Goal: Task Accomplishment & Management: Use online tool/utility

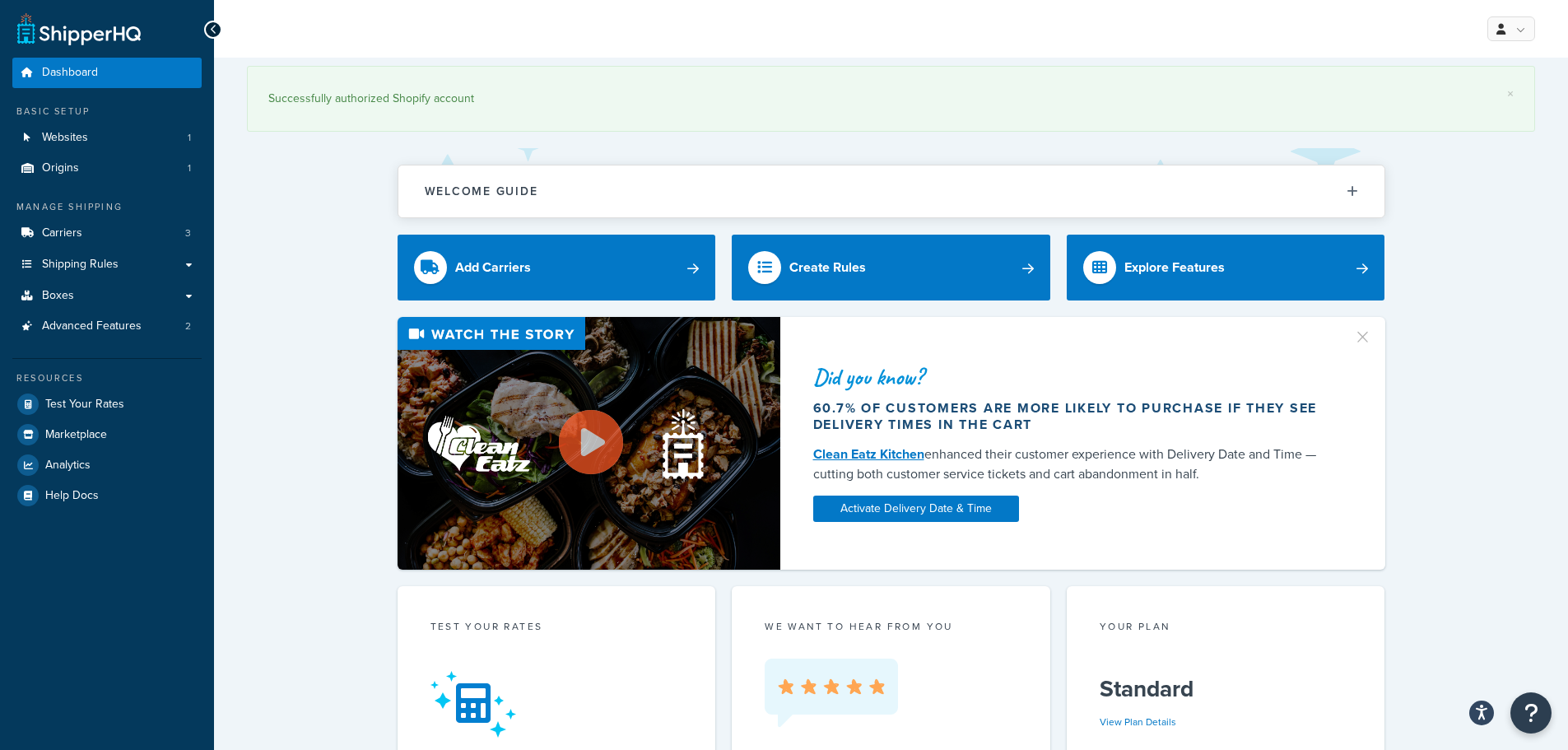
click at [120, 331] on span "Advanced Features" at bounding box center [91, 326] width 100 height 14
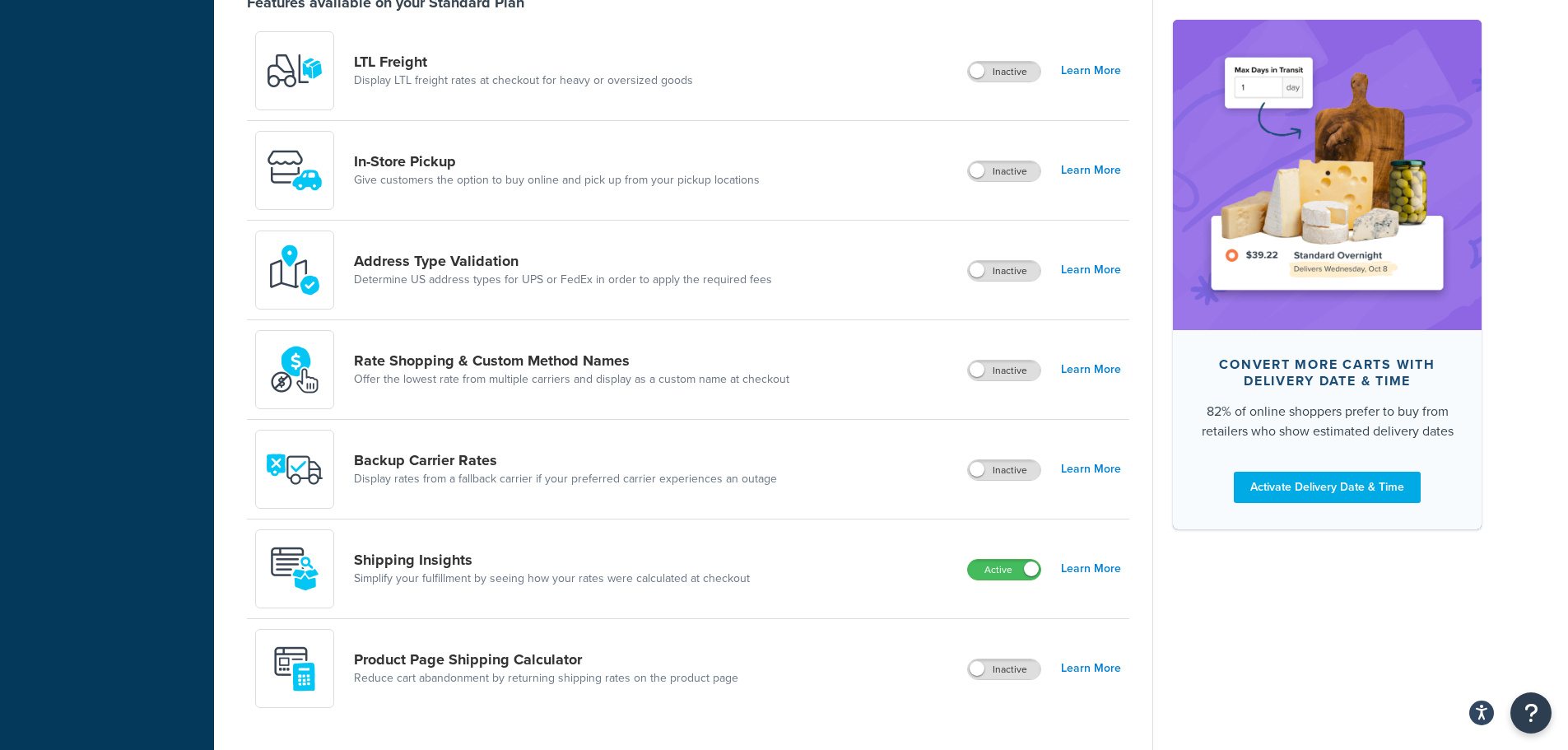
scroll to position [576, 0]
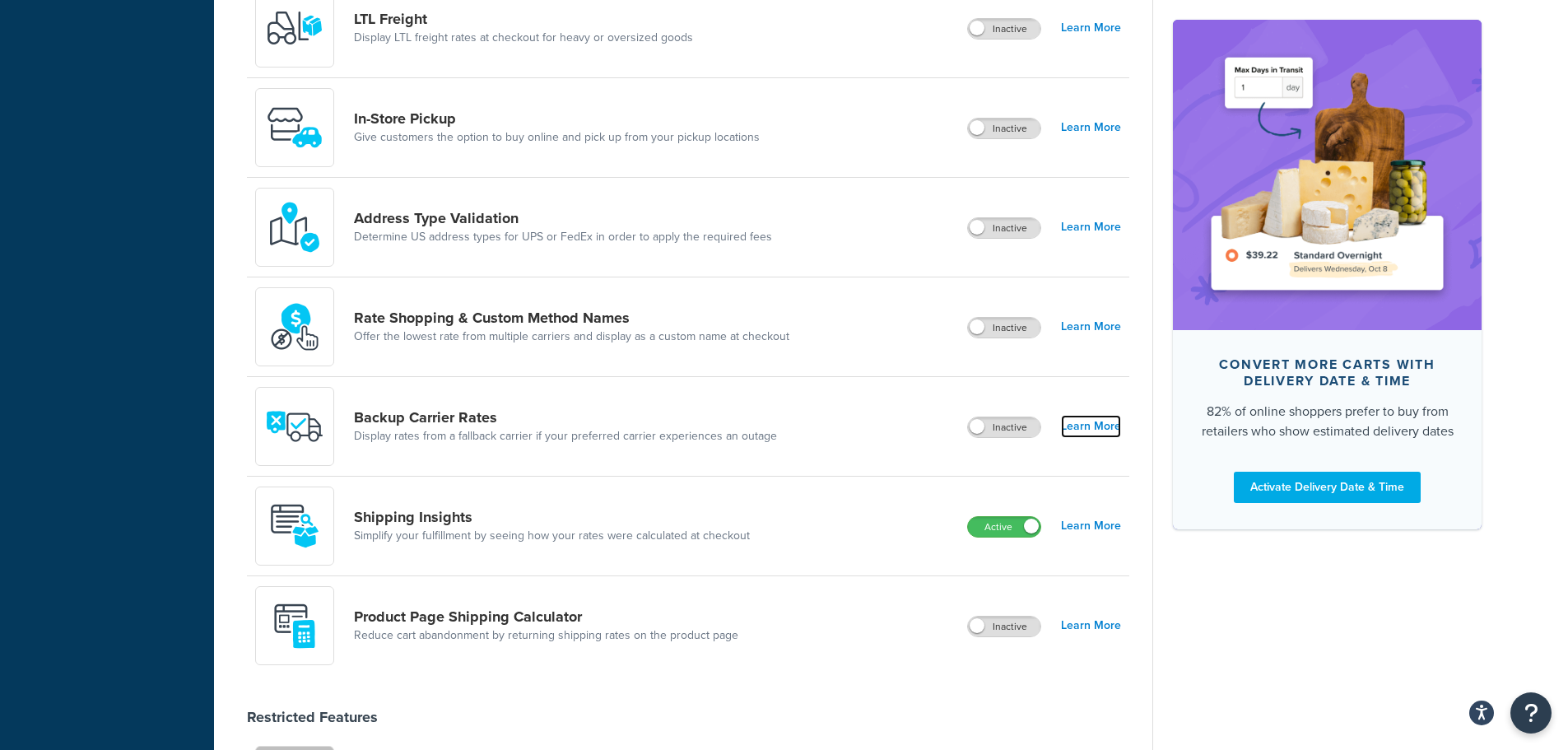
click at [1088, 426] on link "Learn More" at bounding box center [1091, 426] width 60 height 23
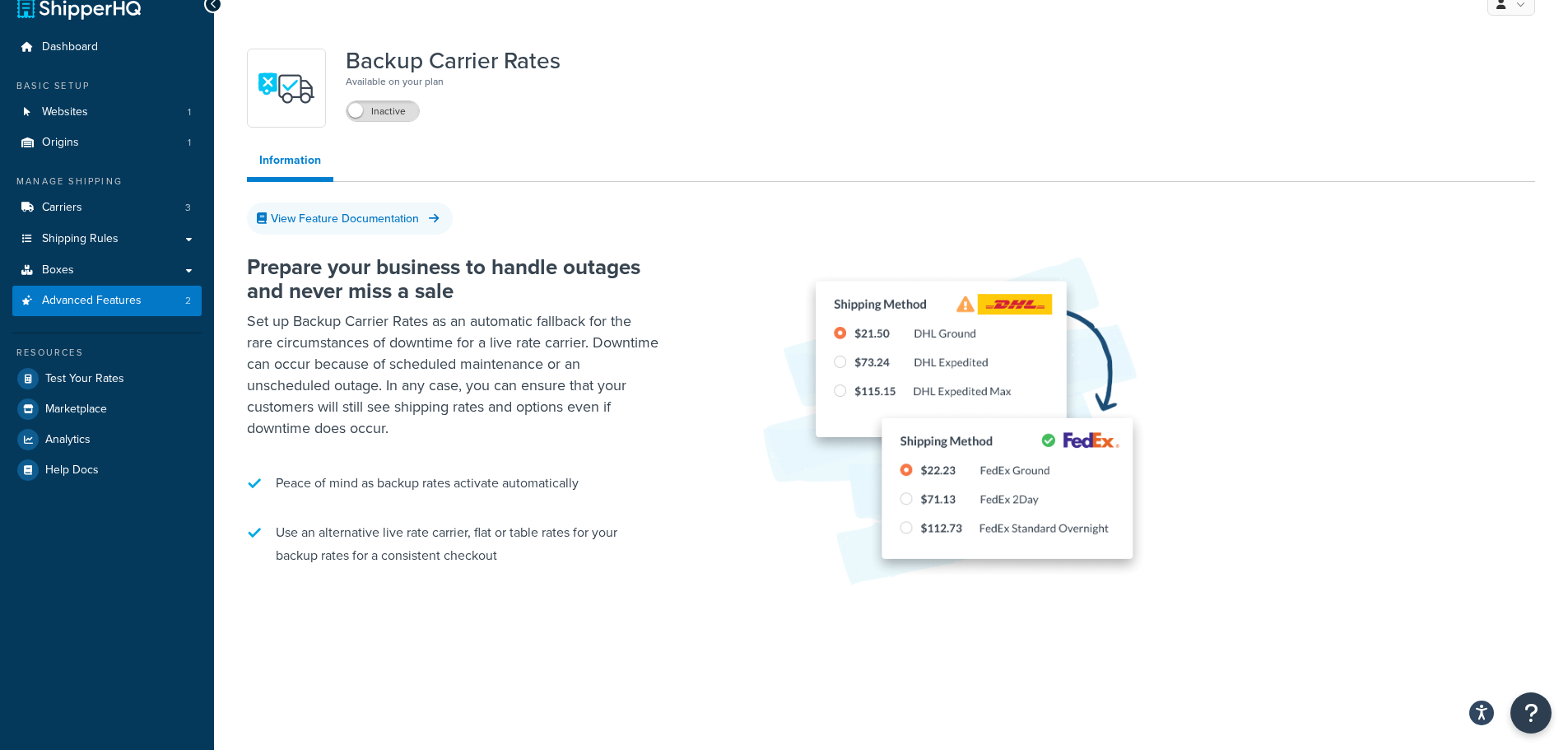
scroll to position [40, 0]
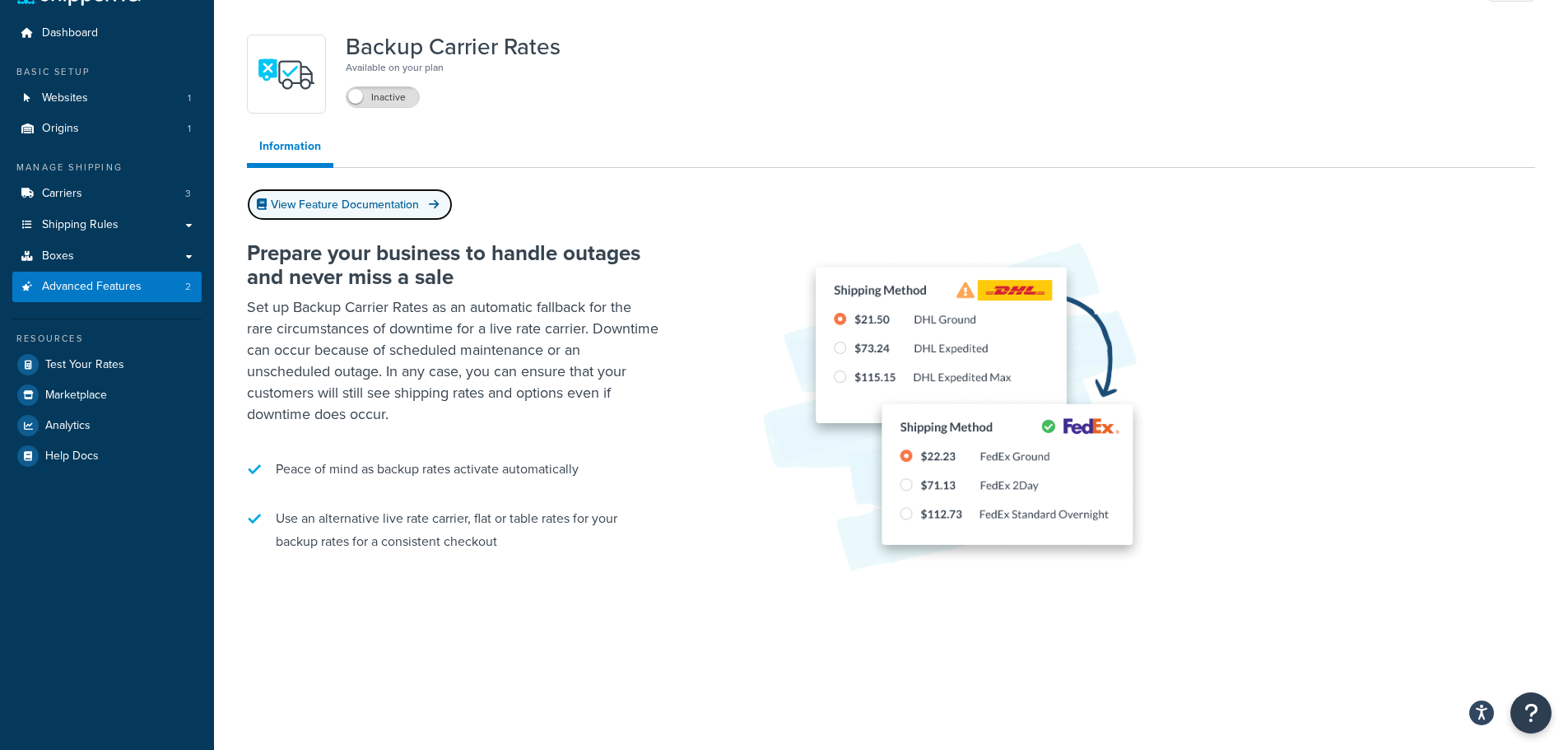
click at [364, 204] on link "View Feature Documentation" at bounding box center [350, 204] width 205 height 32
click at [377, 94] on label "Inactive" at bounding box center [382, 97] width 72 height 20
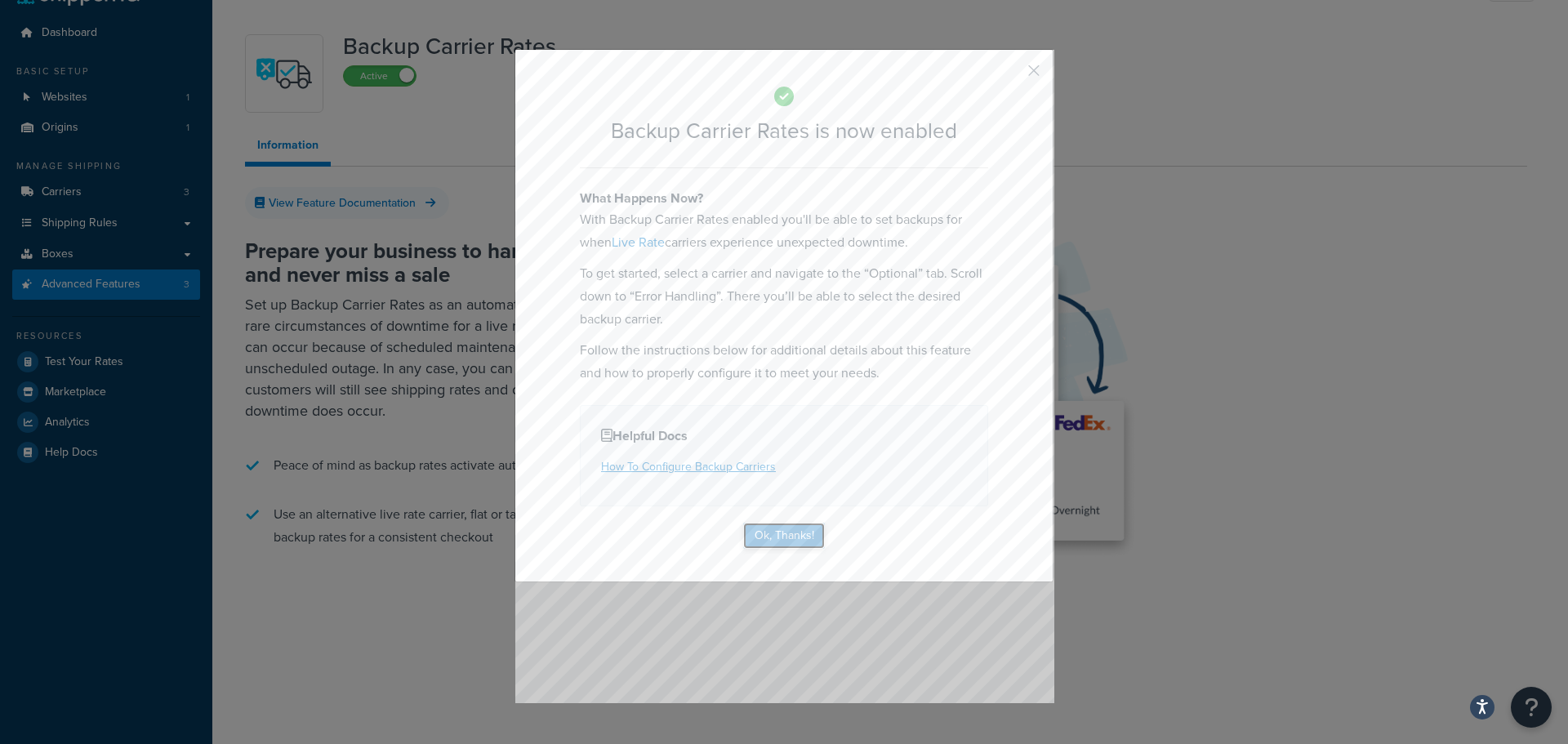
click at [791, 543] on button "Ok, Thanks!" at bounding box center [784, 536] width 82 height 26
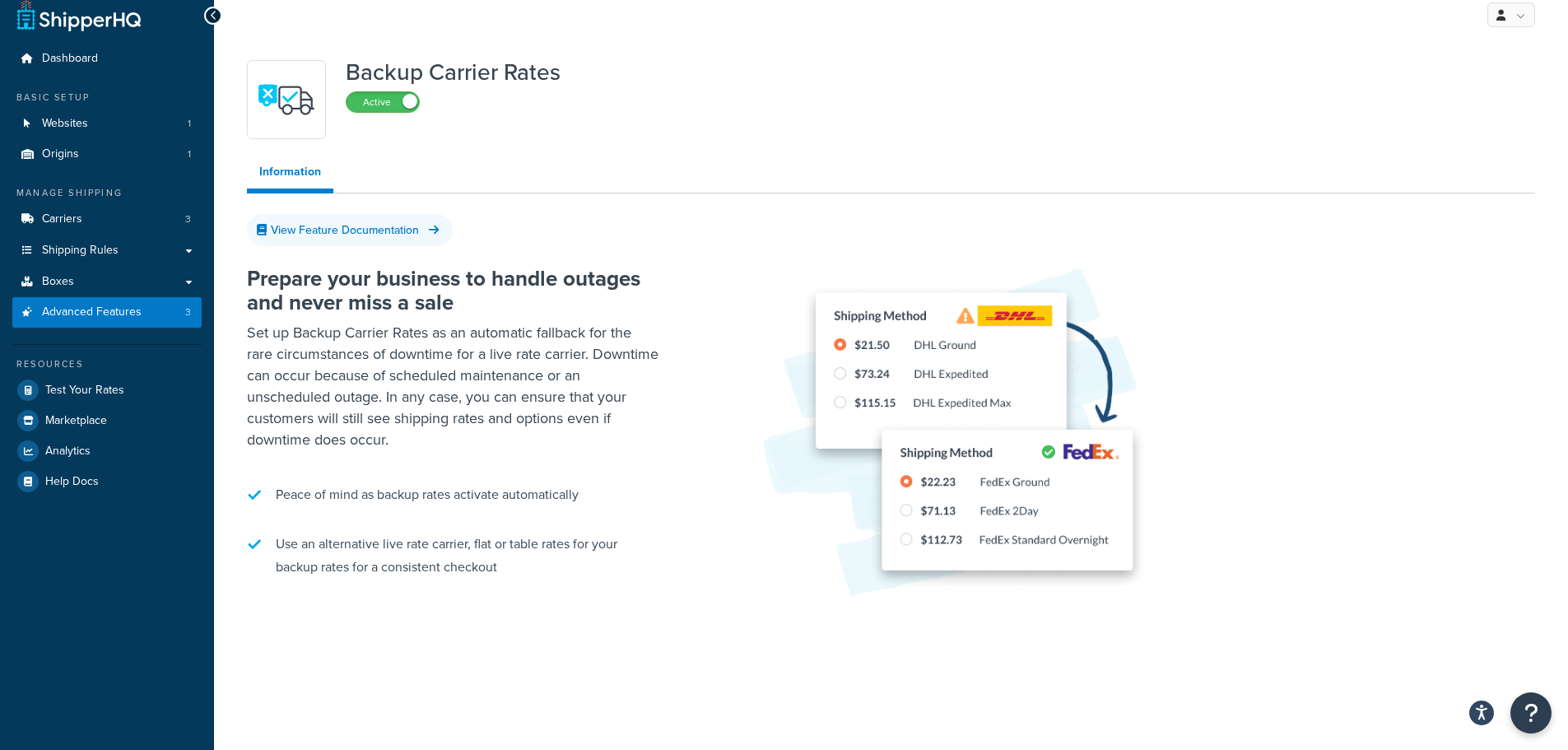
scroll to position [0, 0]
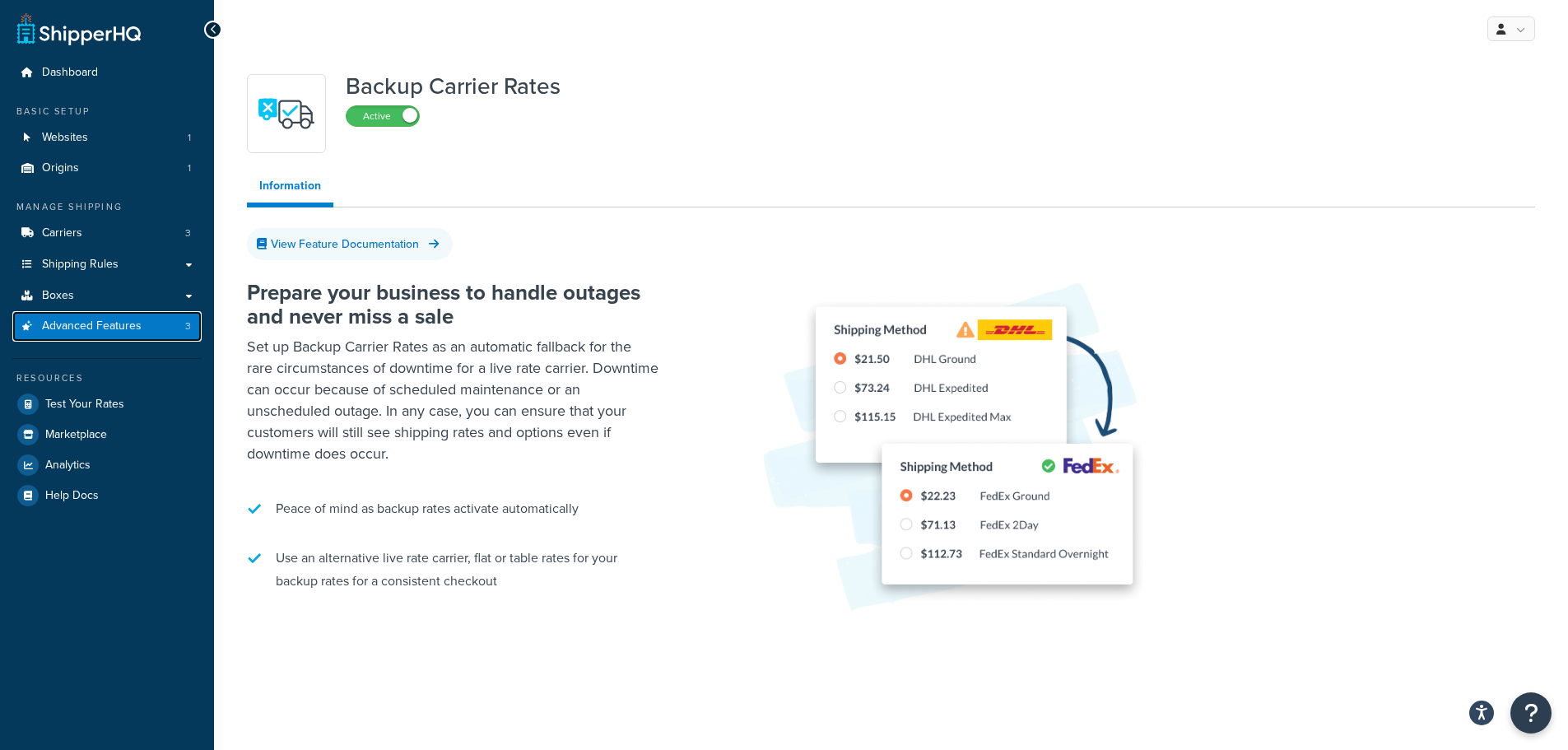
click at [88, 324] on span "Advanced Features" at bounding box center [91, 326] width 100 height 14
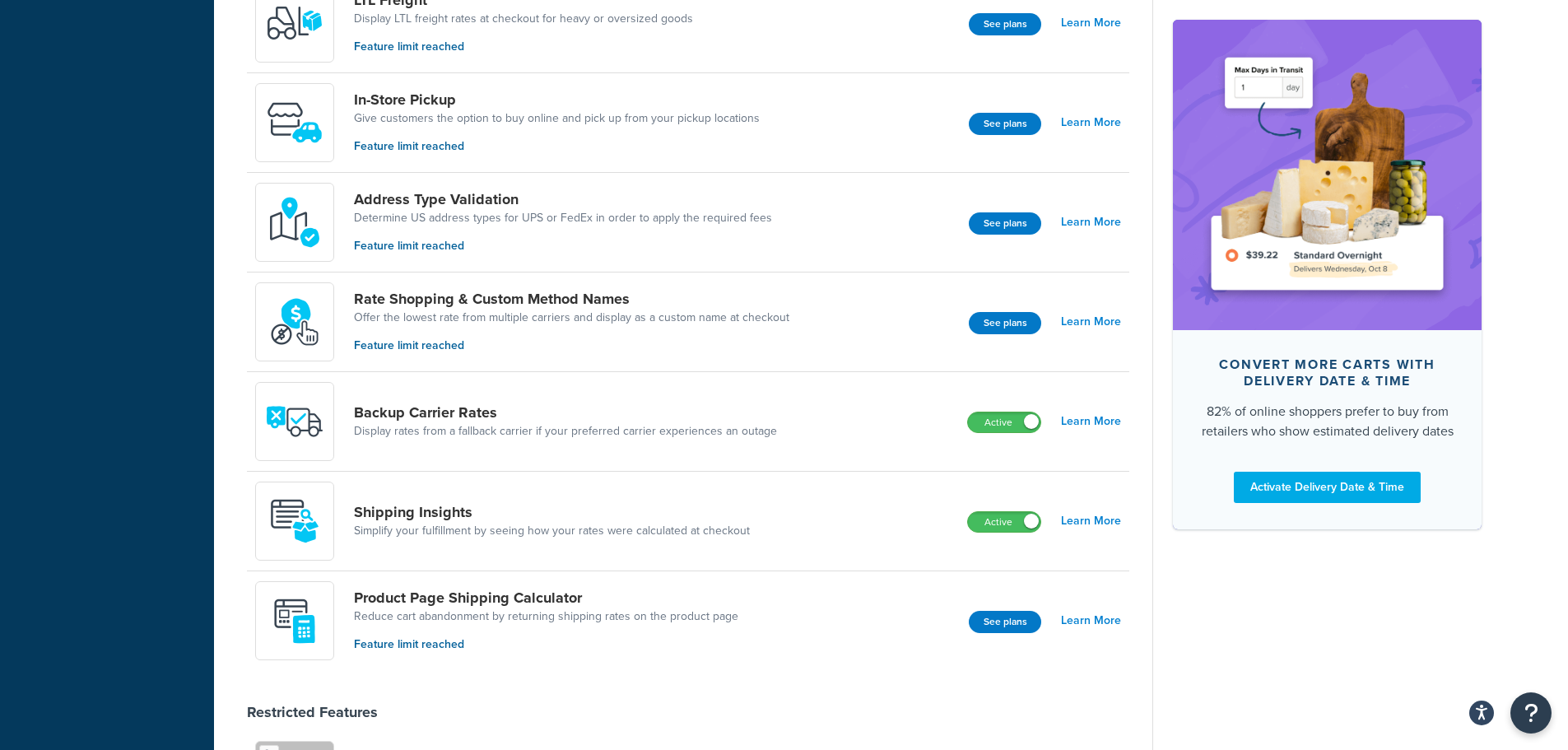
scroll to position [659, 0]
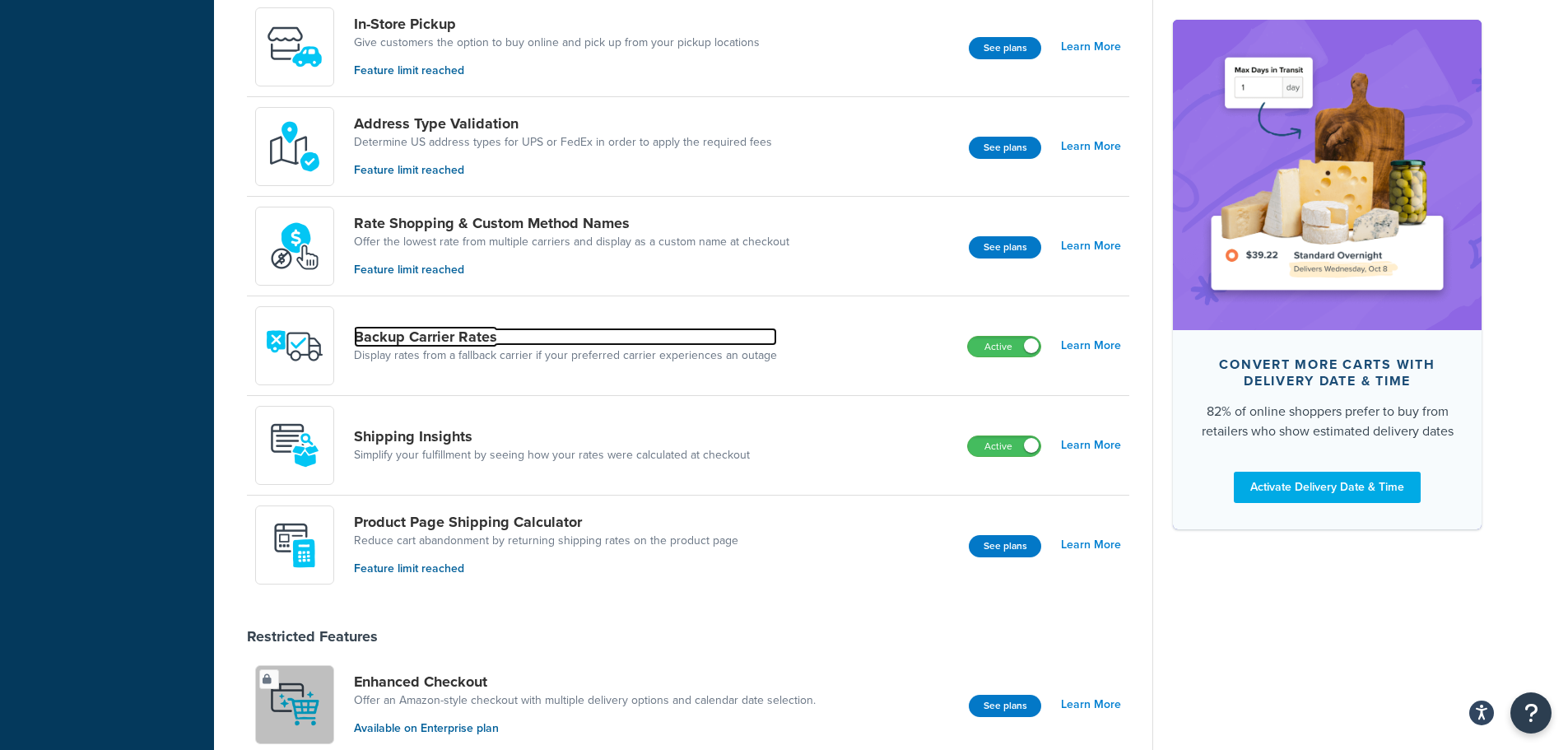
click at [426, 338] on link "Backup Carrier Rates" at bounding box center [565, 337] width 423 height 18
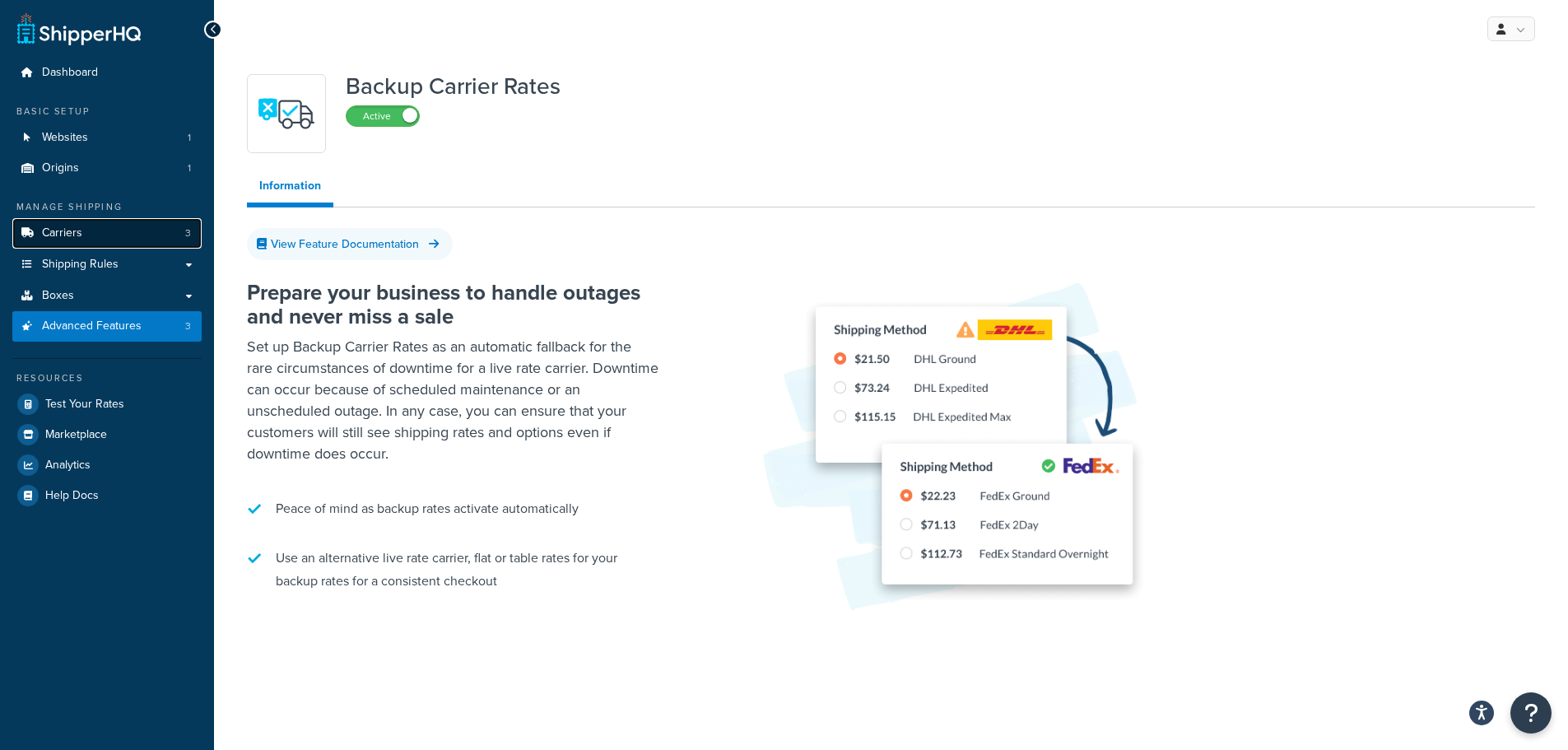
click at [132, 221] on link "Carriers 3" at bounding box center [106, 233] width 189 height 30
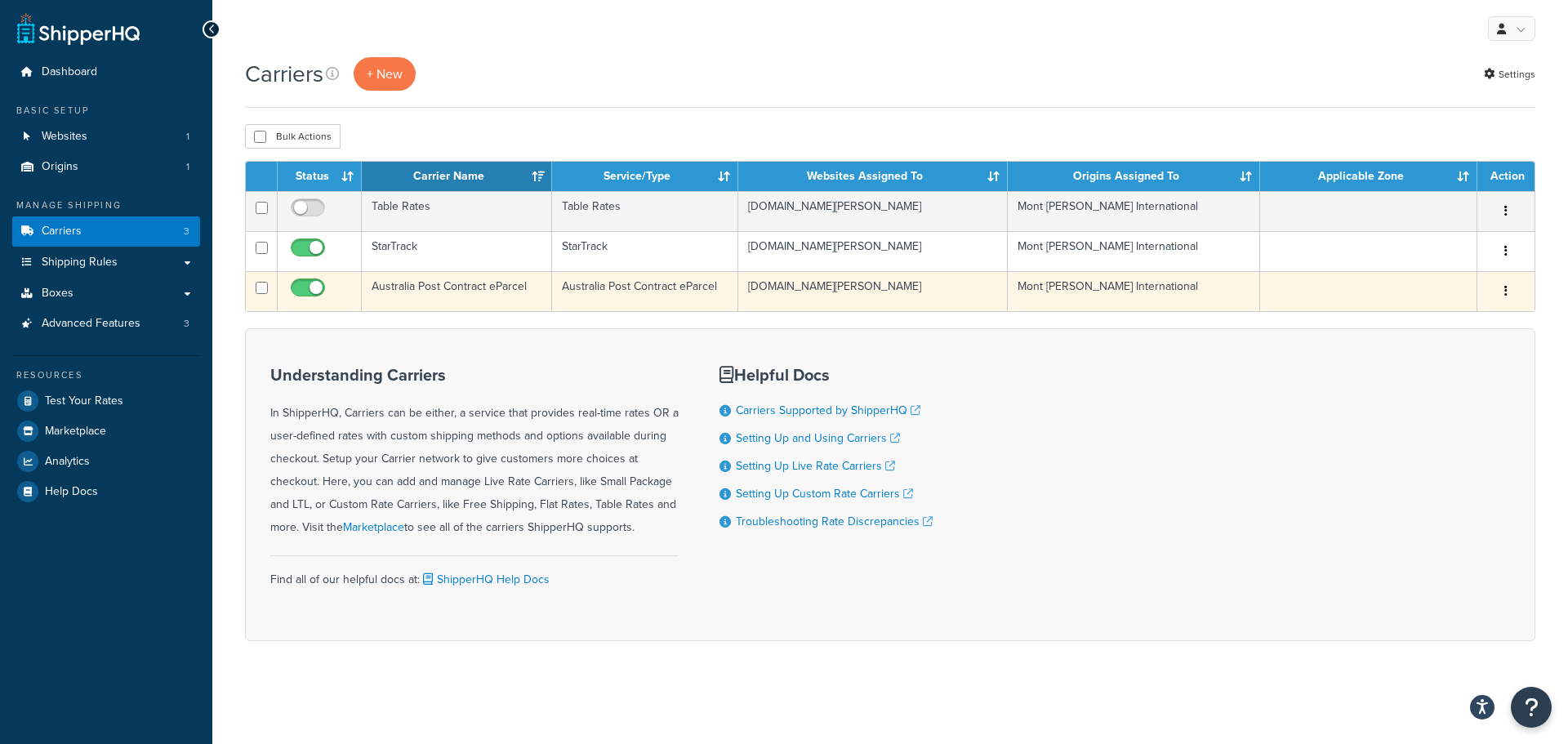
click at [1504, 295] on button "button" at bounding box center [1506, 291] width 23 height 26
click at [1476, 314] on link "Edit" at bounding box center [1440, 322] width 129 height 33
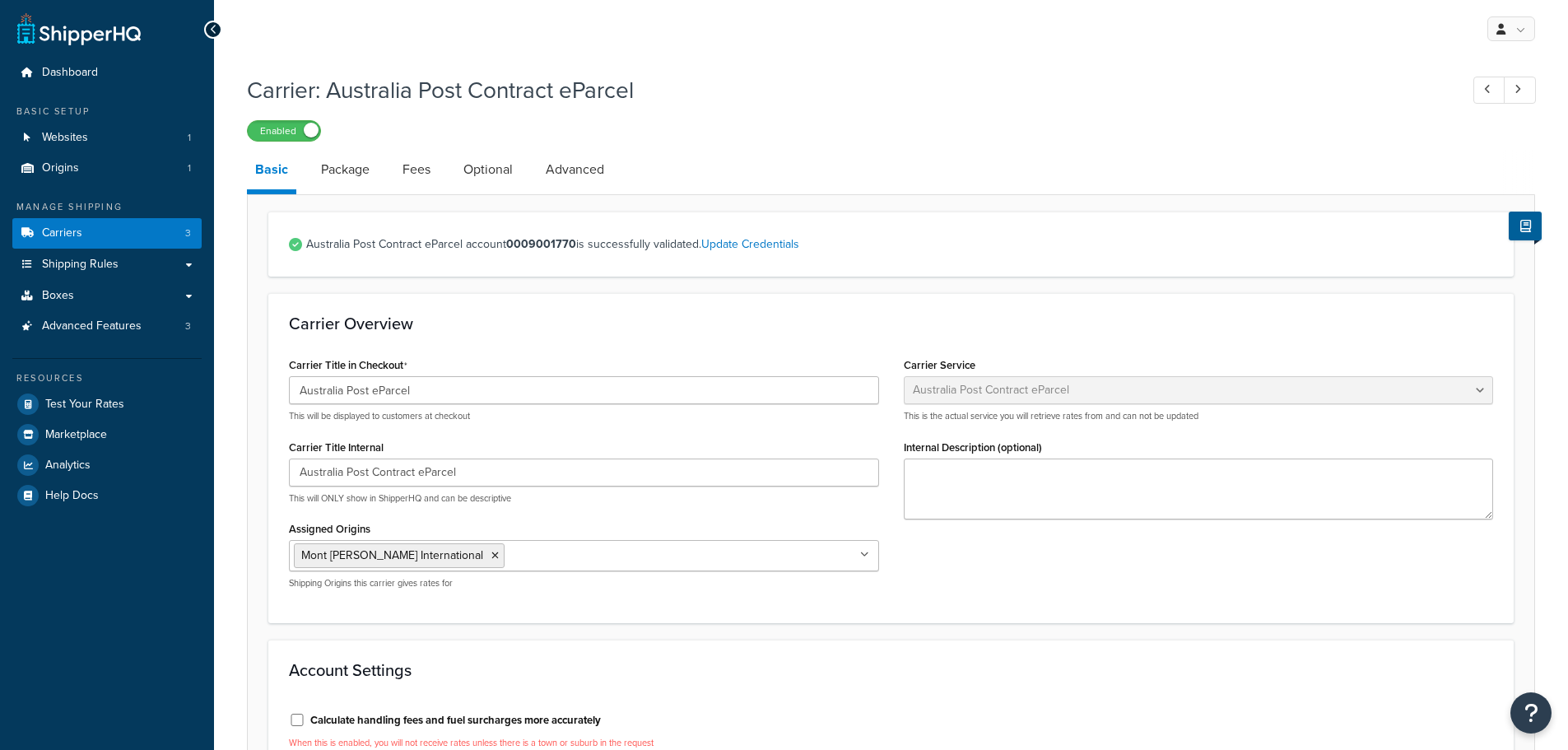
select select "eParcel"
click at [562, 163] on link "Advanced" at bounding box center [574, 170] width 75 height 40
select select "false"
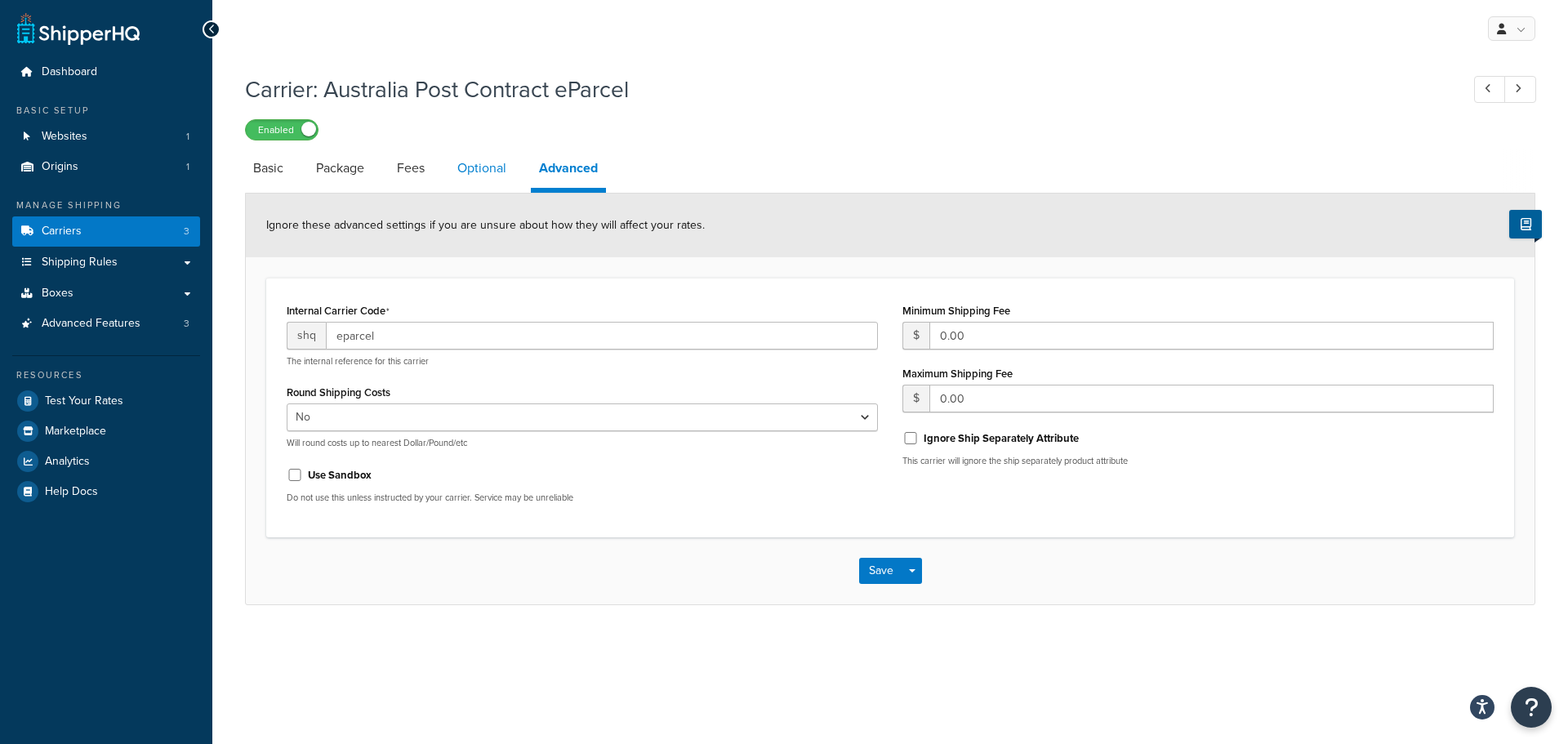
click at [475, 169] on link "Optional" at bounding box center [481, 169] width 65 height 40
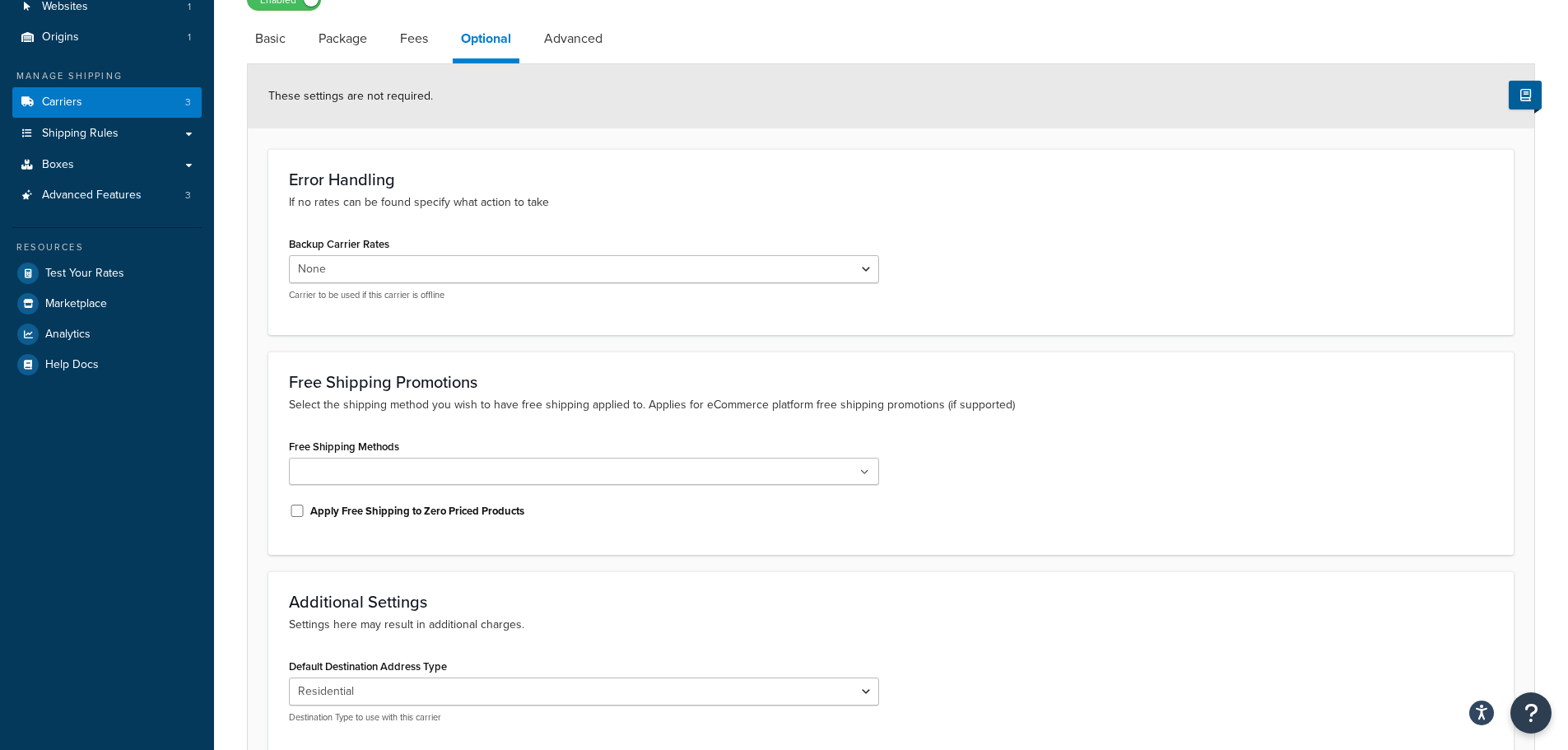
scroll to position [164, 0]
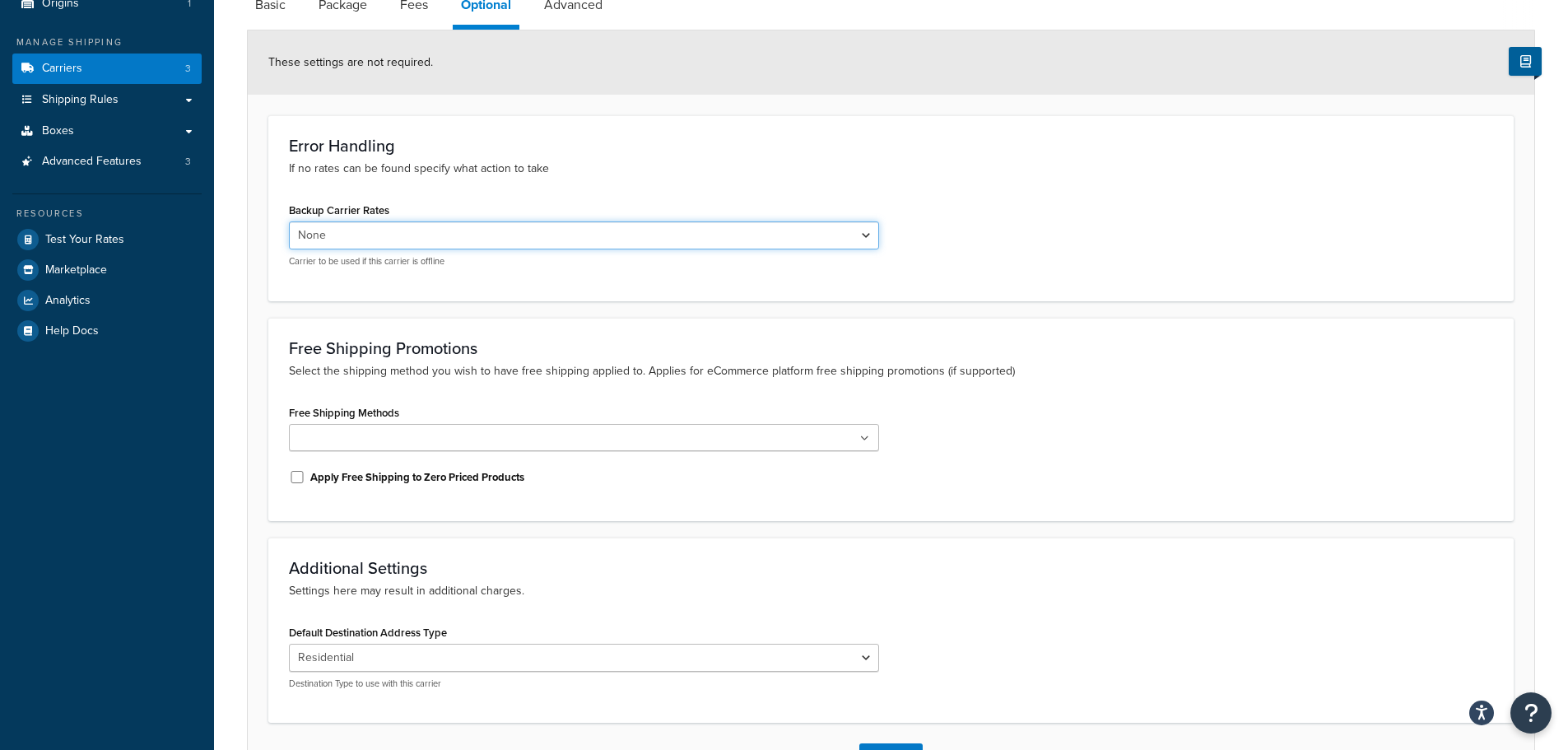
click at [857, 246] on select "None Table Rates StarTrack" at bounding box center [584, 235] width 590 height 28
select select "116399"
click at [289, 221] on select "None Table Rates StarTrack" at bounding box center [584, 235] width 590 height 28
click at [1010, 260] on div "Backup Carrier Rates None Table Rates StarTrack Carrier to be used if this carr…" at bounding box center [891, 240] width 1229 height 82
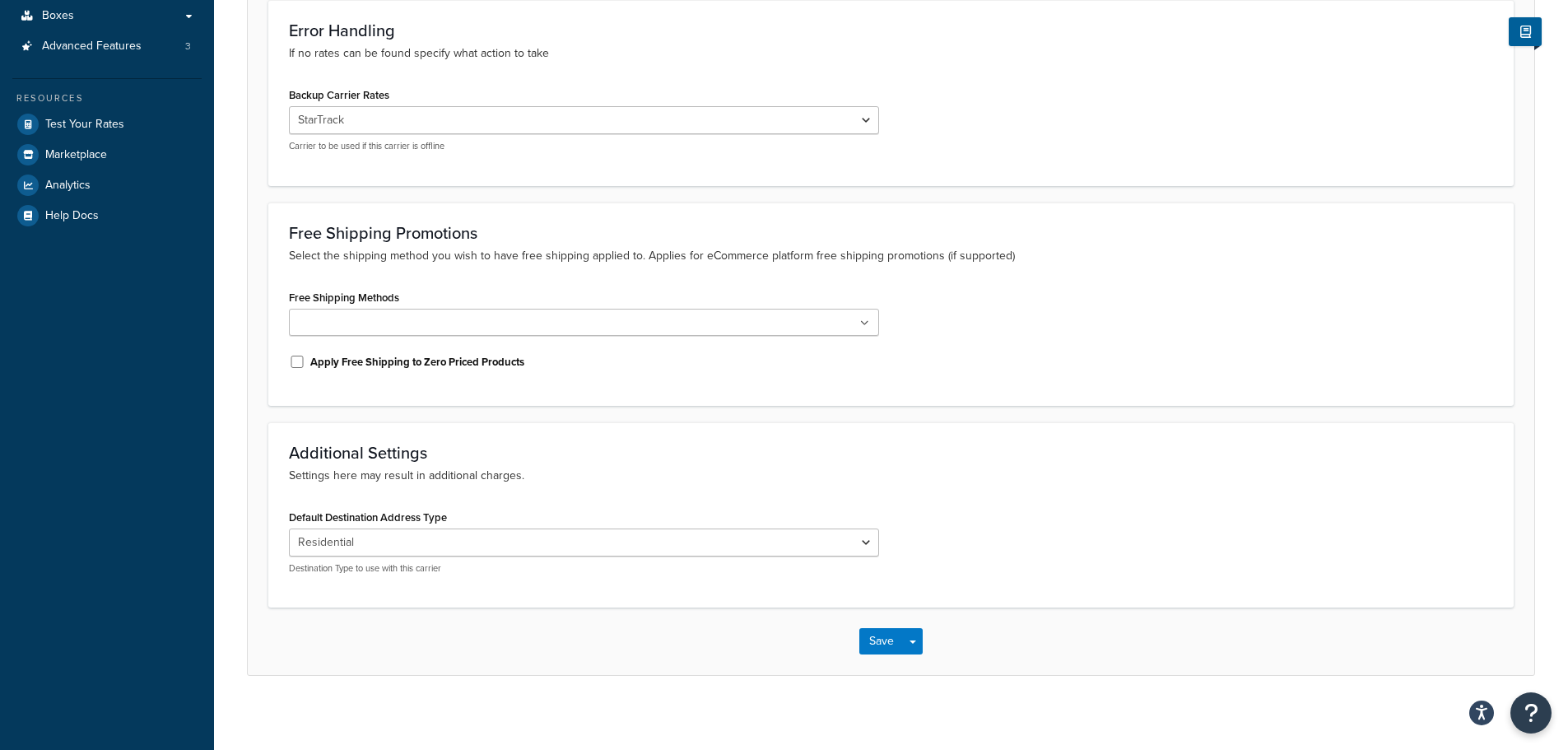
scroll to position [288, 0]
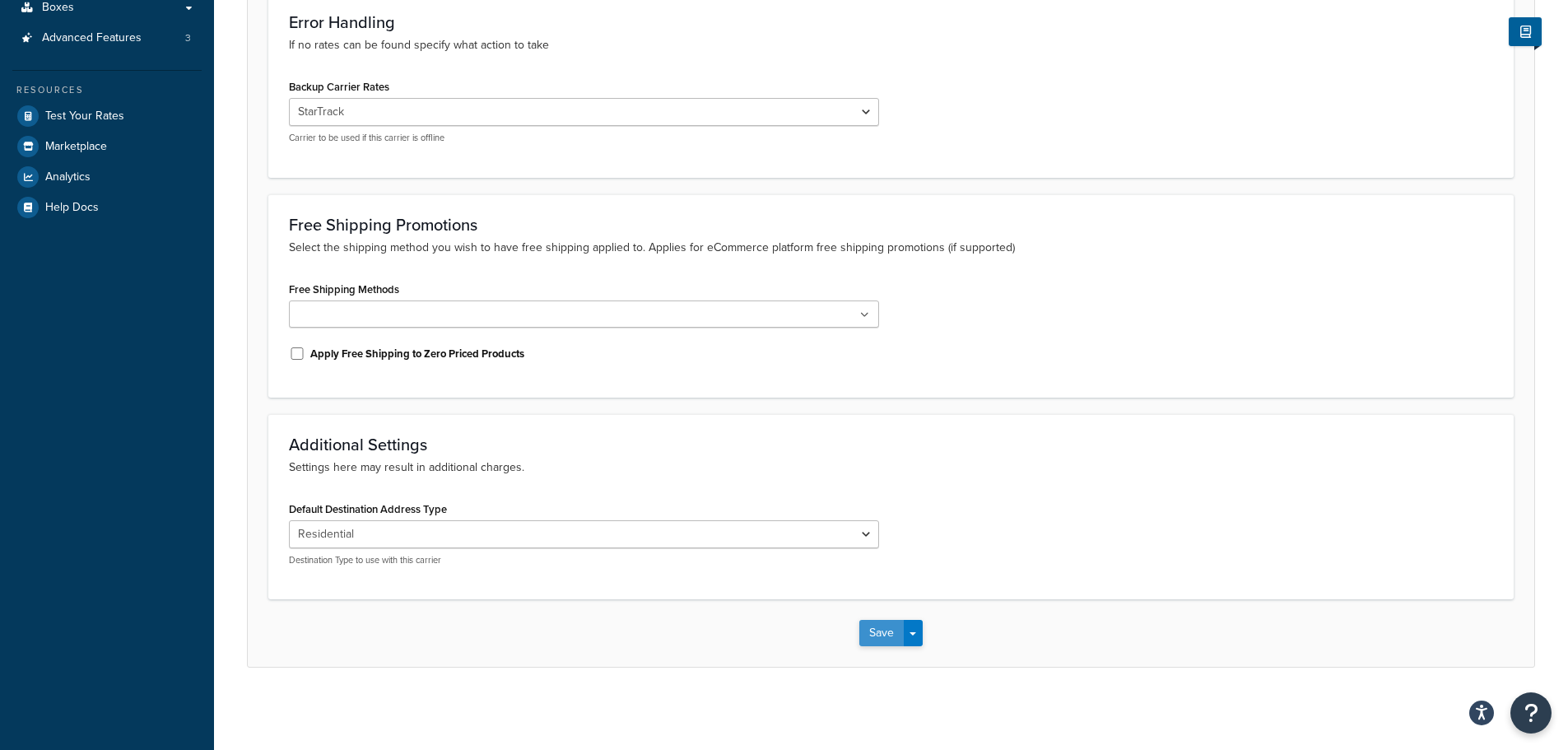
click at [871, 625] on button "Save" at bounding box center [881, 633] width 45 height 27
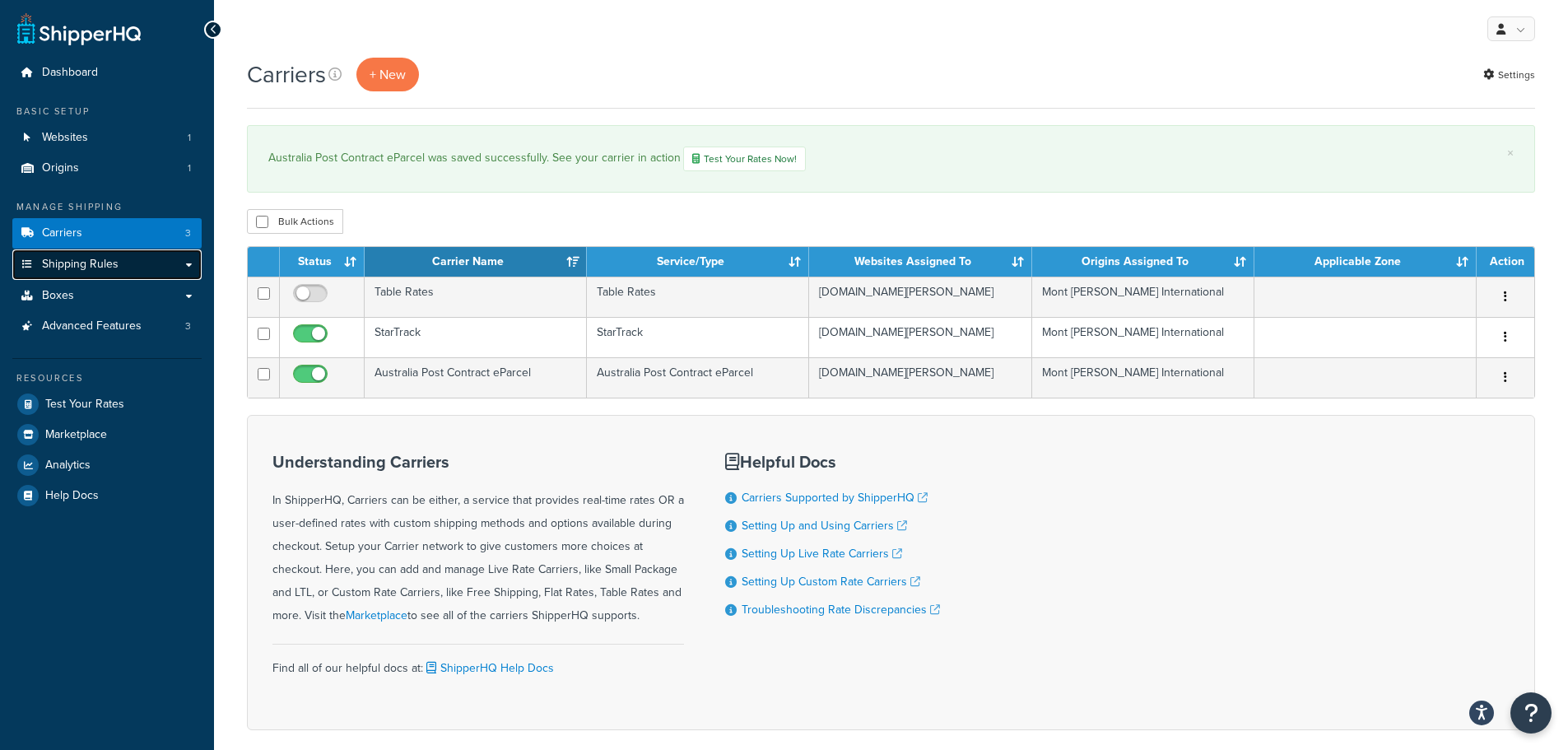
click at [111, 258] on span "Shipping Rules" at bounding box center [80, 264] width 77 height 14
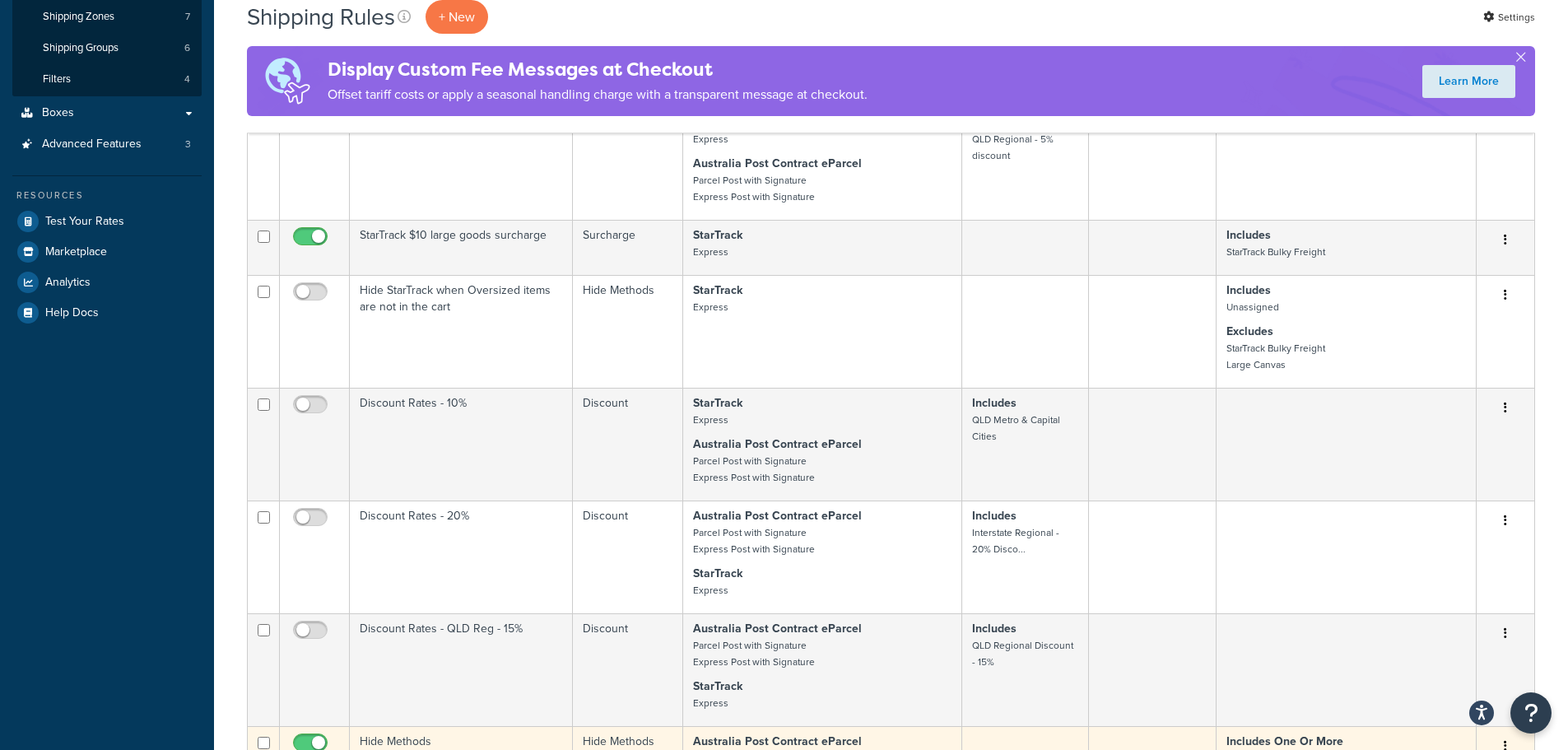
scroll to position [247, 0]
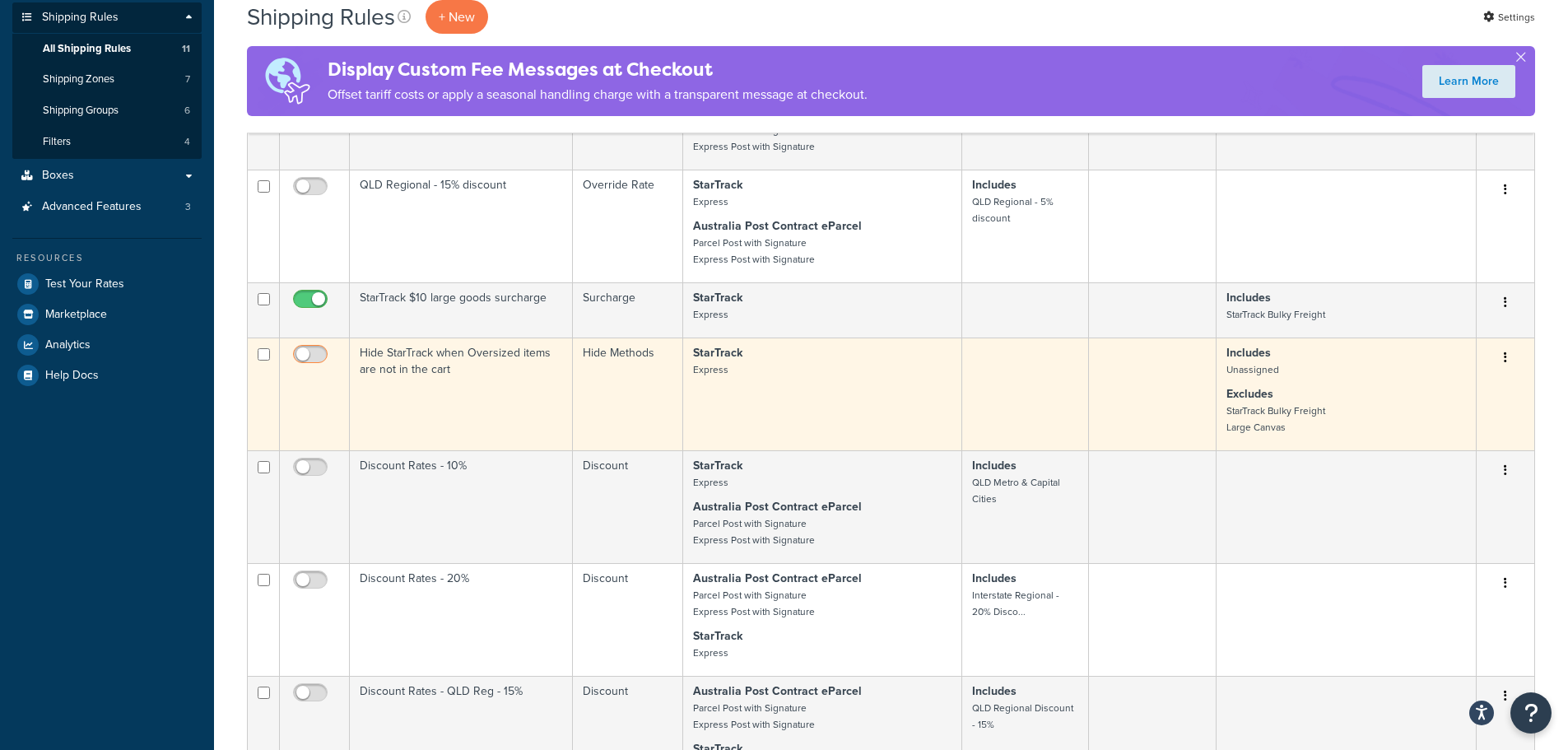
click at [311, 352] on input "checkbox" at bounding box center [313, 358] width 46 height 21
checkbox input "true"
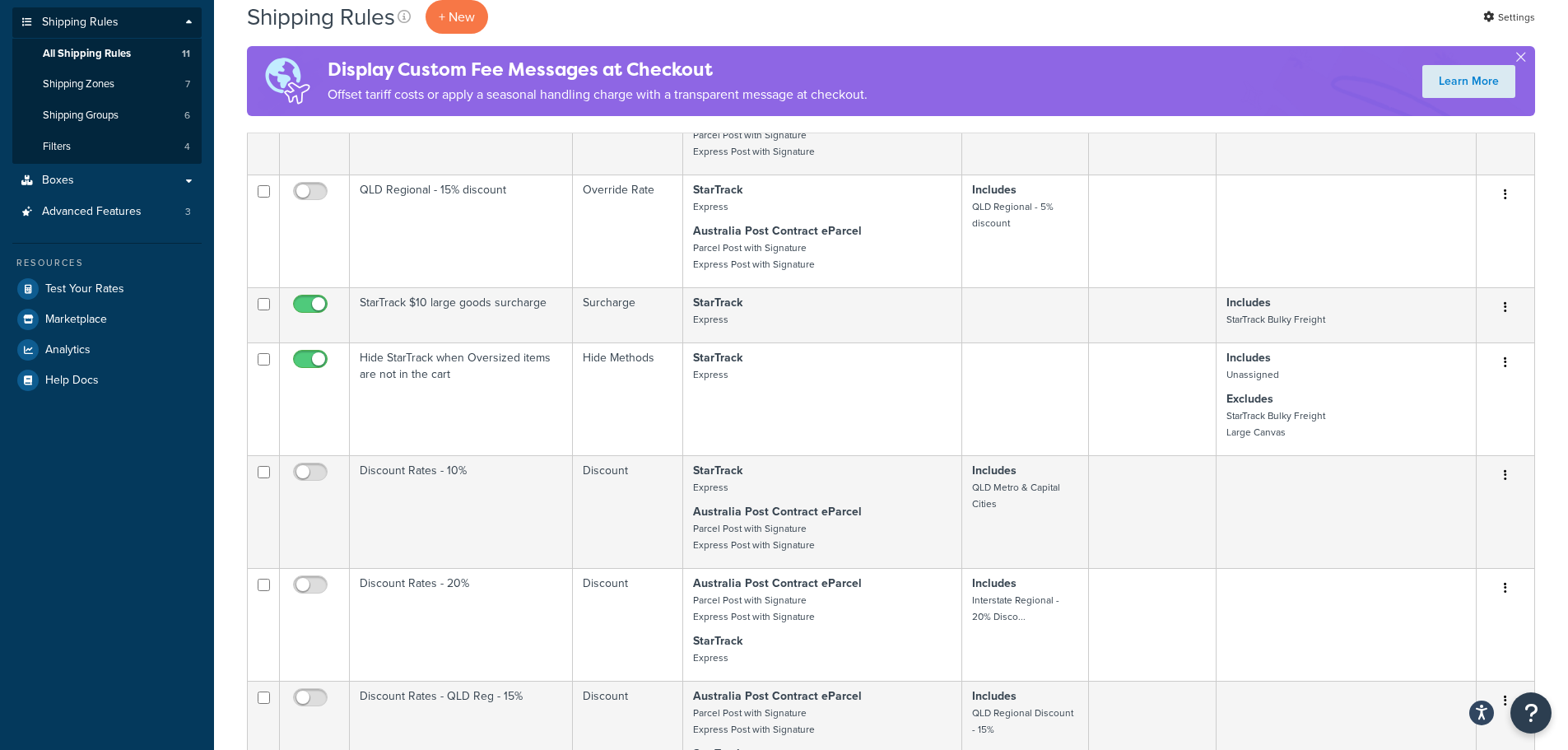
scroll to position [0, 0]
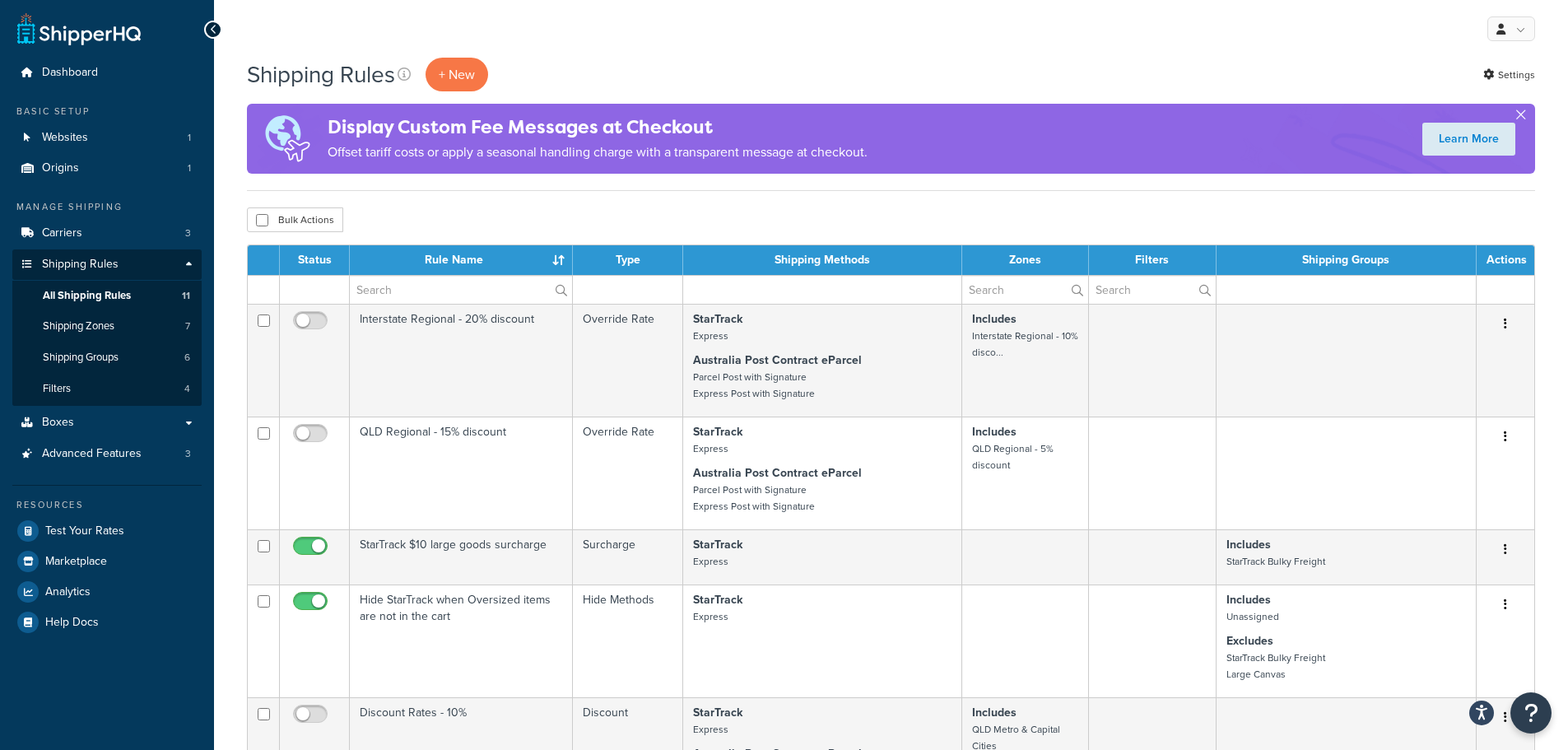
click at [1520, 116] on button "button" at bounding box center [1520, 118] width 4 height 4
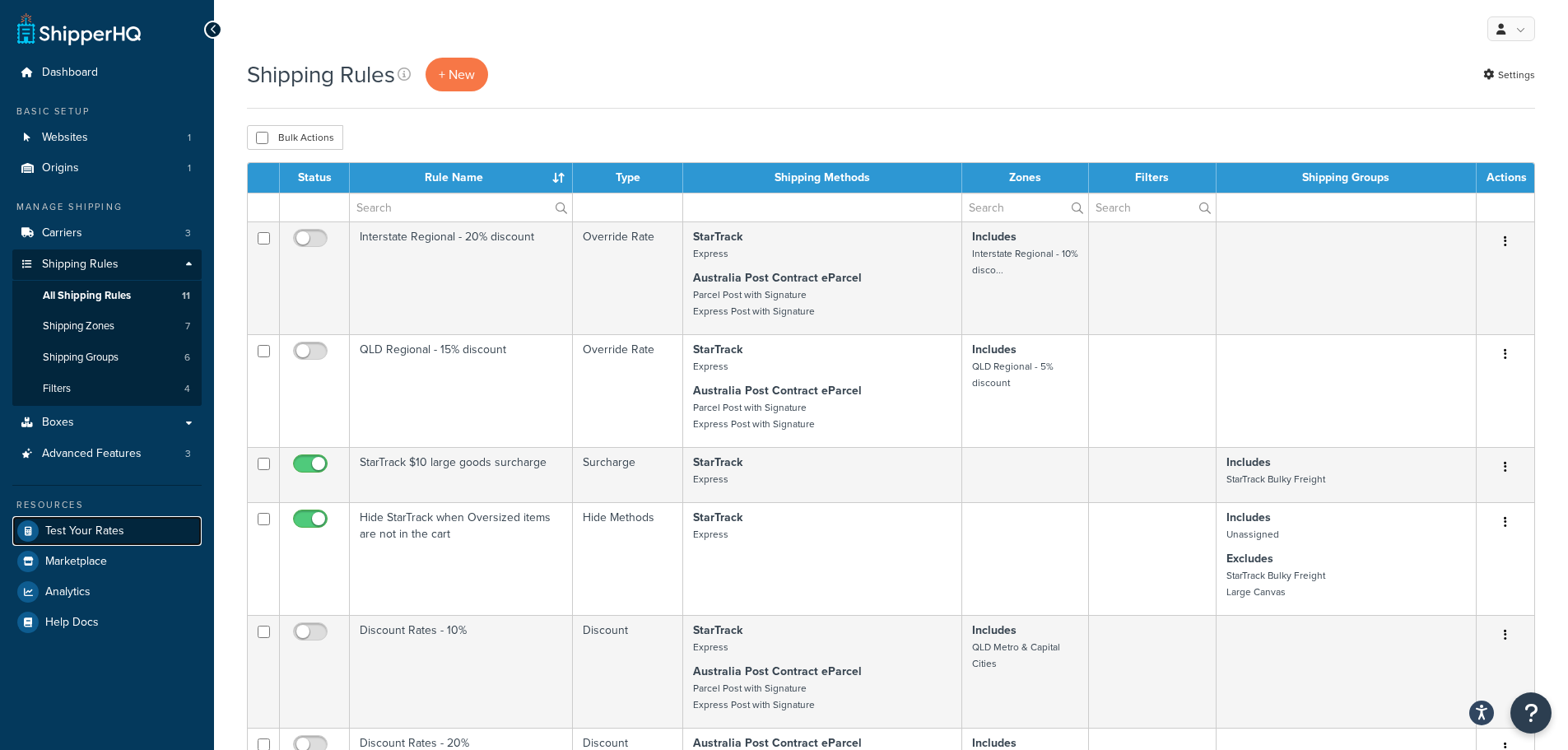
click at [142, 529] on link "Test Your Rates" at bounding box center [106, 530] width 189 height 29
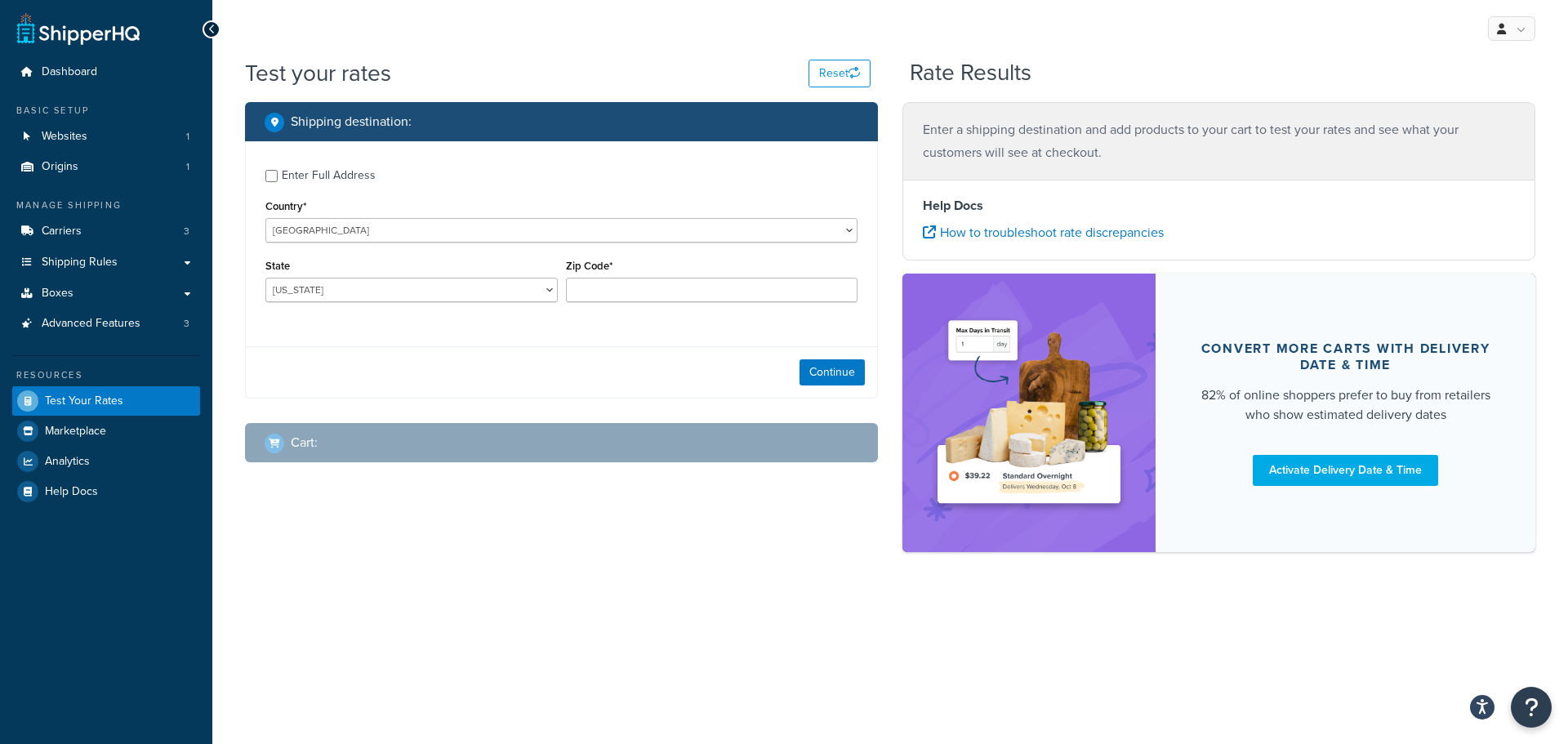
click at [584, 632] on div "My Profile Billing Global Settings Contact Us Logout Test your rates Reset Rate…" at bounding box center [890, 372] width 1356 height 744
click at [78, 269] on span "Shipping Rules" at bounding box center [79, 262] width 76 height 14
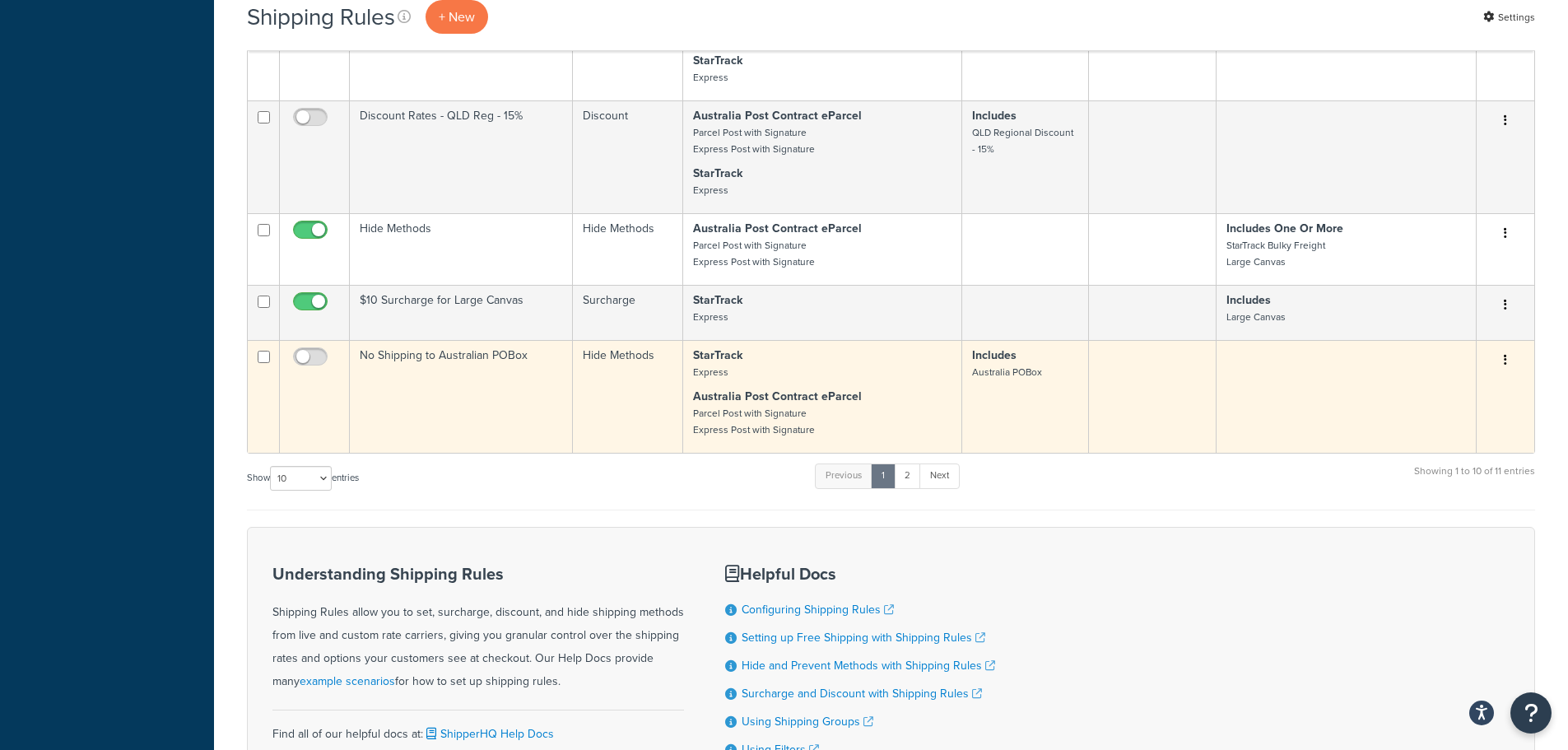
scroll to position [740, 0]
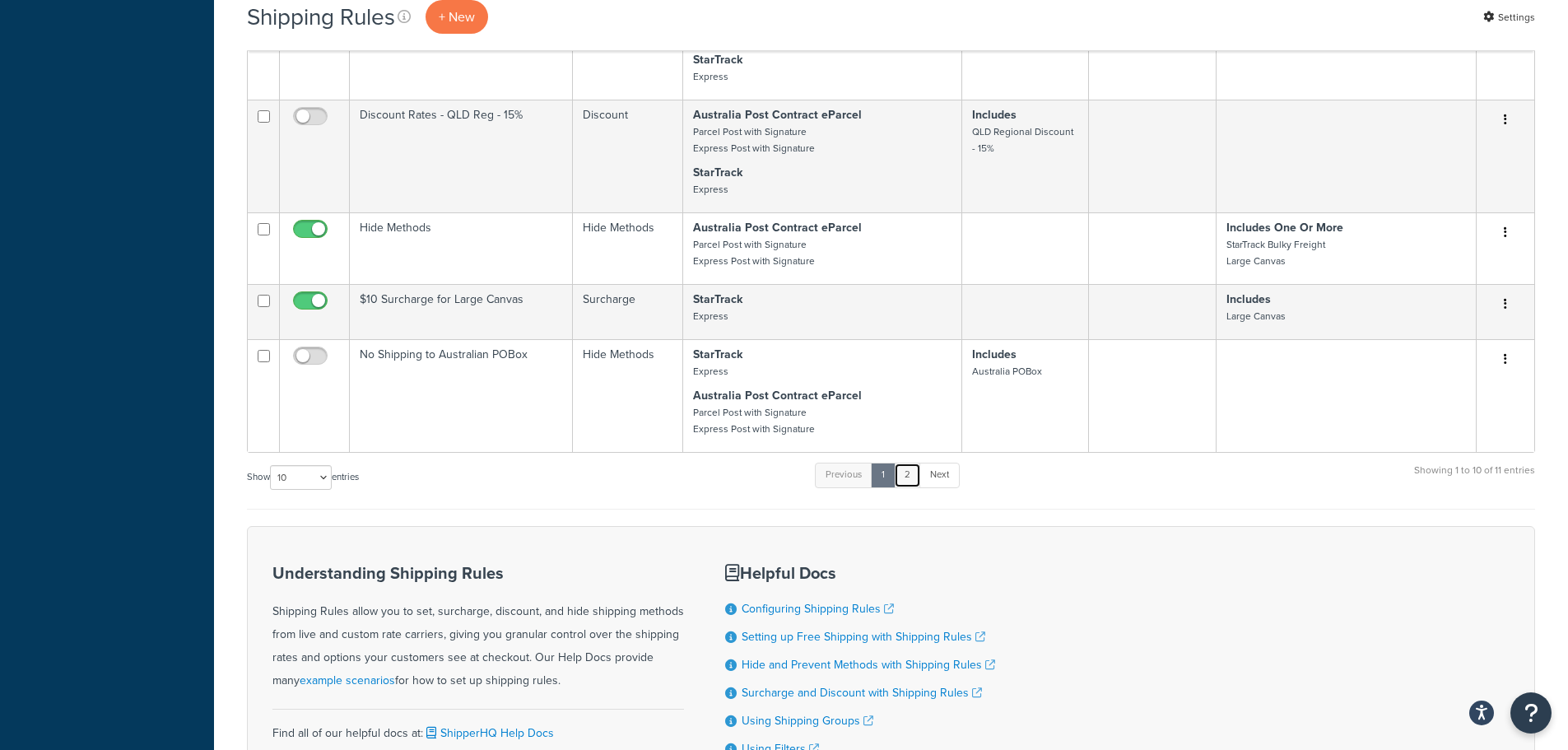
click at [910, 474] on link "2" at bounding box center [907, 475] width 28 height 25
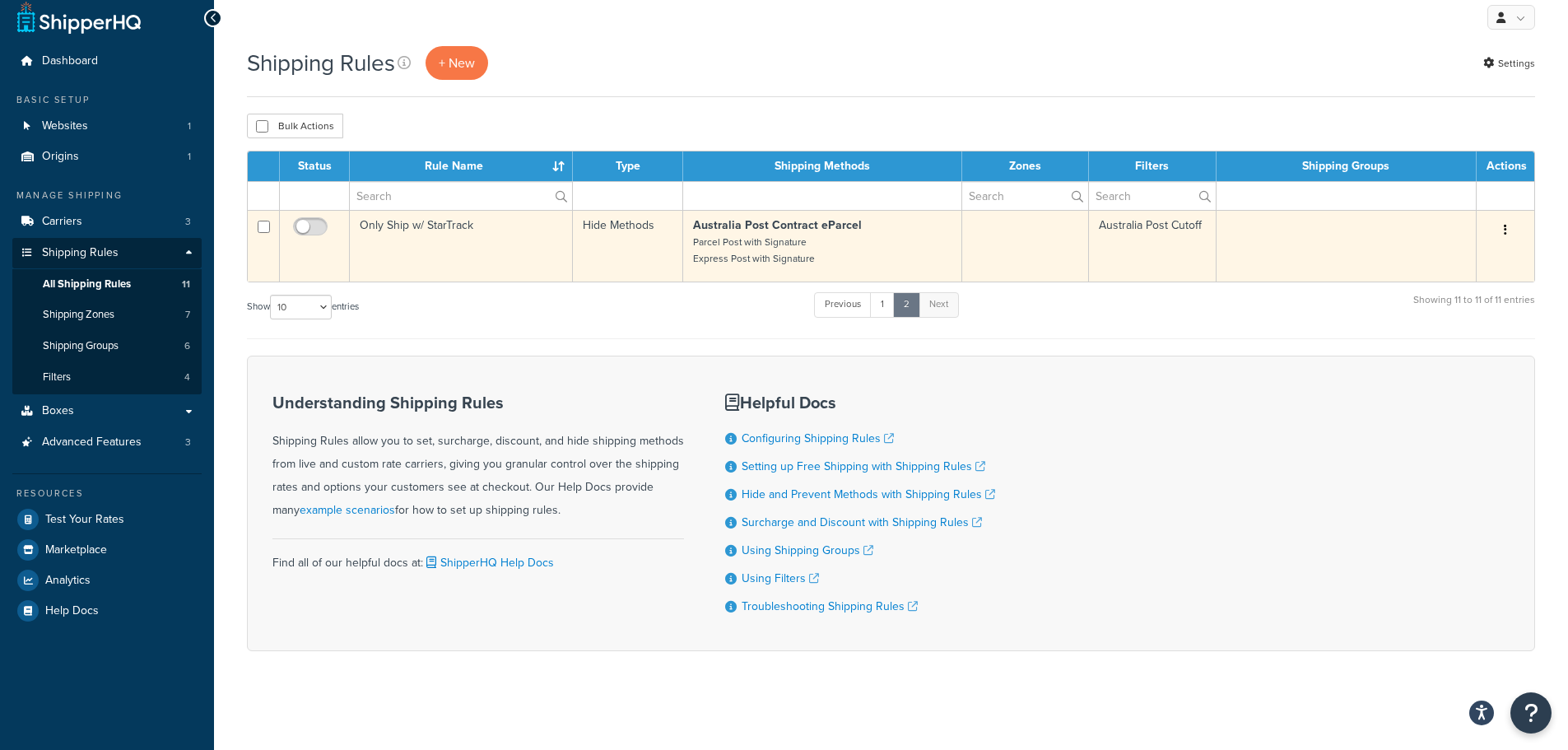
click at [842, 223] on strong "Australia Post Contract eParcel" at bounding box center [777, 225] width 168 height 17
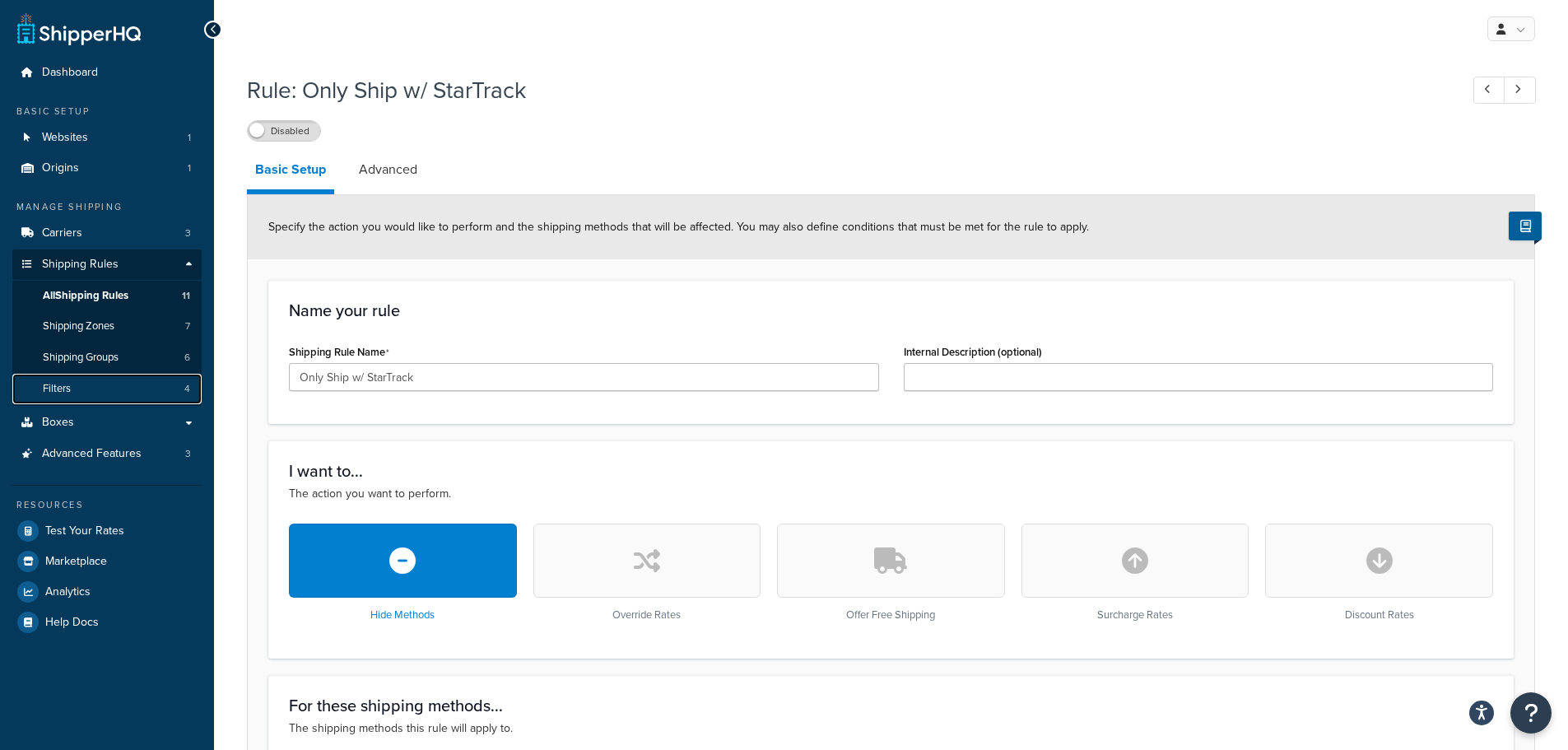
click at [107, 381] on link "Filters 4" at bounding box center [106, 389] width 189 height 30
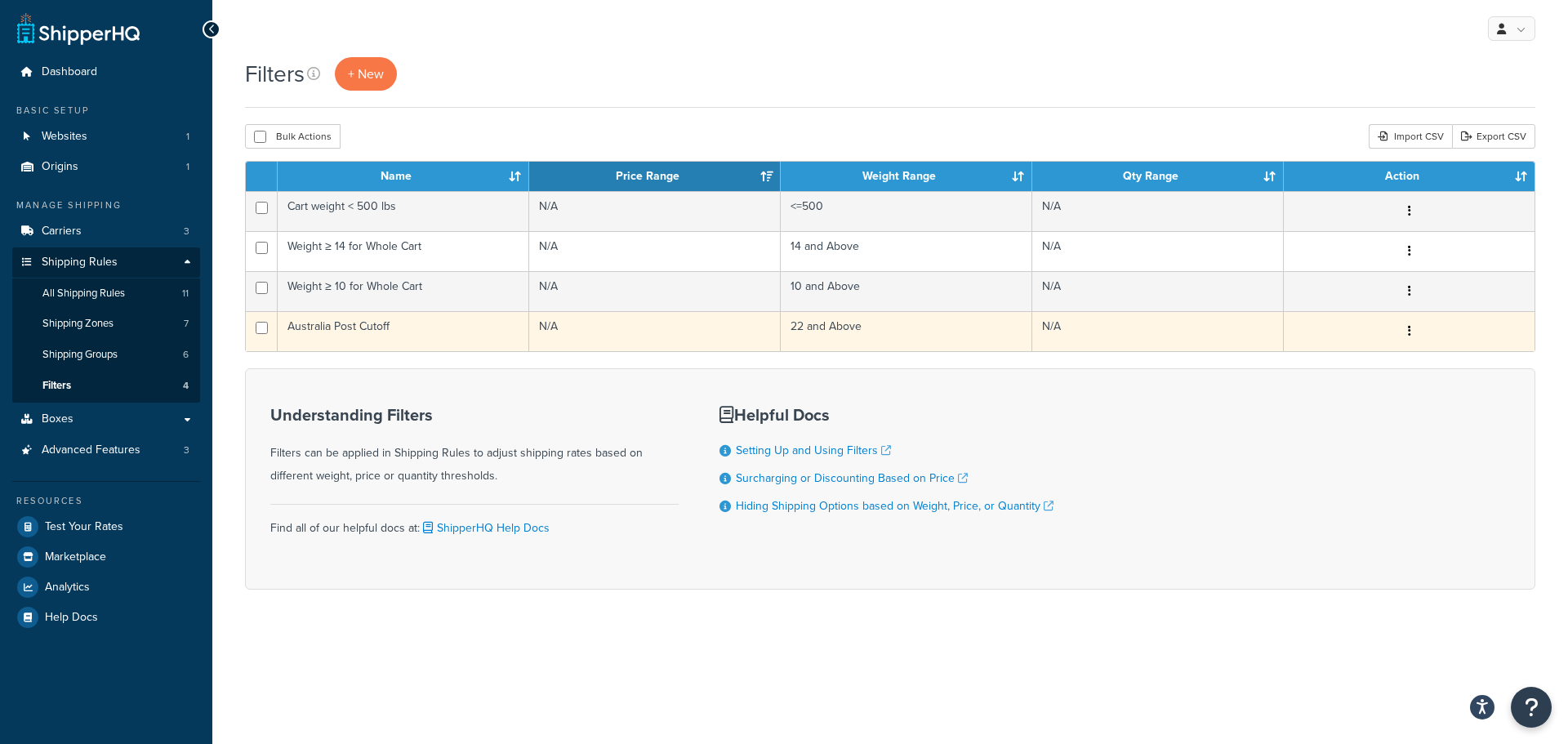
click at [341, 331] on td "Australia Post Cutoff" at bounding box center [403, 331] width 252 height 40
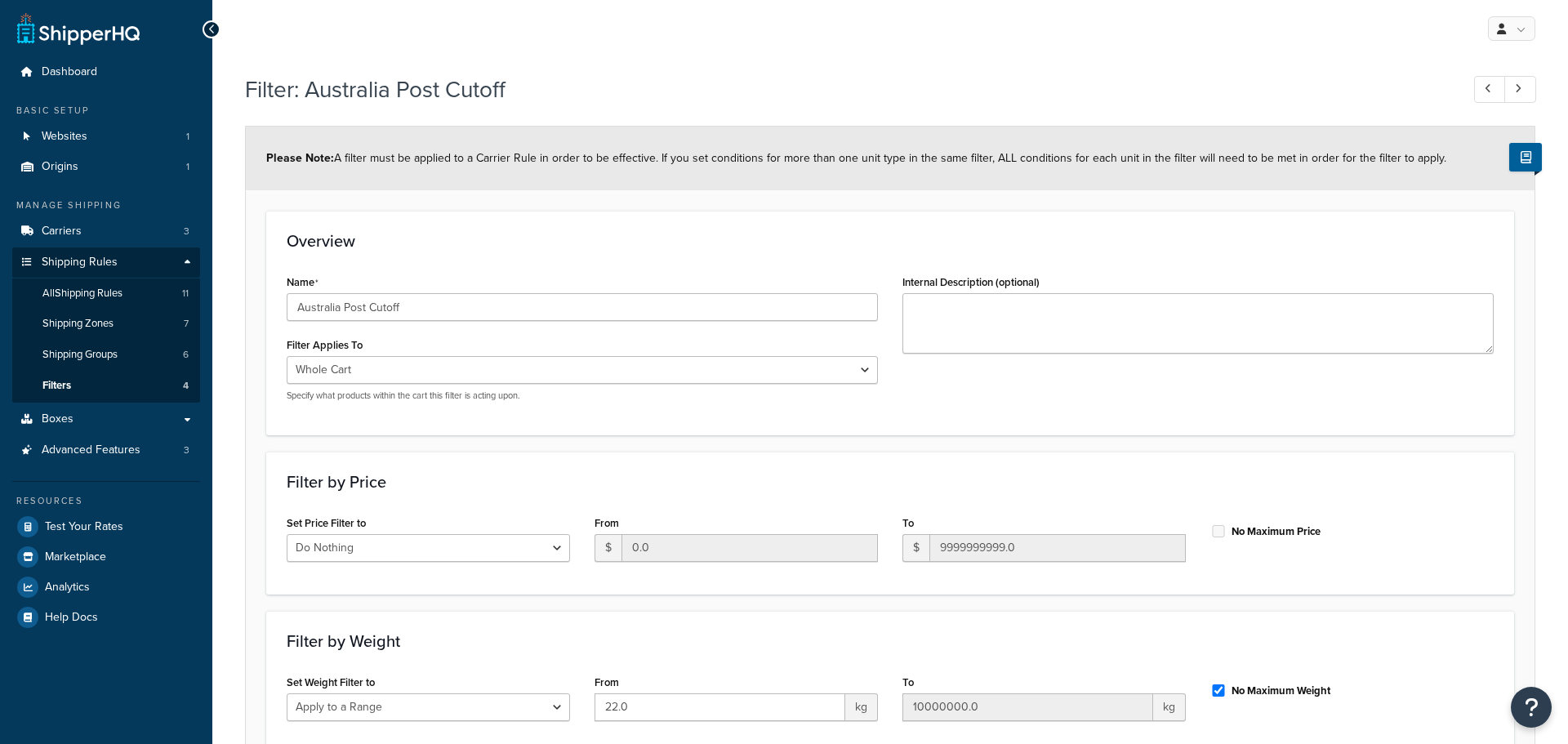
select select "range"
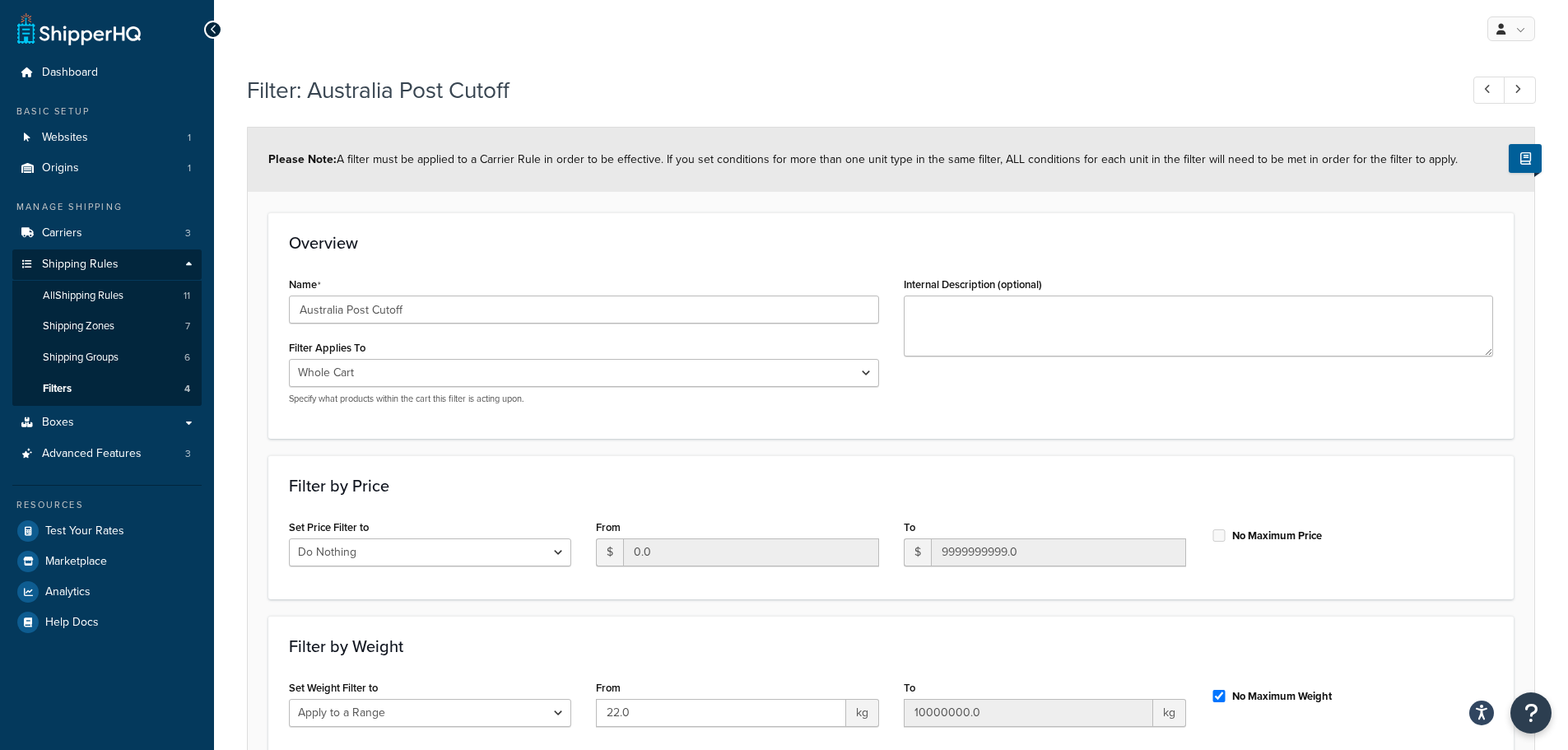
click at [651, 242] on h3 "Overview" at bounding box center [891, 242] width 1205 height 18
click at [110, 298] on span "All Shipping Rules" at bounding box center [83, 296] width 81 height 14
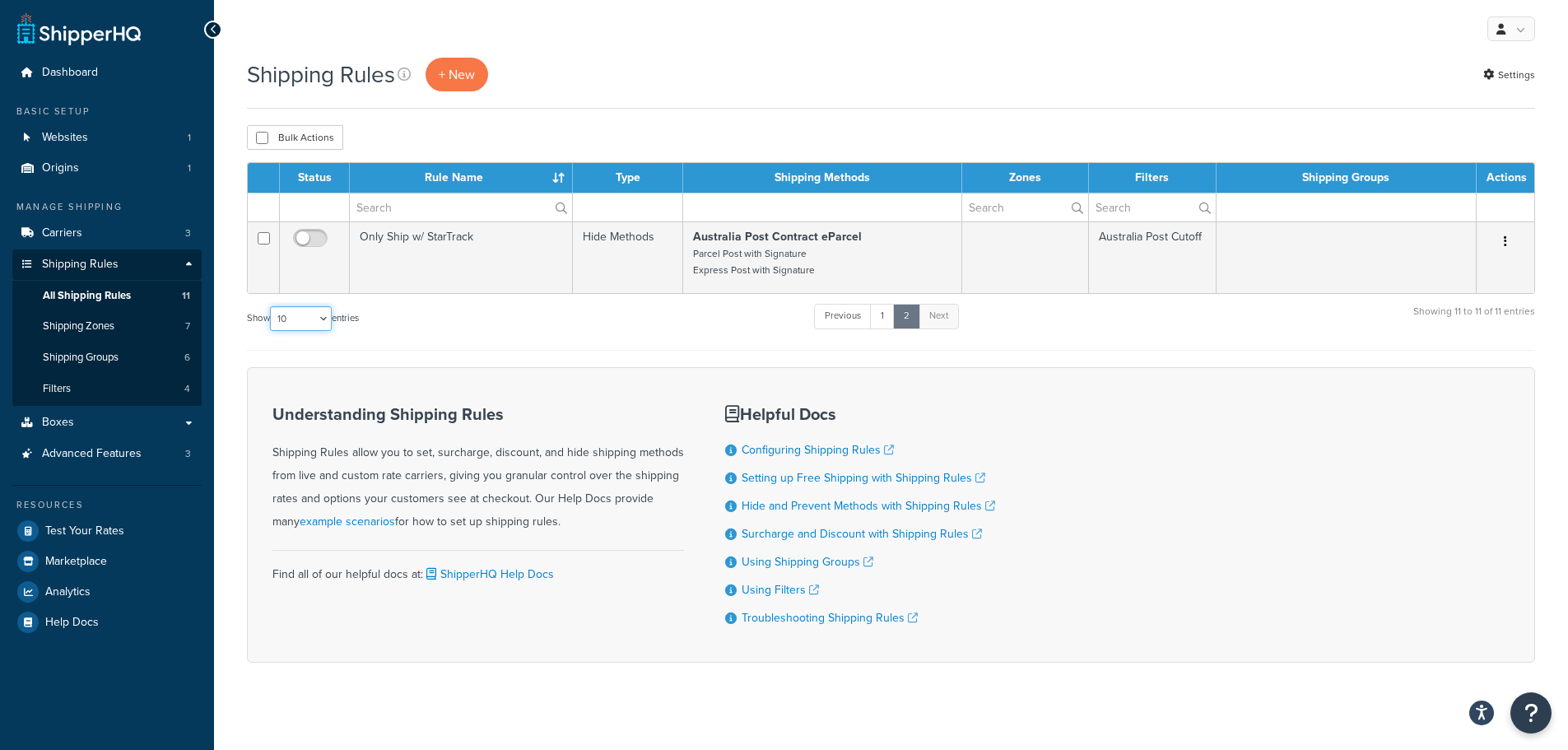
click at [328, 314] on select "10 15 25 50 100 1000" at bounding box center [300, 318] width 62 height 25
select select "15"
click at [272, 306] on select "10 15 25 50 100 1000" at bounding box center [300, 318] width 62 height 25
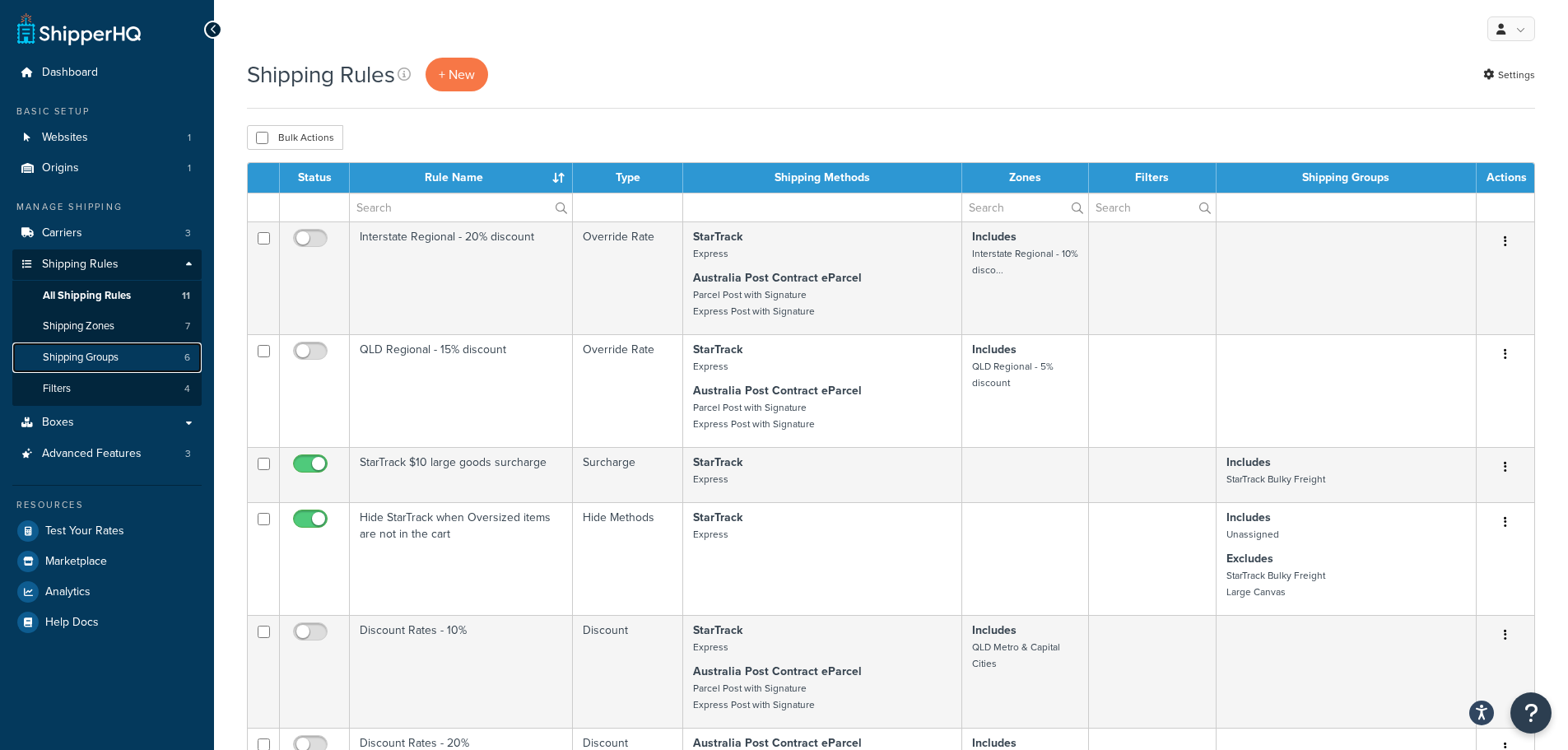
click at [73, 364] on link "Shipping Groups 6" at bounding box center [106, 357] width 189 height 30
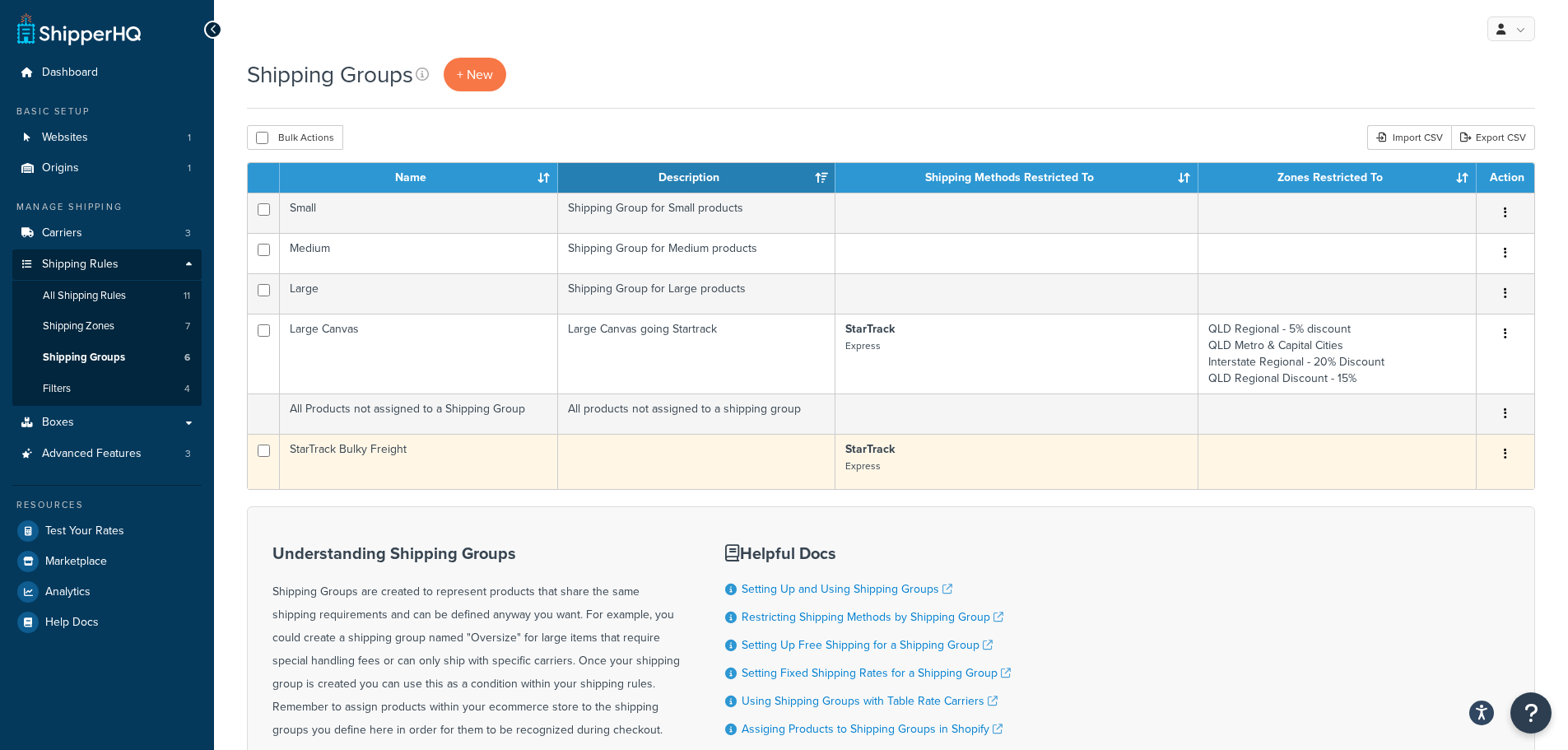
click at [322, 446] on td "StarTrack Bulky Freight" at bounding box center [418, 461] width 279 height 55
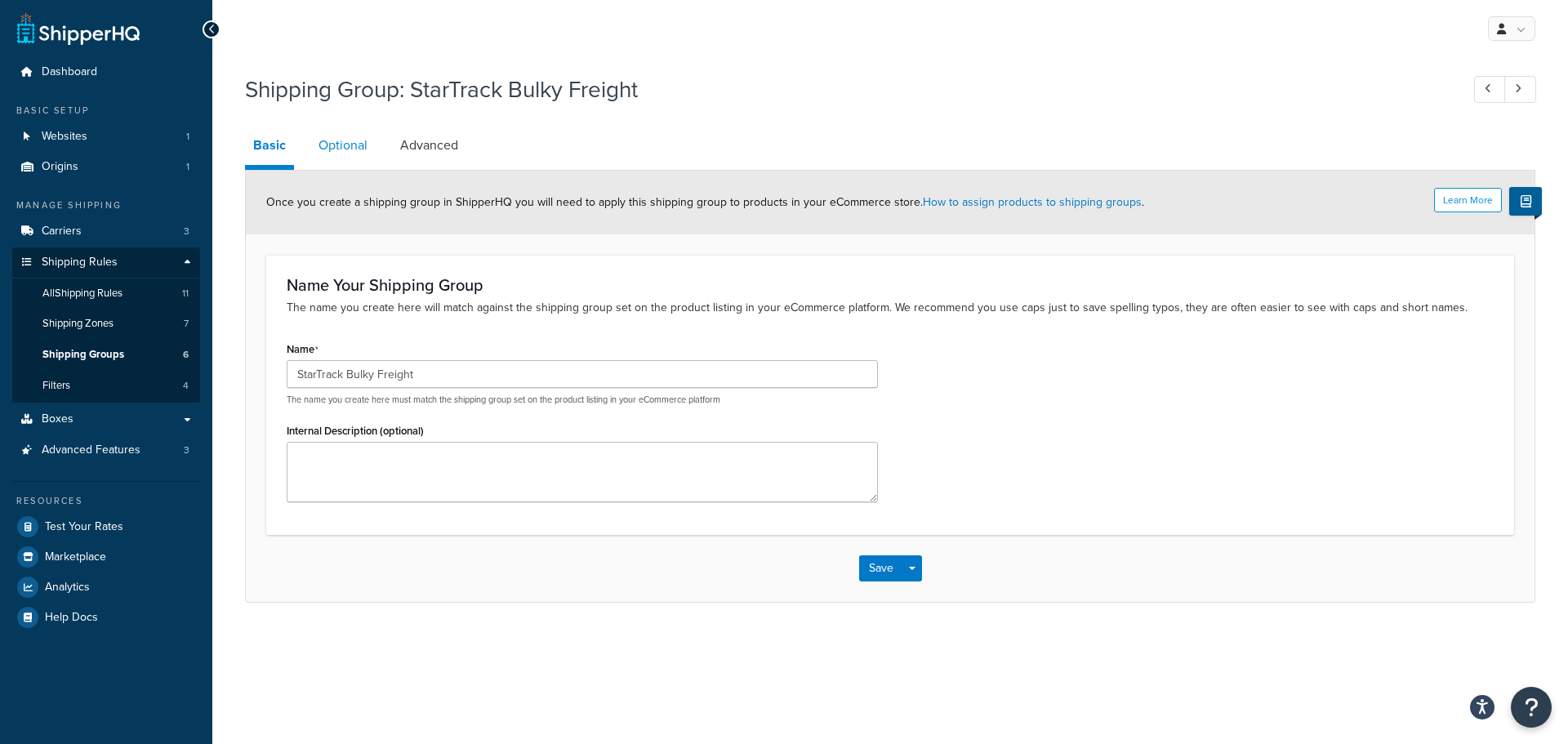
click at [341, 150] on link "Optional" at bounding box center [342, 145] width 65 height 40
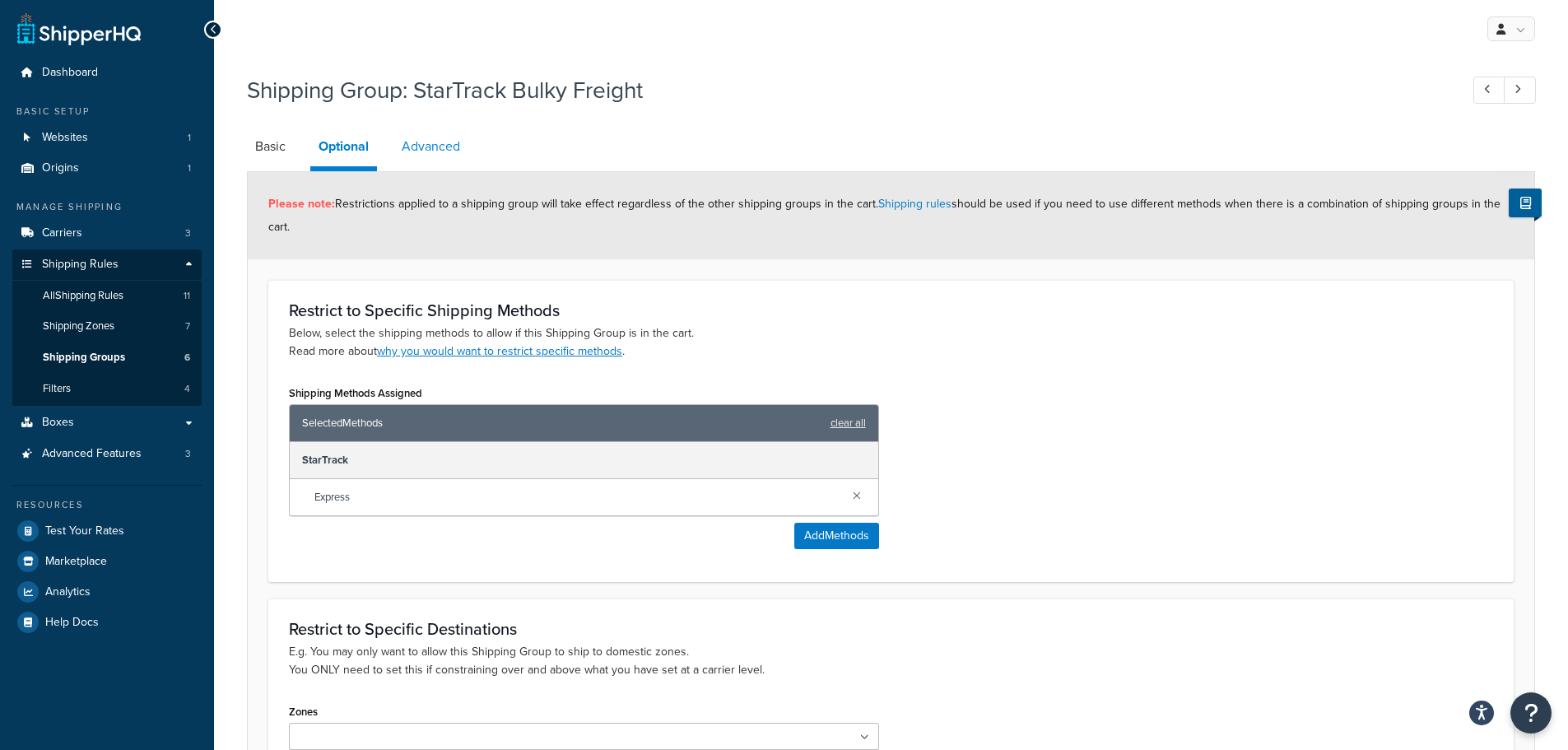
drag, startPoint x: 437, startPoint y: 145, endPoint x: 430, endPoint y: 153, distance: 10.6
click at [438, 145] on link "Advanced" at bounding box center [431, 146] width 75 height 40
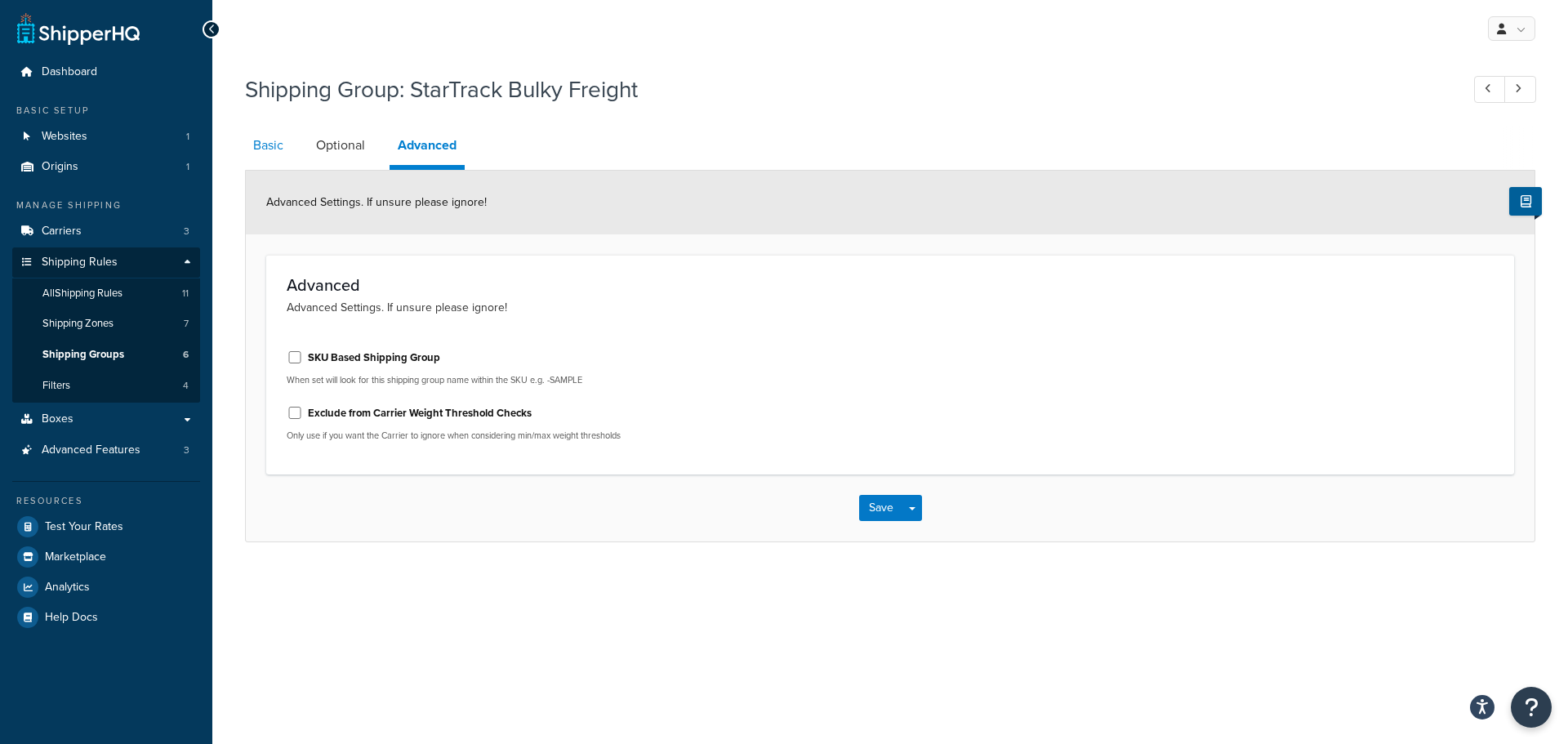
click at [261, 139] on link "Basic" at bounding box center [268, 145] width 46 height 40
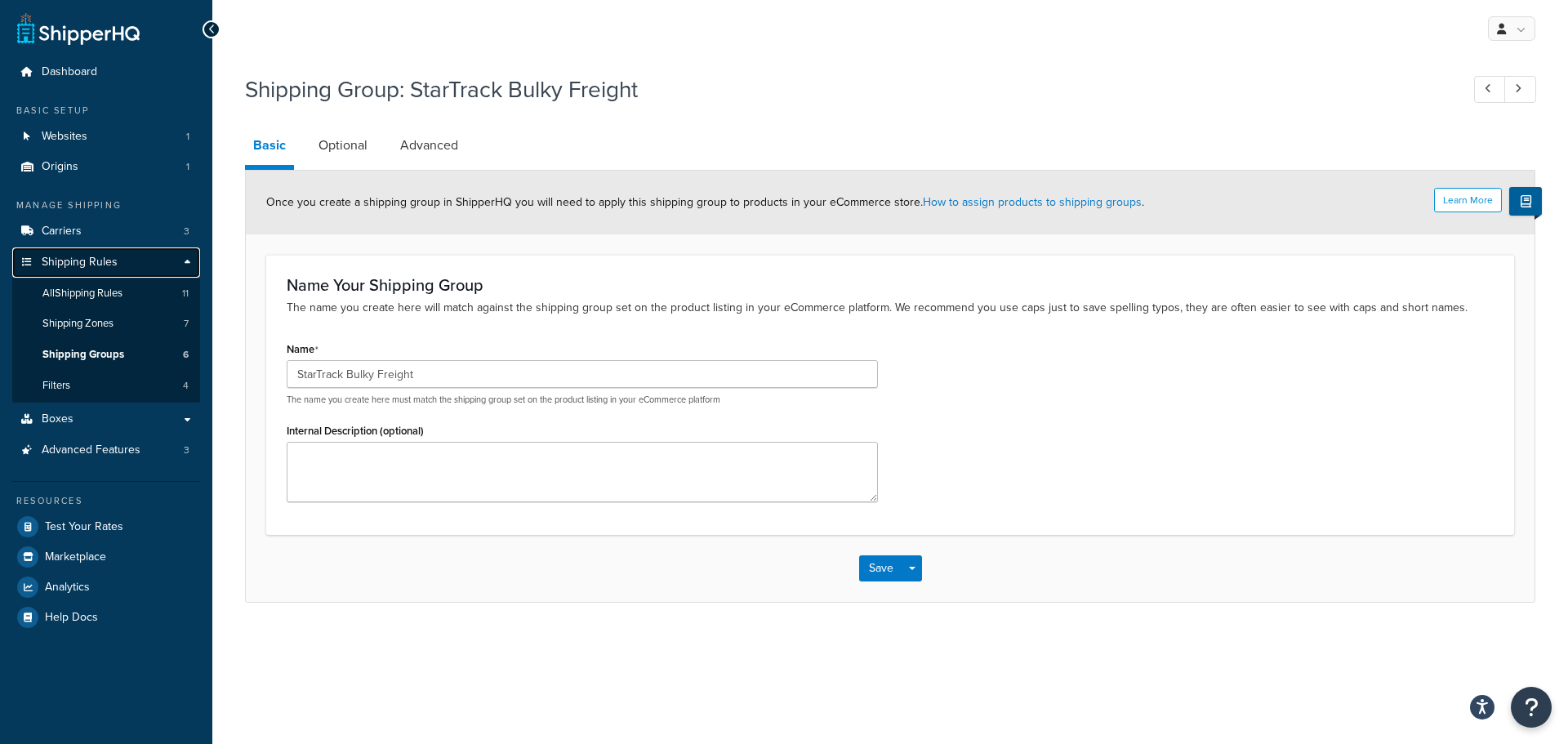
click at [57, 257] on span "Shipping Rules" at bounding box center [79, 262] width 76 height 14
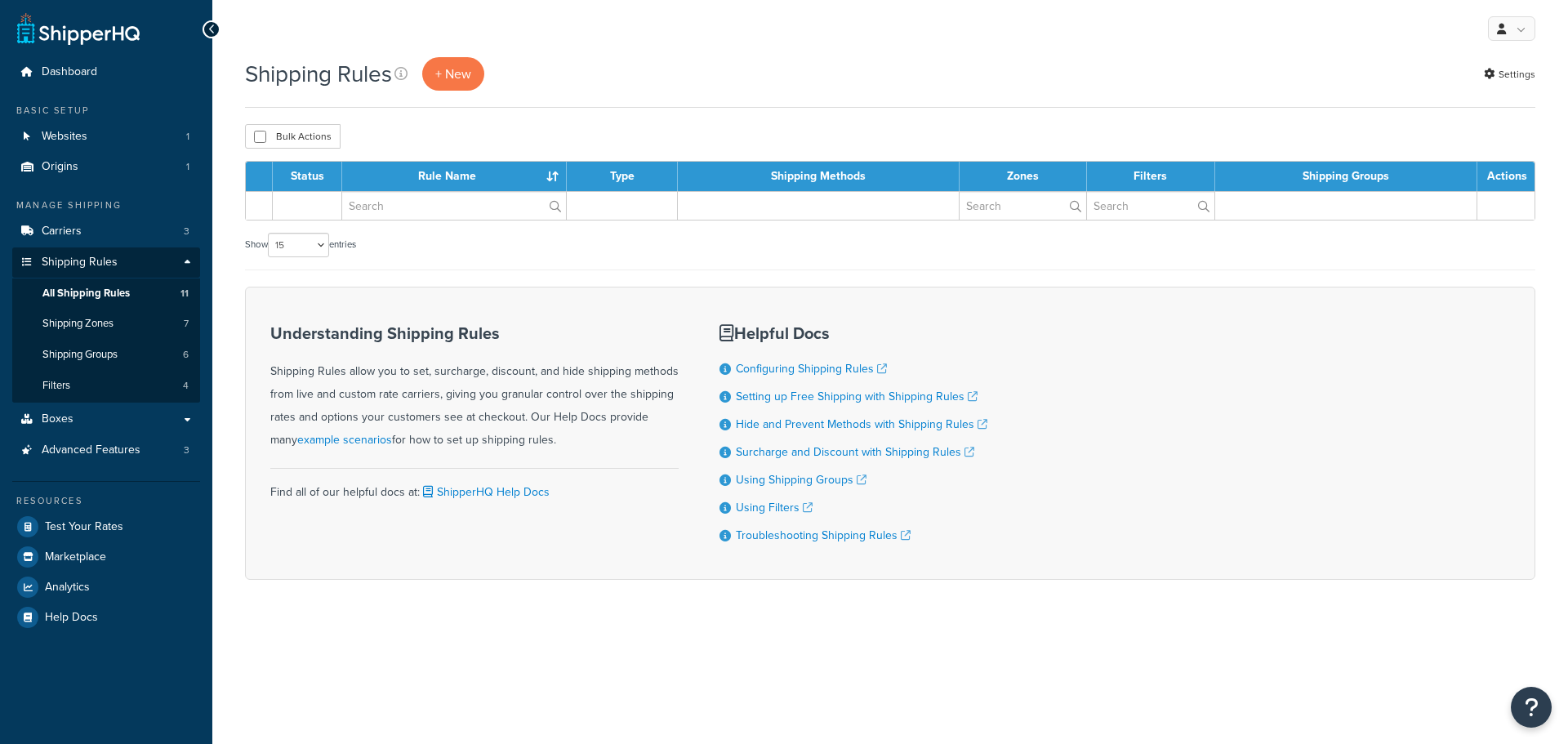
select select "15"
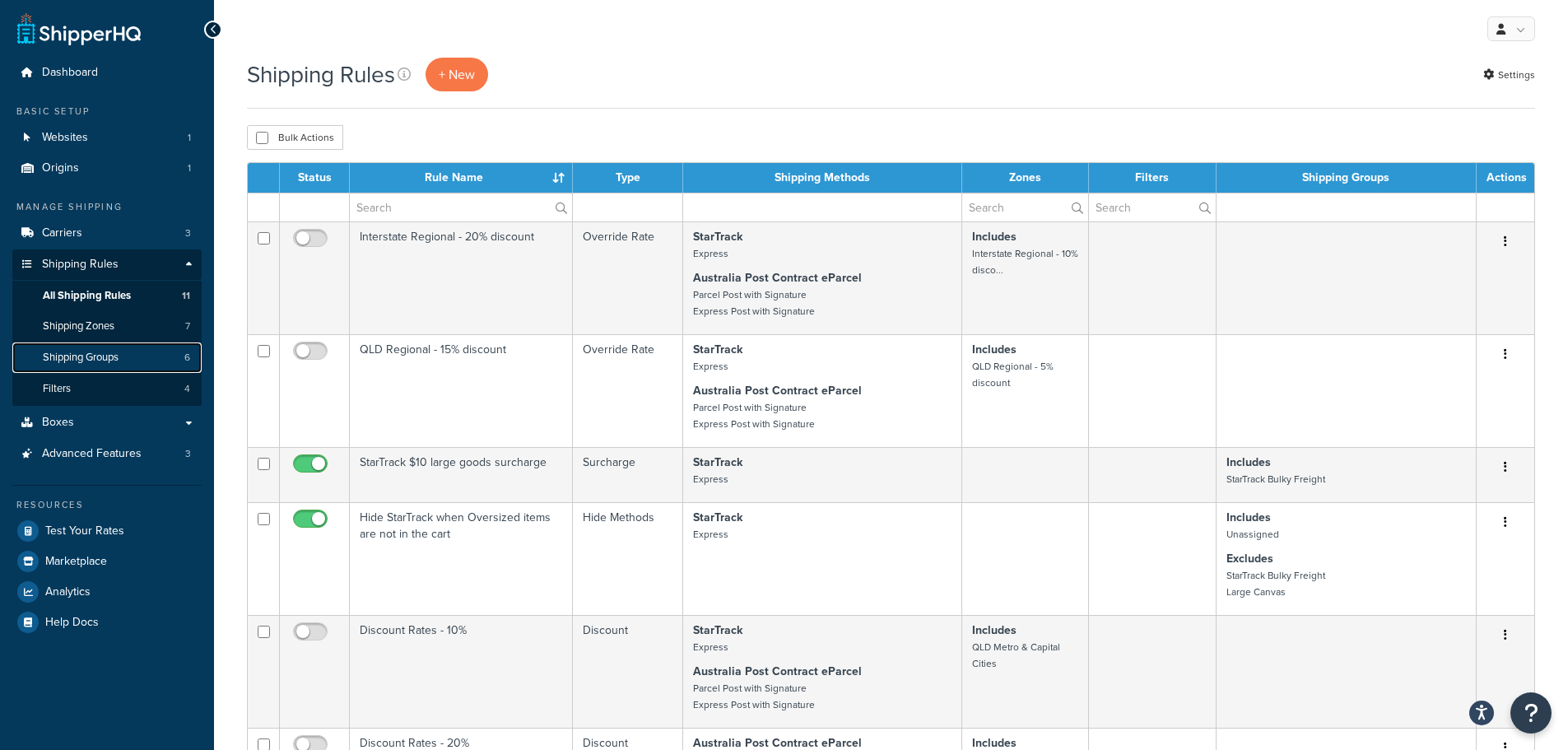
click at [59, 351] on span "Shipping Groups" at bounding box center [81, 357] width 76 height 14
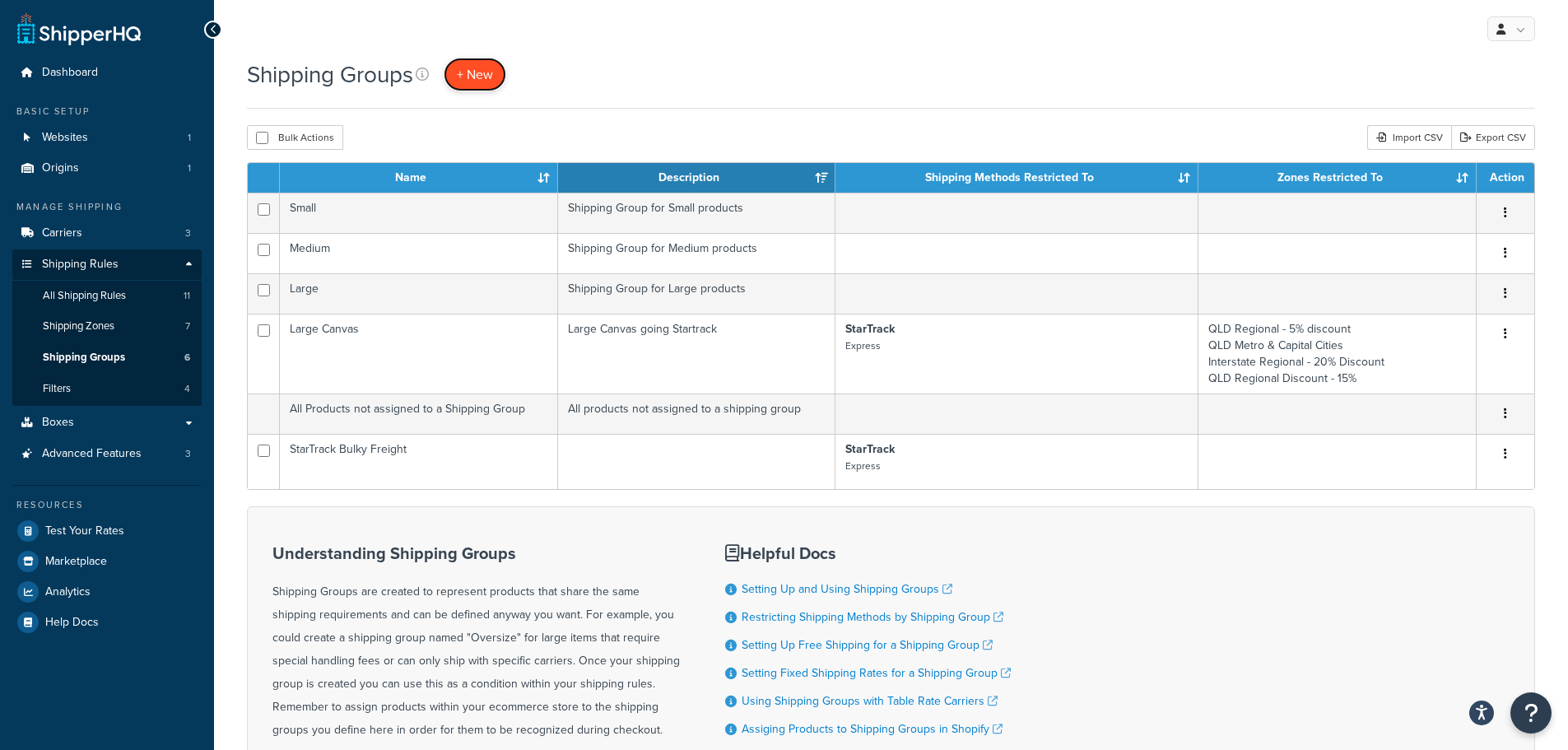
click at [490, 83] on span "+ New" at bounding box center [474, 74] width 36 height 19
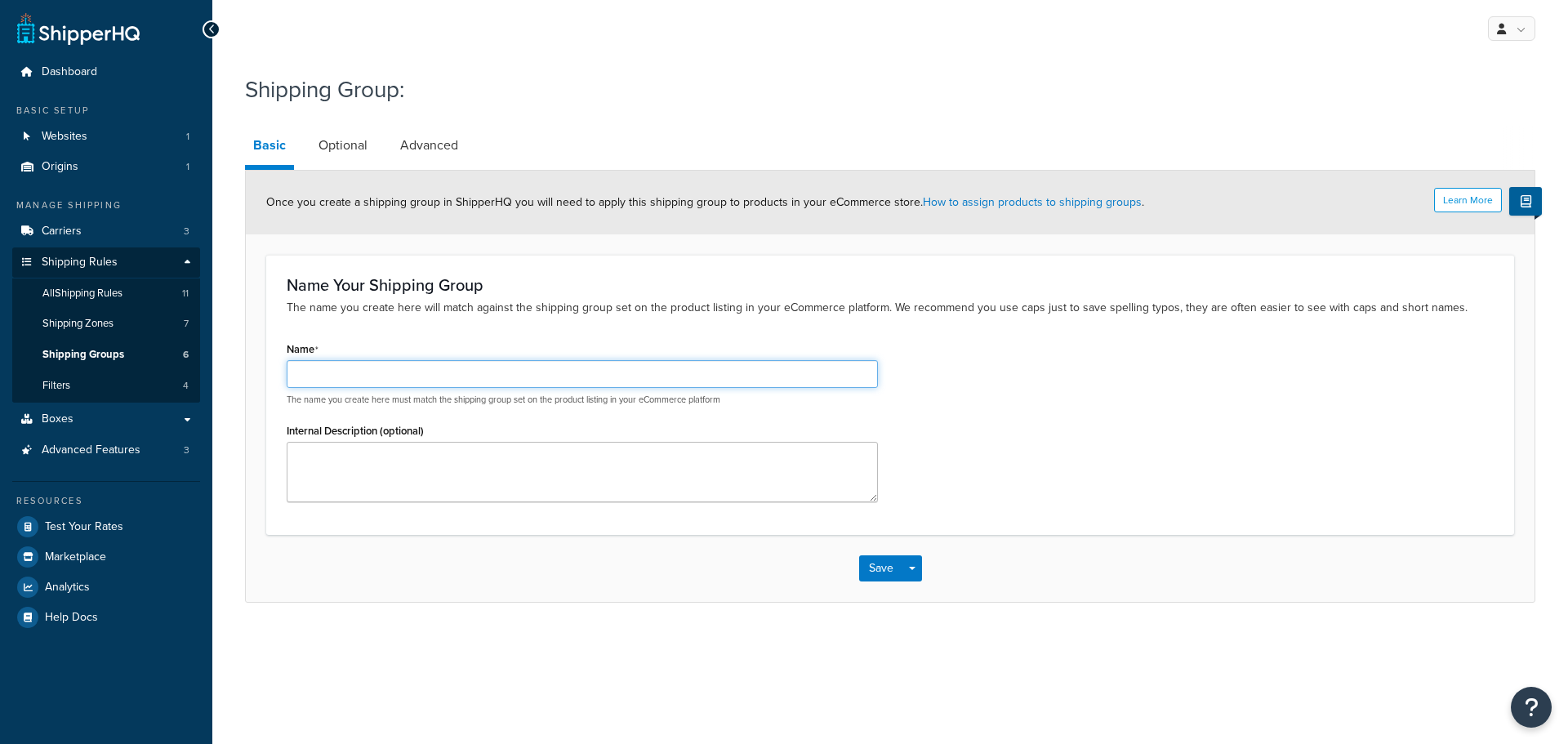
click at [432, 373] on input "Name" at bounding box center [582, 373] width 592 height 27
type input "Free Gift"
click at [409, 448] on textarea "Internal Description (optional)" at bounding box center [582, 471] width 592 height 60
click at [1093, 491] on div "Name Free Gift The name you create here must match the shipping group set on th…" at bounding box center [890, 425] width 1231 height 176
click at [879, 563] on button "Save" at bounding box center [881, 569] width 44 height 26
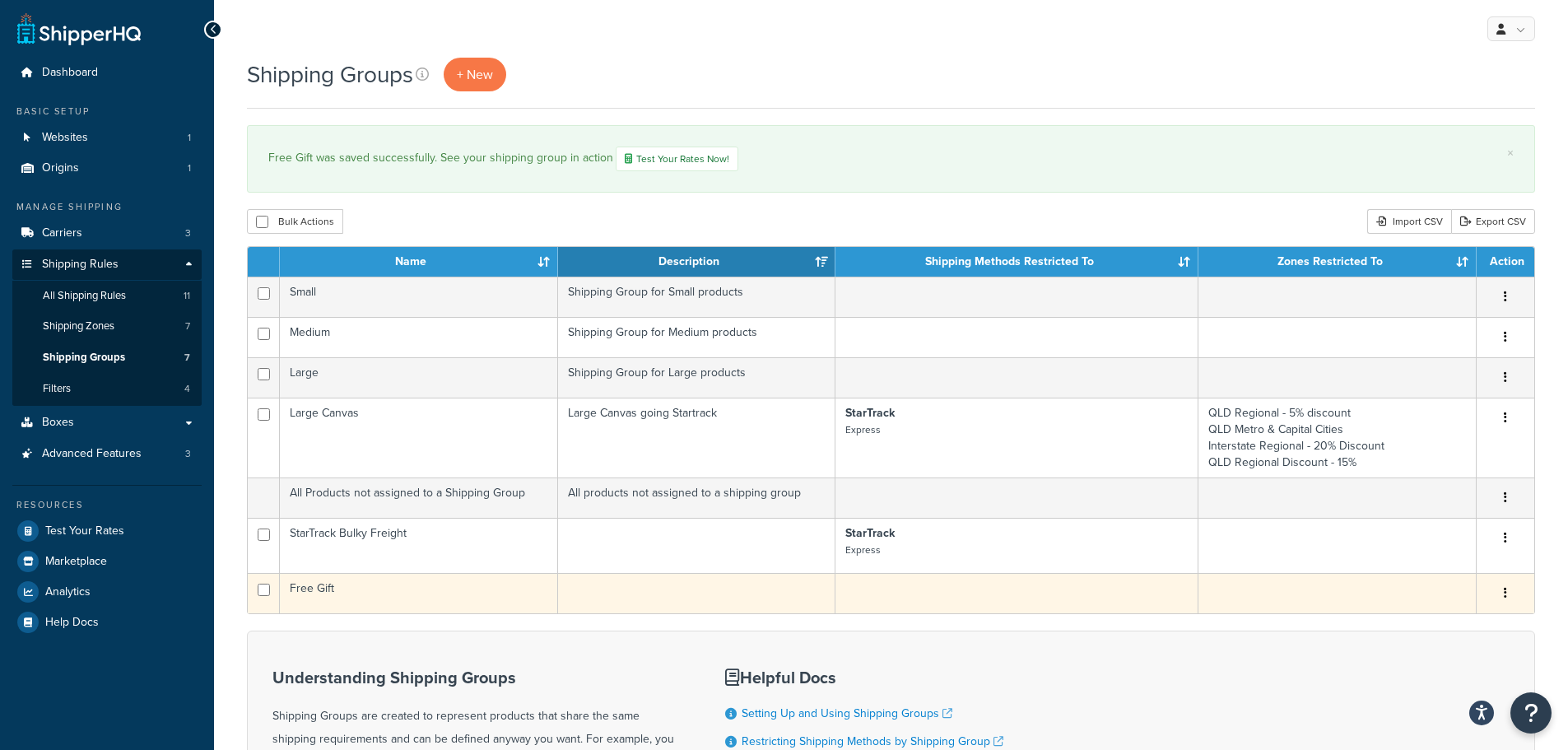
click at [319, 588] on td "Free Gift" at bounding box center [418, 593] width 279 height 40
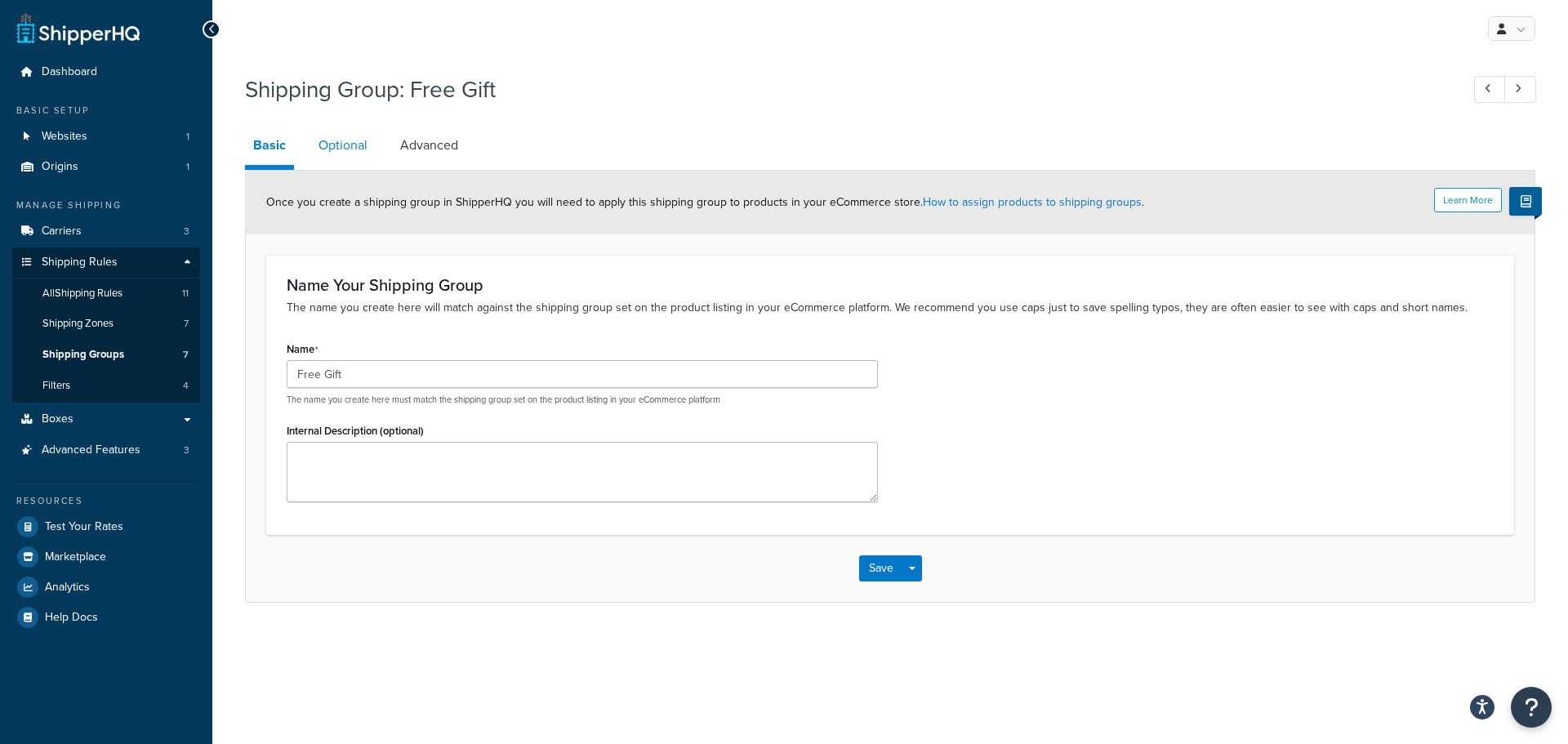
click at [350, 142] on link "Optional" at bounding box center [342, 145] width 65 height 40
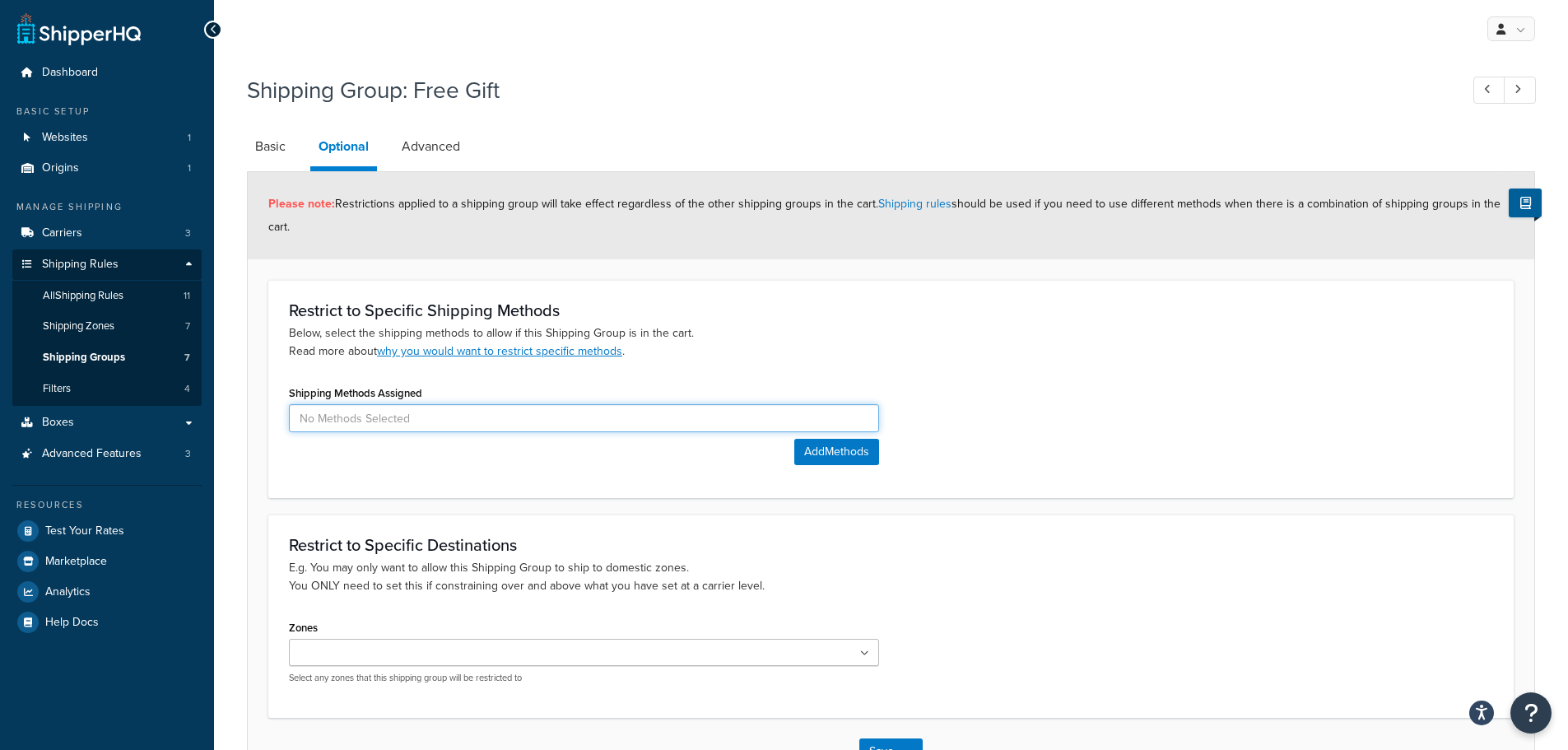
click at [570, 420] on input at bounding box center [584, 417] width 590 height 28
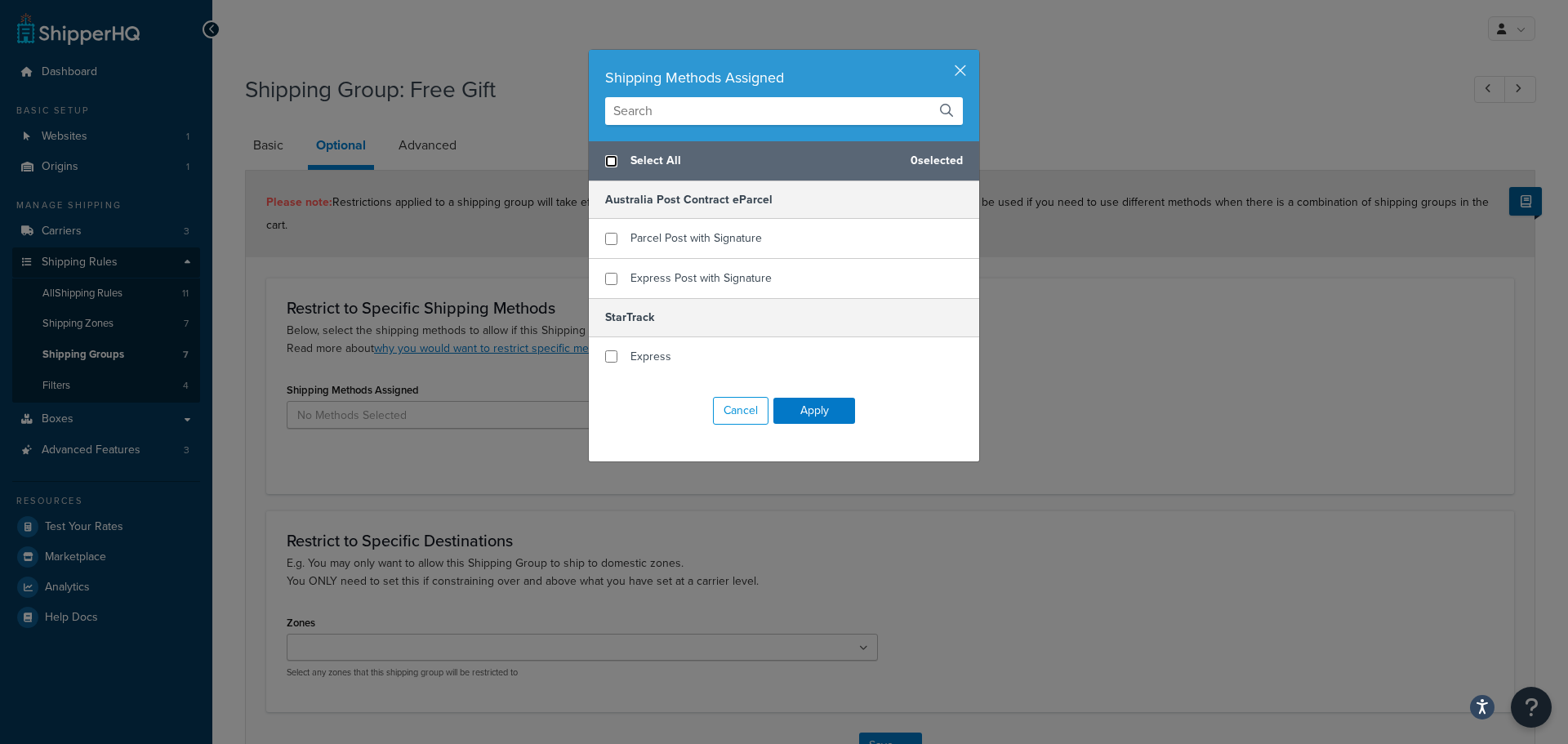
click at [606, 161] on input "checkbox" at bounding box center [610, 160] width 12 height 12
checkbox input "true"
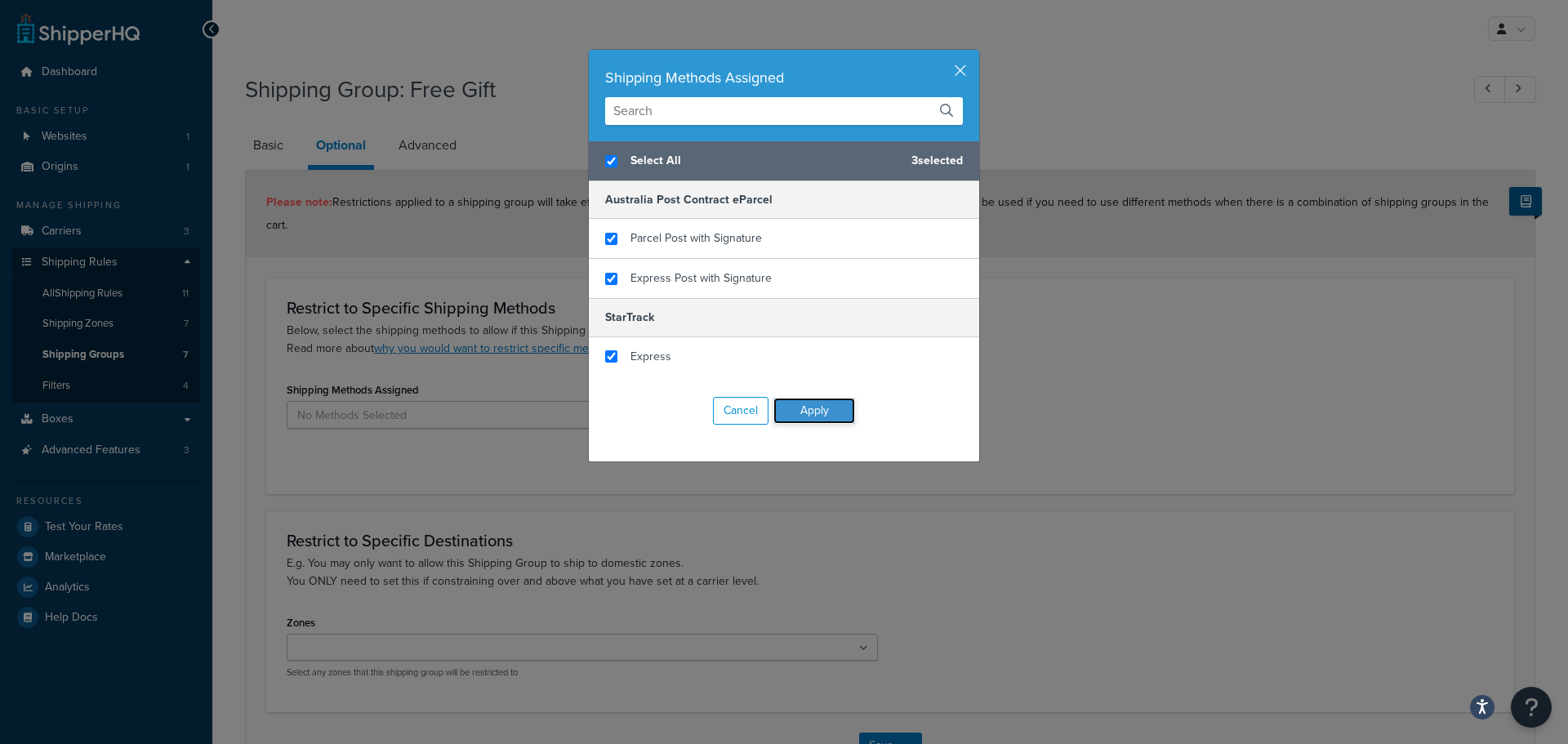
click at [812, 404] on button "Apply" at bounding box center [814, 411] width 82 height 26
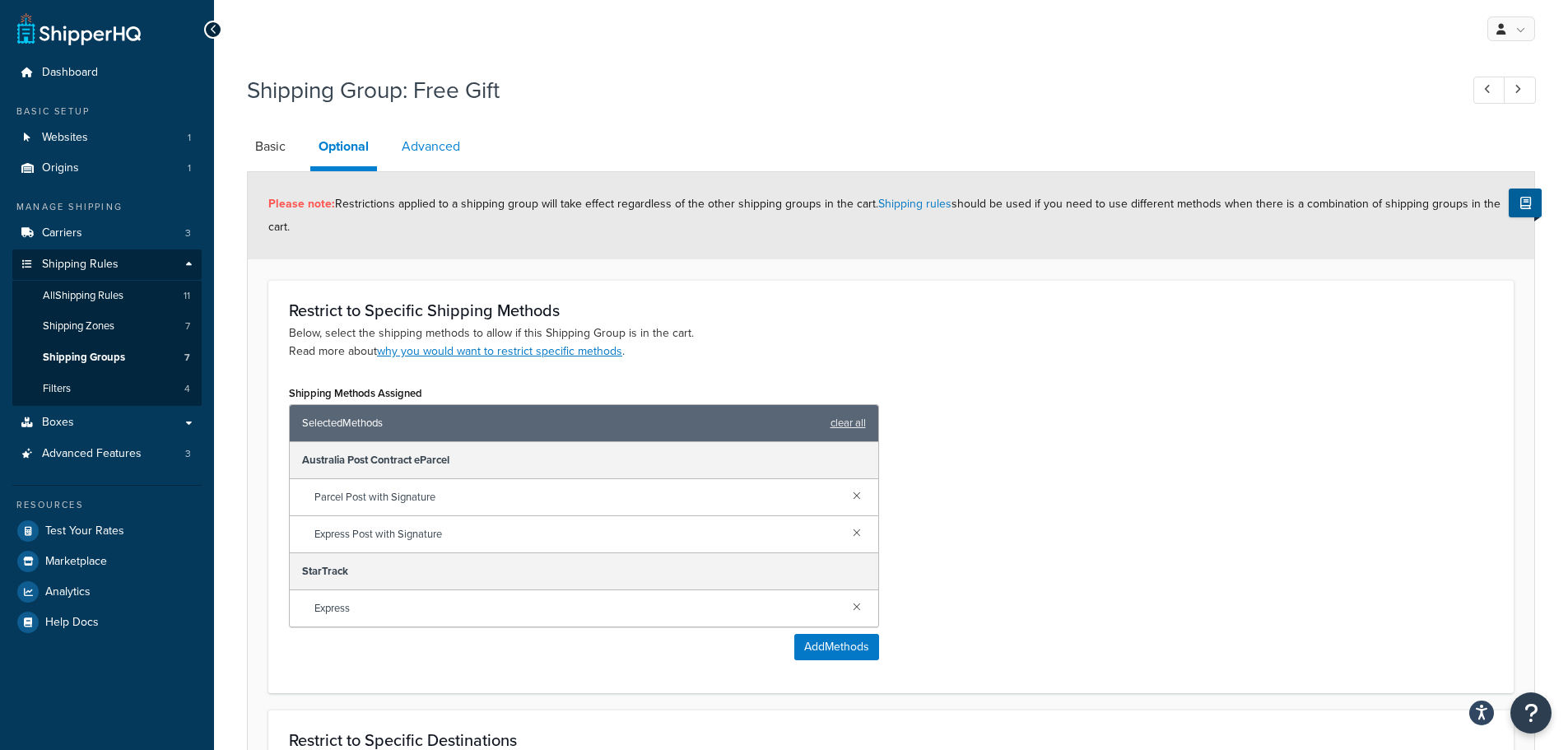
click at [432, 150] on link "Advanced" at bounding box center [431, 146] width 75 height 40
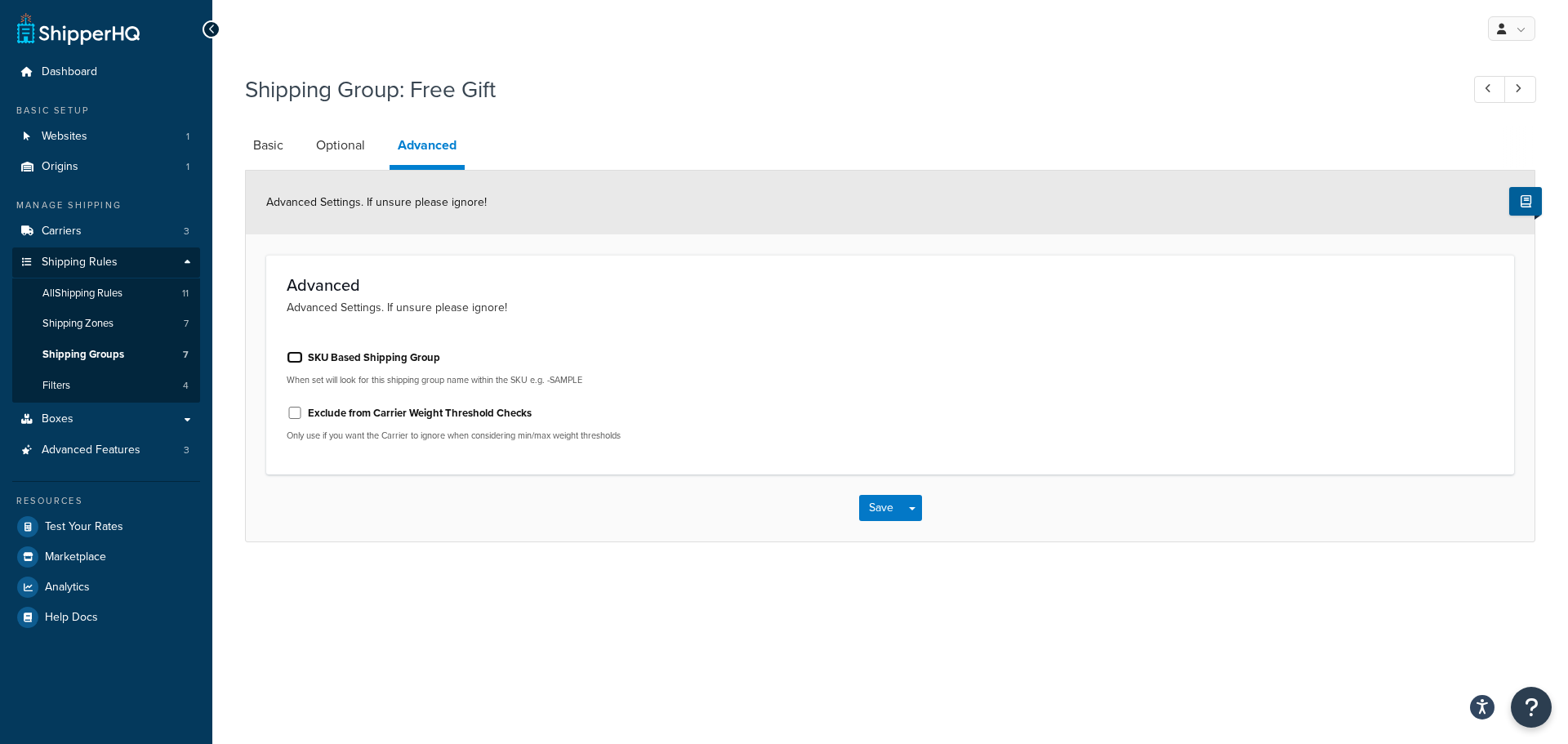
click at [297, 356] on input "SKU Based Shipping Group" at bounding box center [294, 356] width 16 height 12
checkbox input "false"
click at [268, 155] on link "Basic" at bounding box center [268, 145] width 46 height 40
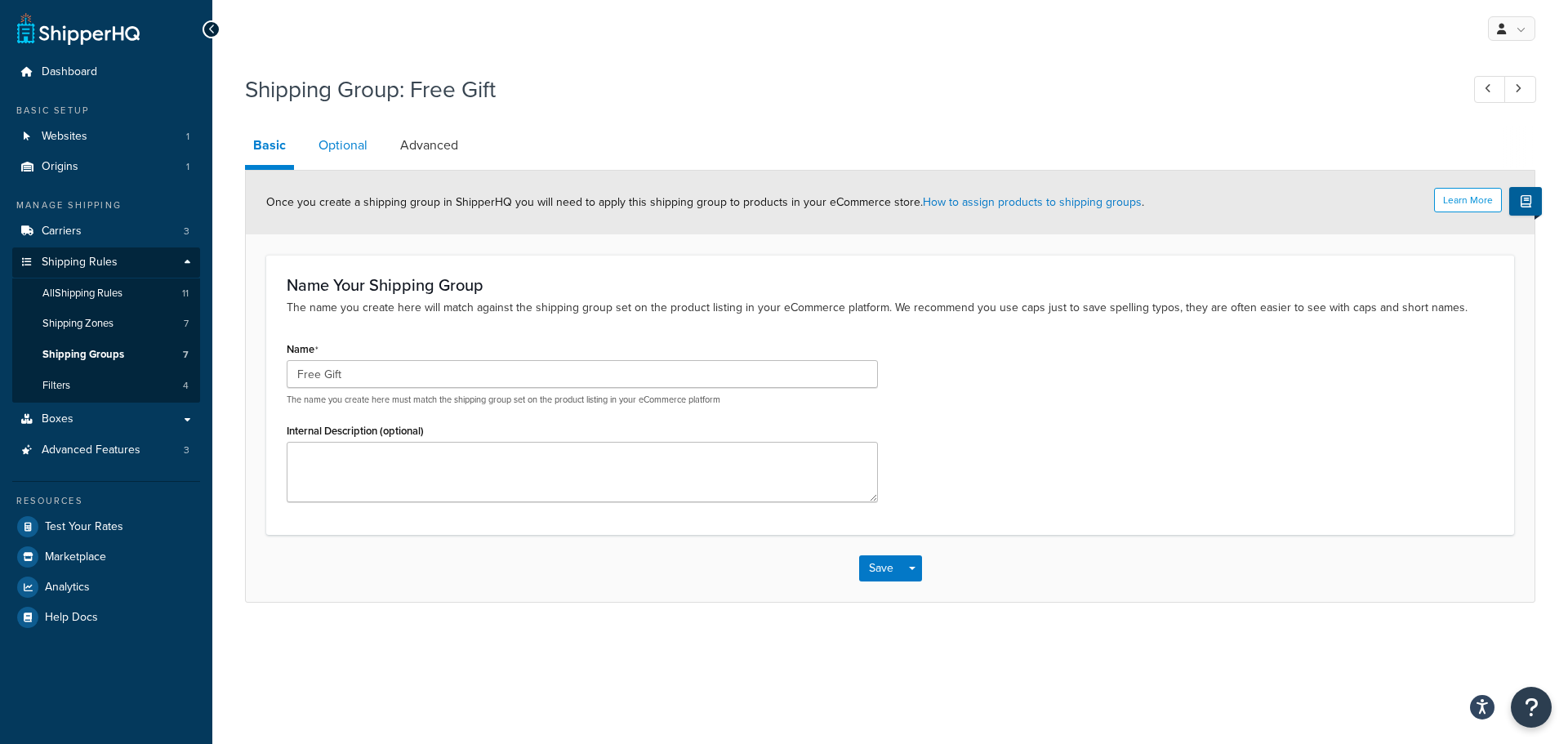
click at [326, 145] on link "Optional" at bounding box center [342, 145] width 65 height 40
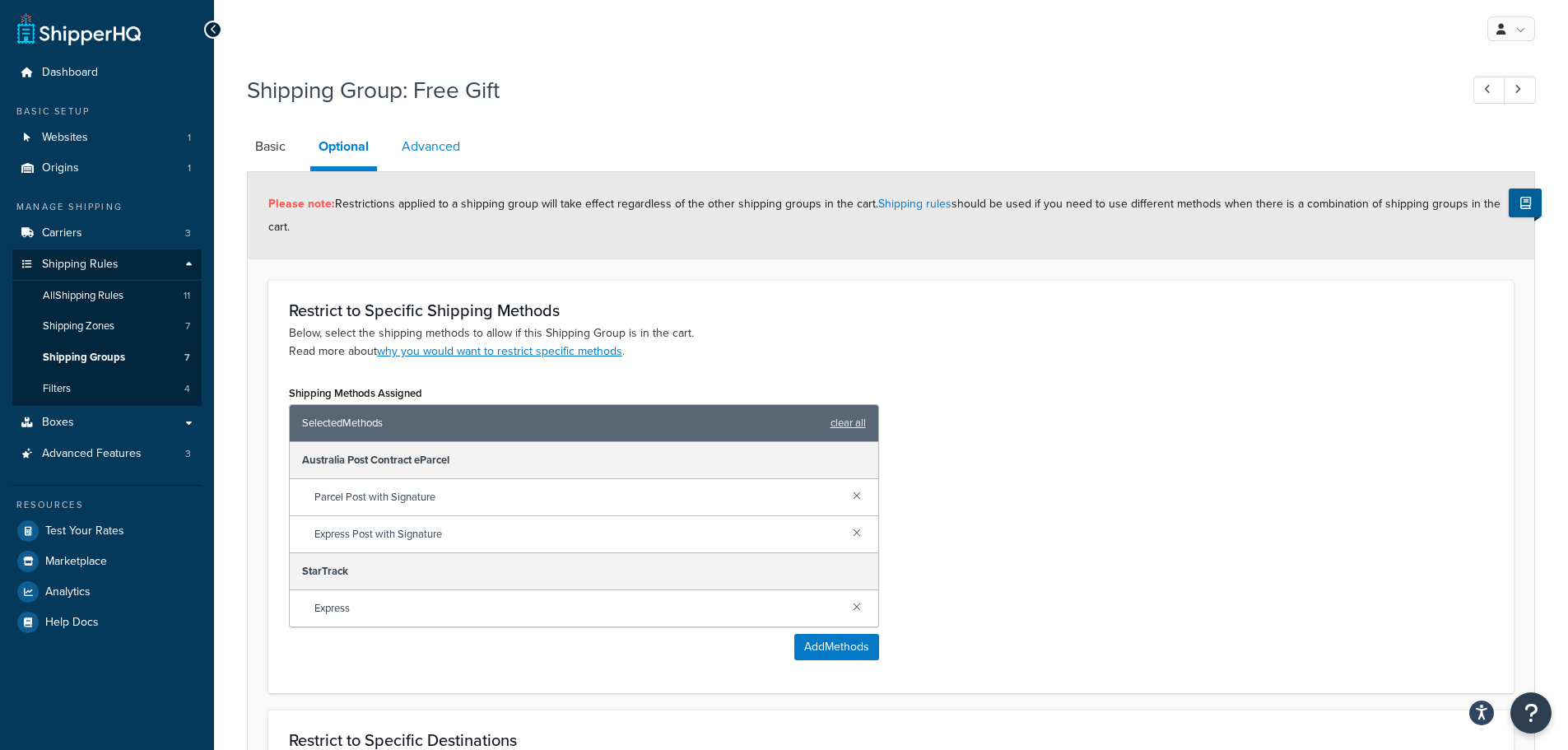
click at [408, 143] on link "Advanced" at bounding box center [431, 146] width 75 height 40
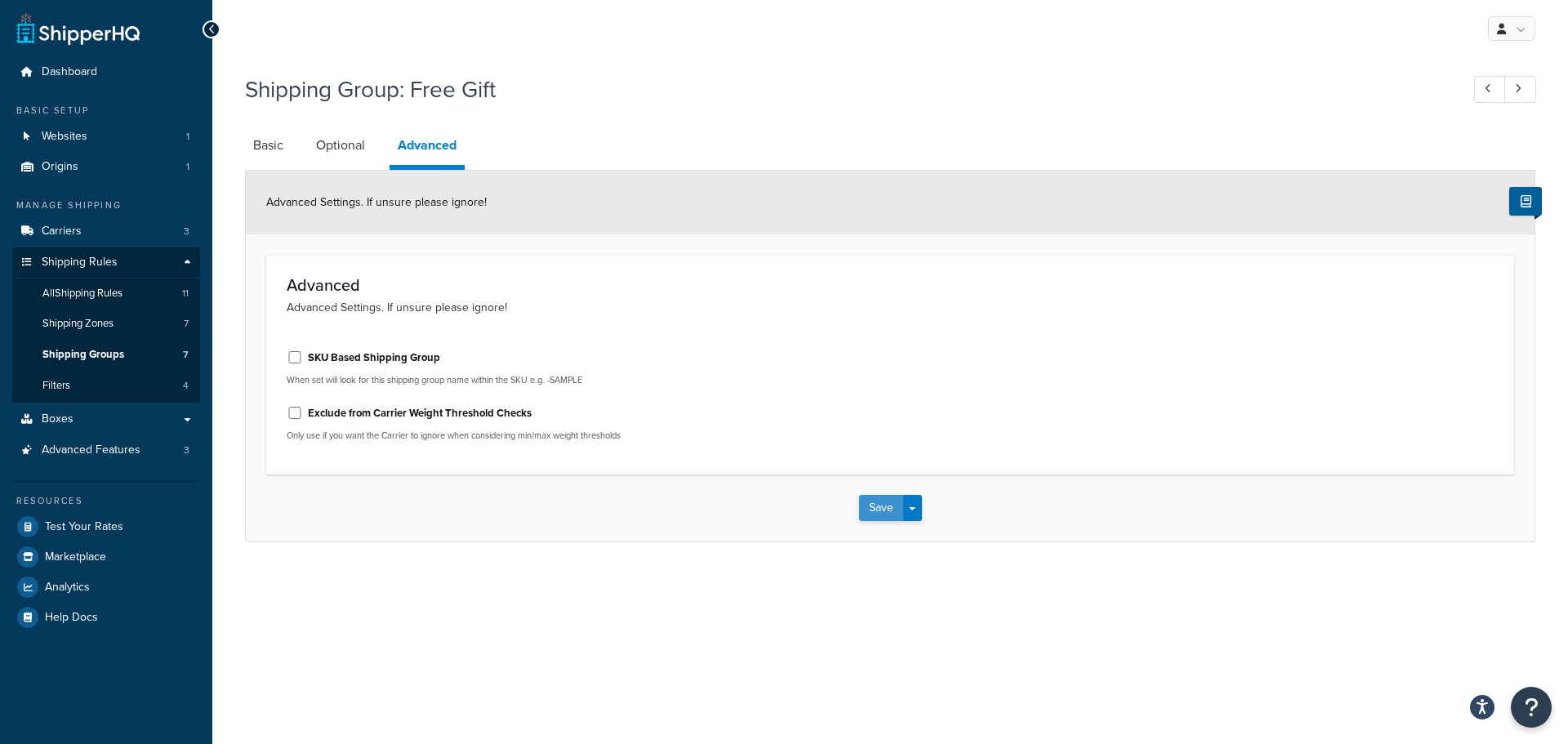
click at [880, 503] on button "Save" at bounding box center [881, 508] width 44 height 26
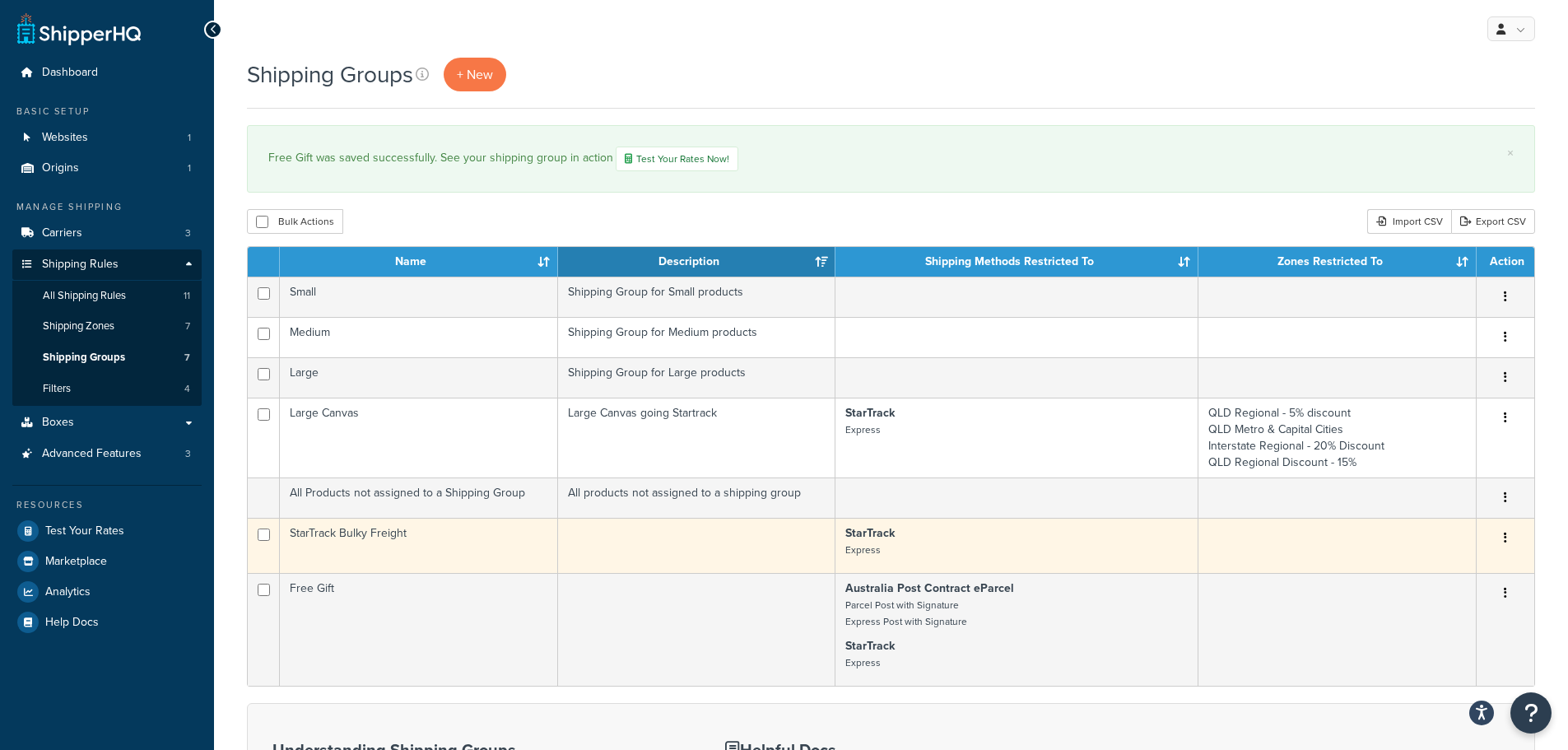
click at [319, 531] on td "StarTrack Bulky Freight" at bounding box center [418, 546] width 279 height 55
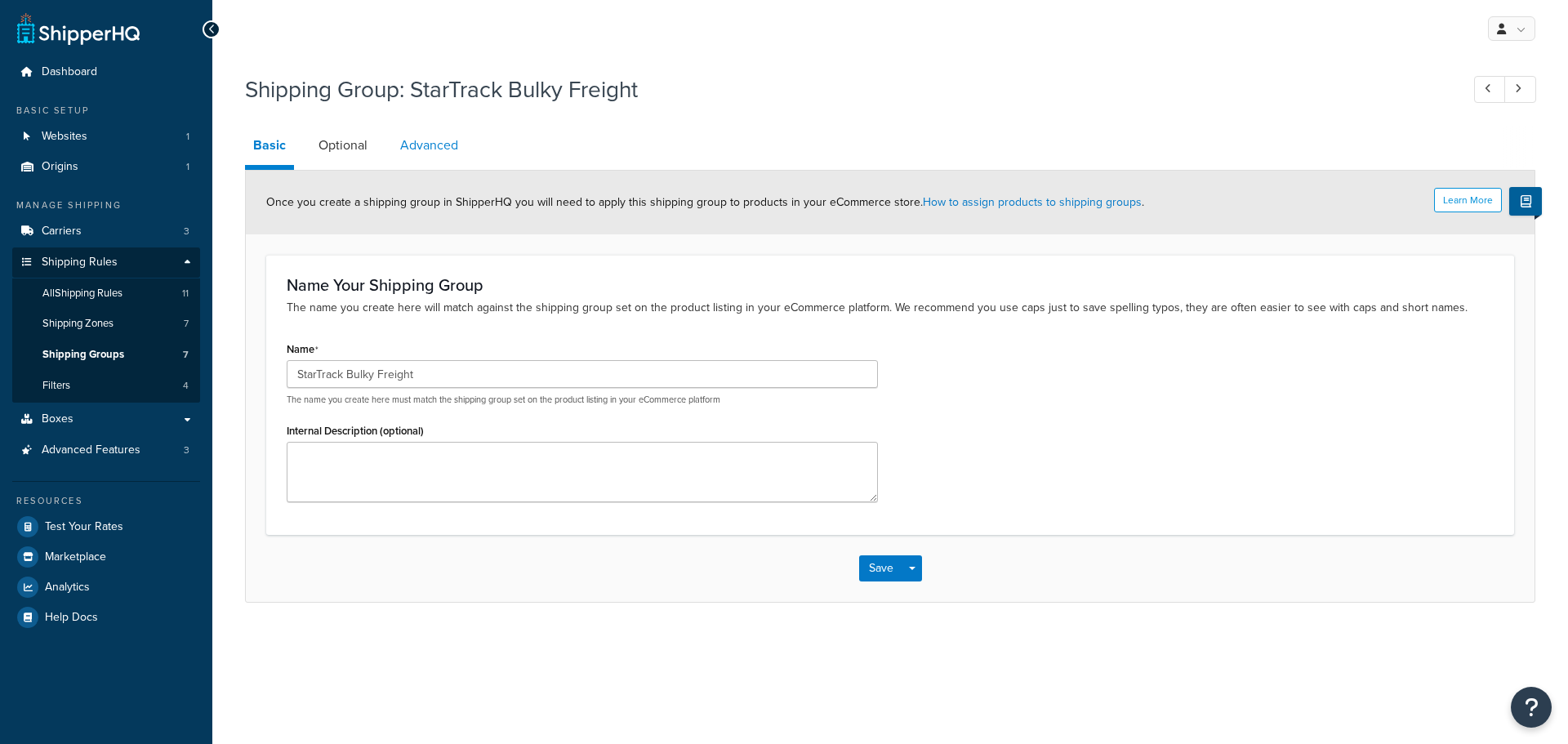
click at [438, 145] on link "Advanced" at bounding box center [429, 145] width 75 height 40
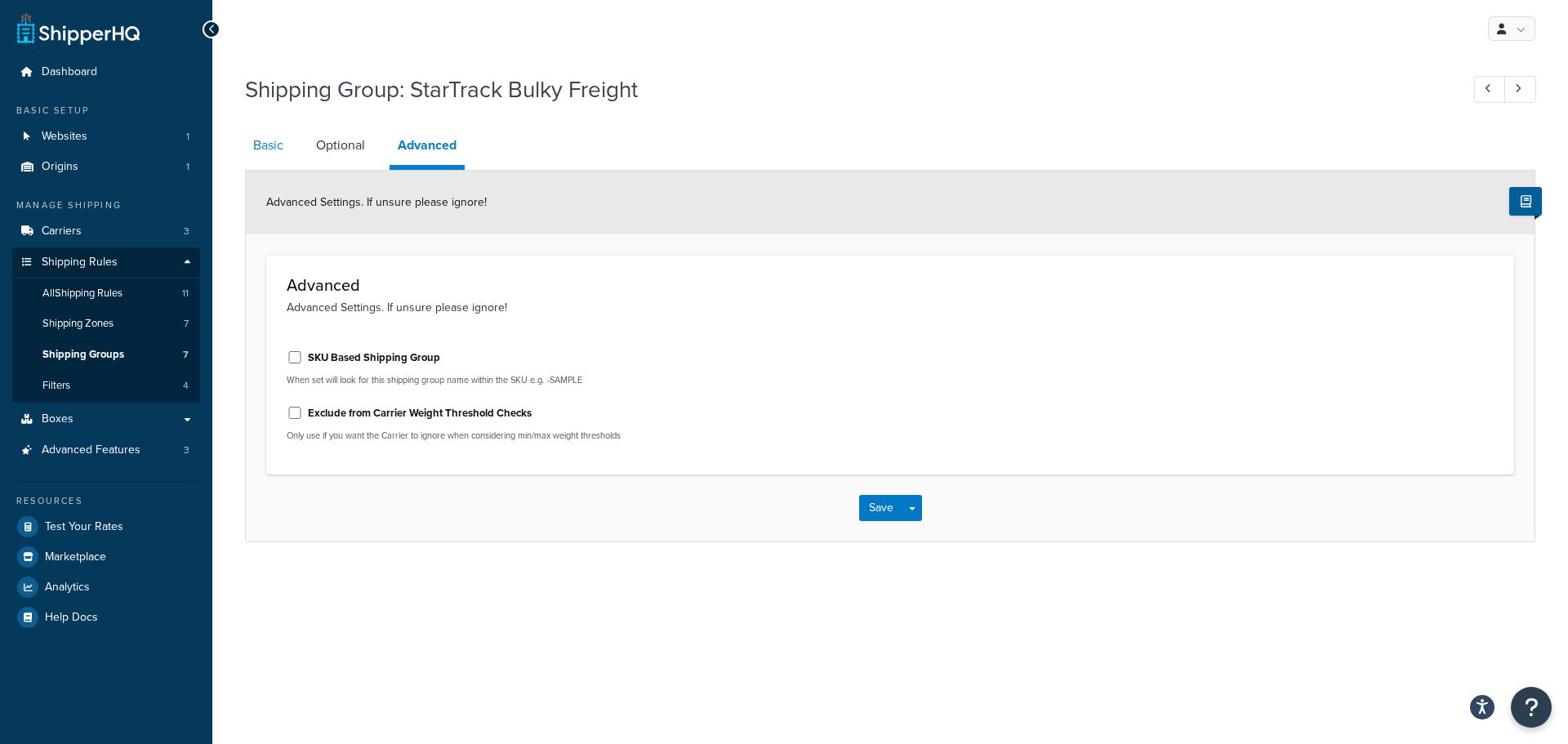
click at [268, 142] on link "Basic" at bounding box center [268, 145] width 46 height 40
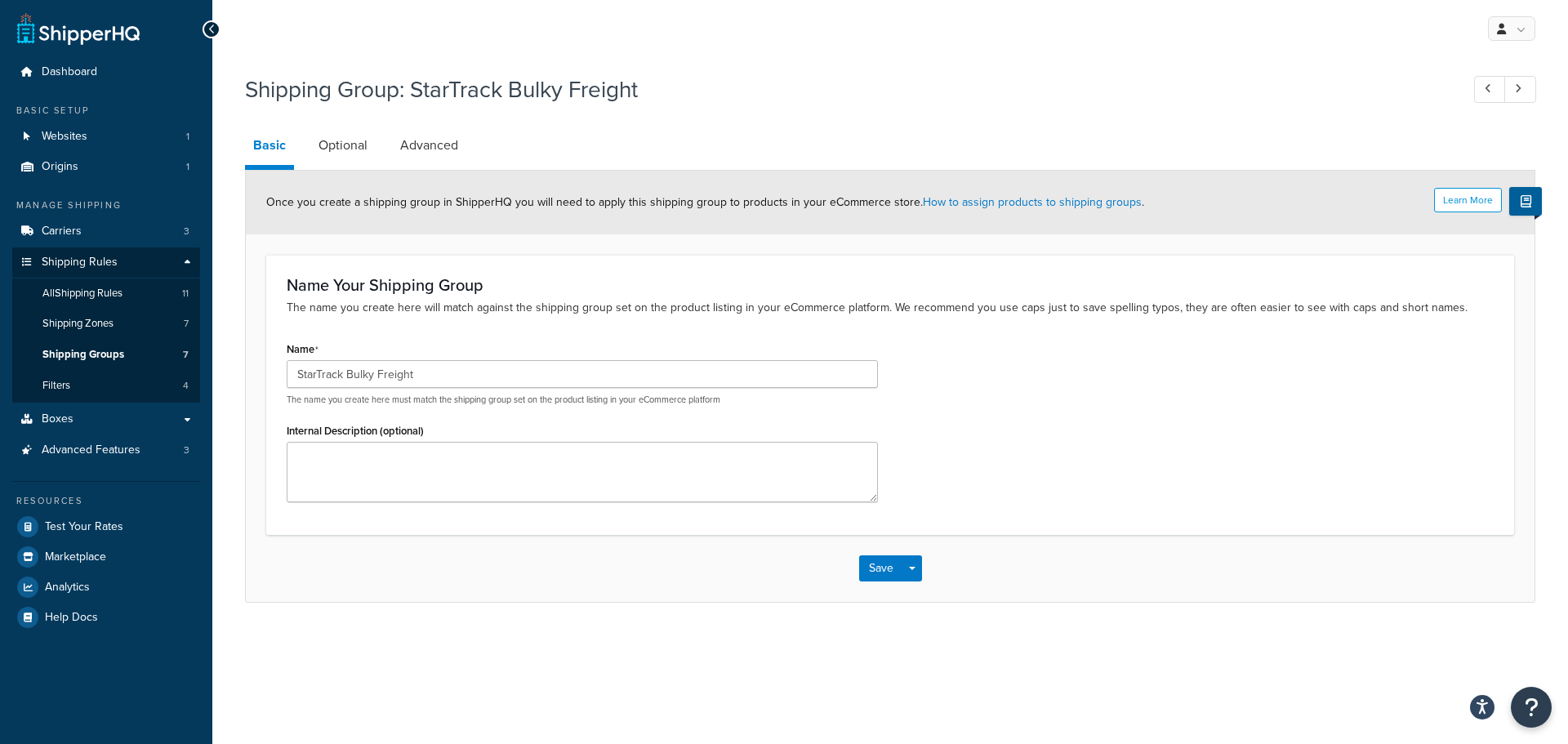
click at [577, 603] on div "Shipping Group: StarTrack Bulky Freight Basic Optional Advanced Learn More Once…" at bounding box center [890, 354] width 1356 height 578
click at [109, 301] on link "All Shipping Rules 11" at bounding box center [106, 293] width 188 height 30
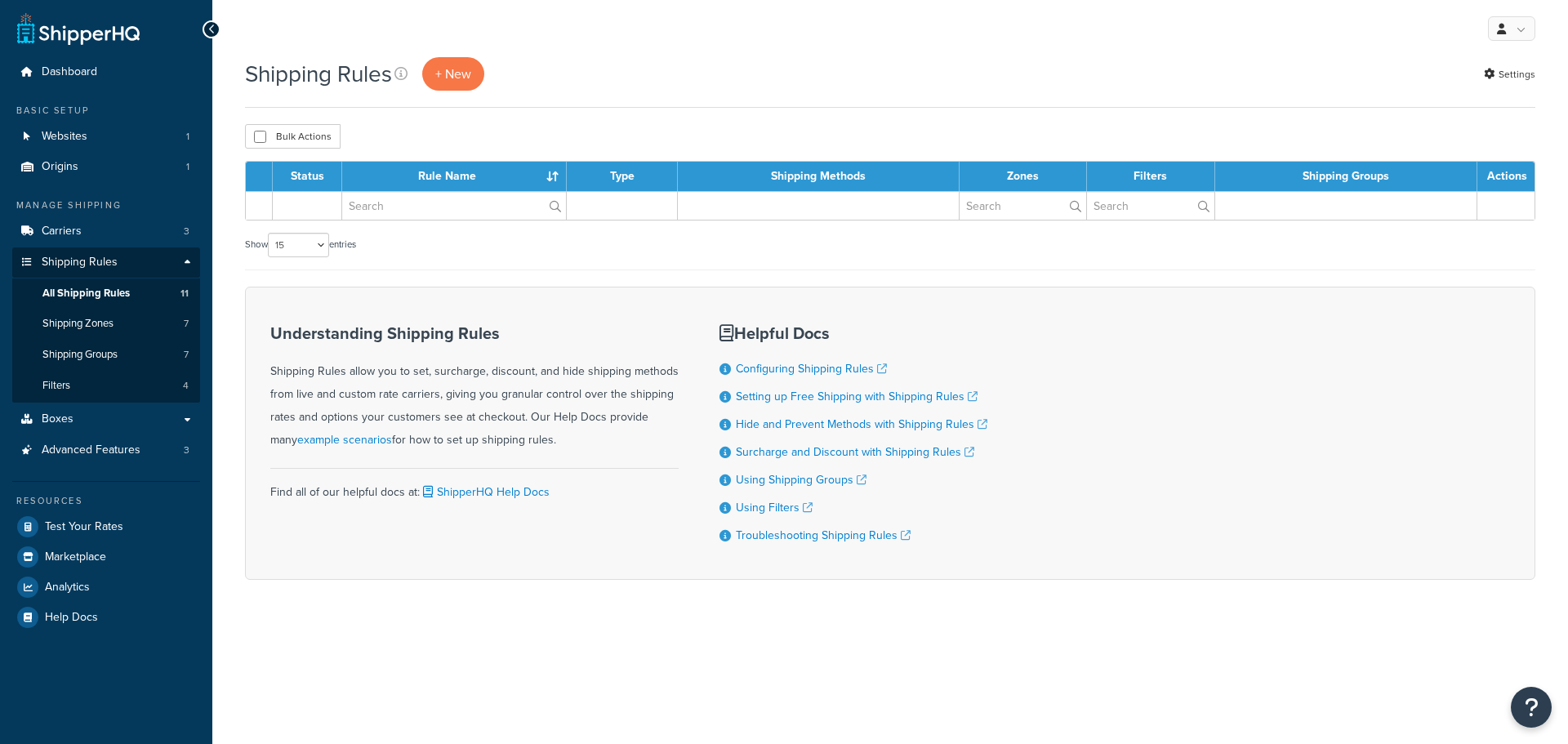
select select "15"
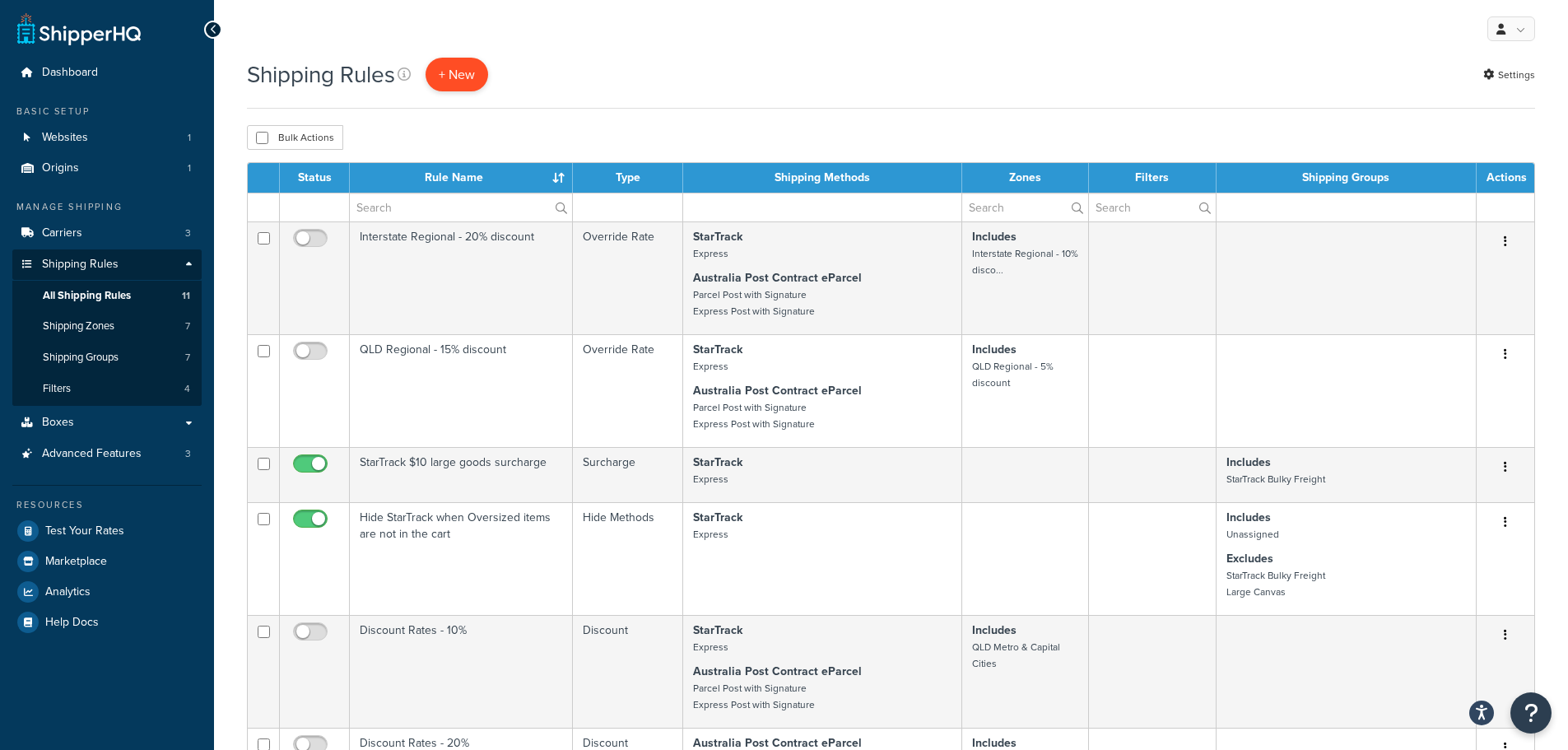
click at [469, 77] on p "+ New" at bounding box center [457, 74] width 63 height 33
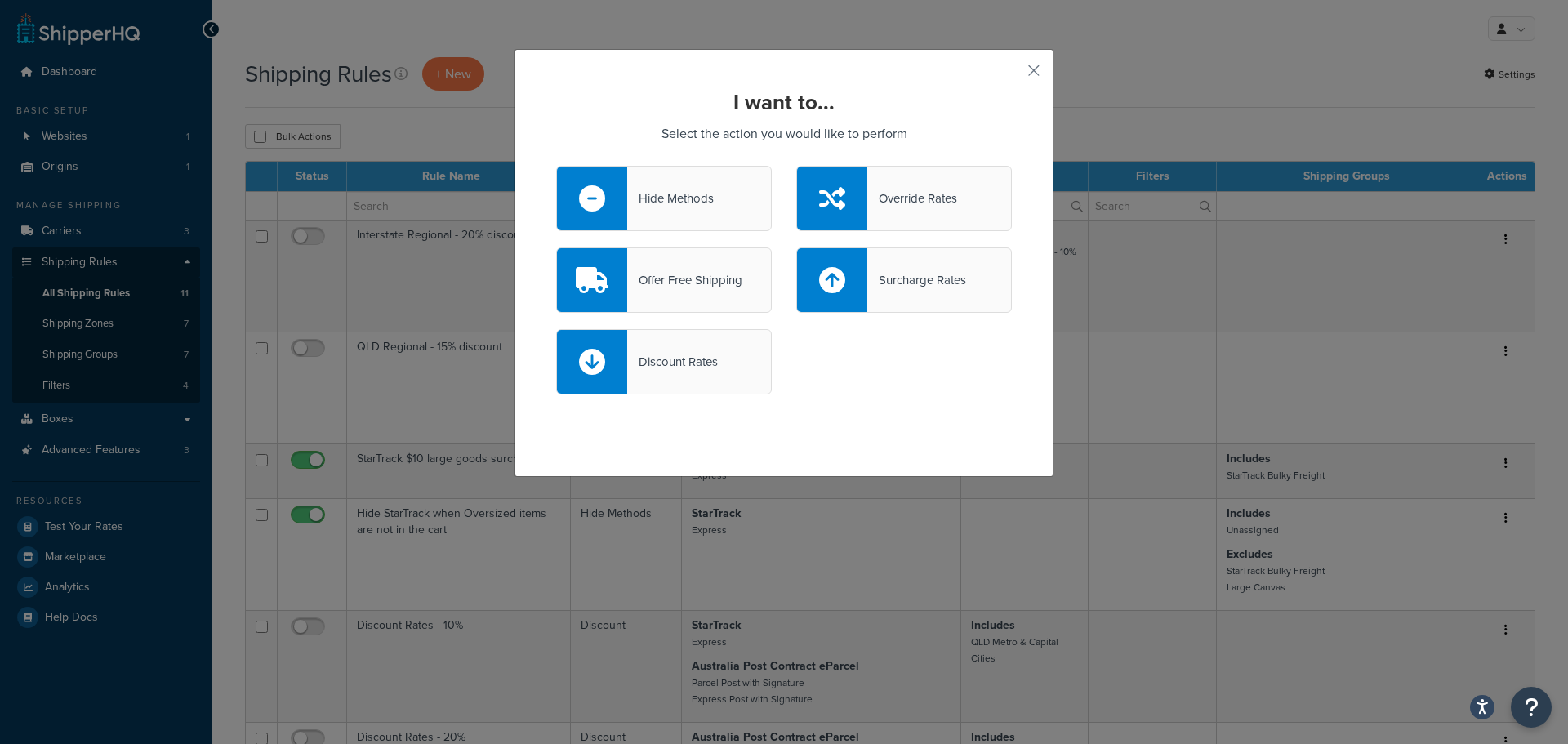
click at [642, 288] on div "Offer Free Shipping" at bounding box center [685, 280] width 115 height 23
click at [0, 0] on input "Offer Free Shipping" at bounding box center [0, 0] width 0 height 0
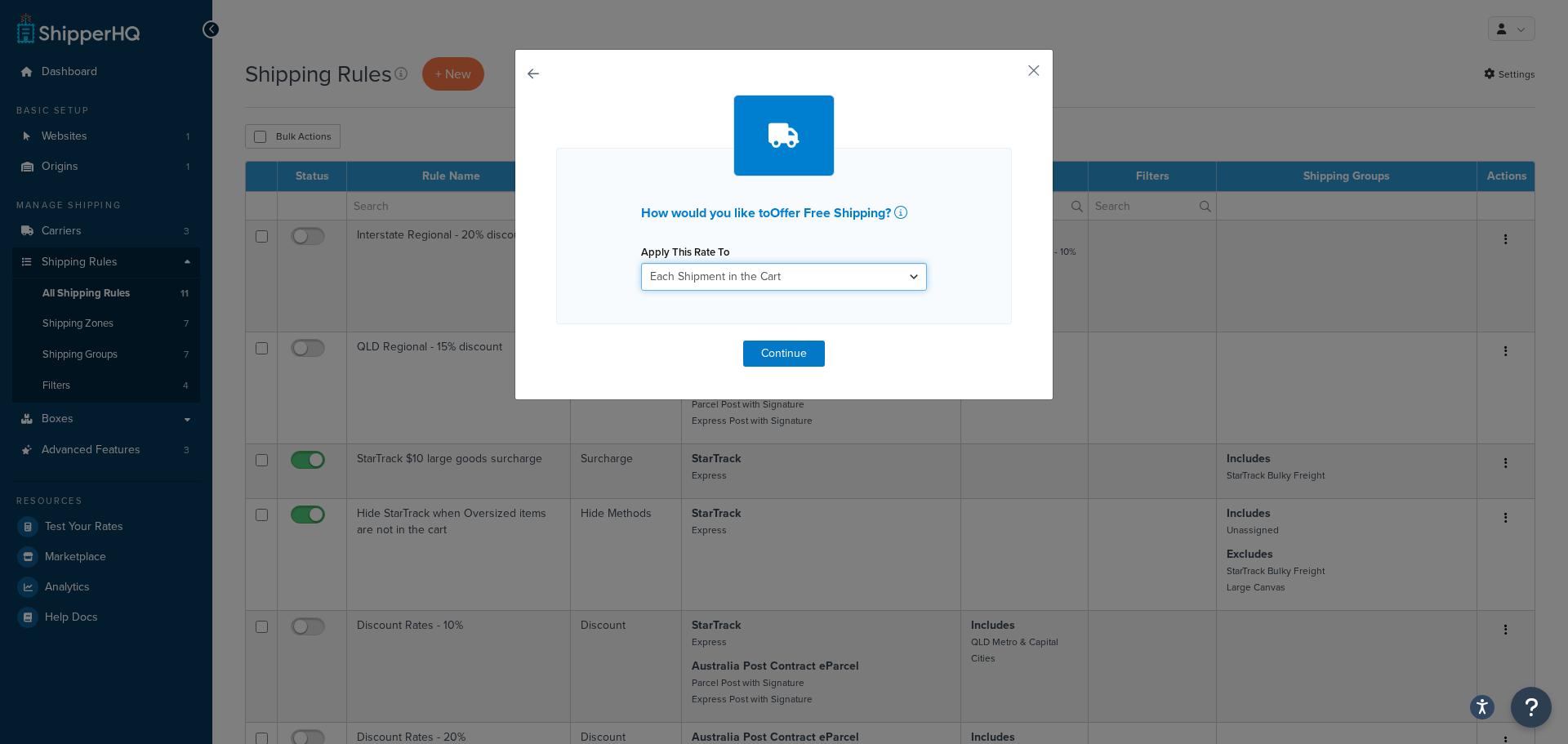
click at [788, 271] on select "Each Shipment in the Cart Each Shipping Group in the Cart Each Item within a Sh…" at bounding box center [784, 276] width 286 height 27
select select "SHIPPING_GROUP"
click at [642, 263] on select "Each Shipment in the Cart Each Shipping Group in the Cart Each Item within a Sh…" at bounding box center [784, 276] width 286 height 27
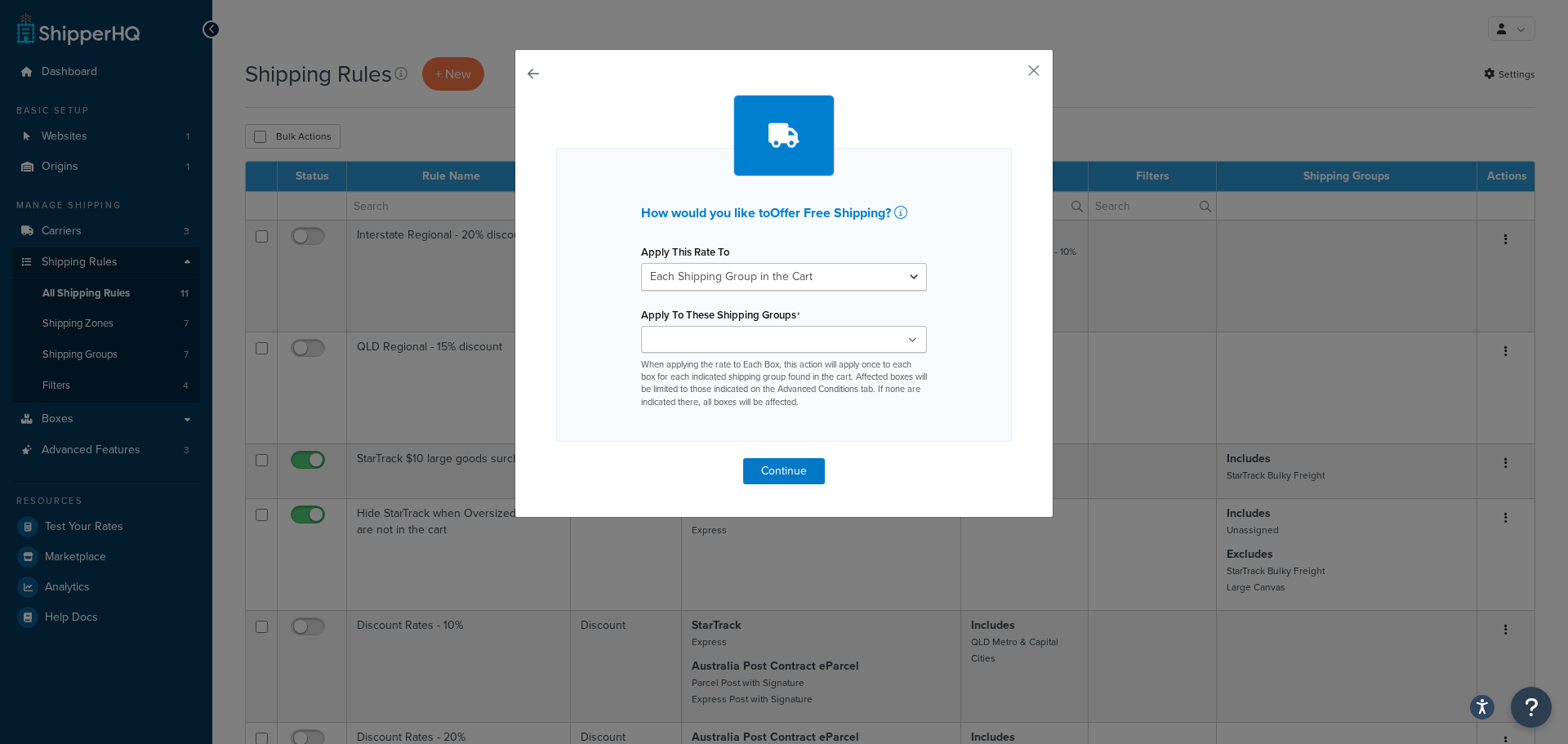
click at [814, 338] on ul at bounding box center [784, 339] width 286 height 27
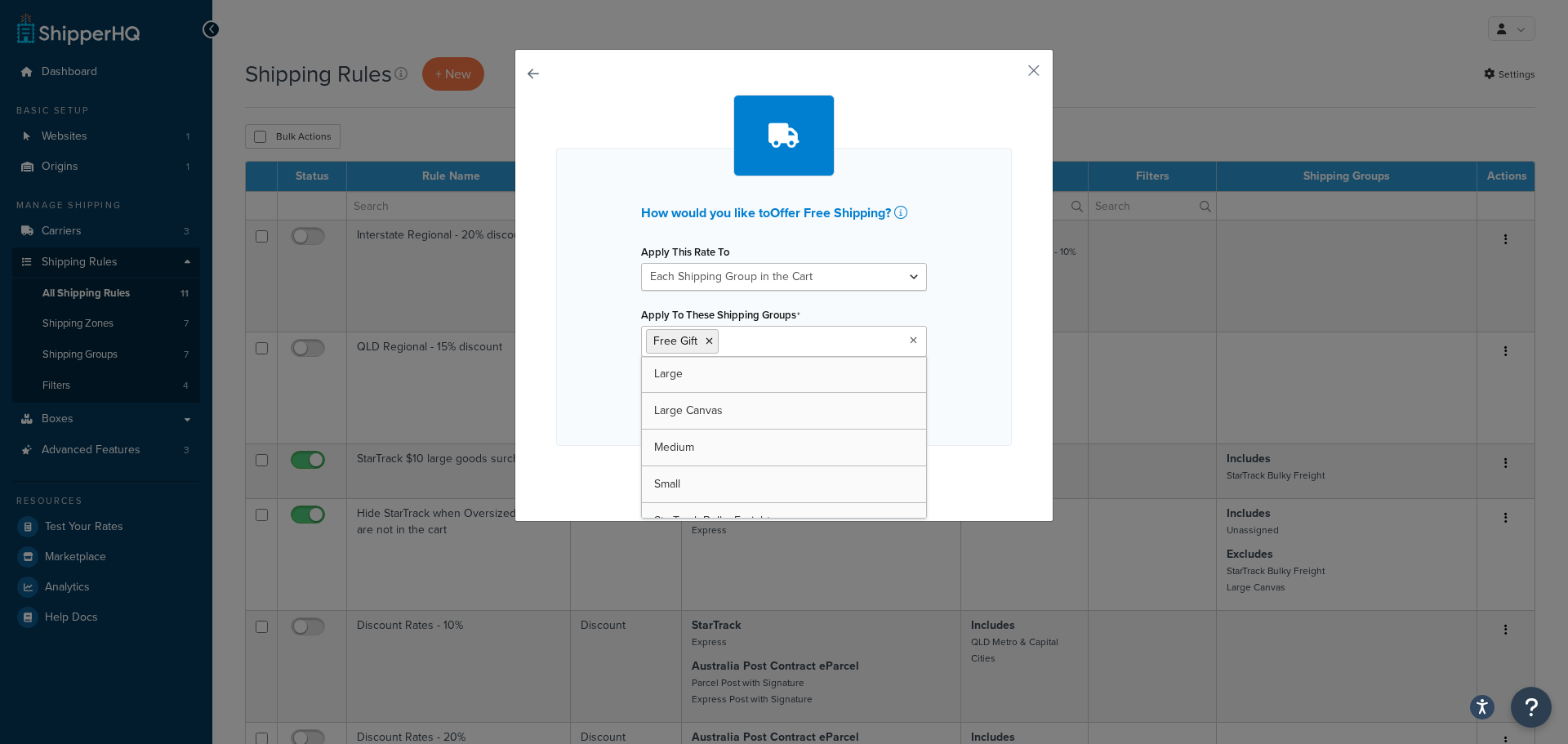
click at [979, 357] on div "How would you like to Offer Free Shipping ? Apply This Rate To Each Shipment in…" at bounding box center [784, 297] width 456 height 298
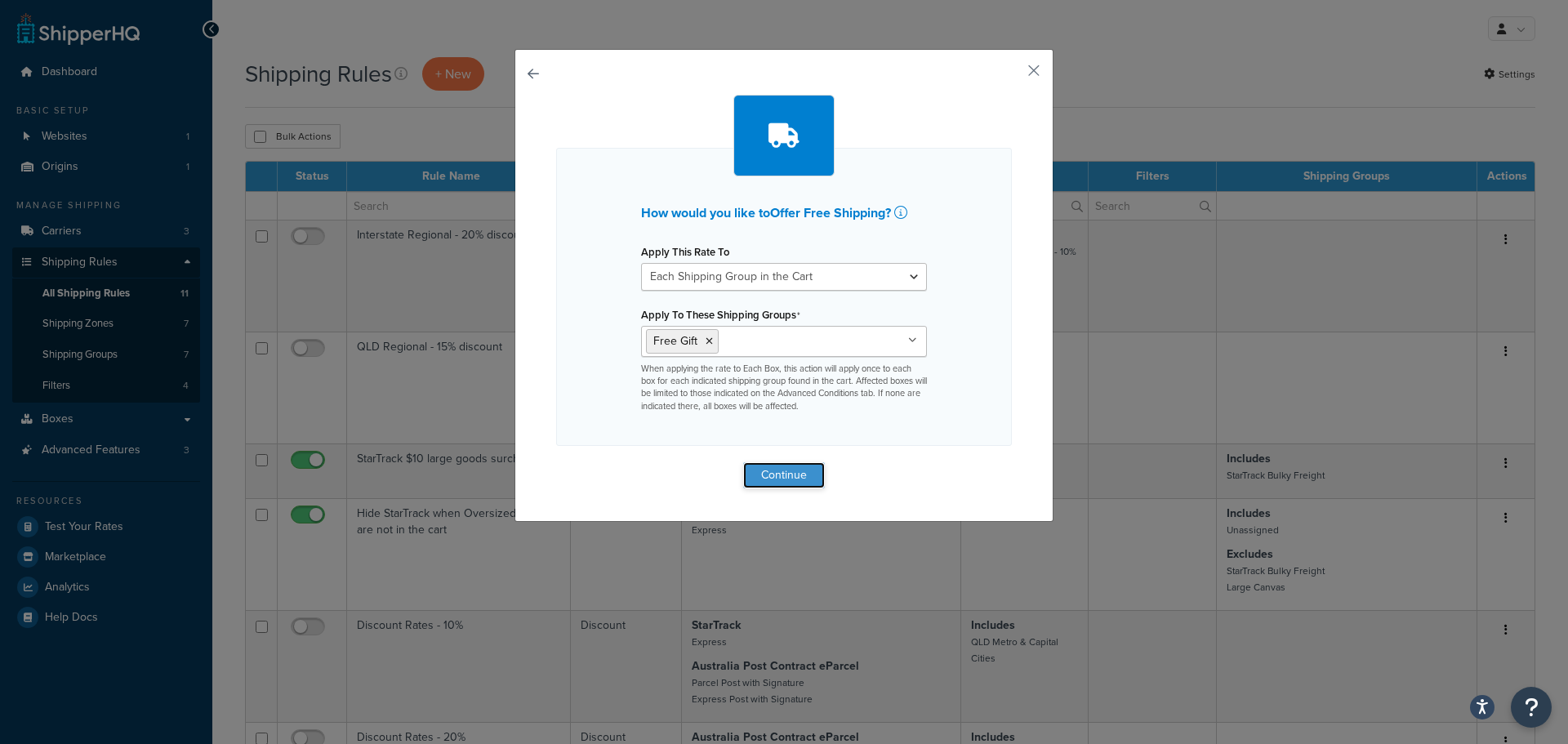
click at [799, 470] on button "Continue" at bounding box center [784, 475] width 82 height 26
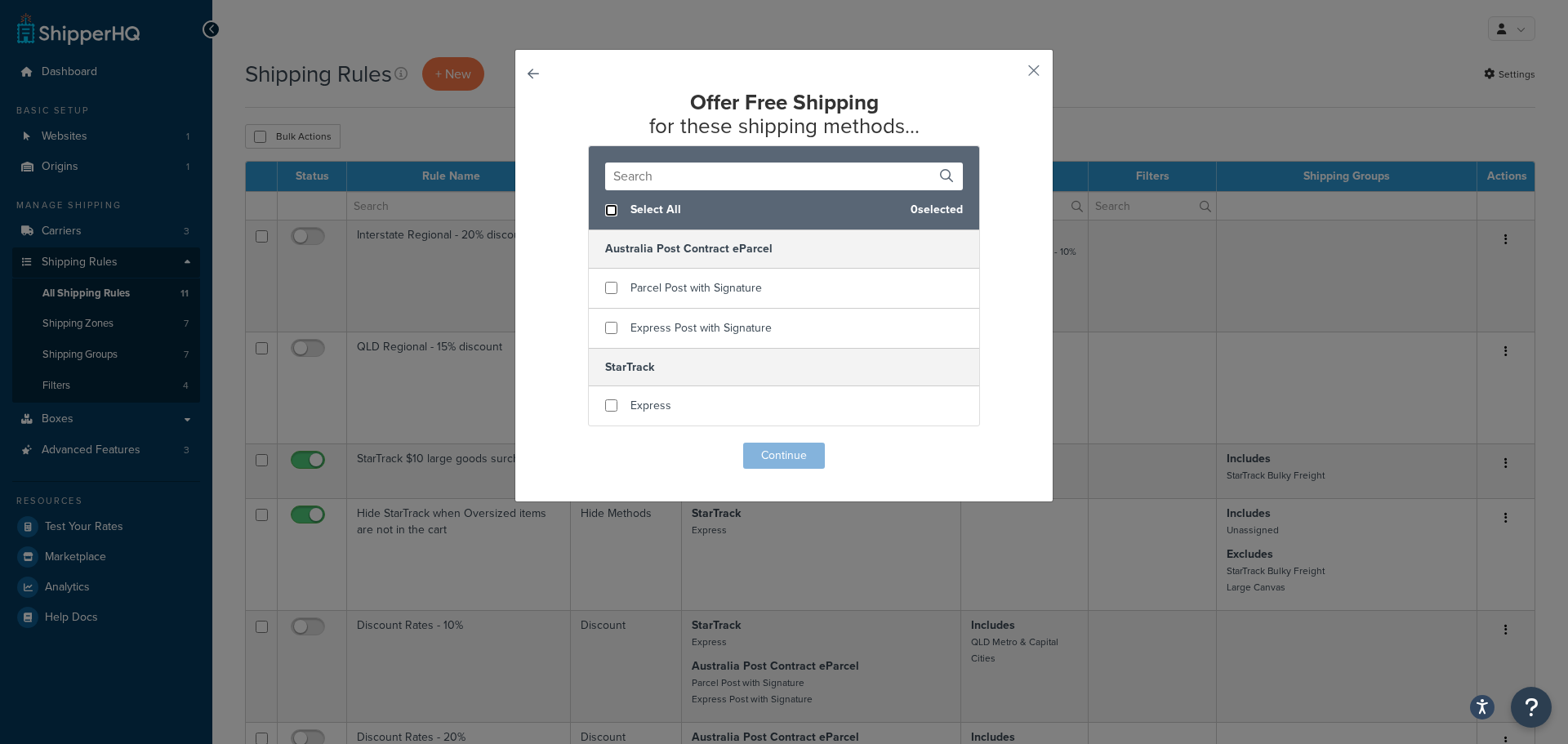
click at [611, 207] on input "checkbox" at bounding box center [610, 209] width 12 height 12
checkbox input "true"
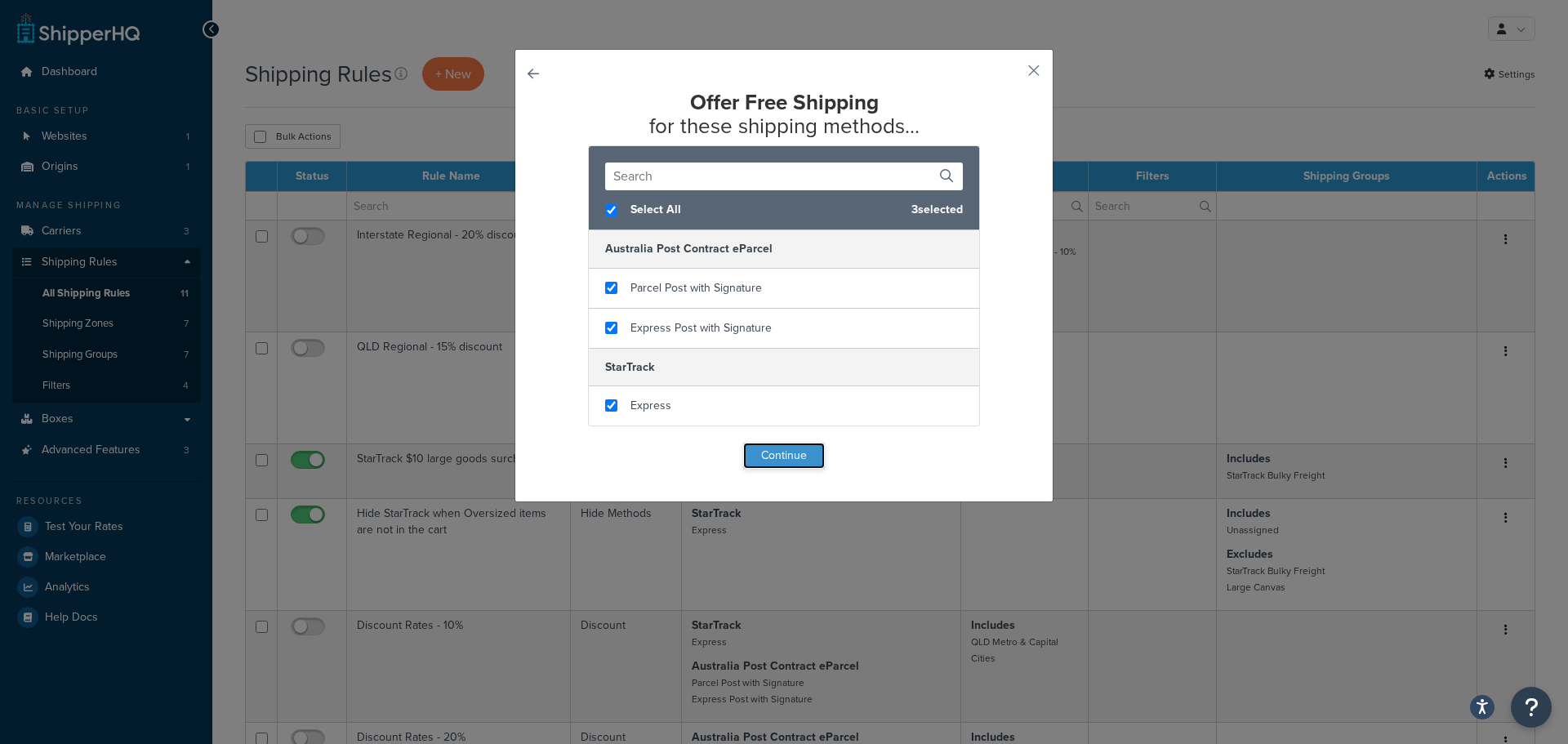
click at [792, 465] on button "Continue" at bounding box center [784, 455] width 82 height 26
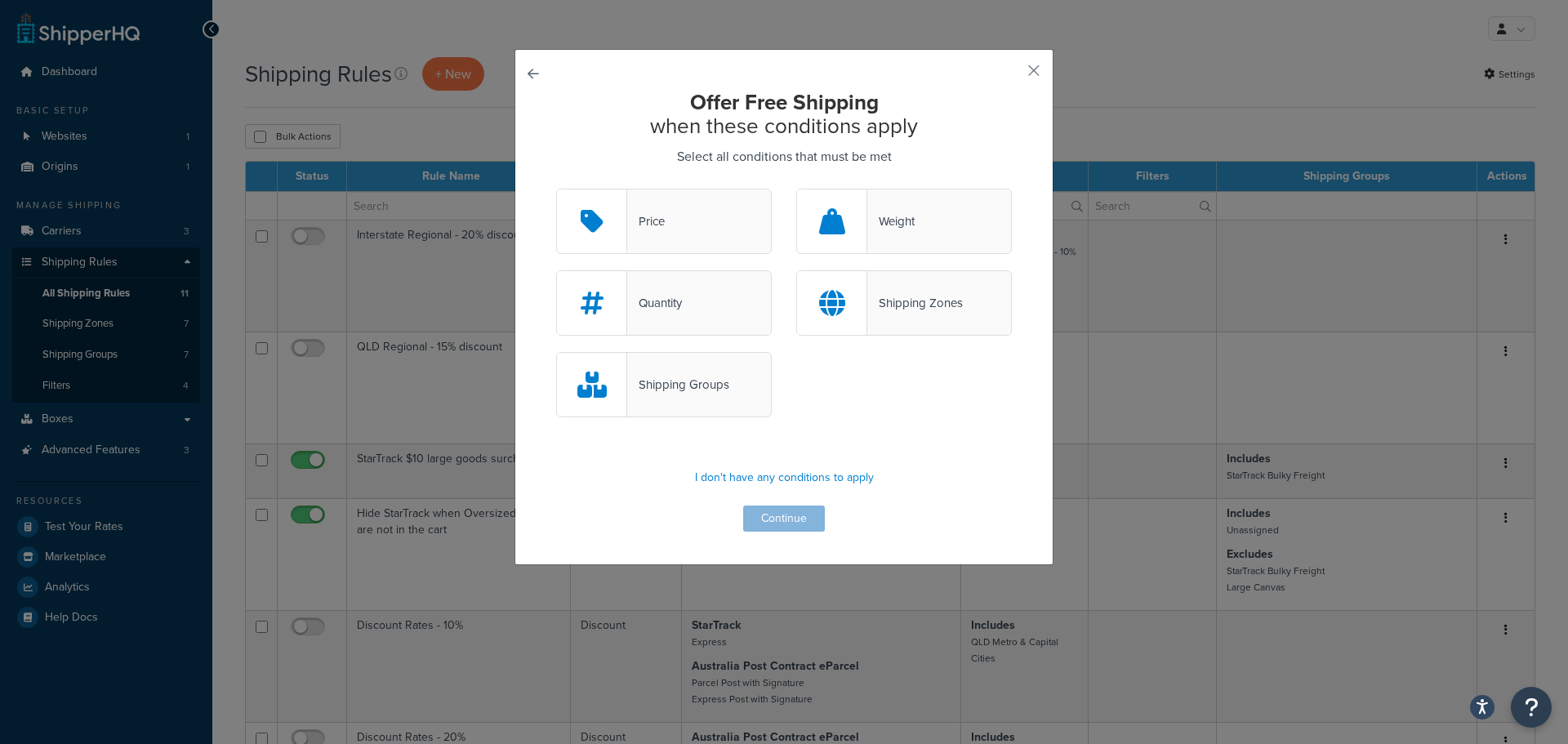
click at [707, 214] on div "Price" at bounding box center [664, 221] width 216 height 65
click at [0, 0] on input "Price" at bounding box center [0, 0] width 0 height 0
click at [792, 509] on button "Continue" at bounding box center [784, 519] width 82 height 26
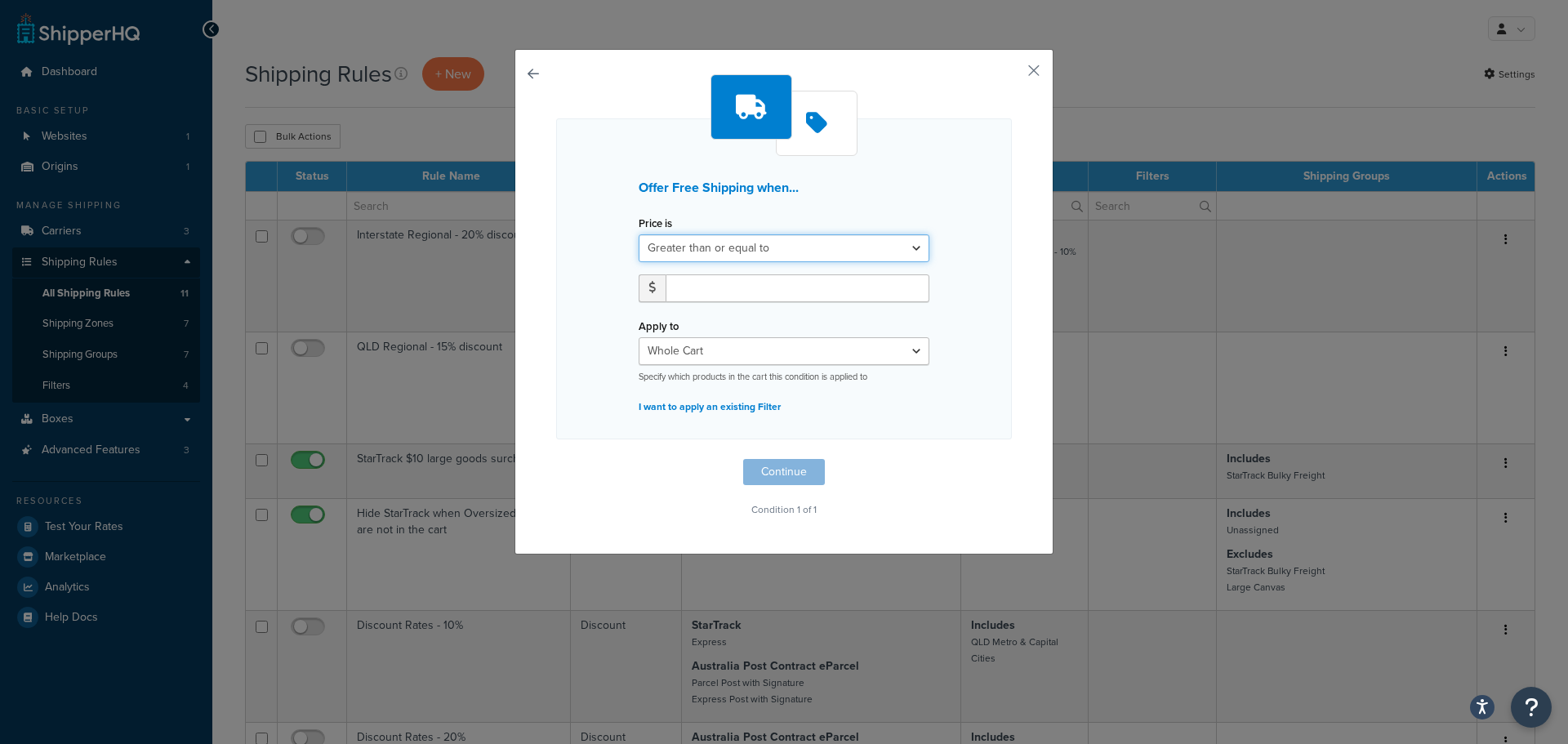
click at [770, 240] on select "Greater than or equal to Between or equal to Less than or equal to" at bounding box center [784, 247] width 291 height 27
click at [904, 197] on div "Offer Free Shipping when..." at bounding box center [784, 193] width 315 height 35
click at [763, 289] on input "number" at bounding box center [798, 288] width 264 height 27
type input "120"
click at [933, 396] on div "Offer Free Shipping when... Price is Greater than or equal to Between or equal …" at bounding box center [784, 279] width 456 height 321
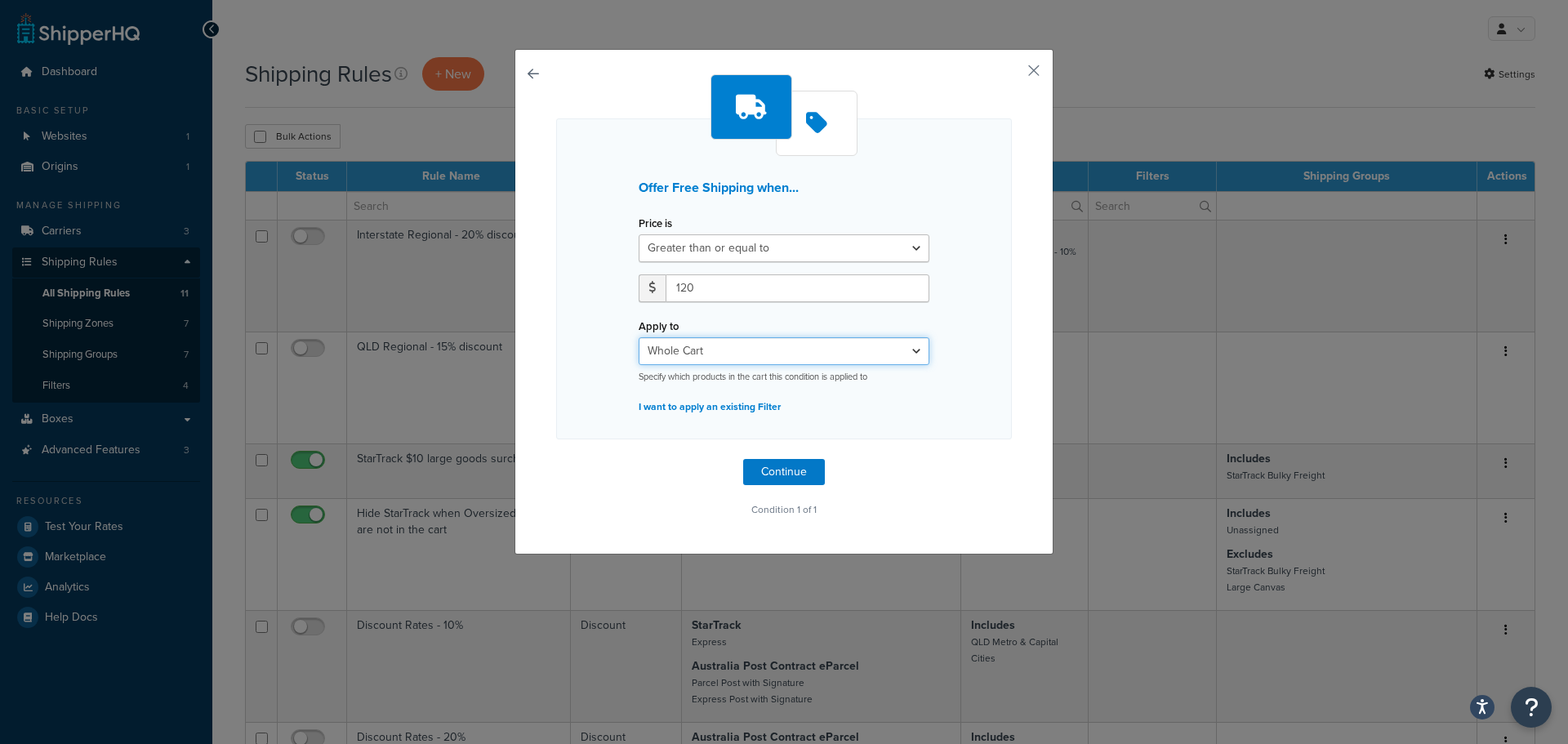
click at [720, 350] on select "Whole Cart Everything in Shipping Group Everything at Origin Each Item within S…" at bounding box center [784, 351] width 291 height 27
click at [1016, 354] on div "Offer Free Shipping when... Price is Greater than or equal to Between or equal …" at bounding box center [783, 302] width 539 height 505
click at [776, 465] on button "Continue" at bounding box center [784, 472] width 82 height 26
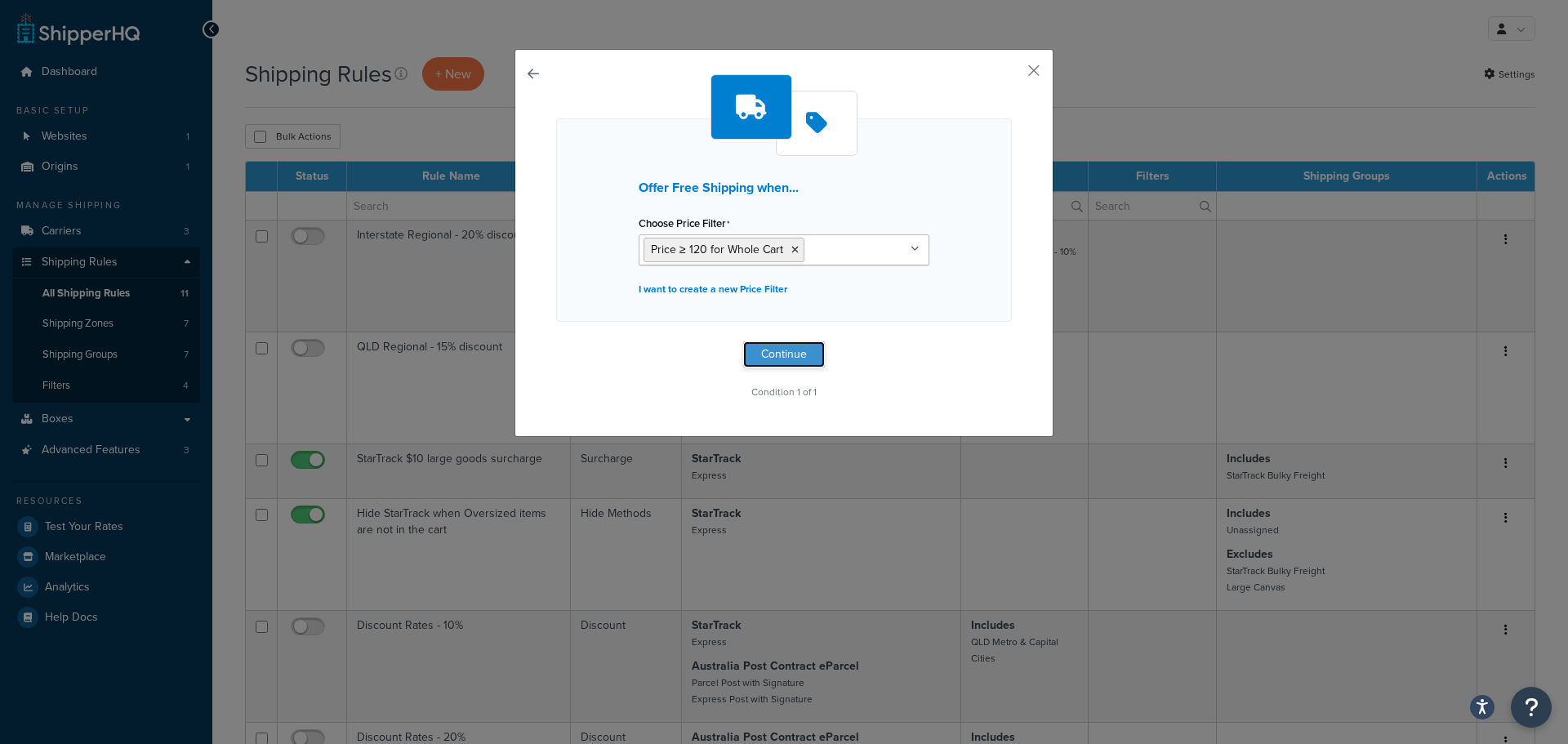
click at [813, 360] on button "Continue" at bounding box center [784, 355] width 82 height 26
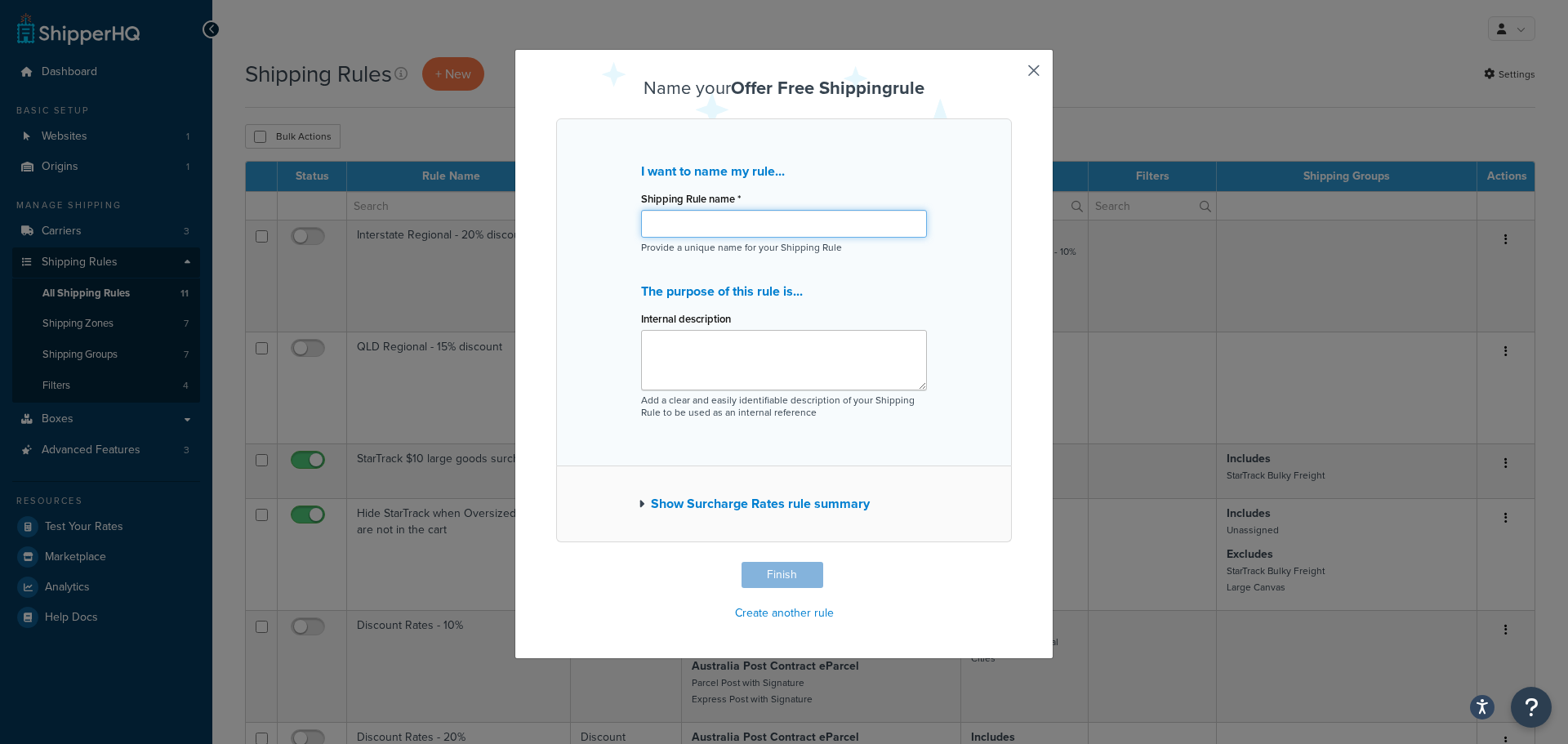
click at [866, 222] on input "Shipping Rule name *" at bounding box center [784, 223] width 286 height 27
type input "Free Gift Promotion"
click at [624, 502] on div "Show Surcharge Rates rule summary" at bounding box center [784, 504] width 456 height 76
click at [639, 500] on button "Show Surcharge Rates rule summary" at bounding box center [754, 504] width 231 height 23
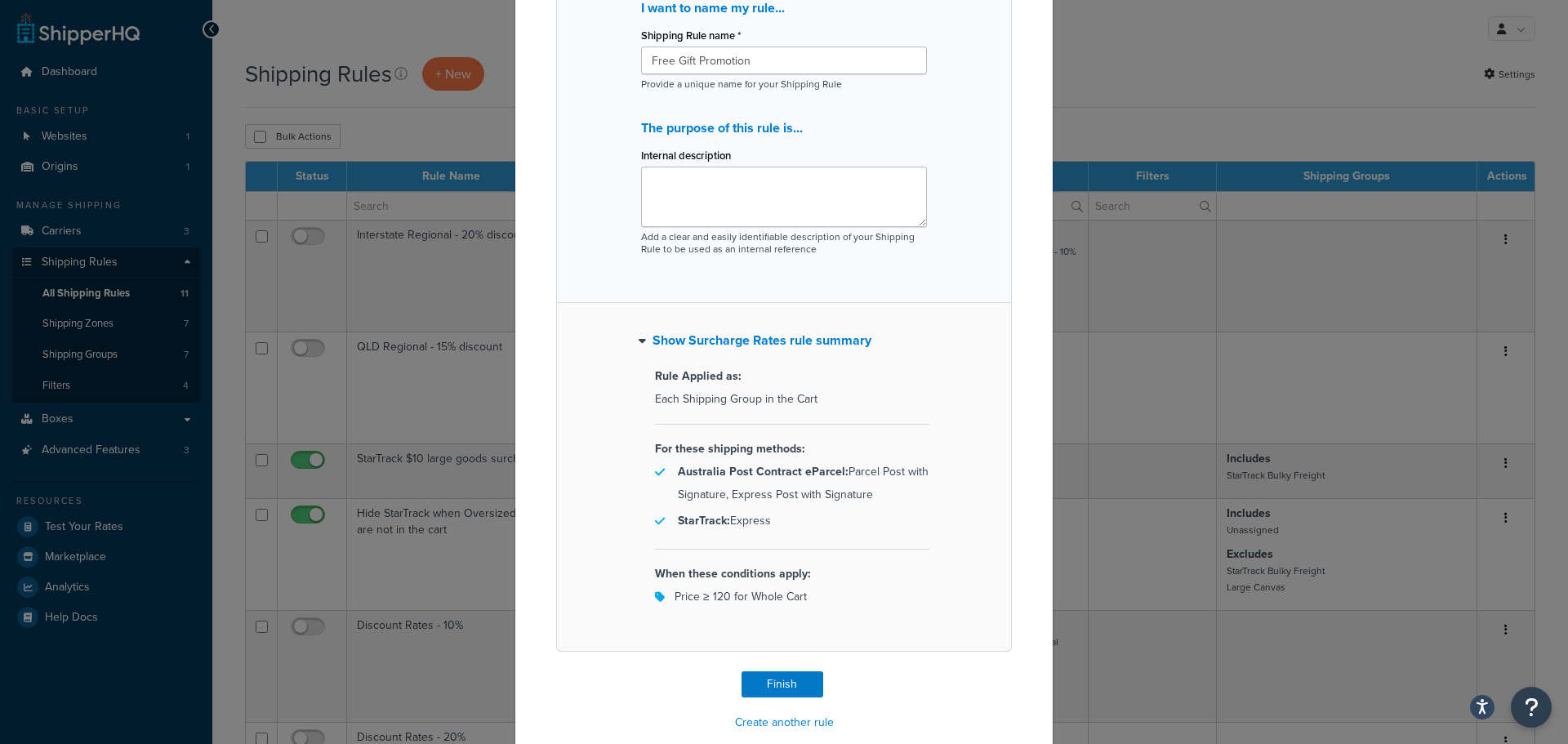
scroll to position [188, 0]
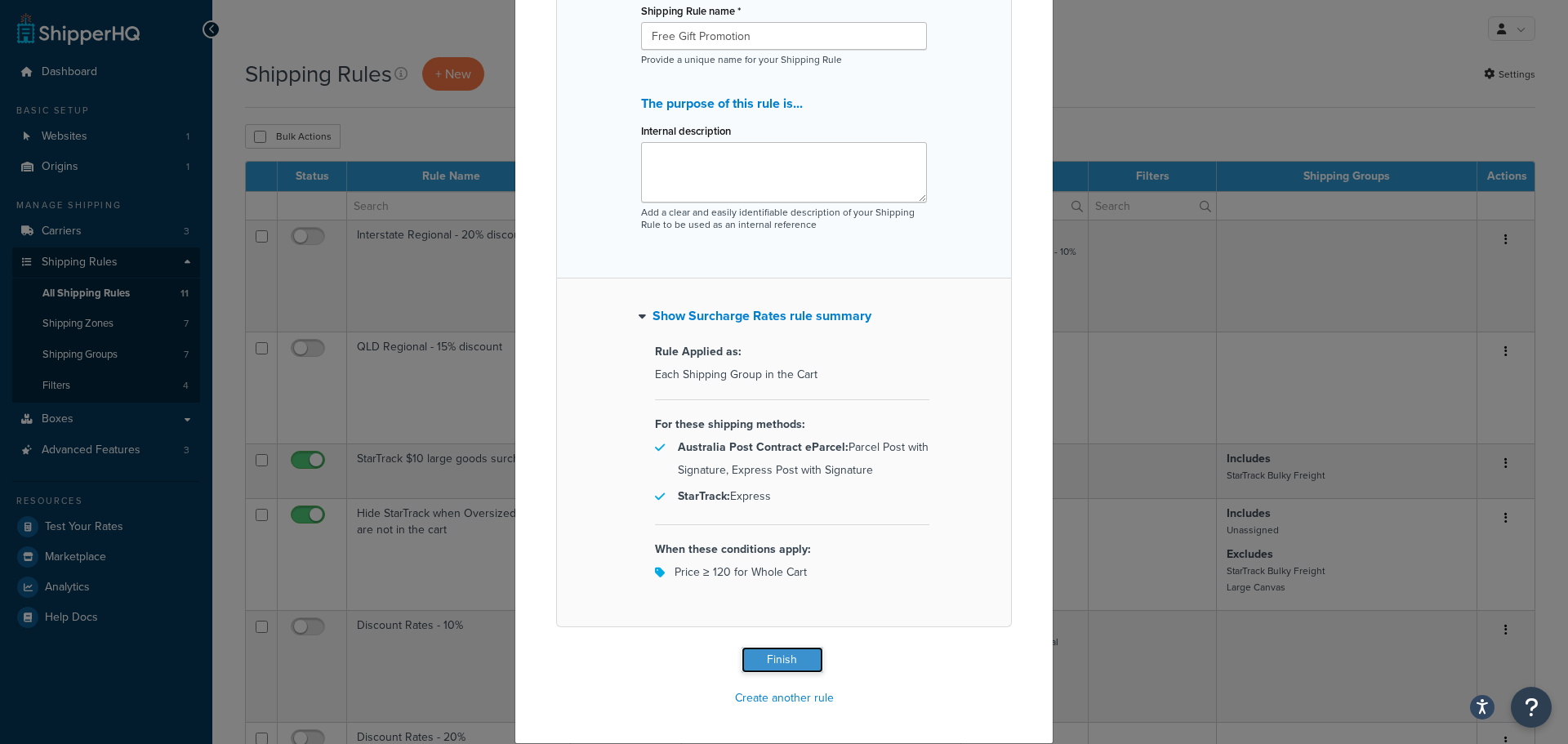
click at [784, 668] on button "Finish" at bounding box center [782, 660] width 82 height 26
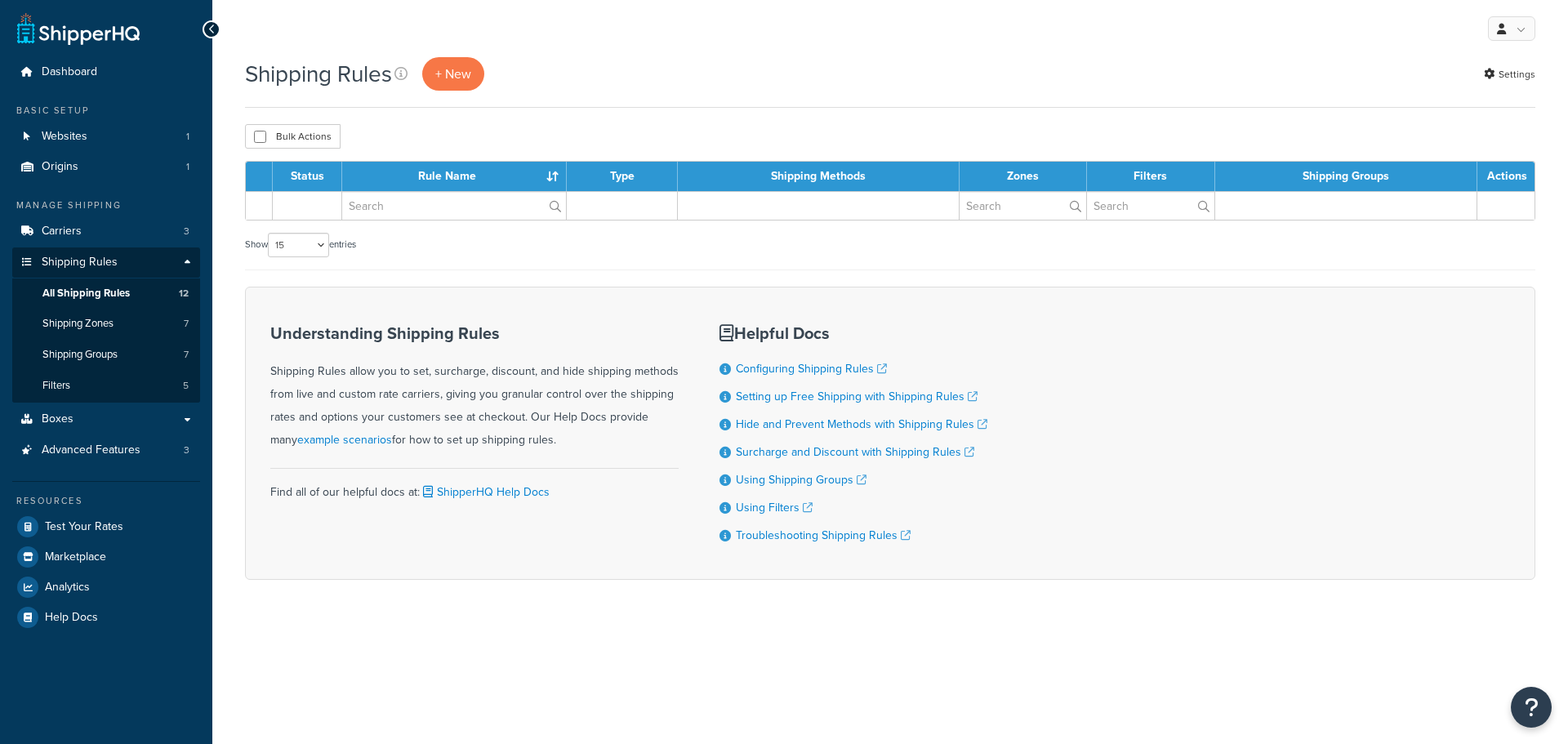
select select "15"
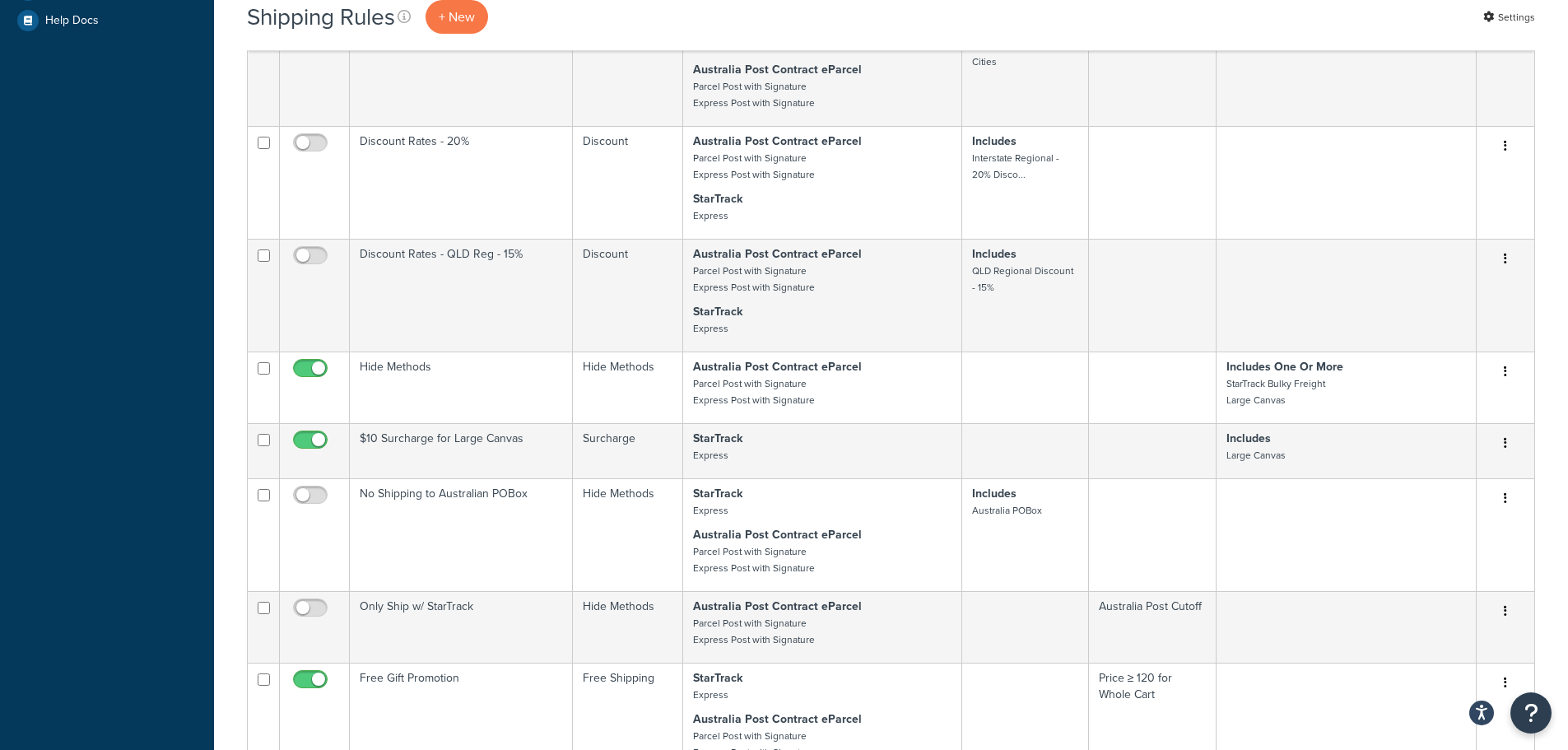
scroll to position [26, 0]
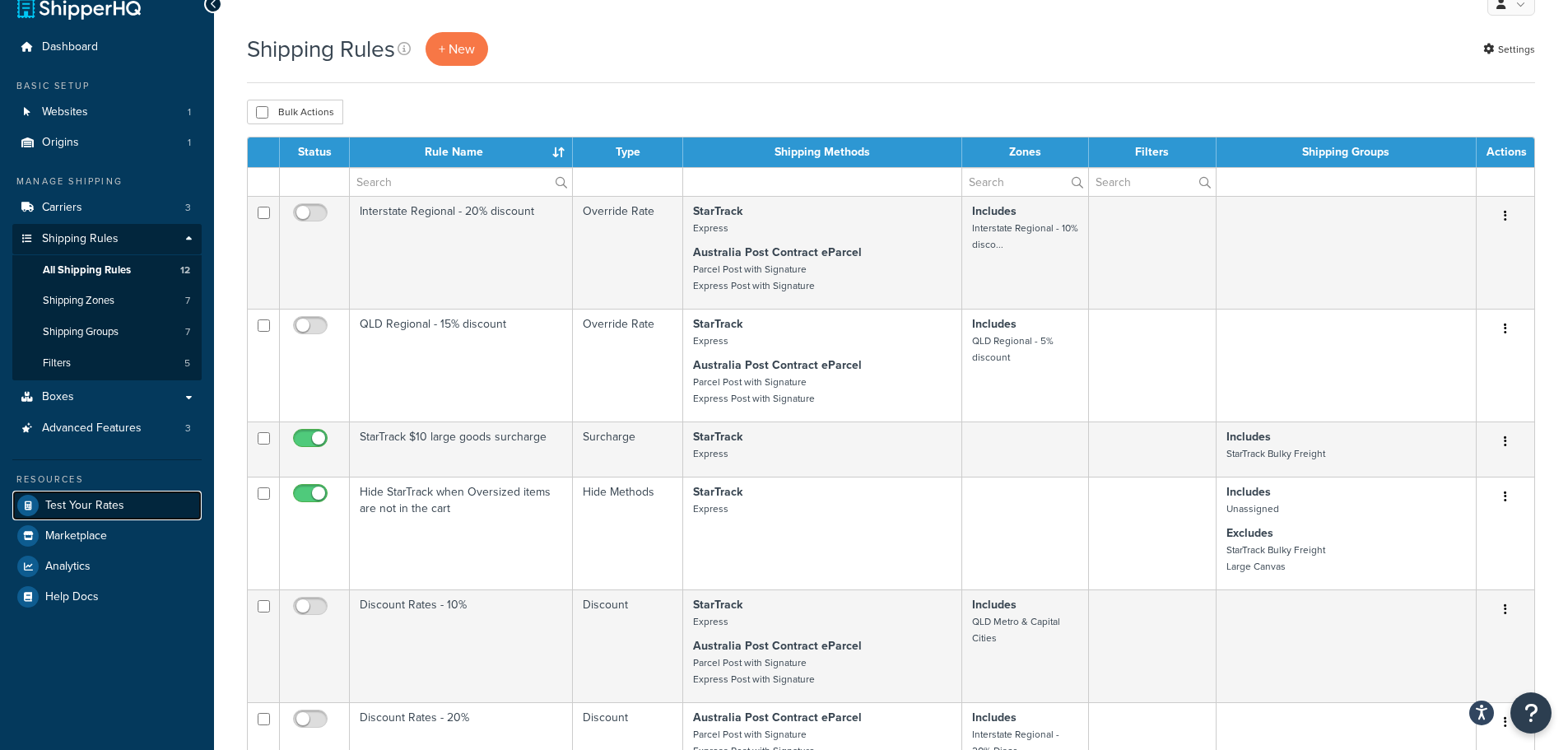
click at [62, 499] on span "Test Your Rates" at bounding box center [85, 506] width 79 height 14
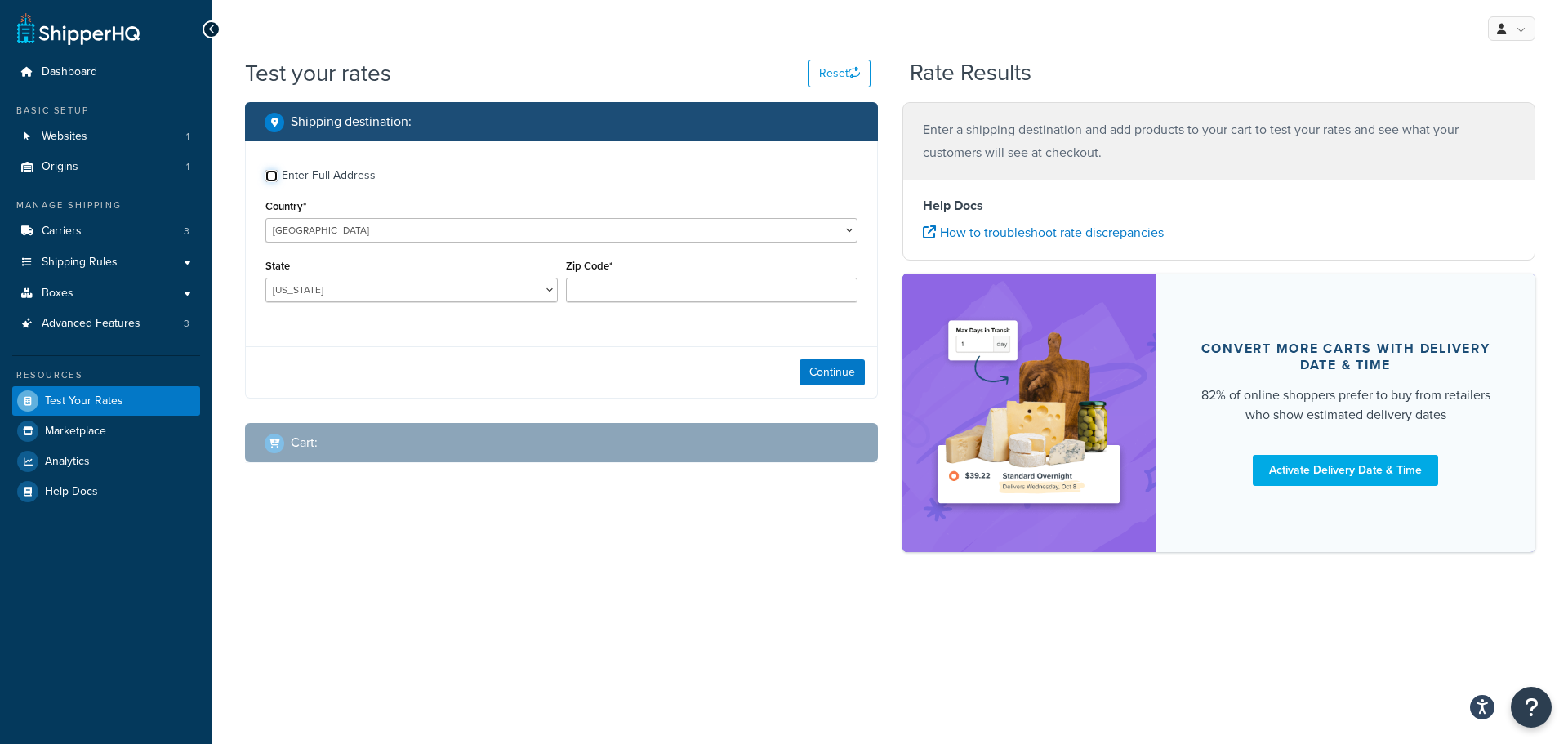
click at [275, 174] on input "Enter Full Address" at bounding box center [271, 175] width 12 height 12
checkbox input "true"
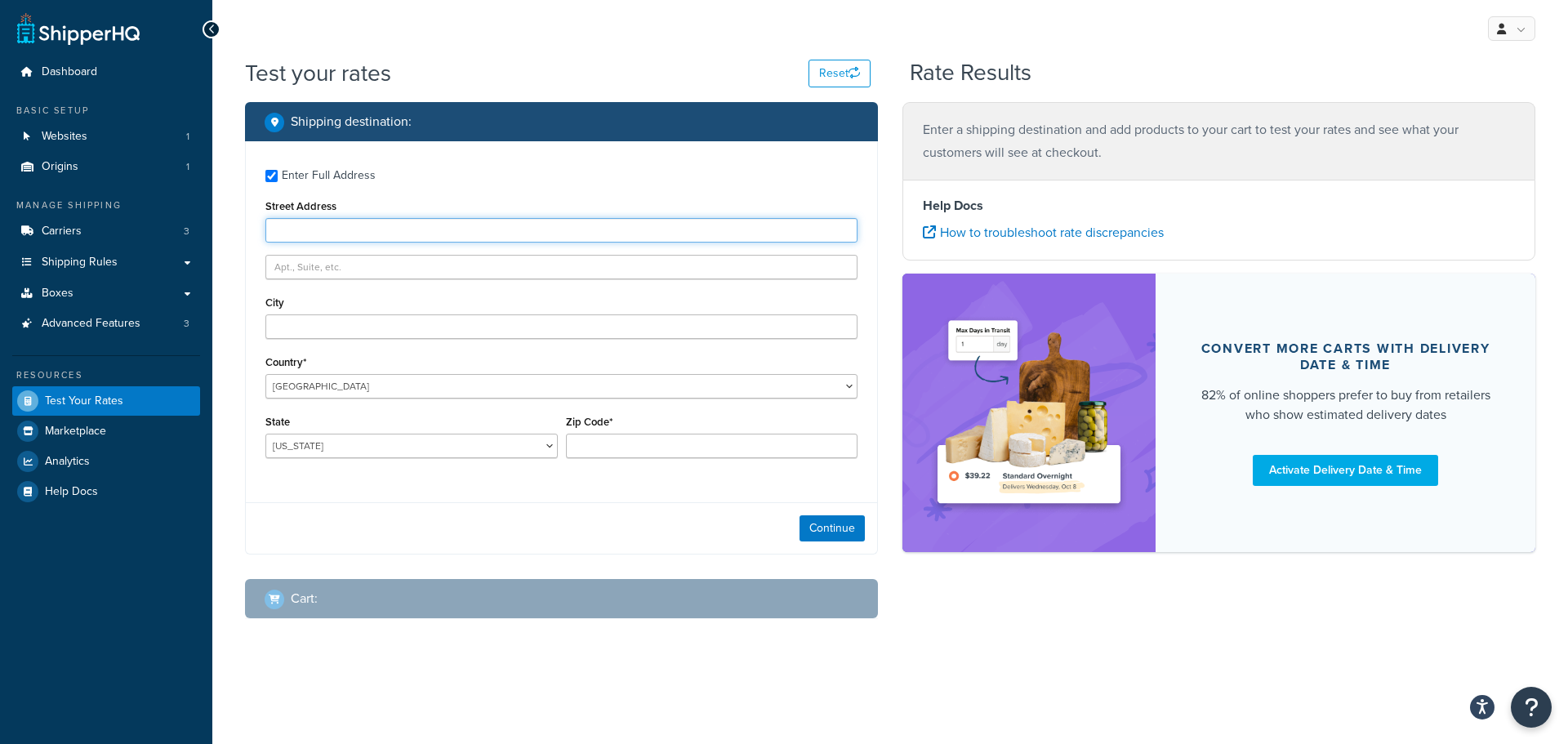
click at [329, 220] on input "Street Address" at bounding box center [561, 230] width 592 height 25
type input "5"
type input "[STREET_ADDRESS][PERSON_NAME]"
click at [361, 304] on div "City" at bounding box center [561, 315] width 592 height 47
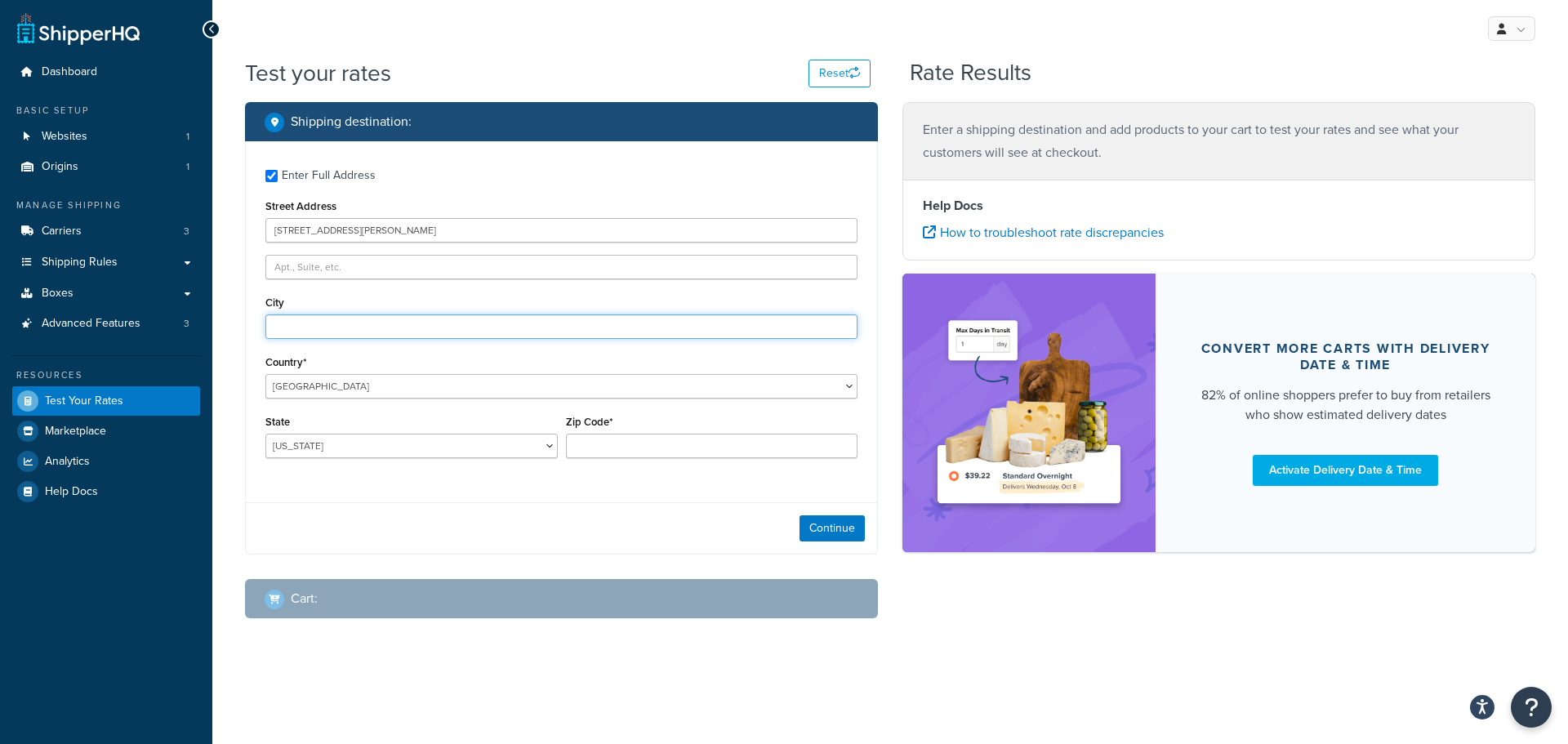
click at [361, 319] on input "City" at bounding box center [561, 326] width 592 height 25
type input "Booragoon"
select select "AF"
select select "BDS"
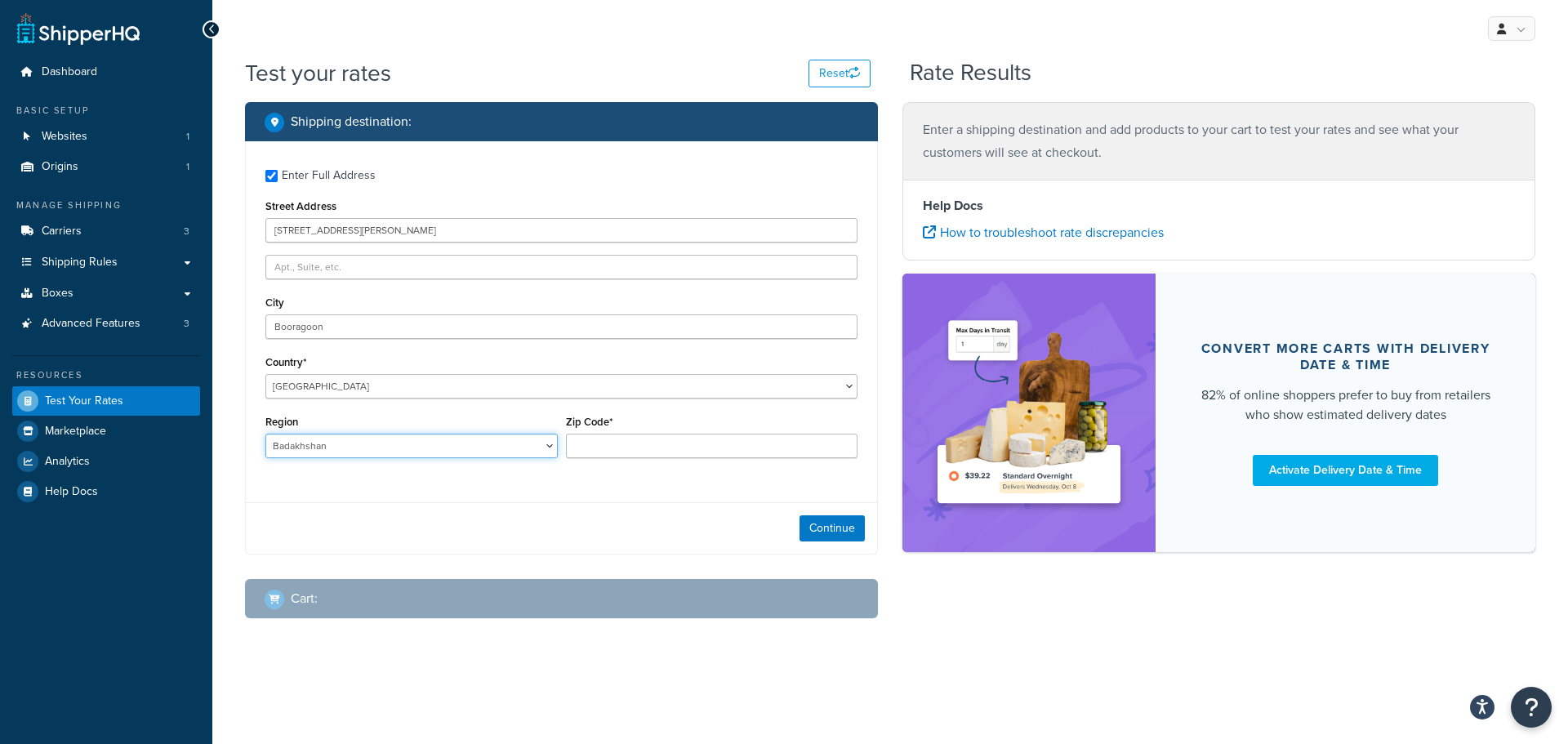
click at [400, 451] on select "[PERSON_NAME] Balkh Bamian [PERSON_NAME] Ghazni Ghowr Helmand Herat [GEOGRAPHIC…" at bounding box center [411, 446] width 292 height 25
click at [506, 593] on div "Cart :" at bounding box center [566, 598] width 605 height 23
click at [514, 507] on div "Continue" at bounding box center [561, 527] width 631 height 52
click at [496, 380] on select "[GEOGRAPHIC_DATA] [GEOGRAPHIC_DATA] [GEOGRAPHIC_DATA] [GEOGRAPHIC_DATA] [GEOGRA…" at bounding box center [561, 386] width 592 height 25
select select "AU"
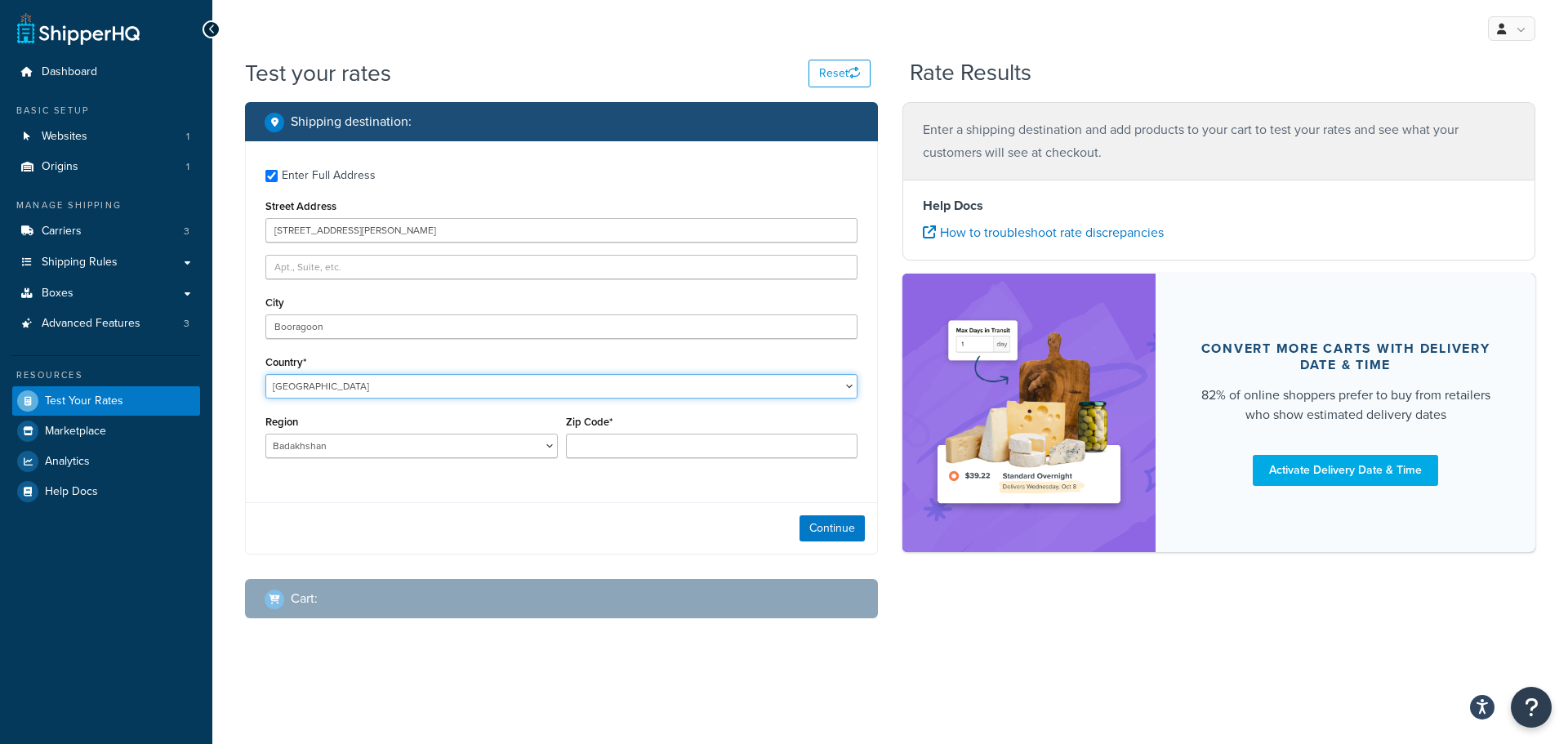
click at [265, 373] on select "[GEOGRAPHIC_DATA] [GEOGRAPHIC_DATA] [GEOGRAPHIC_DATA] [GEOGRAPHIC_DATA] [GEOGRA…" at bounding box center [561, 386] width 592 height 25
click at [485, 507] on div "Continue" at bounding box center [561, 527] width 631 height 52
click at [521, 450] on select "[GEOGRAPHIC_DATA] [GEOGRAPHIC_DATA] [GEOGRAPHIC_DATA] [GEOGRAPHIC_DATA] [GEOGRA…" at bounding box center [411, 446] width 292 height 25
select select "WA"
click at [265, 434] on select "[GEOGRAPHIC_DATA] [GEOGRAPHIC_DATA] [GEOGRAPHIC_DATA] [GEOGRAPHIC_DATA] [GEOGRA…" at bounding box center [411, 446] width 292 height 25
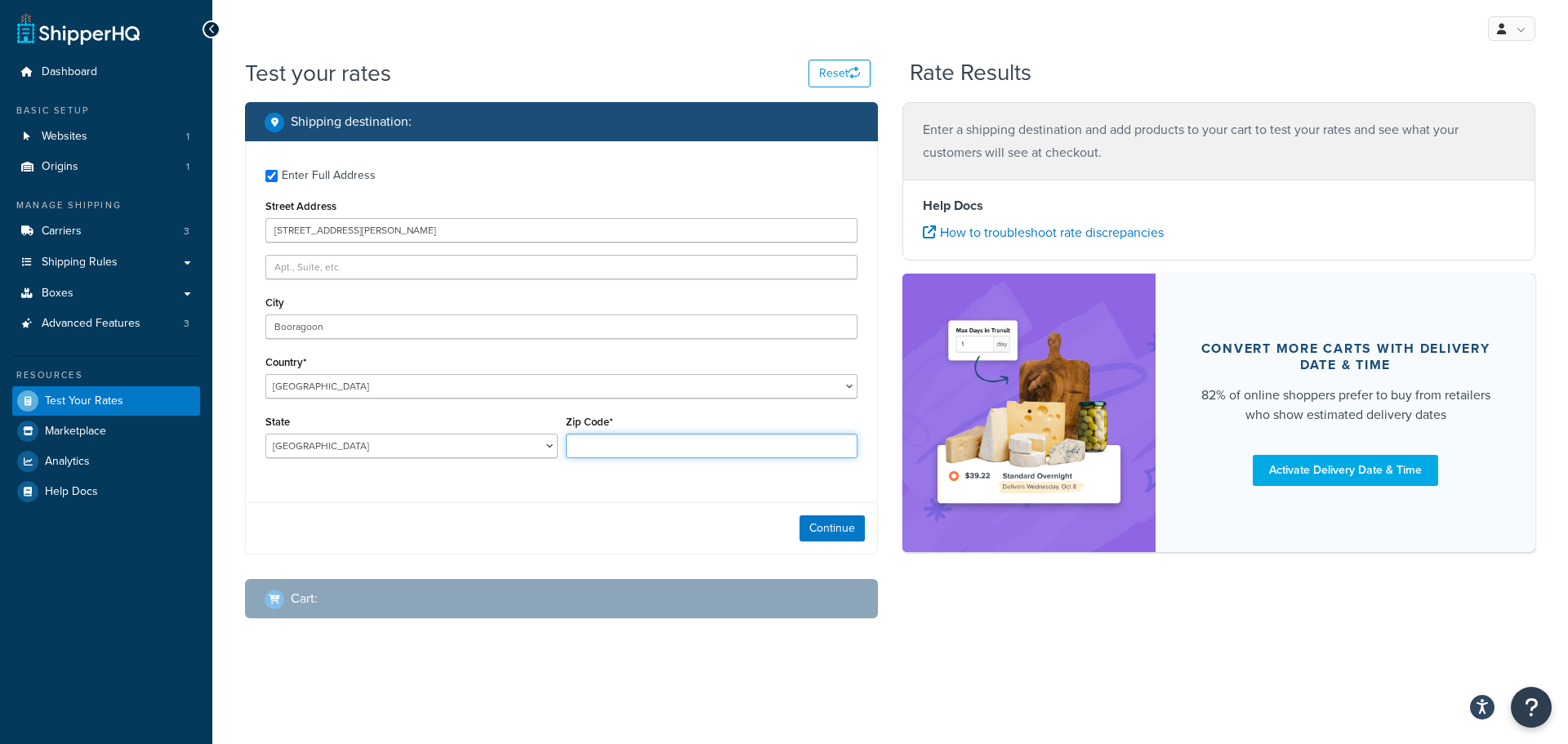
click at [701, 438] on input "Zip Code*" at bounding box center [712, 446] width 292 height 25
type input "4"
type input "6154"
click at [829, 516] on button "Continue" at bounding box center [832, 528] width 65 height 26
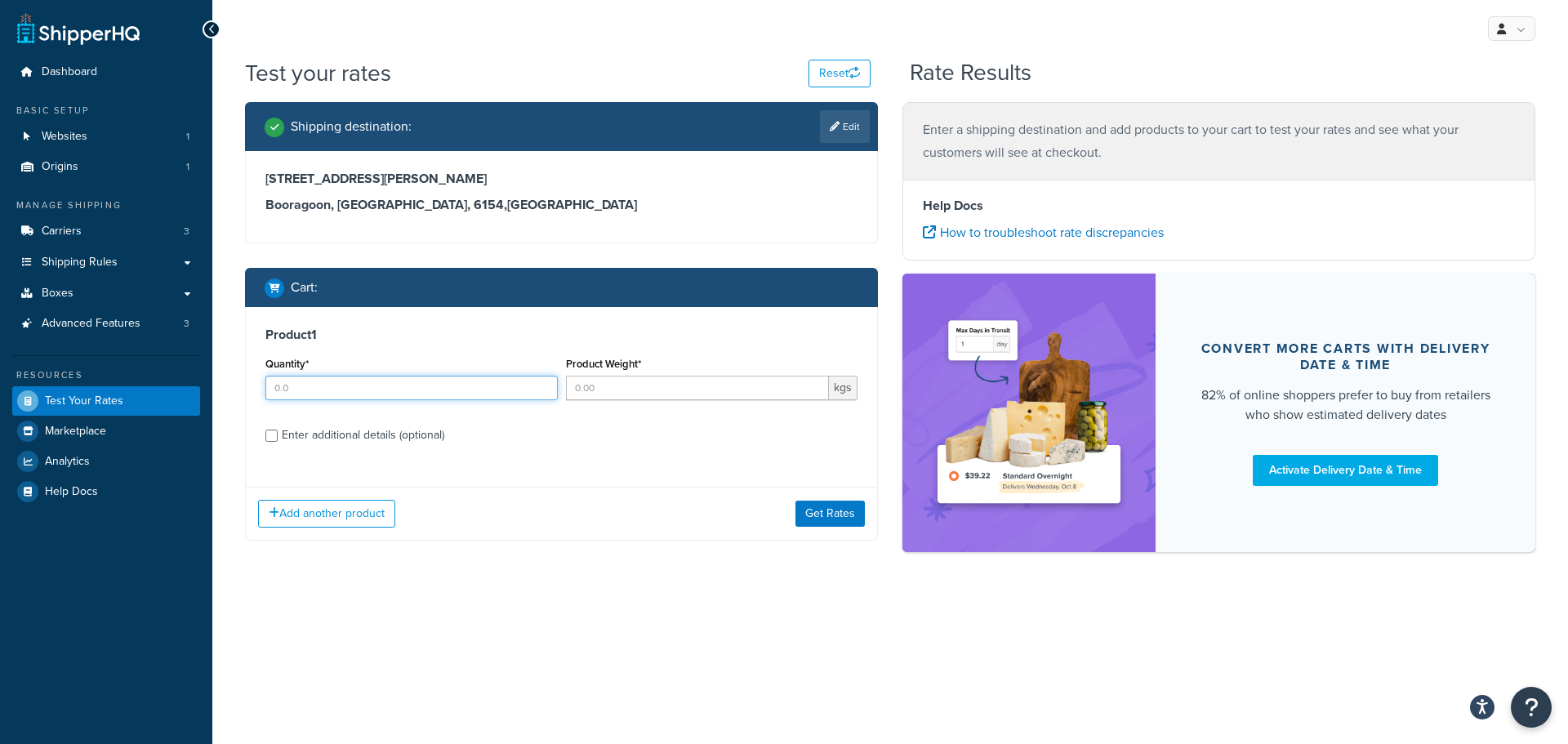
click at [392, 385] on input "Quantity*" at bounding box center [411, 388] width 292 height 25
type input "1"
click at [613, 395] on input "Product Weight*" at bounding box center [698, 388] width 264 height 25
type input "5376"
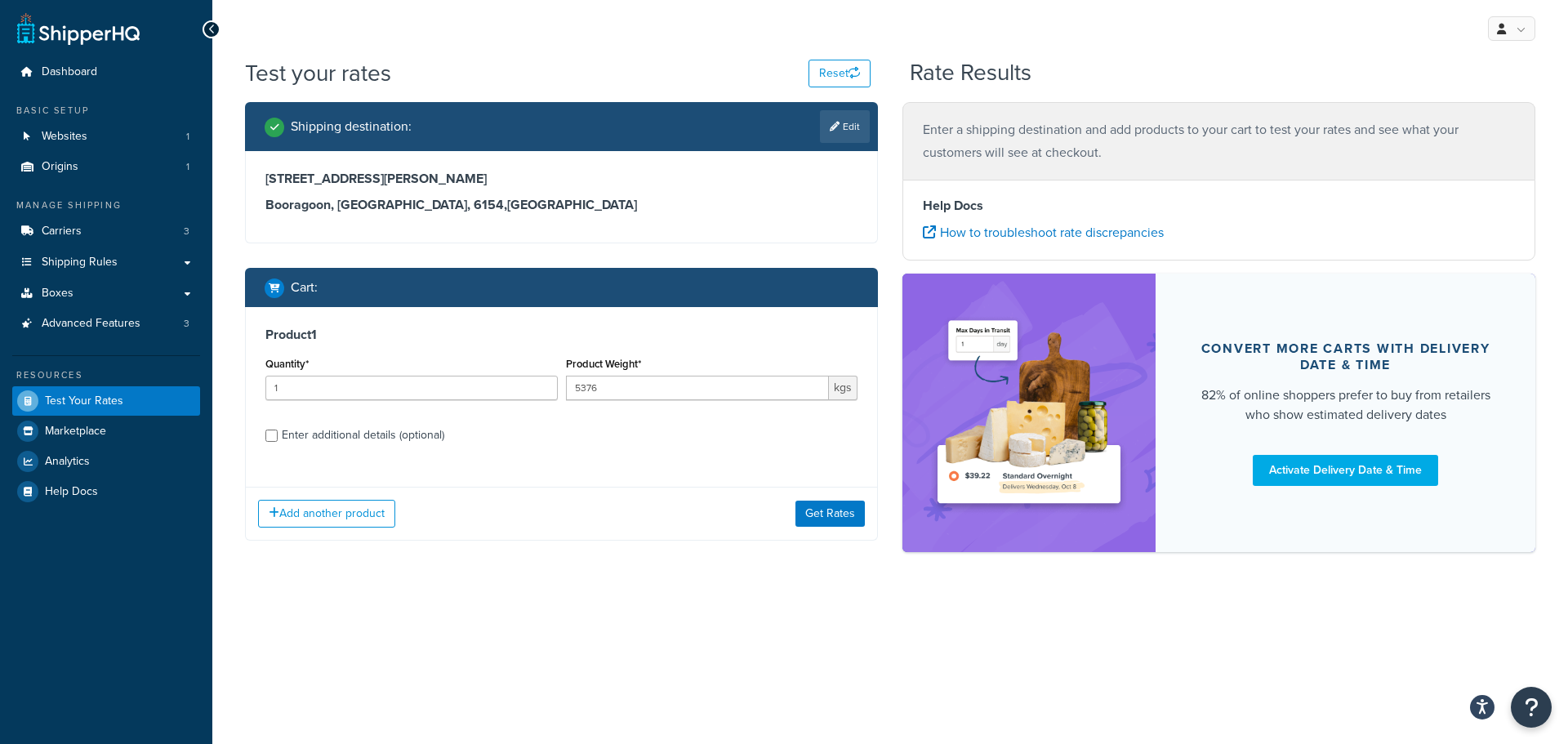
click at [359, 425] on div "Enter additional details (optional)" at bounding box center [363, 435] width 162 height 23
click at [277, 429] on input "Enter additional details (optional)" at bounding box center [271, 435] width 12 height 12
checkbox input "true"
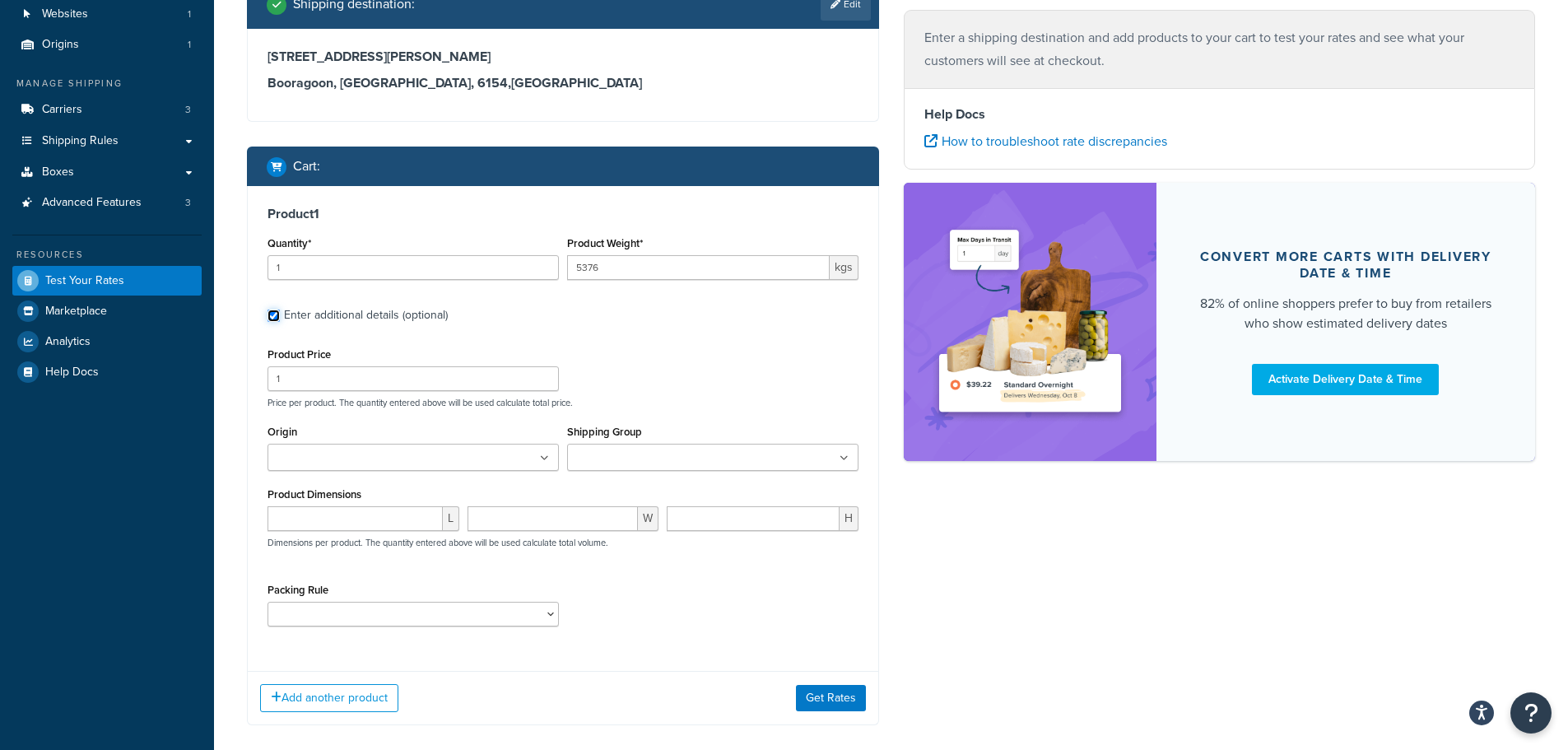
scroll to position [164, 0]
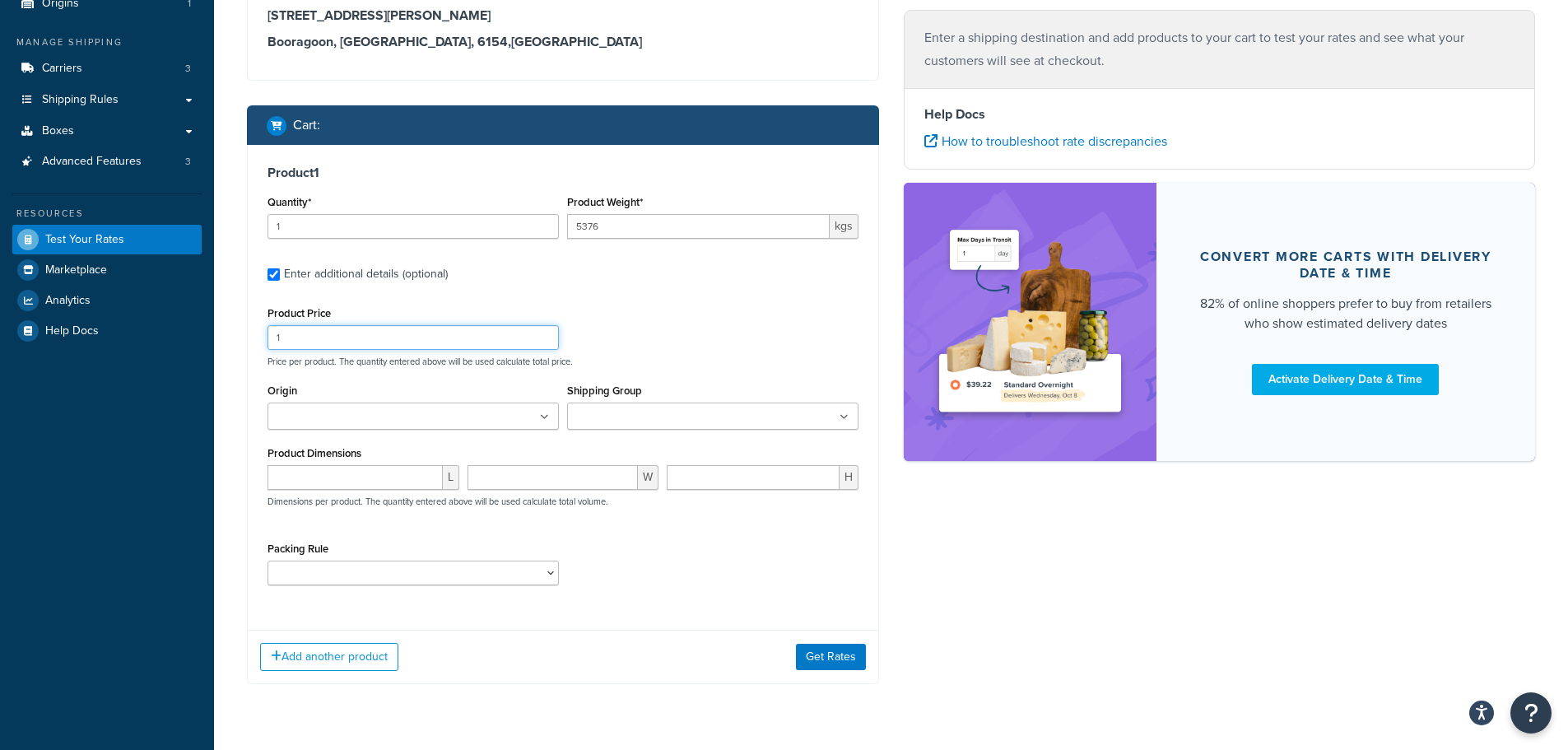
click at [332, 336] on input "1" at bounding box center [413, 337] width 291 height 25
click at [309, 232] on input "1" at bounding box center [413, 226] width 291 height 25
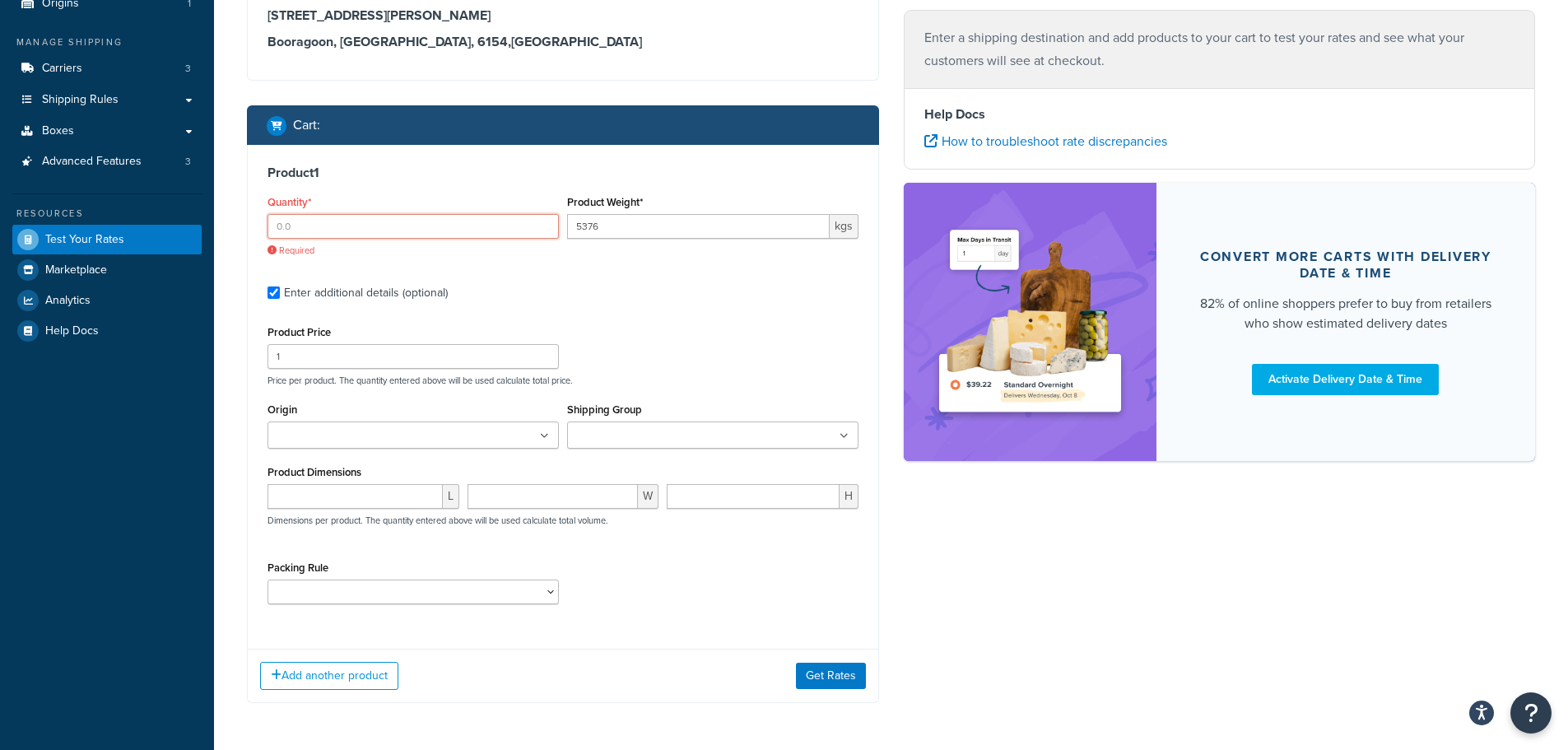
type input "1"
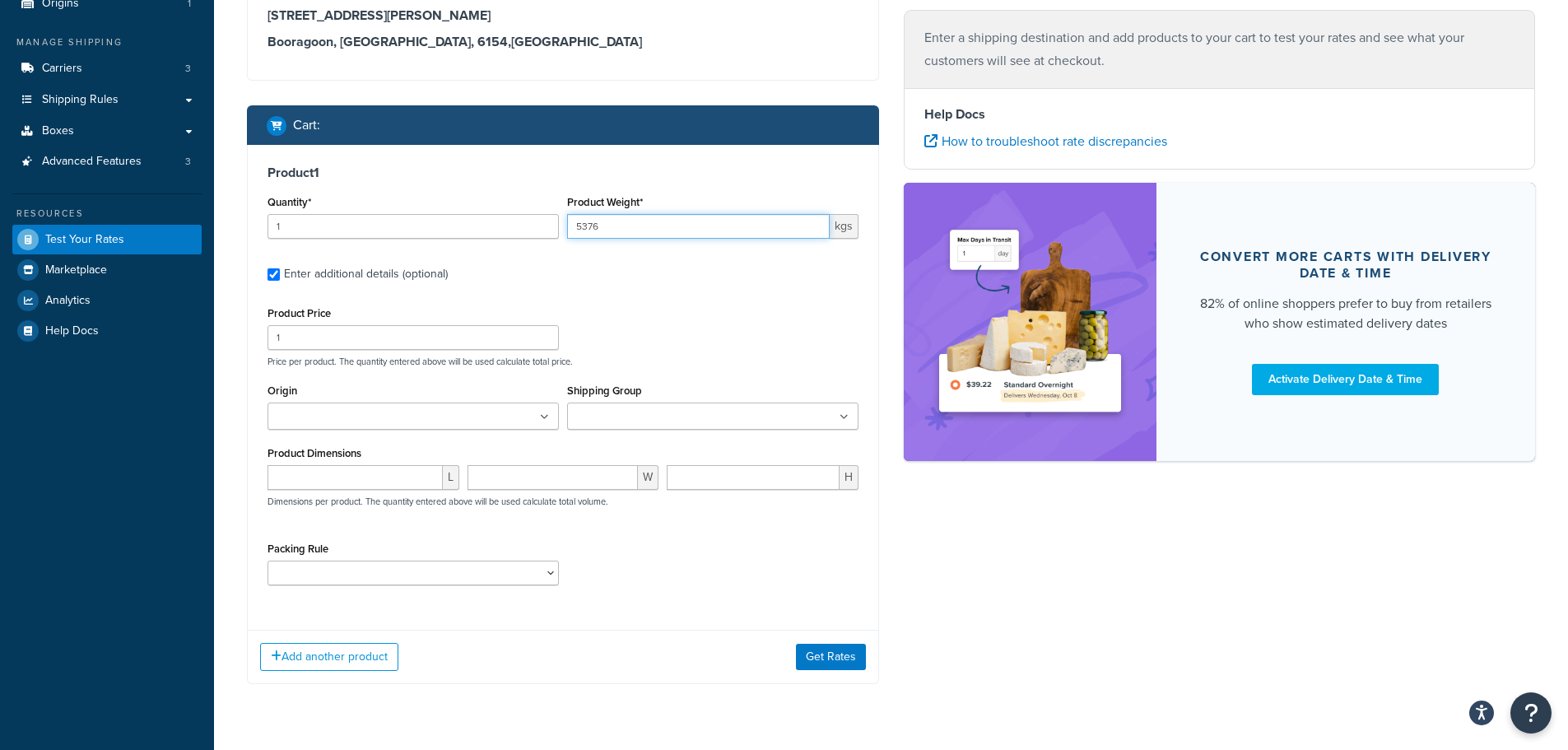
click at [704, 221] on input "5376" at bounding box center [698, 226] width 262 height 25
click at [640, 232] on input "5376" at bounding box center [698, 226] width 262 height 25
click at [857, 234] on span "kgs" at bounding box center [844, 226] width 29 height 25
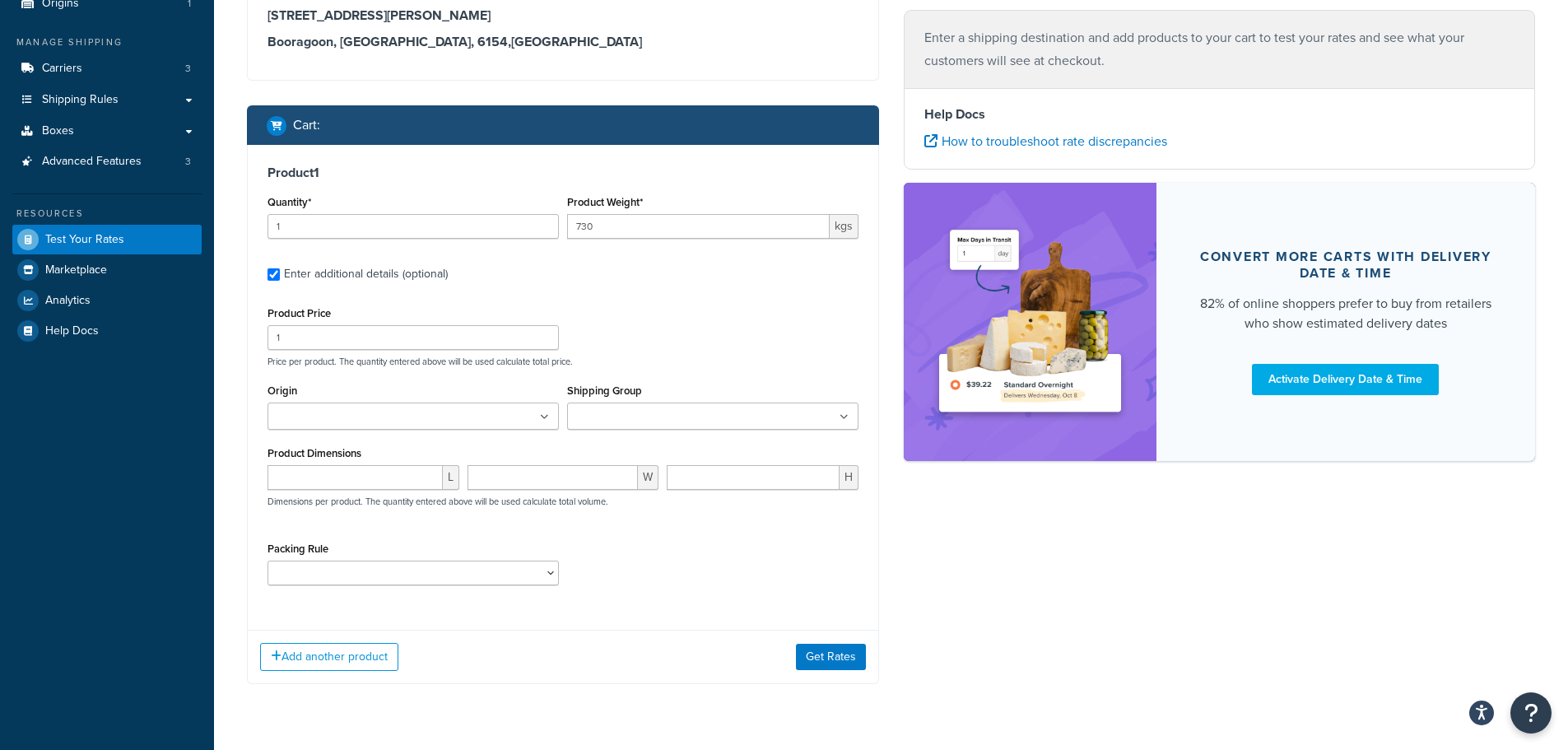
click at [854, 224] on span "kgs" at bounding box center [844, 226] width 29 height 25
click at [847, 225] on span "kgs" at bounding box center [844, 226] width 29 height 25
click at [677, 215] on input "730" at bounding box center [698, 226] width 262 height 25
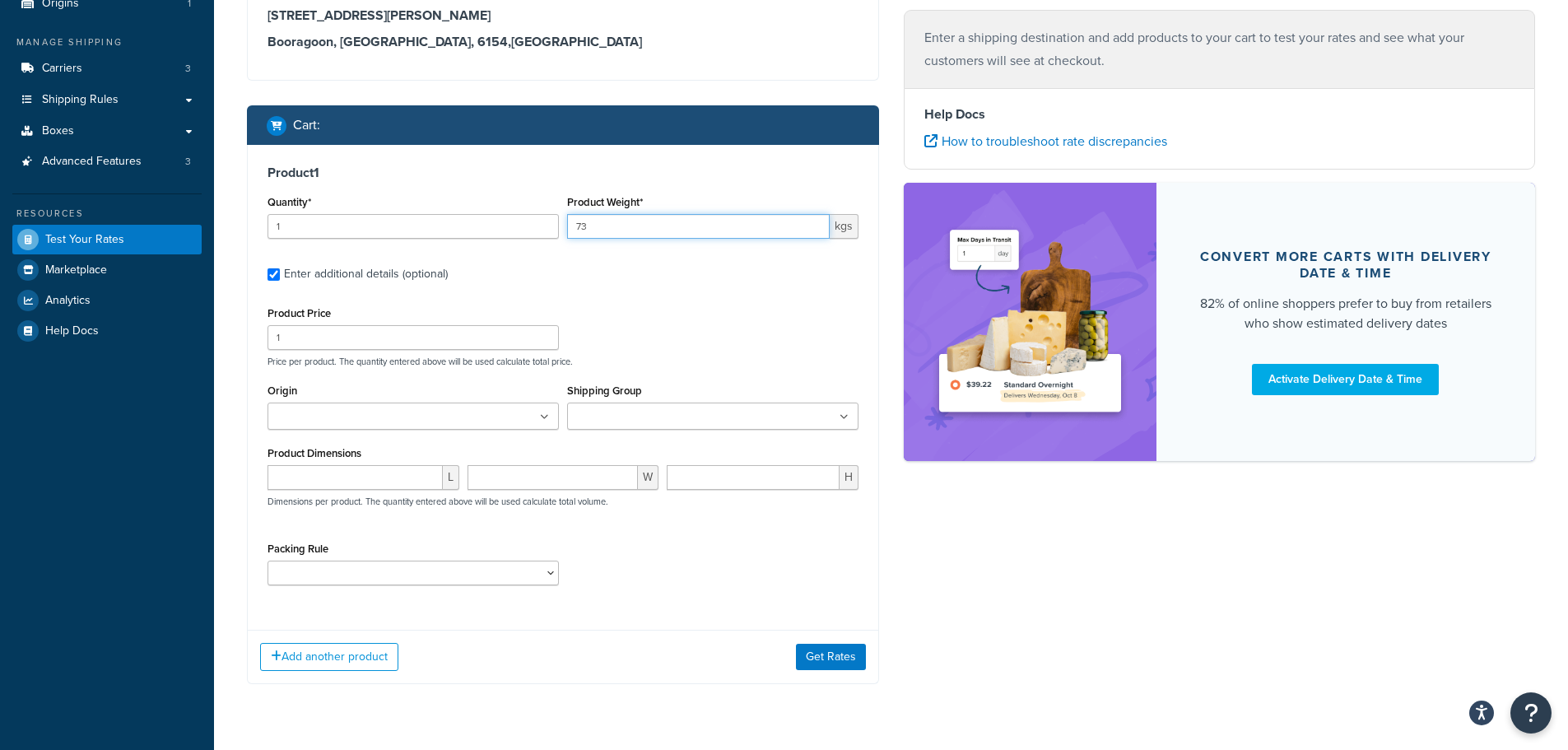
type input "7"
type input "0.73"
click at [338, 328] on input "1" at bounding box center [413, 337] width 291 height 25
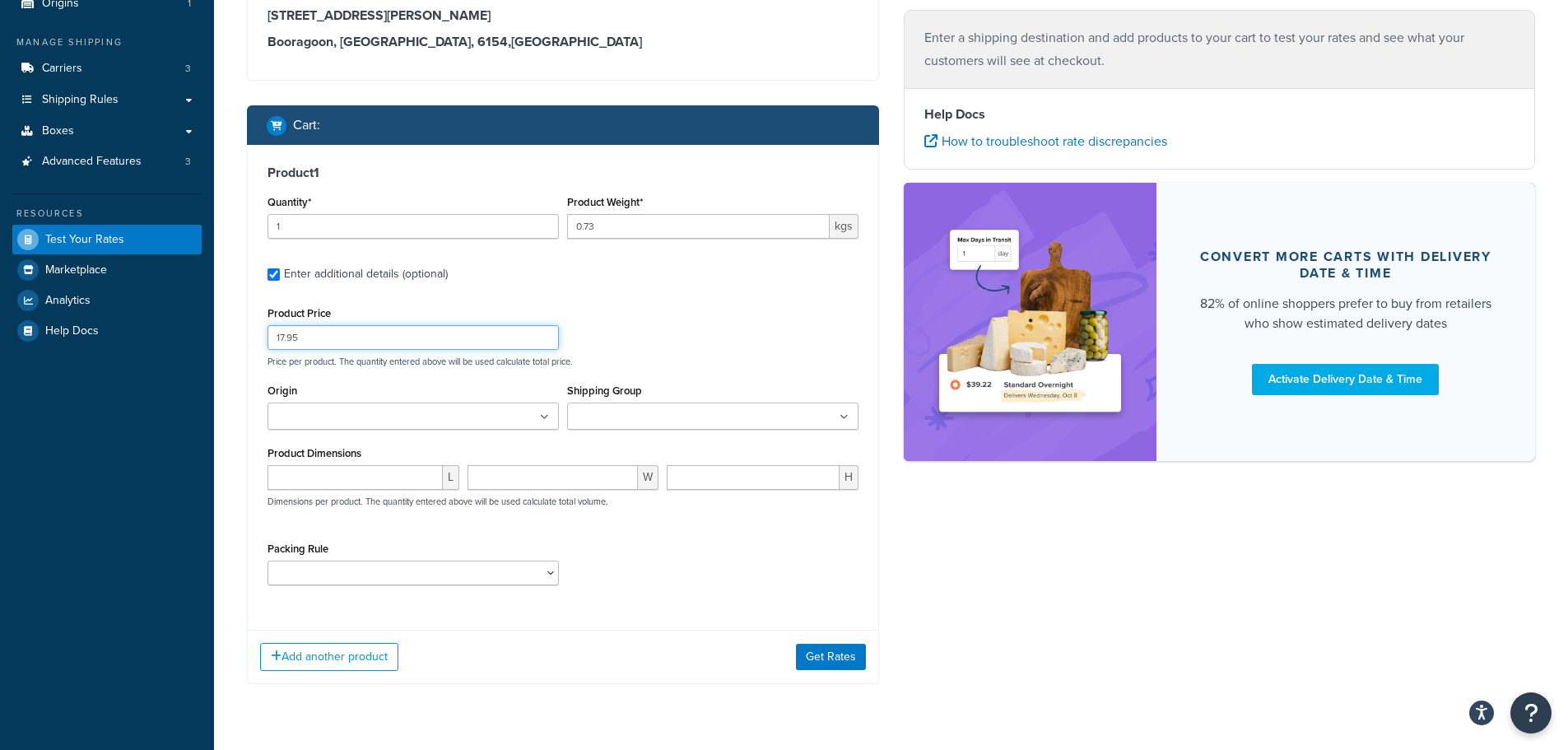
type input "17.95"
click at [442, 396] on div "Origin Mont [PERSON_NAME] International" at bounding box center [413, 404] width 291 height 50
click at [449, 423] on ul at bounding box center [413, 415] width 291 height 28
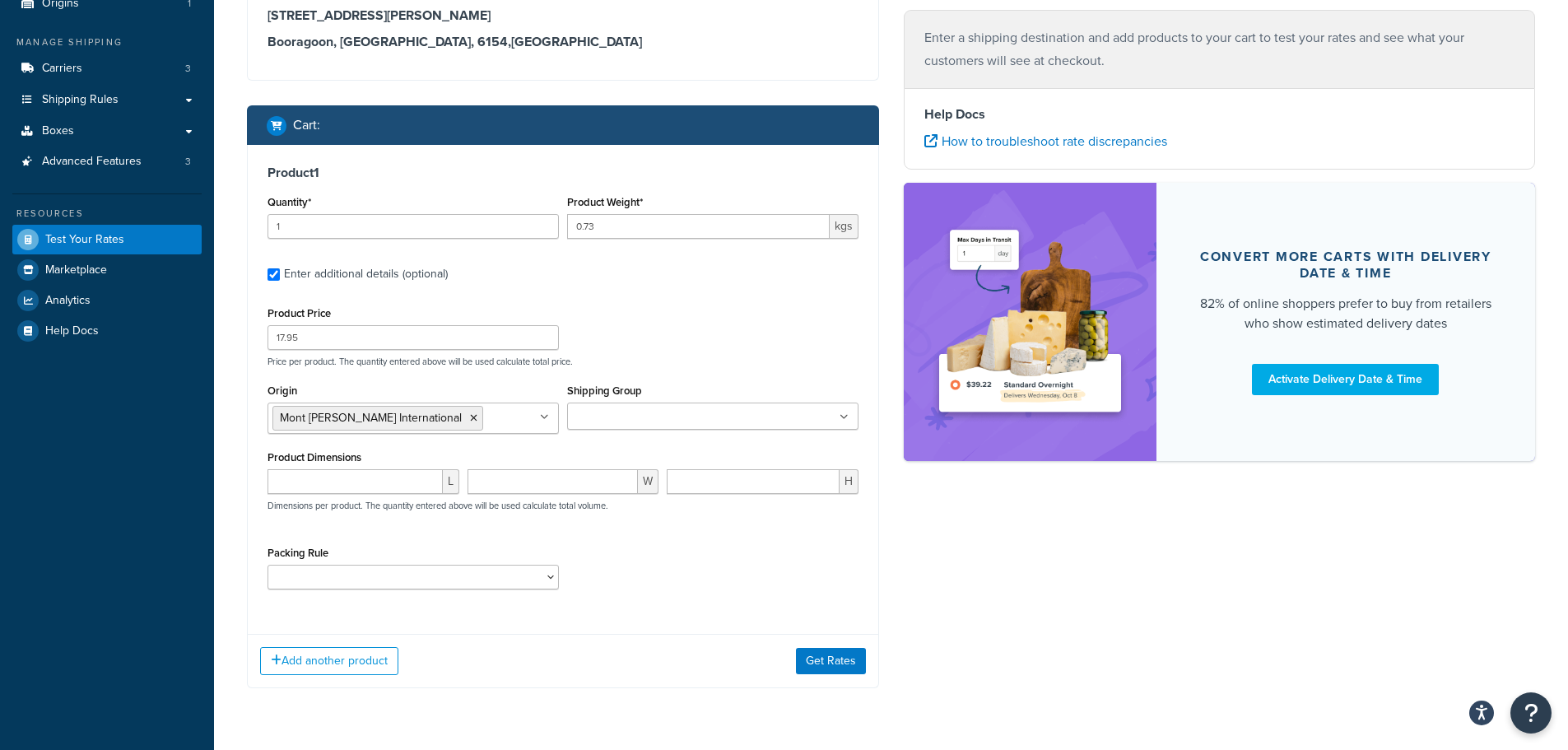
click at [623, 406] on ul at bounding box center [712, 415] width 291 height 28
click at [823, 342] on div "Product Price 17.95 Price per product. The quantity entered above will be used …" at bounding box center [563, 335] width 599 height 65
click at [311, 478] on input "number" at bounding box center [355, 481] width 175 height 25
type input "9.5"
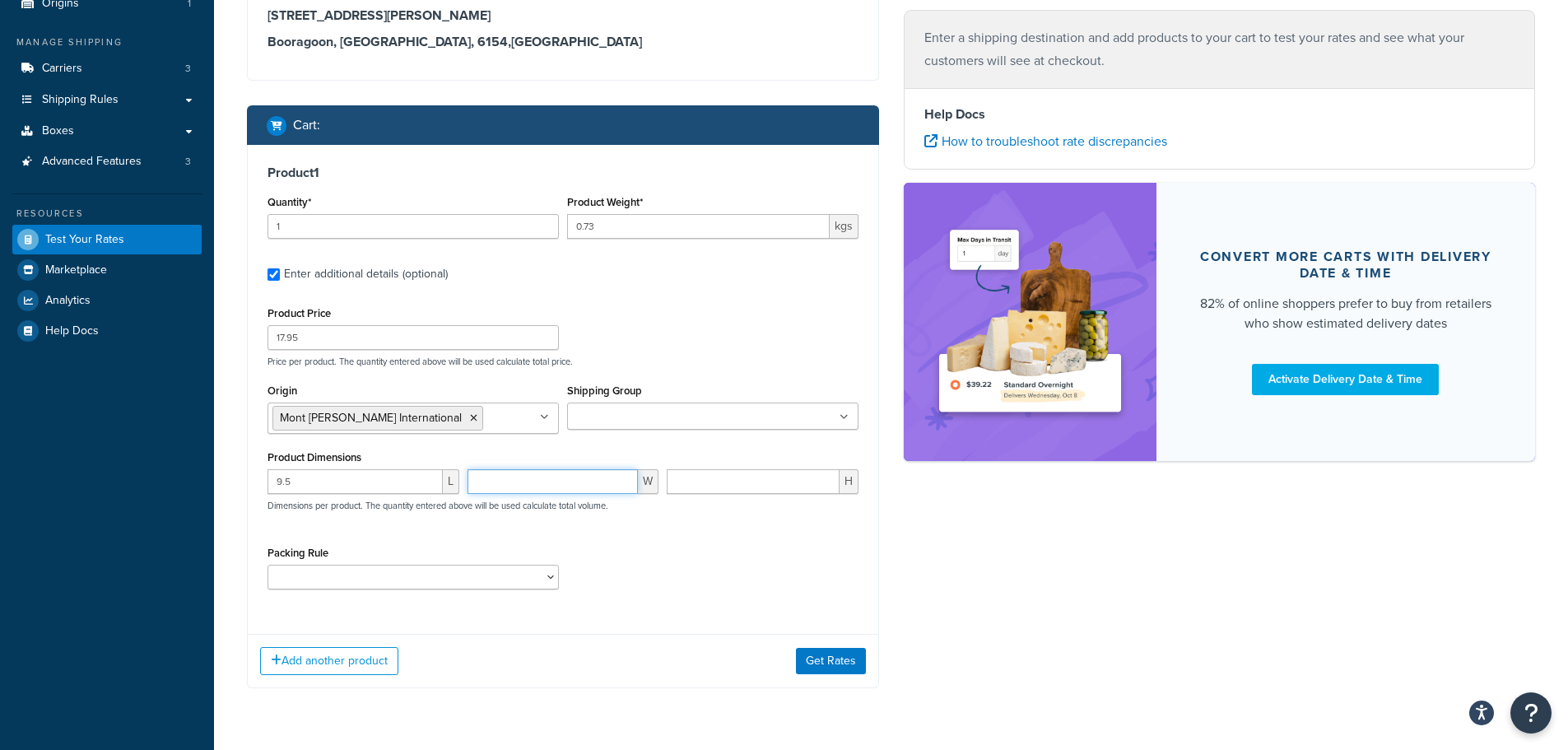
click at [597, 485] on input "number" at bounding box center [553, 481] width 171 height 25
type input "9"
click at [711, 487] on input "number" at bounding box center [753, 481] width 173 height 25
type input "9"
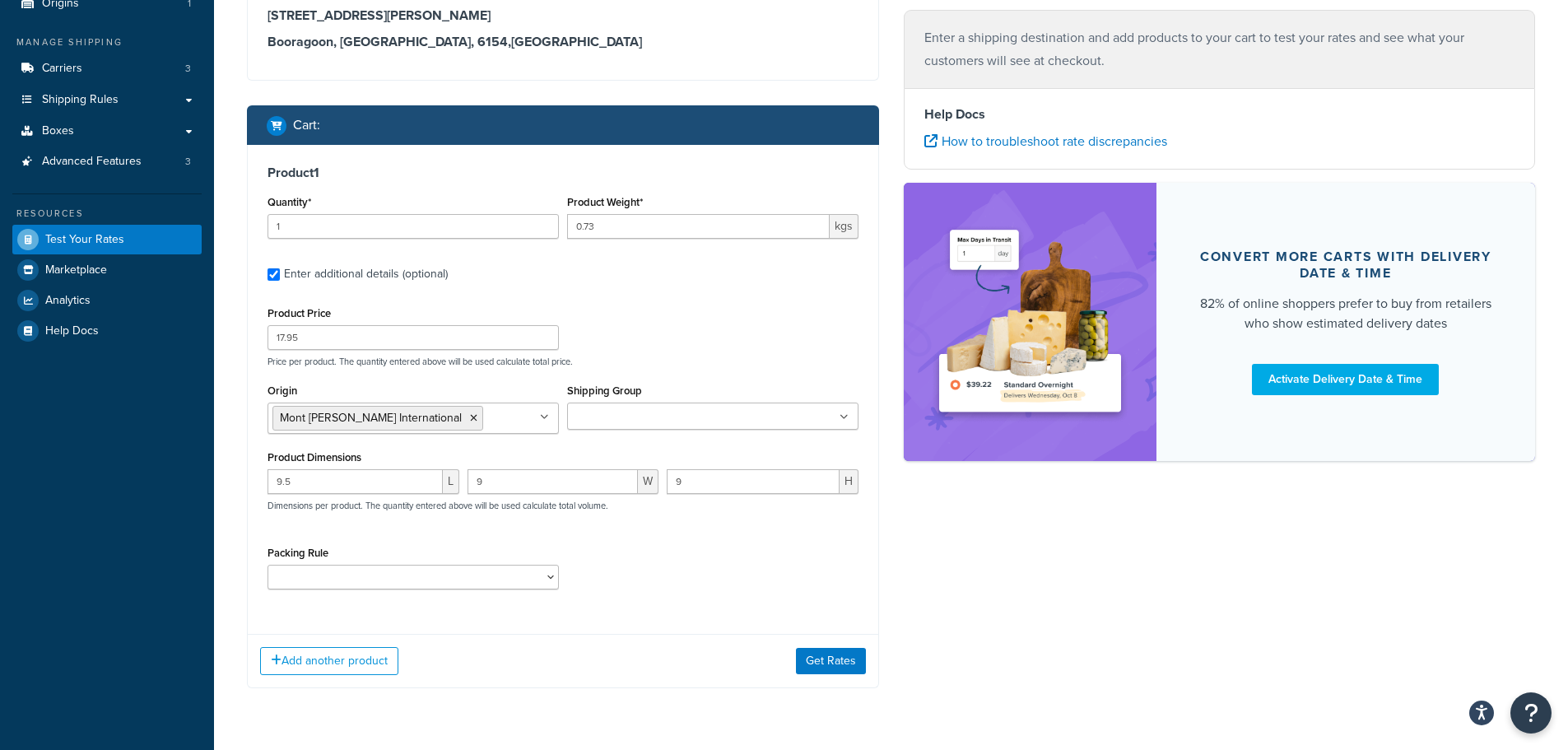
click at [701, 527] on div "9.5 L 9 W 9 H Dimensions per product. The quantity entered above will be used c…" at bounding box center [563, 498] width 599 height 60
click at [524, 568] on select "Default Packing Rule Easels" at bounding box center [413, 577] width 291 height 25
click at [640, 584] on div "Packing Rule Default Packing Rule Easels" at bounding box center [563, 571] width 599 height 60
click at [334, 668] on button "Add another product" at bounding box center [329, 660] width 138 height 28
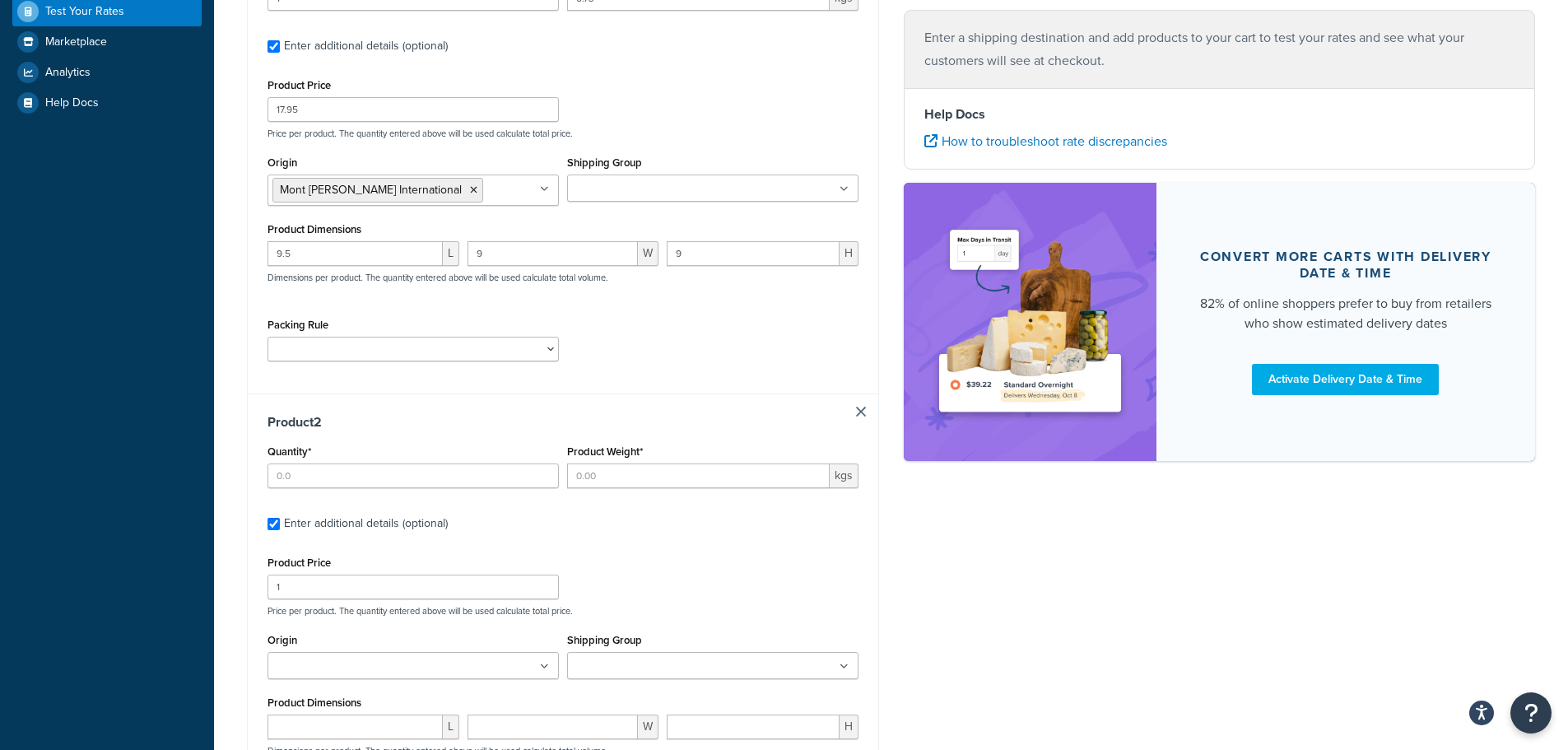
scroll to position [412, 0]
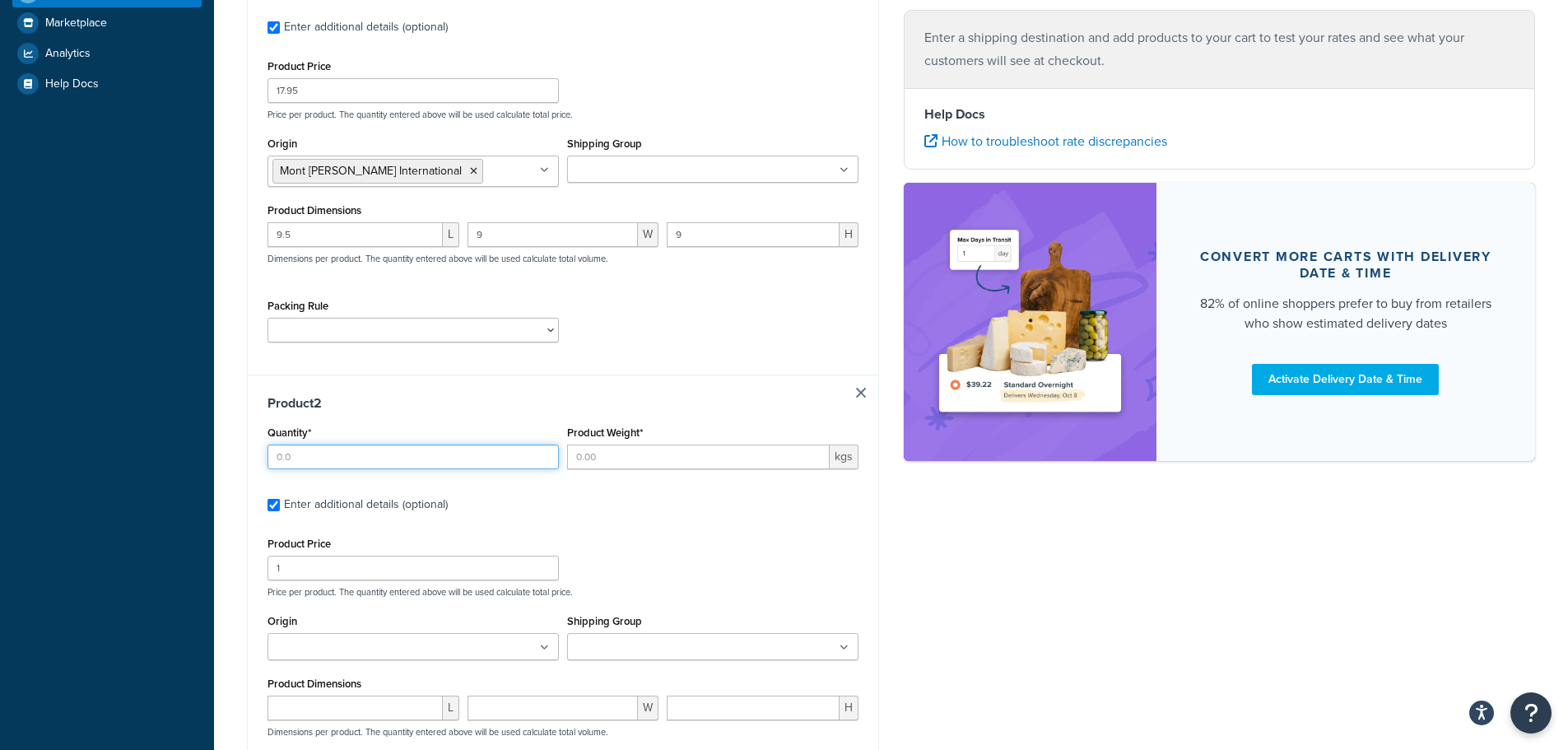
click at [316, 452] on input "Quantity*" at bounding box center [413, 456] width 291 height 25
type input "1"
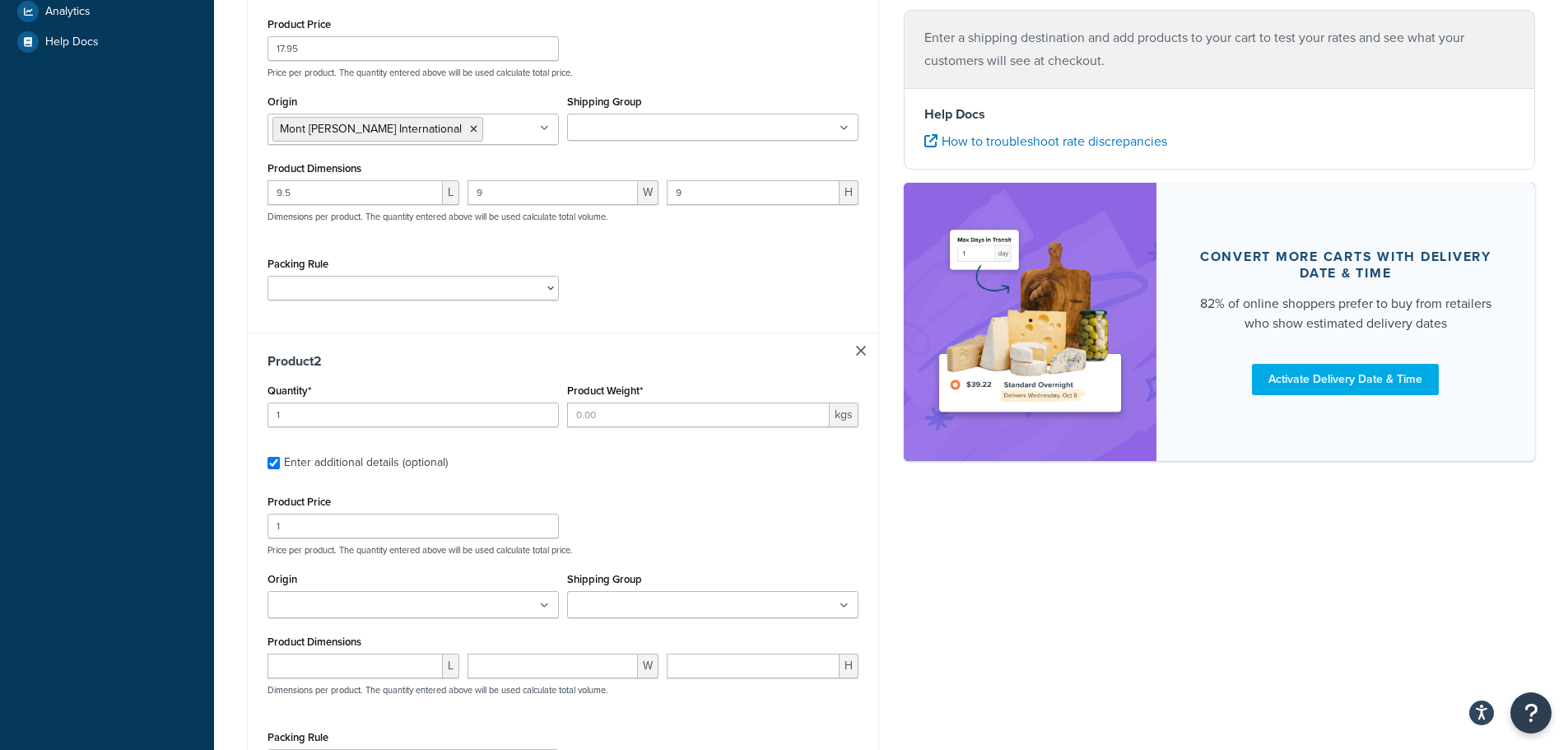
scroll to position [493, 0]
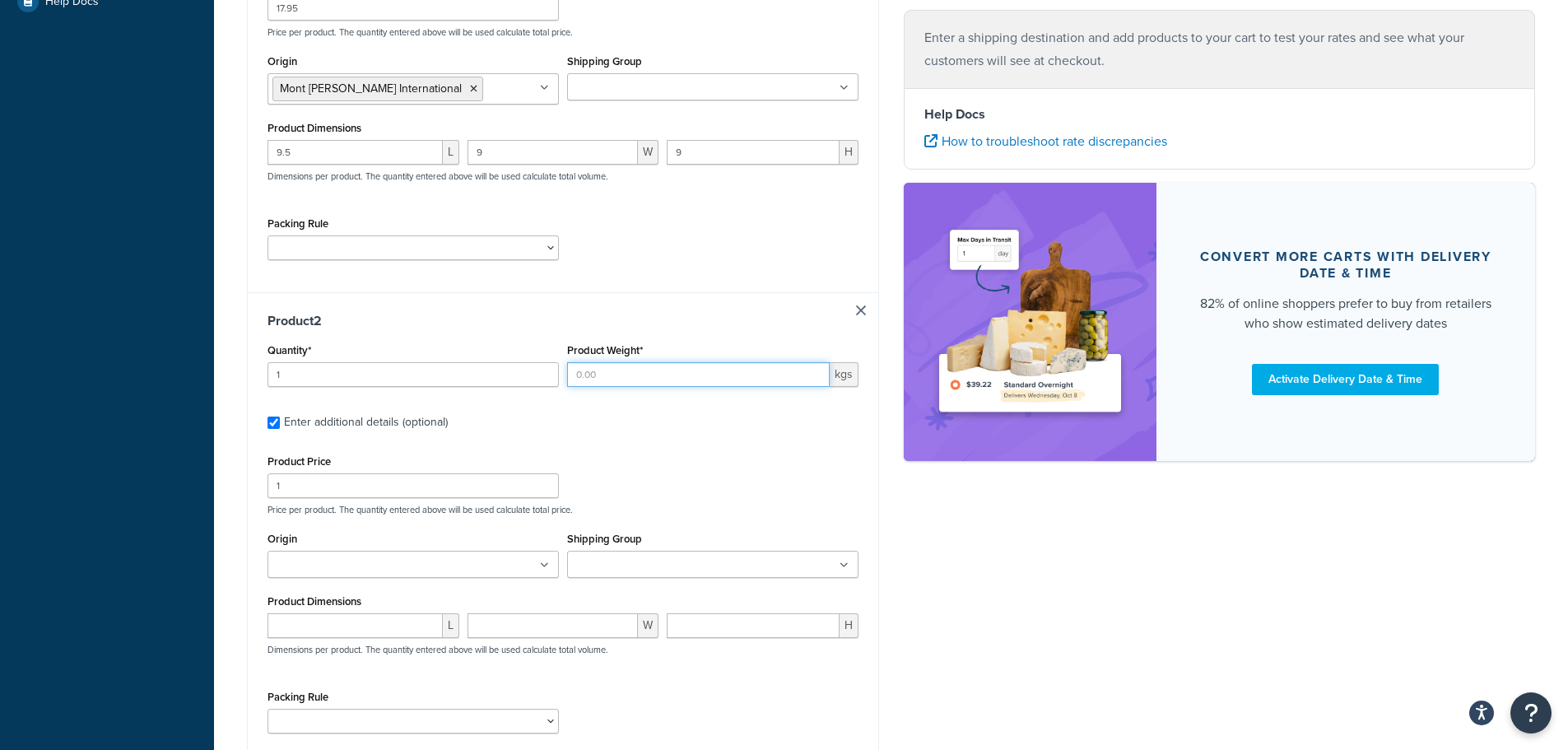
click at [639, 379] on input "Product Weight*" at bounding box center [698, 375] width 262 height 25
type input "1.963"
click at [750, 504] on p "Price per product. The quantity entered above will be used calculate total pric…" at bounding box center [563, 510] width 599 height 11
click at [438, 486] on input "1" at bounding box center [413, 486] width 291 height 25
type input "34.95"
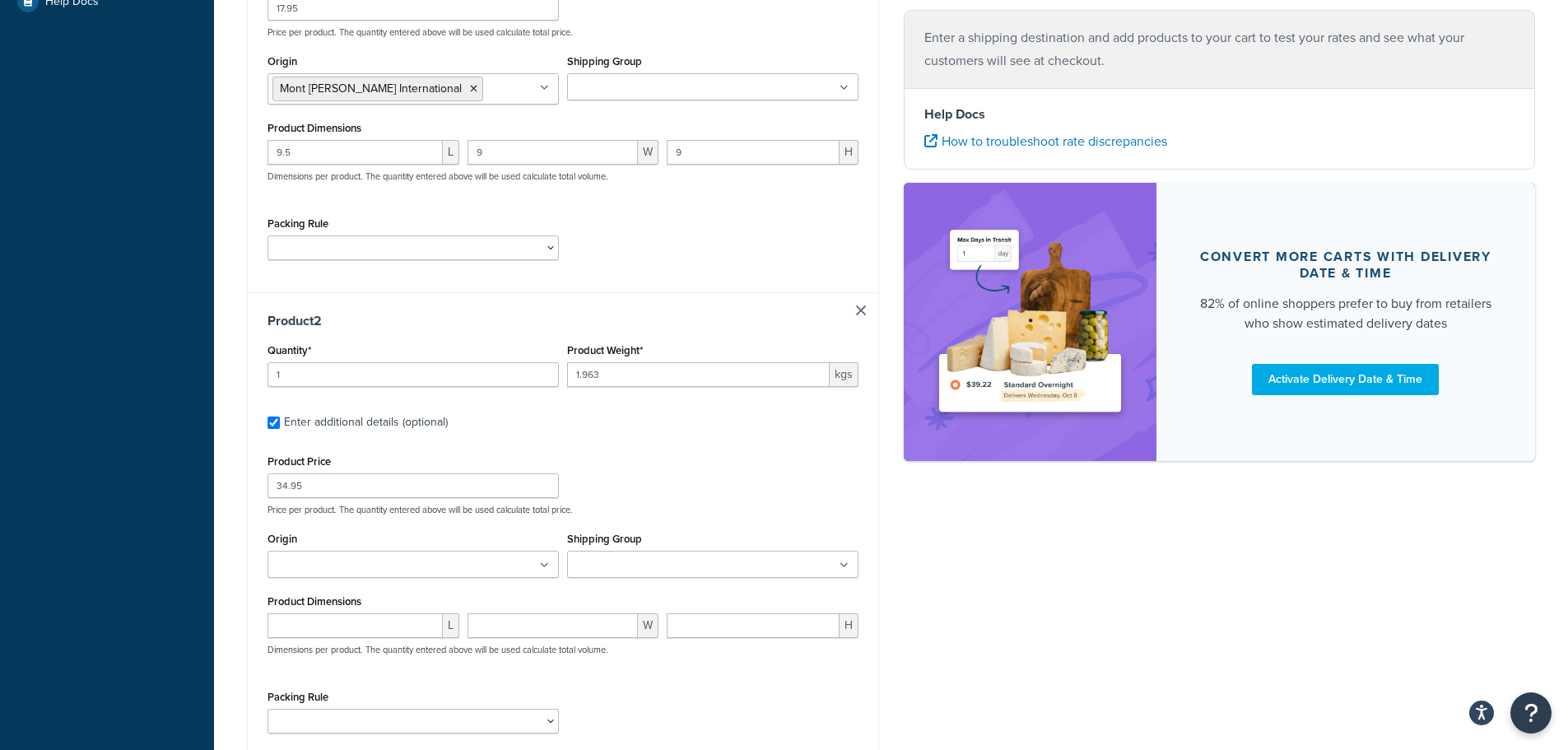
click at [424, 551] on ul at bounding box center [413, 564] width 291 height 28
click at [702, 504] on p "Price per product. The quantity entered above will be used calculate total pric…" at bounding box center [563, 510] width 599 height 11
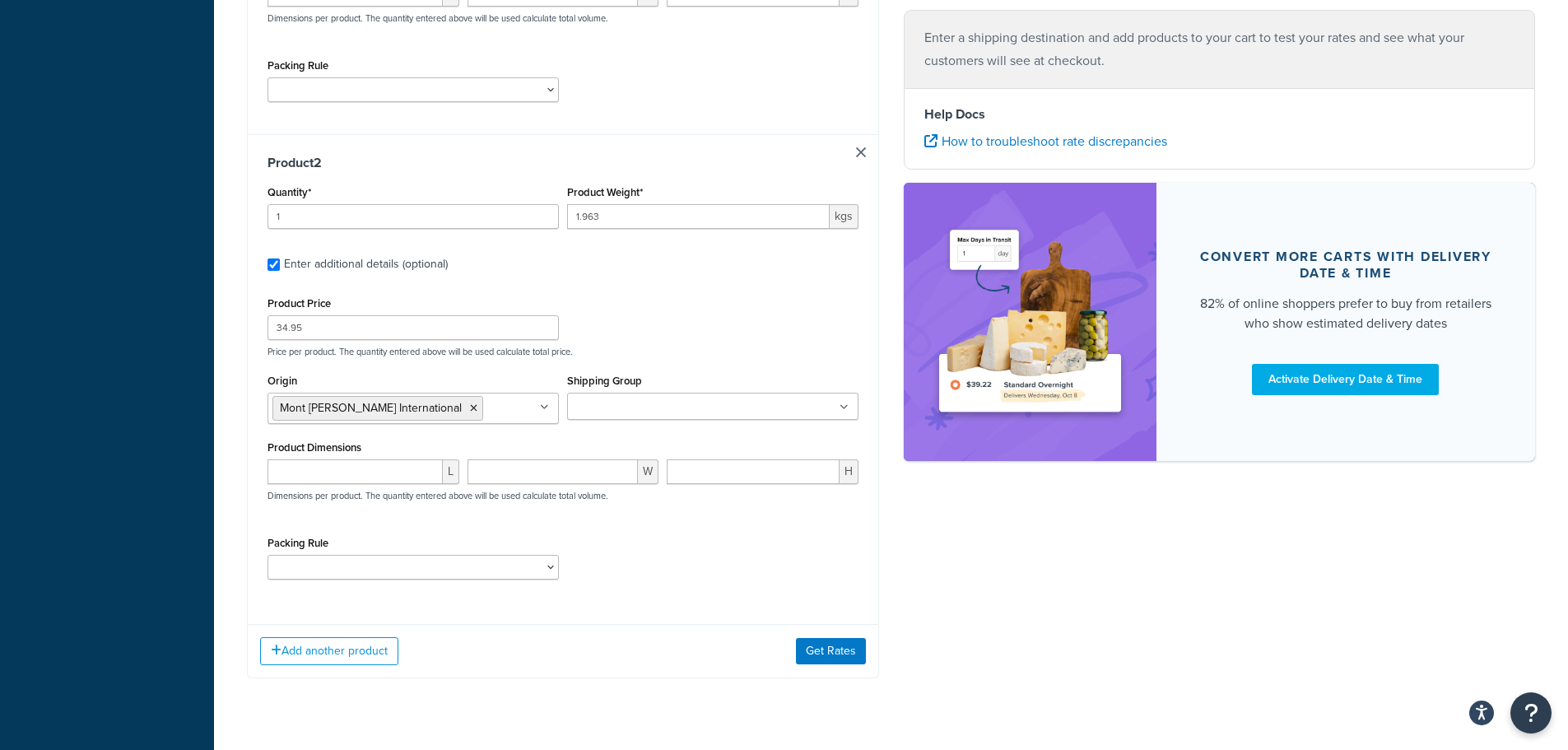
scroll to position [659, 0]
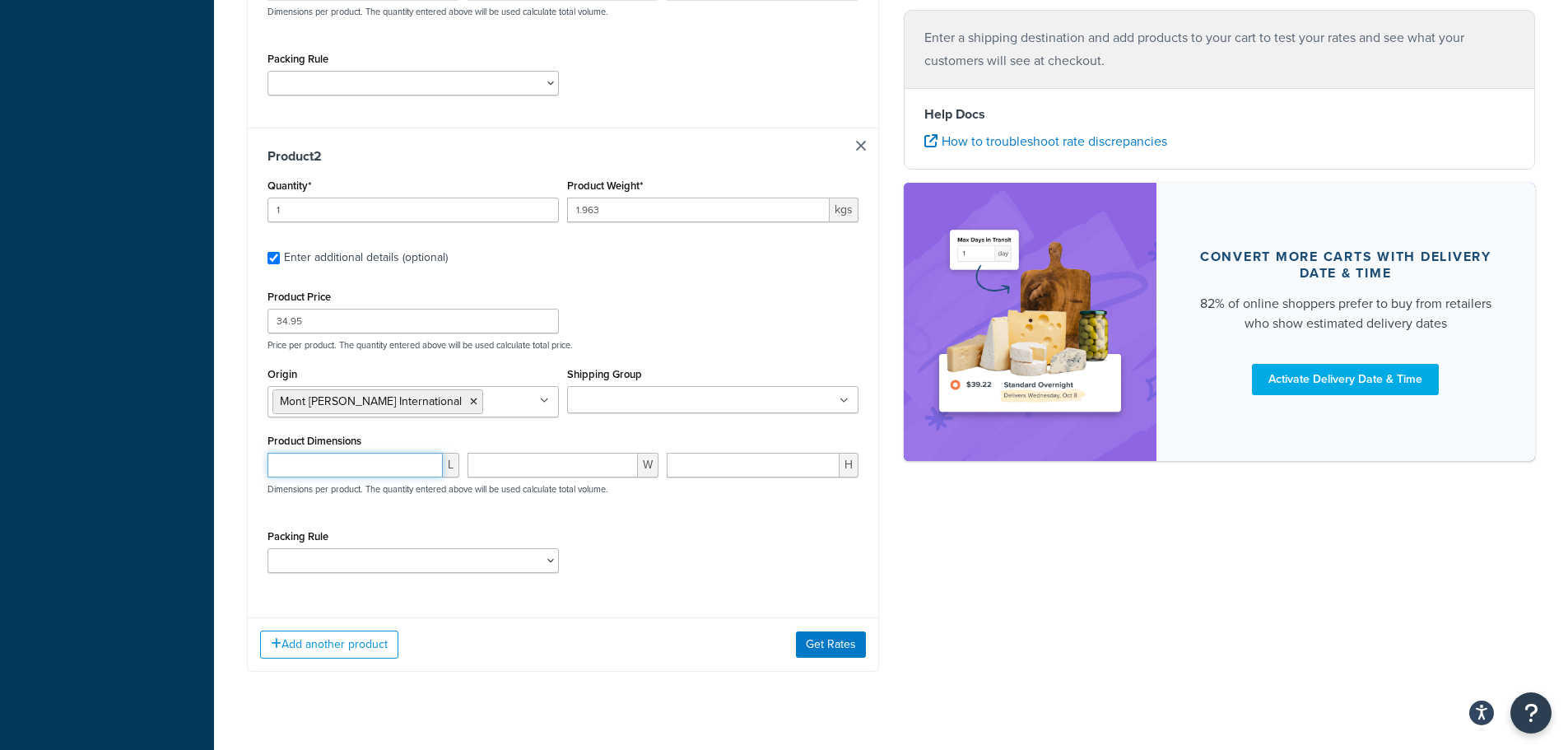
click at [379, 456] on input "number" at bounding box center [355, 465] width 175 height 25
type input "29"
click at [602, 471] on input "number" at bounding box center [553, 465] width 171 height 25
type input "27"
click at [703, 465] on input "number" at bounding box center [753, 465] width 173 height 25
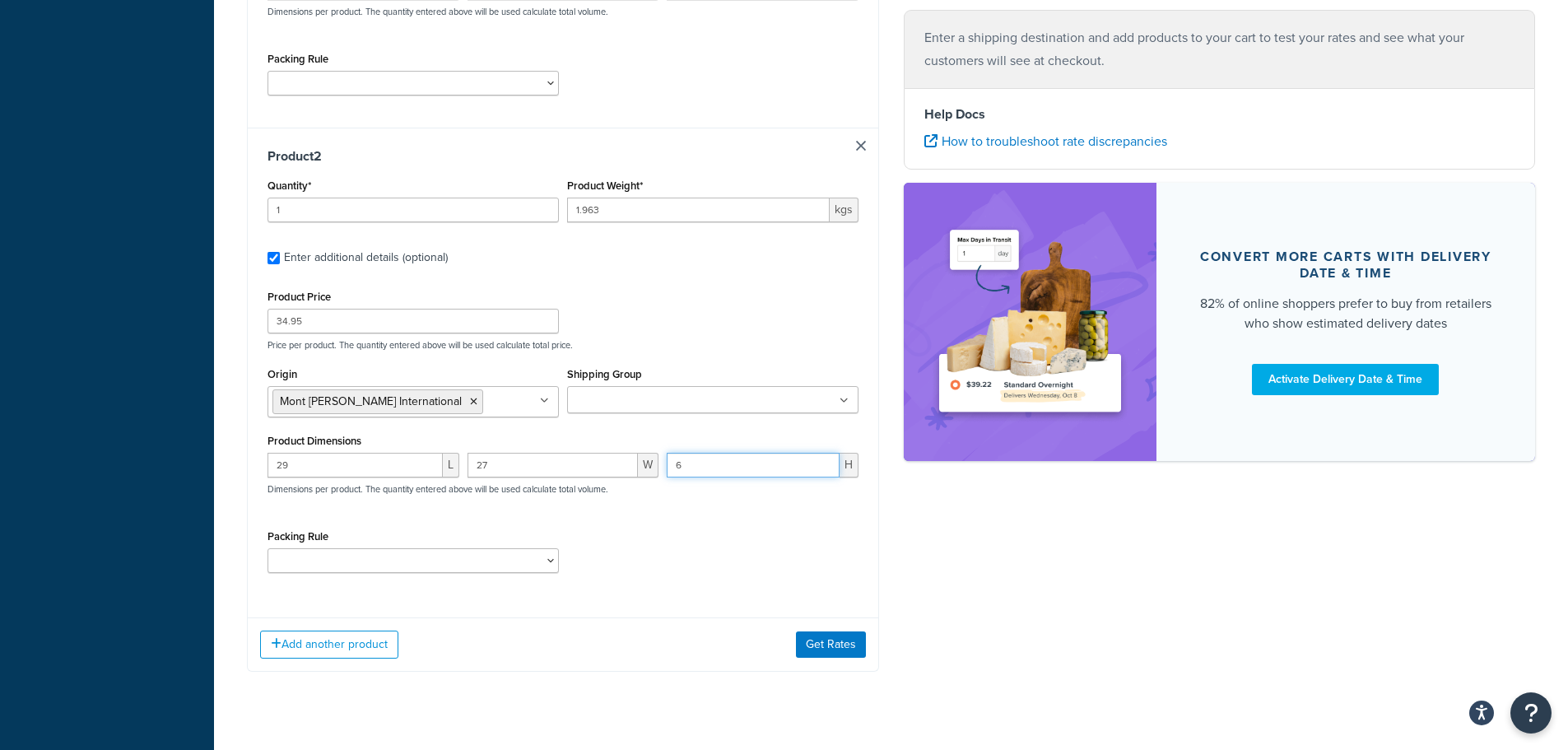
type input "6"
click at [576, 611] on div "Product 1 Quantity* 1 Product Weight* 0.73 kgs Enter additional details (option…" at bounding box center [563, 161] width 632 height 1020
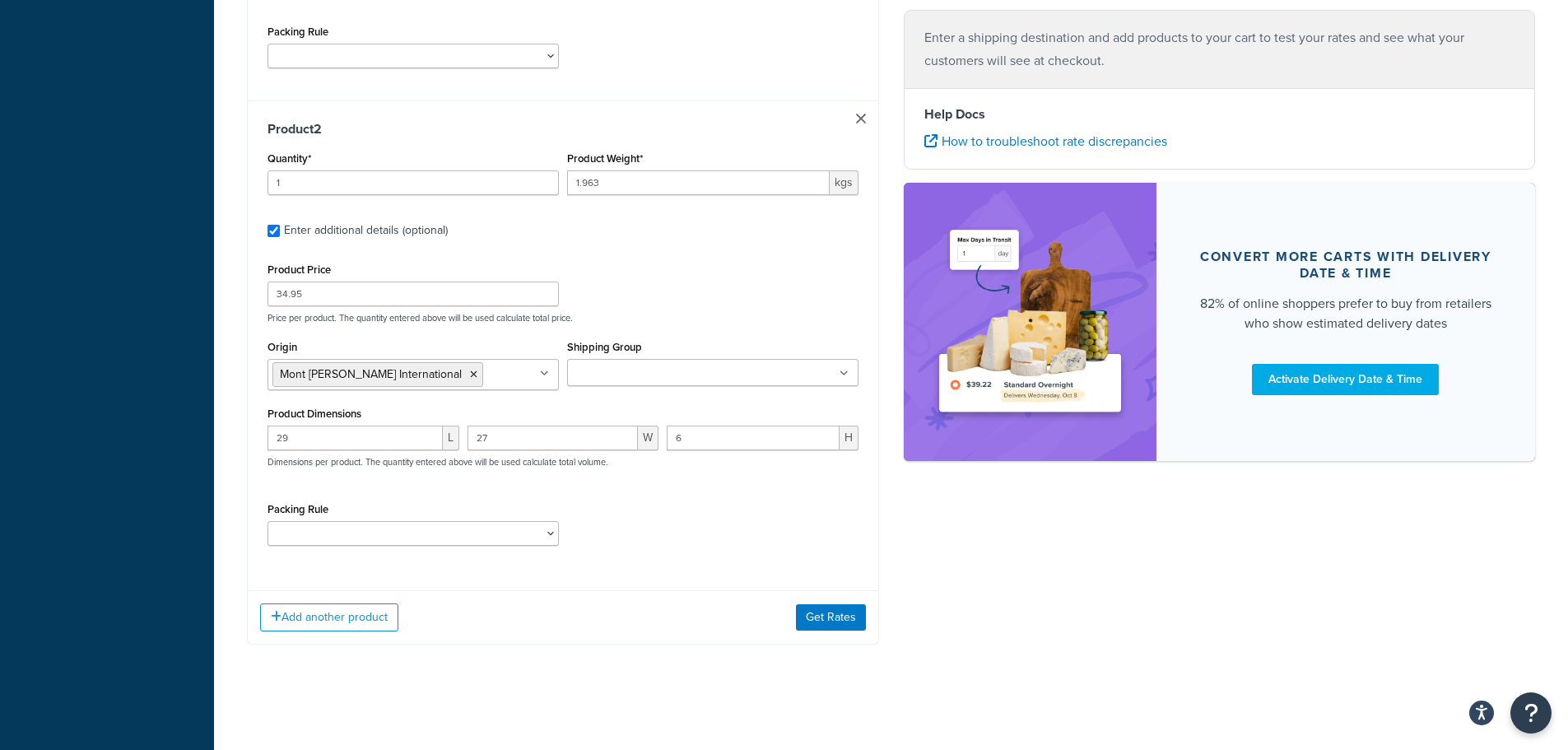
scroll to position [687, 0]
click at [317, 613] on button "Add another product" at bounding box center [329, 615] width 138 height 28
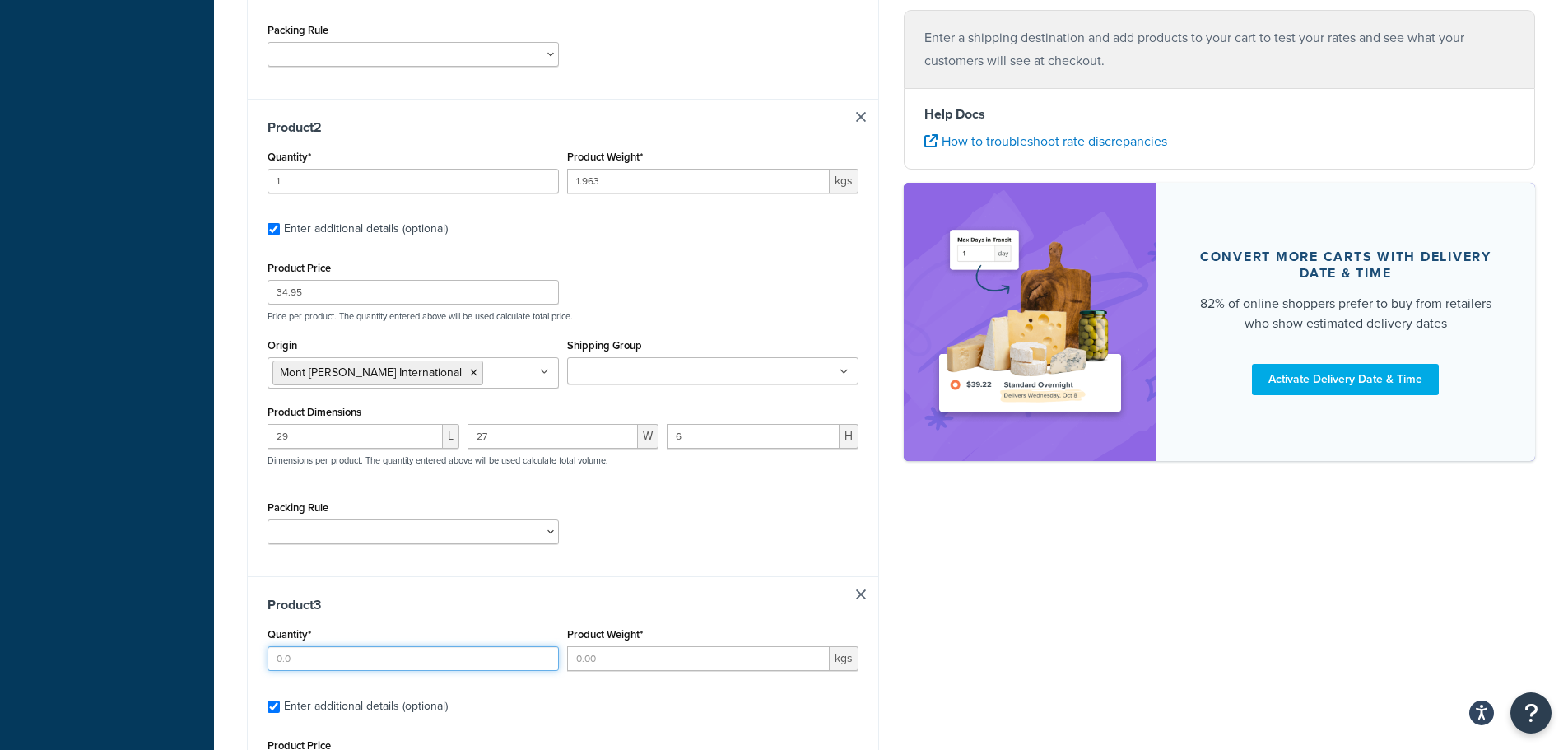
click at [352, 663] on input "Quantity*" at bounding box center [413, 659] width 291 height 25
type input "1"
click at [554, 551] on div "Packing Rule Default Packing Rule Easels" at bounding box center [413, 526] width 300 height 60
click at [631, 670] on input "Product Weight*" at bounding box center [698, 659] width 262 height 25
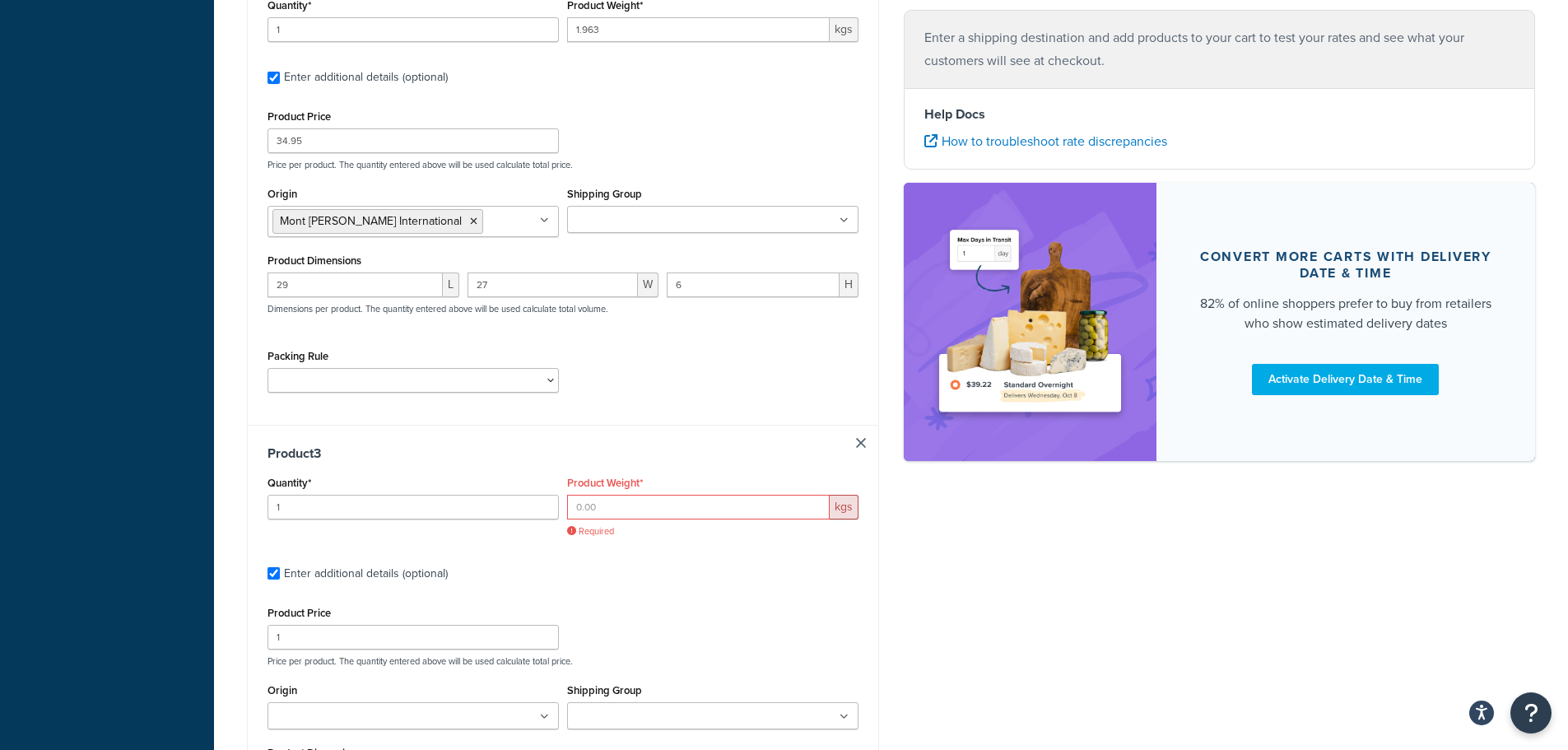
scroll to position [852, 0]
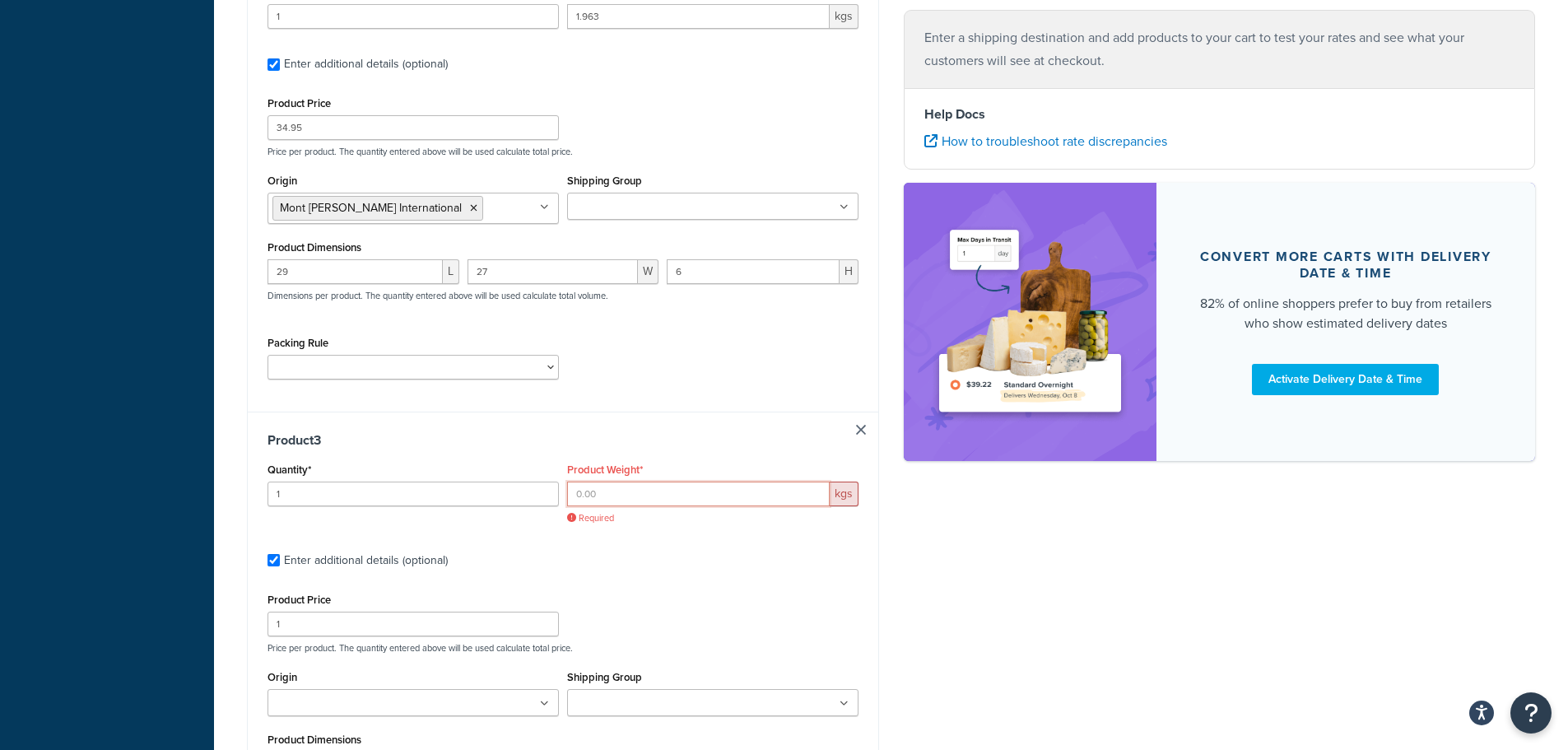
click at [645, 486] on input "Product Weight*" at bounding box center [698, 493] width 262 height 25
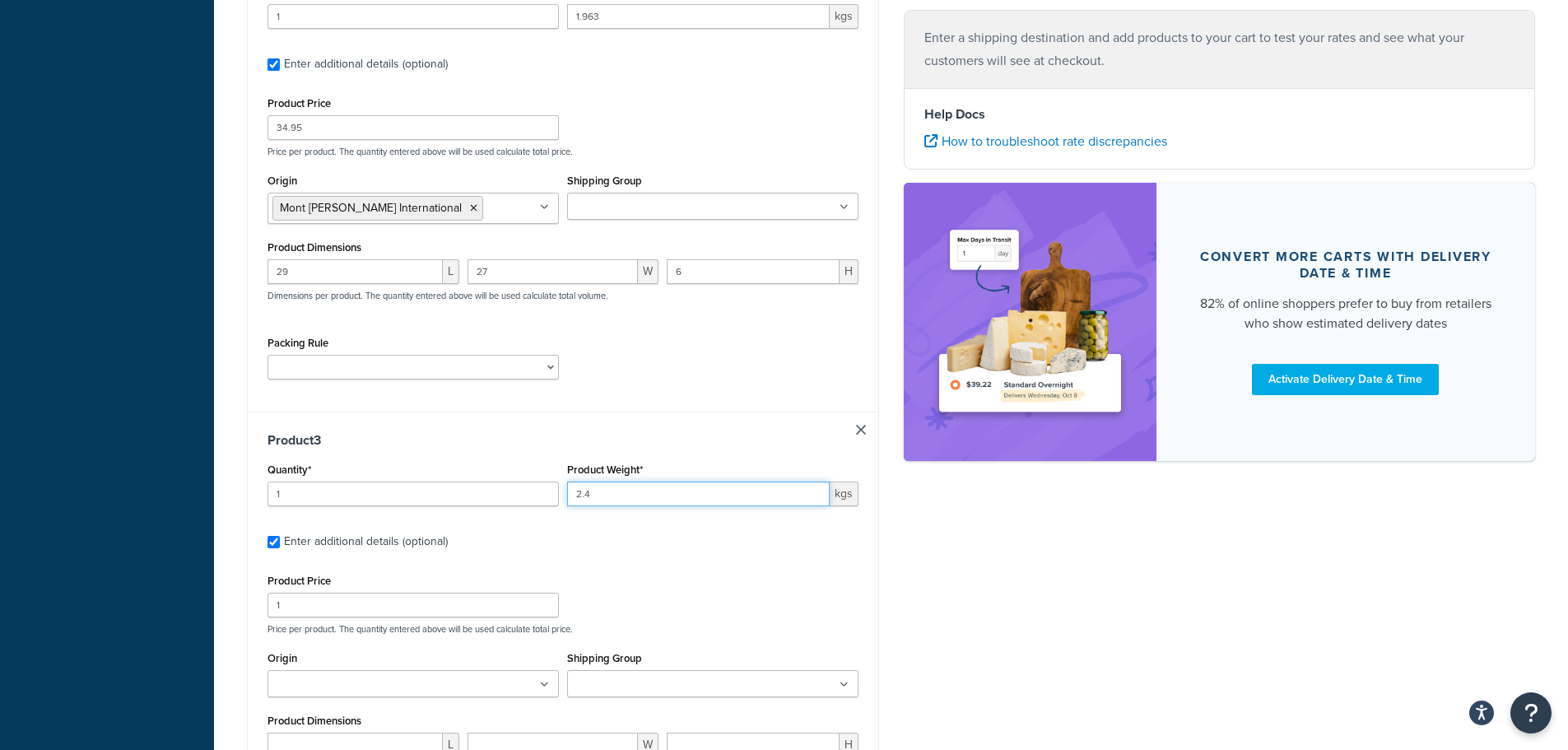
type input "2.4"
click at [361, 606] on input "1" at bounding box center [413, 605] width 291 height 25
click at [315, 606] on input "34.95" at bounding box center [413, 605] width 291 height 25
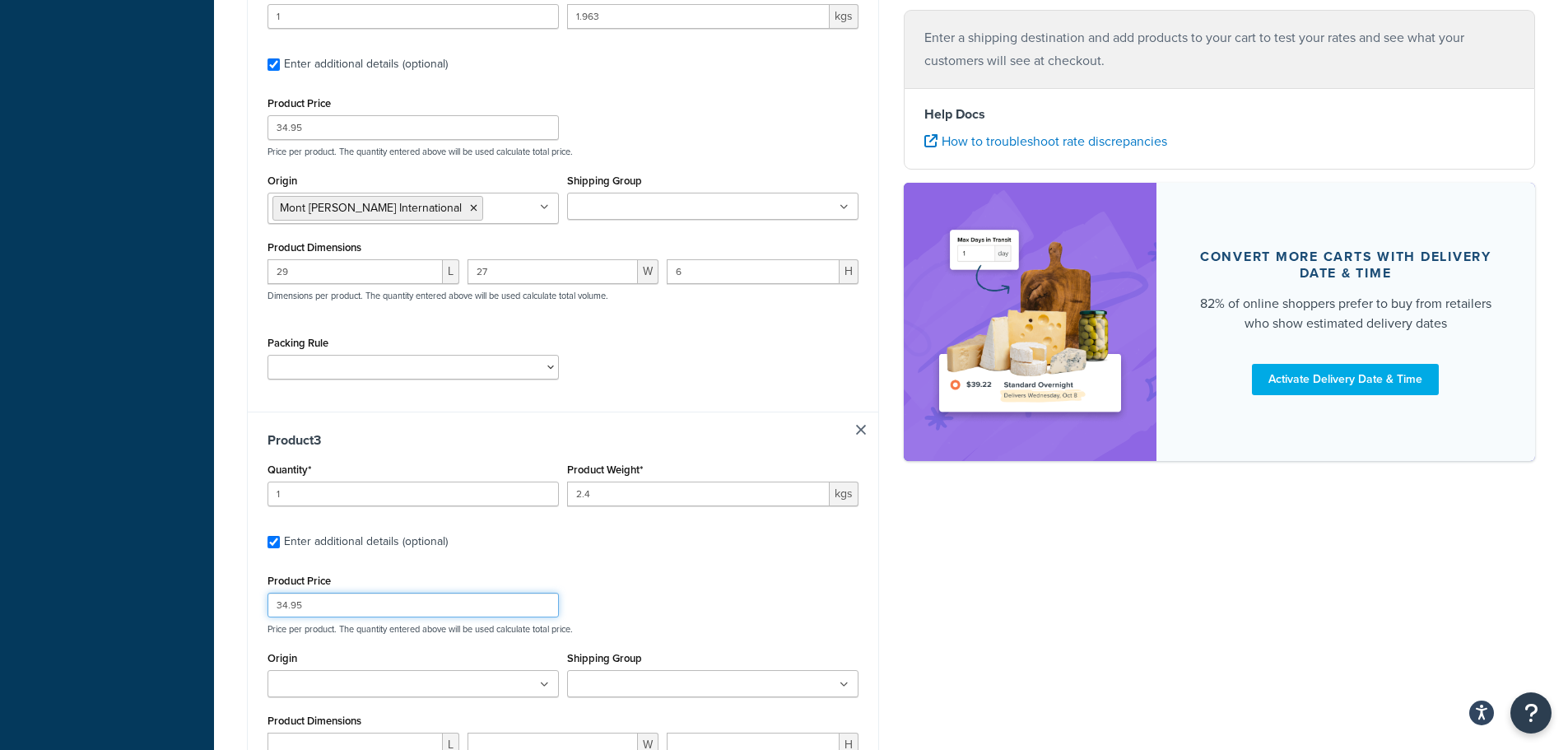
click at [315, 606] on input "34.95" at bounding box center [413, 605] width 291 height 25
type input "74.95"
click at [779, 603] on div "Product Price 74.95 Price per product. The quantity entered above will be used …" at bounding box center [563, 602] width 599 height 65
click at [402, 695] on ul at bounding box center [413, 683] width 291 height 28
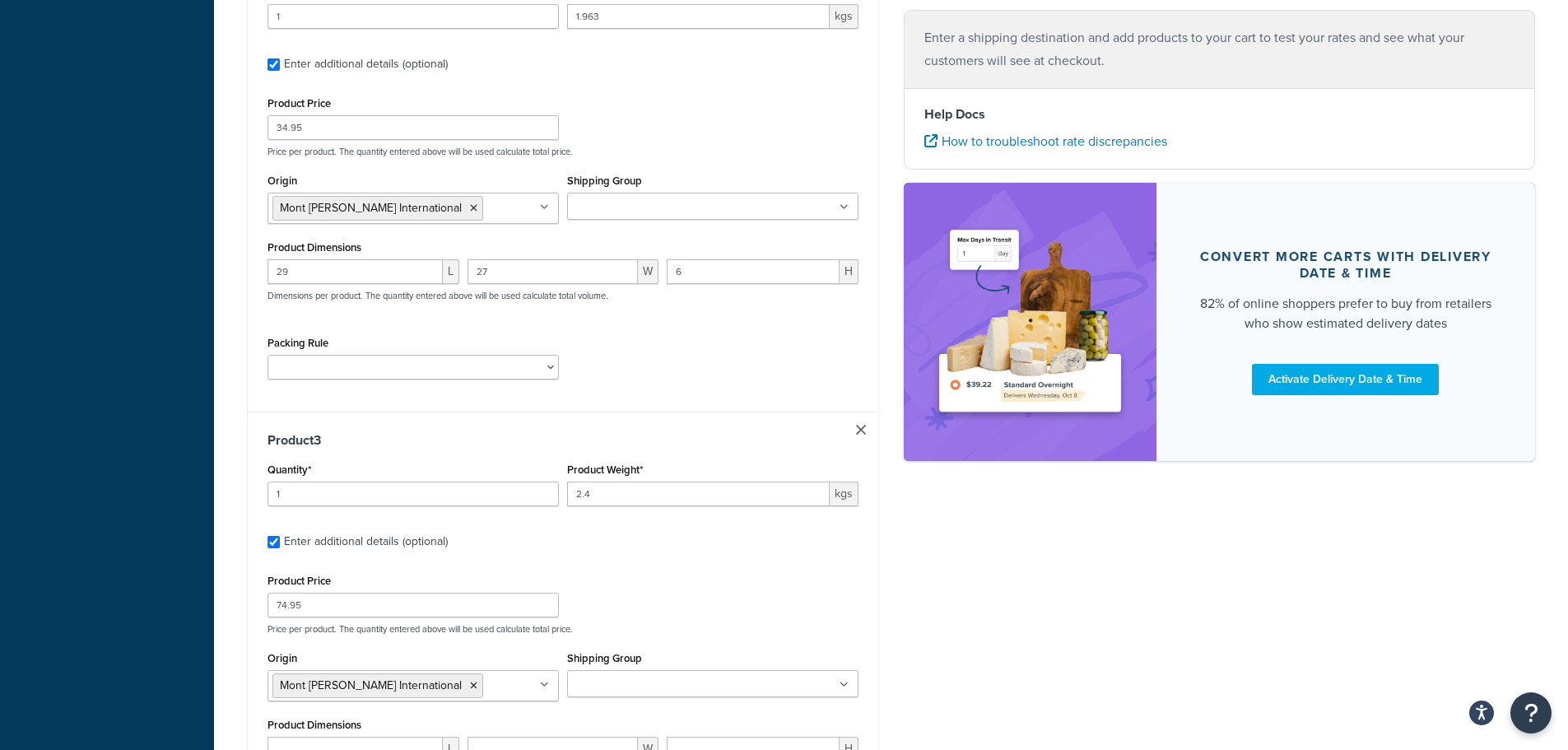
click at [703, 605] on div "Product Price 74.95 Price per product. The quantity entered above will be used …" at bounding box center [563, 602] width 599 height 65
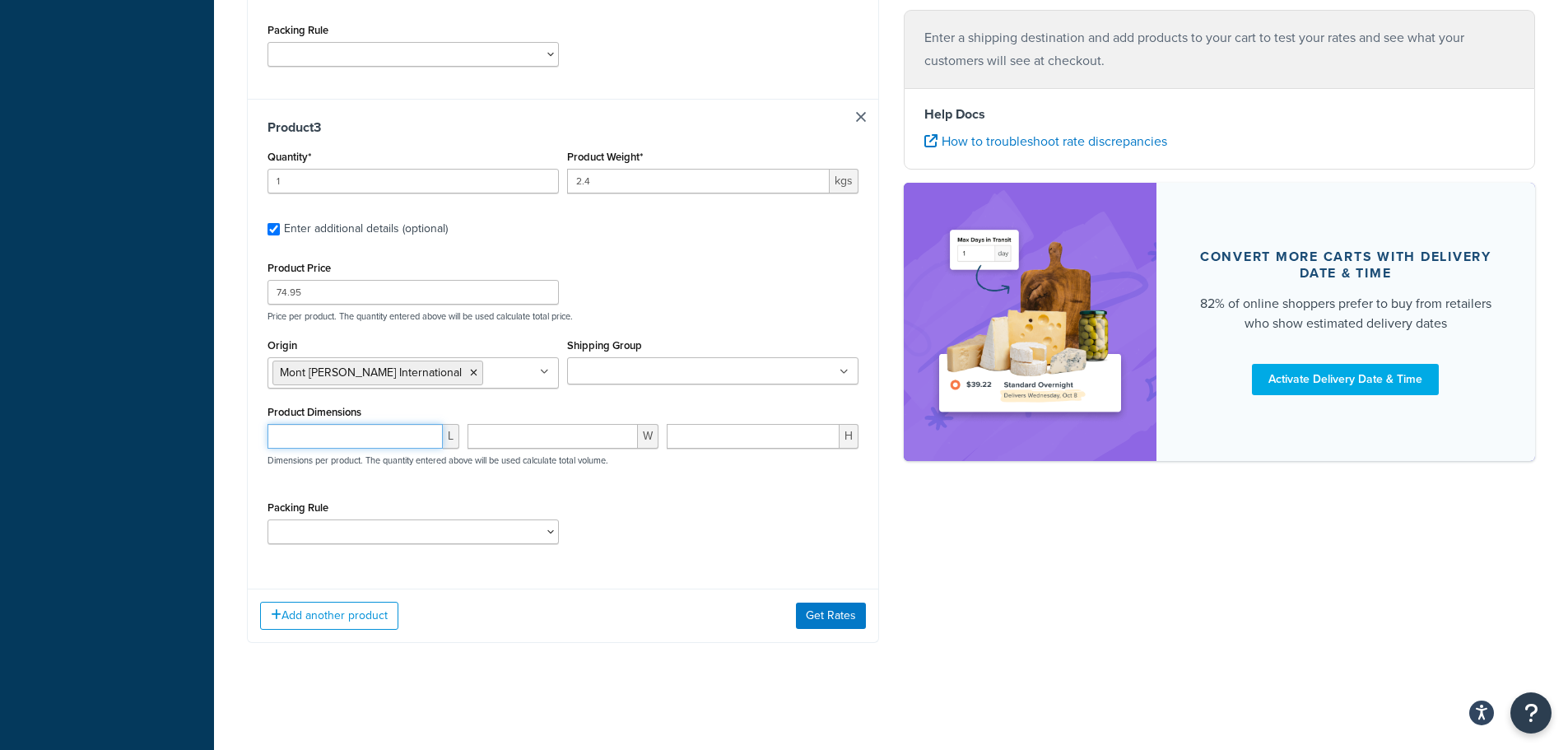
click at [353, 438] on input "number" at bounding box center [355, 436] width 175 height 25
type input "8"
click at [499, 431] on input "number" at bounding box center [553, 436] width 171 height 25
type input "43"
click at [725, 429] on input "number" at bounding box center [753, 436] width 173 height 25
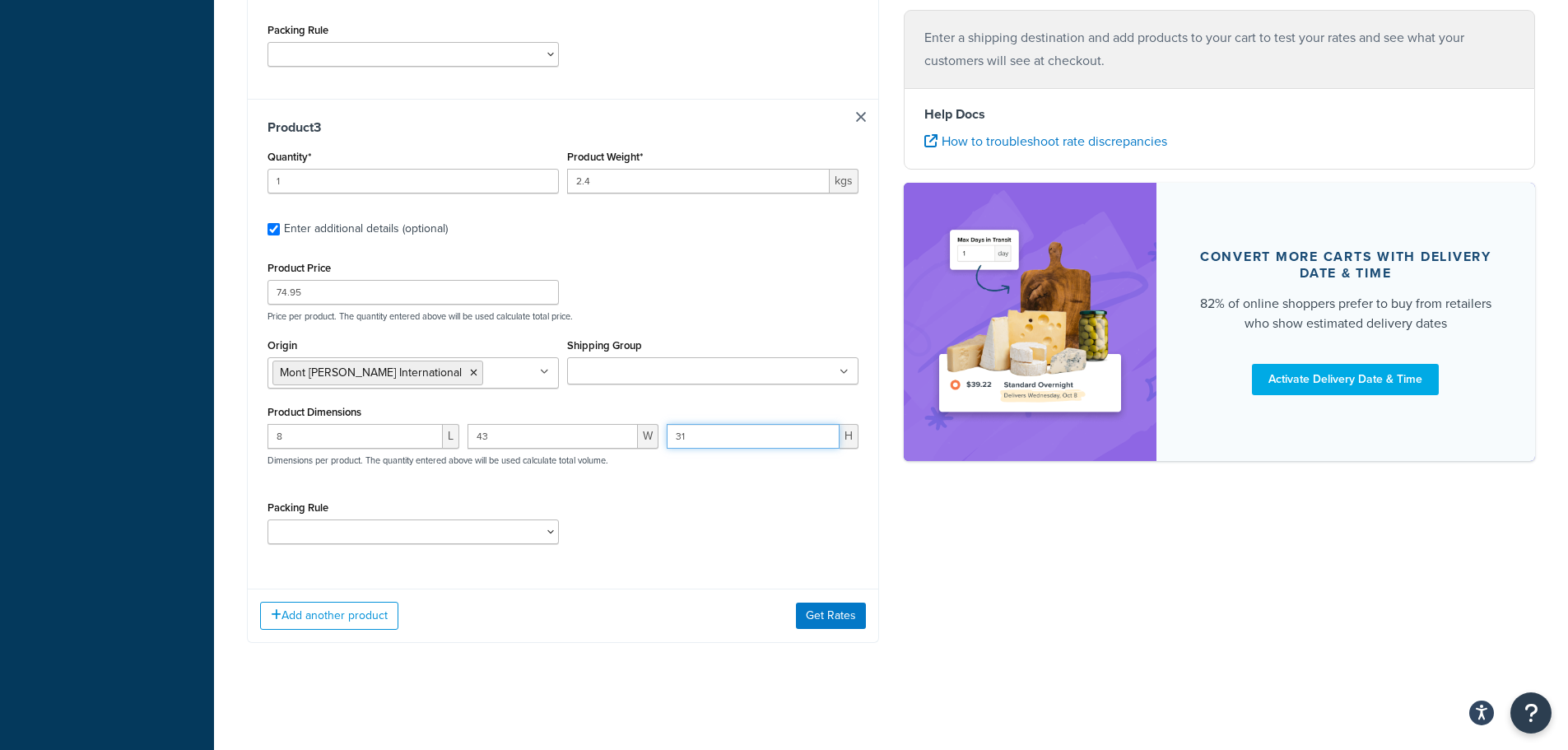
type input "31"
click at [703, 505] on div "Packing Rule Default Packing Rule Easels" at bounding box center [563, 526] width 599 height 60
click at [837, 611] on button "Get Rates" at bounding box center [831, 616] width 70 height 27
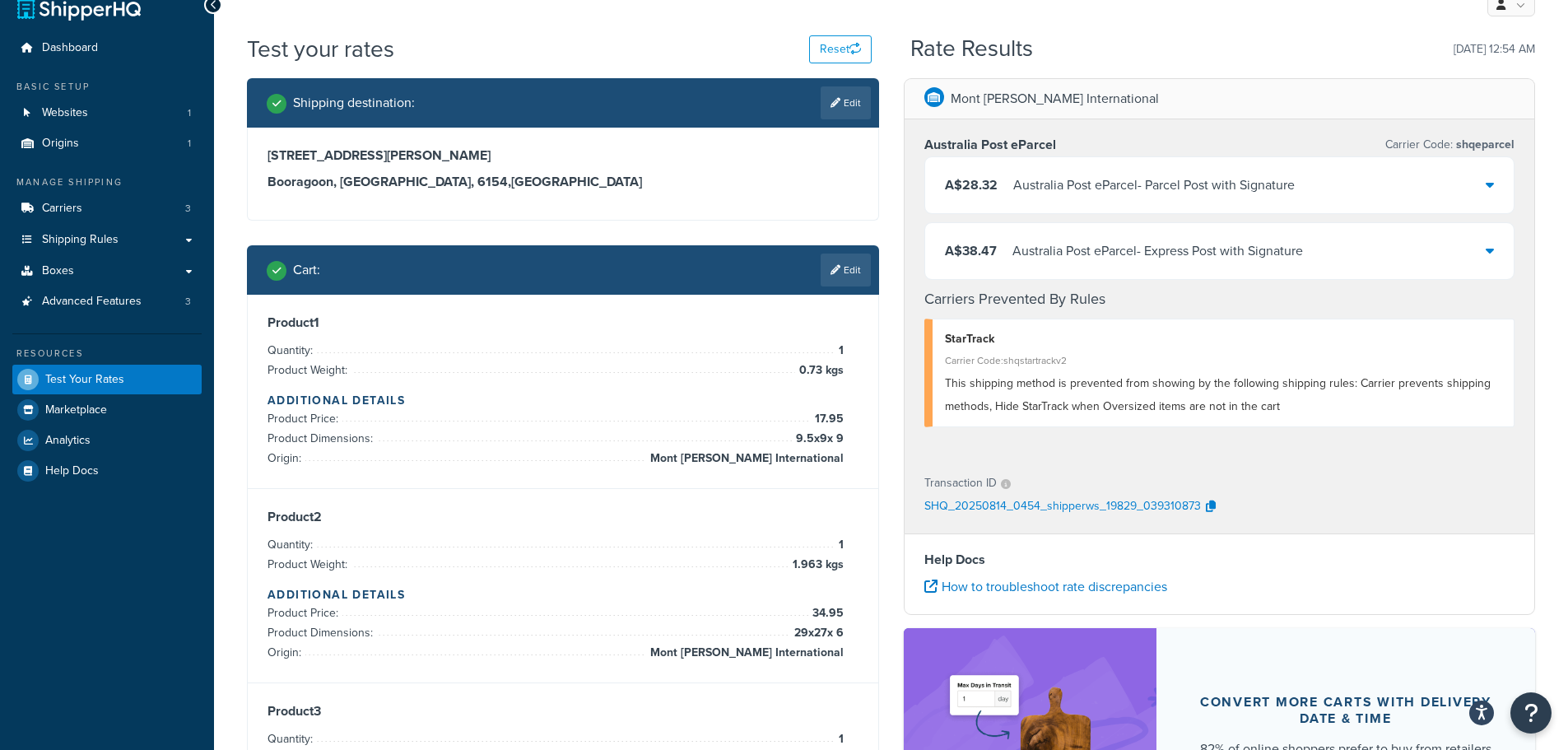
scroll to position [0, 0]
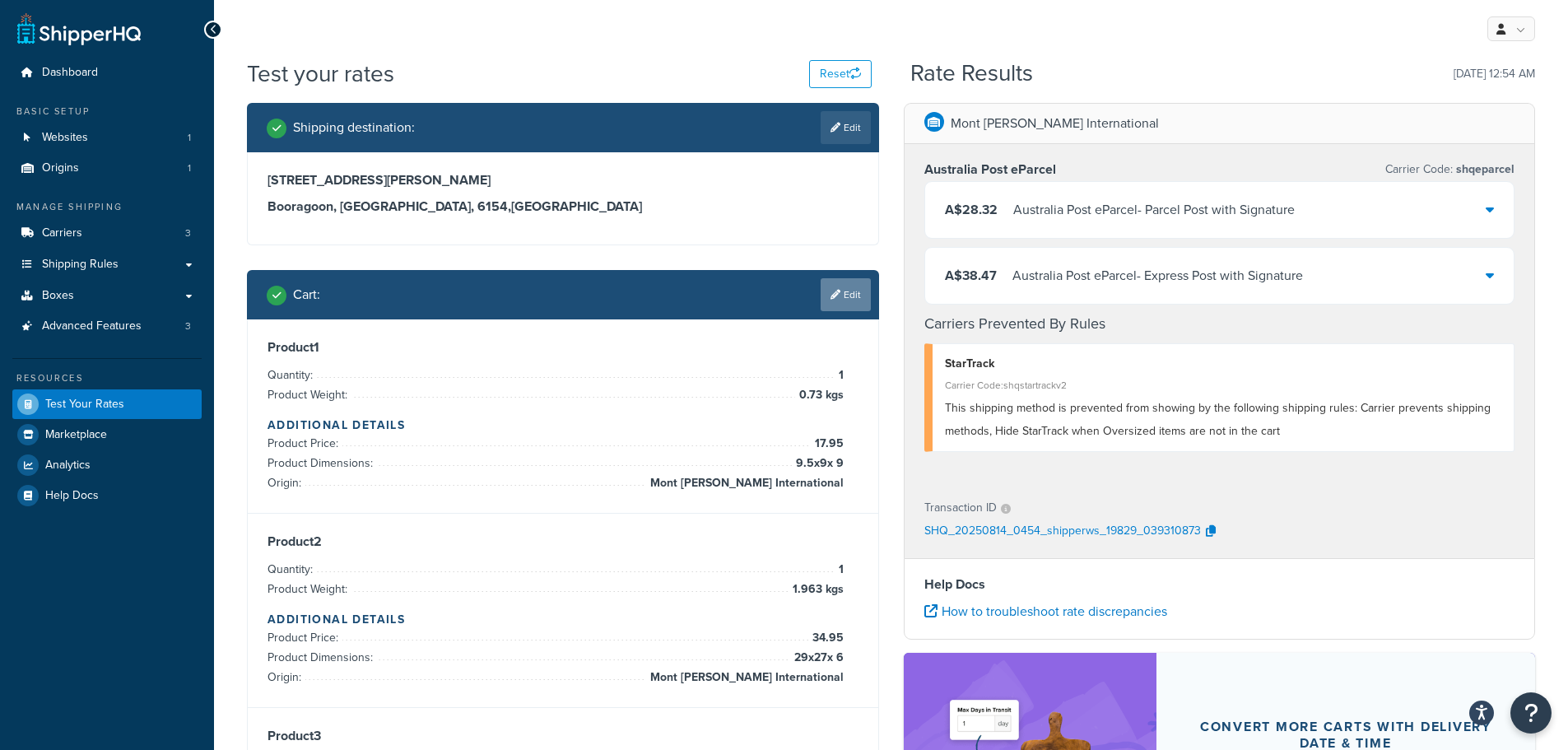
click at [849, 307] on link "Edit" at bounding box center [845, 295] width 50 height 33
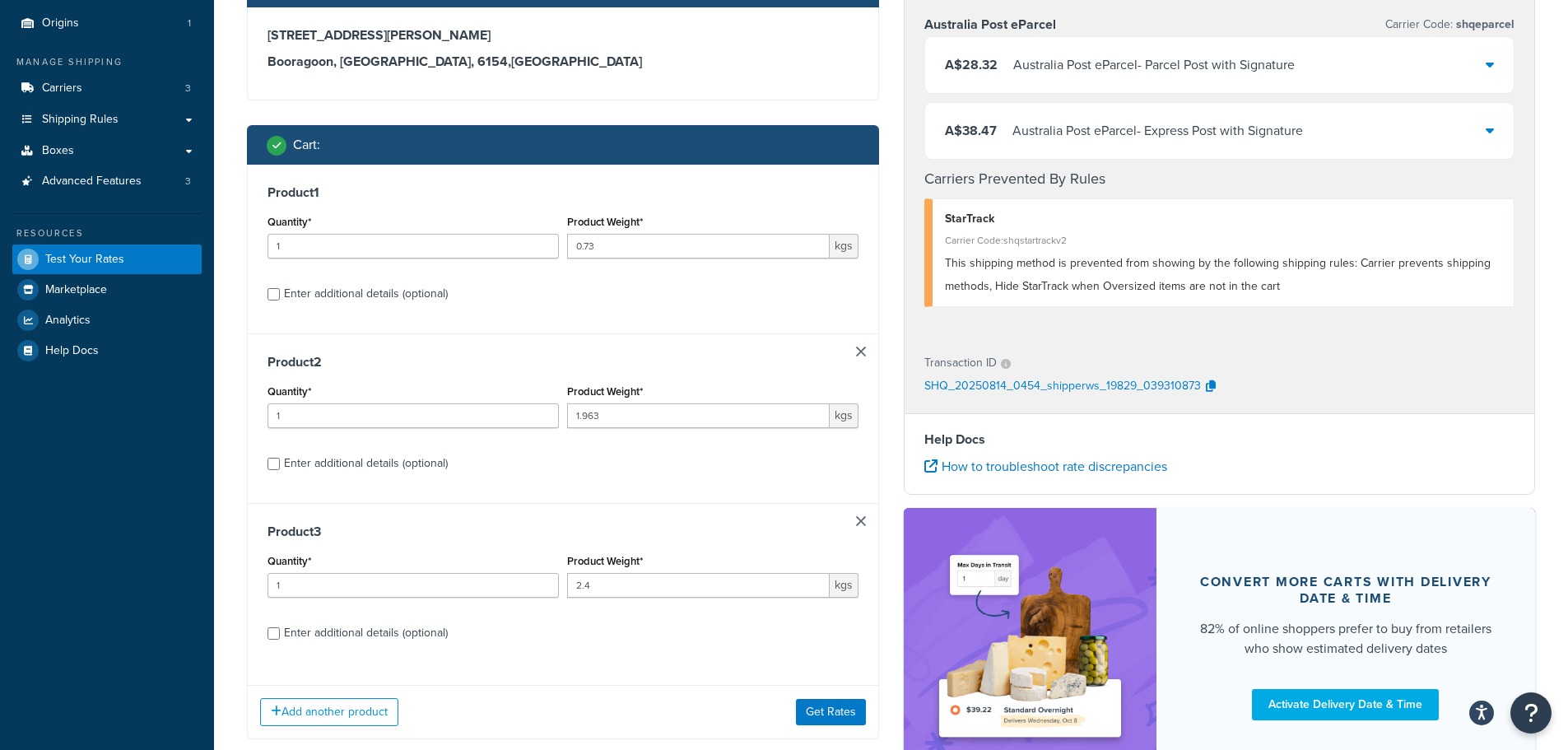
scroll to position [279, 0]
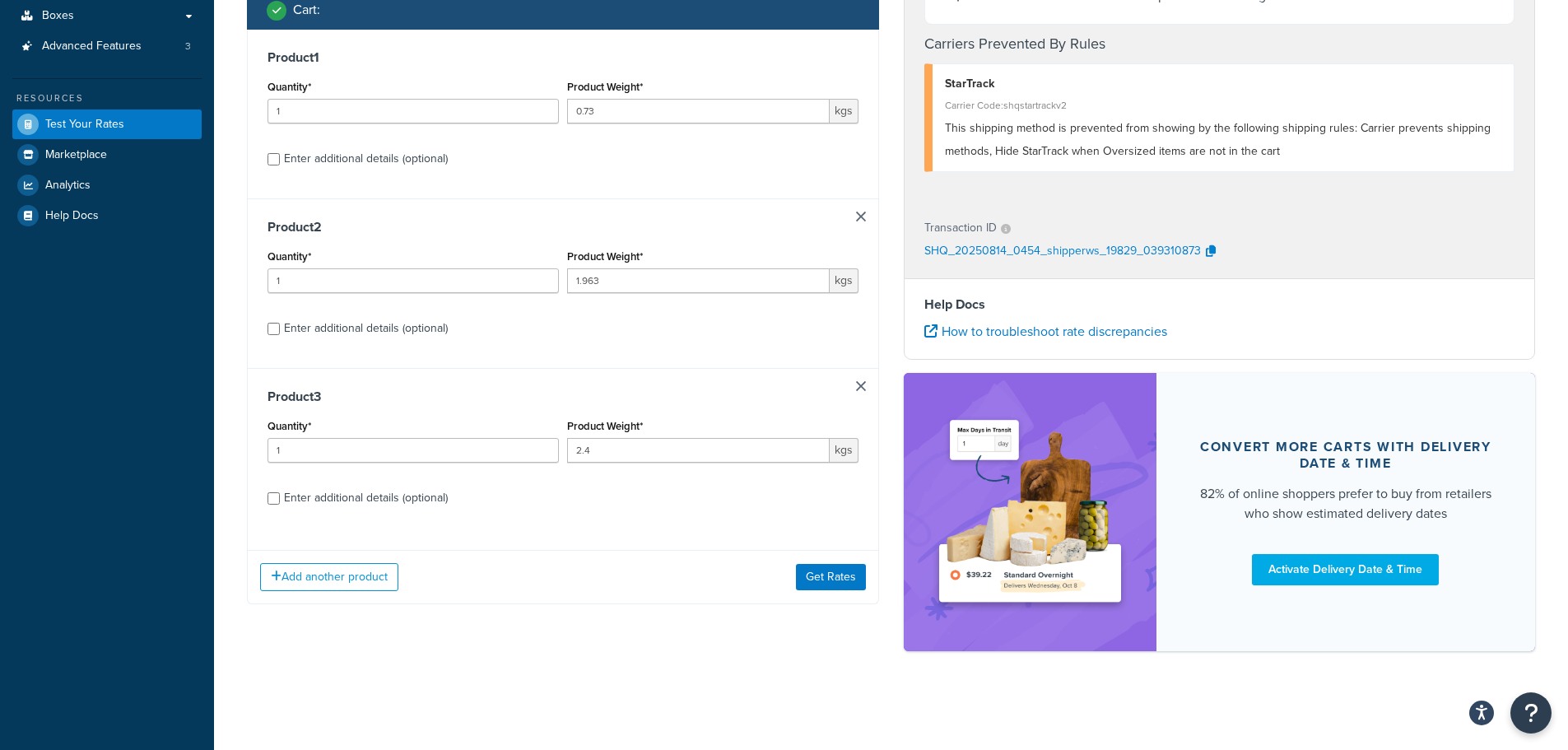
click at [266, 165] on div "Product 1 Quantity* 1 Product Weight* 0.73 kgs Enter additional details (option…" at bounding box center [563, 113] width 630 height 168
click at [272, 165] on div "Enter additional details (optional)" at bounding box center [563, 157] width 591 height 27
click at [360, 567] on button "Add another product" at bounding box center [329, 576] width 138 height 28
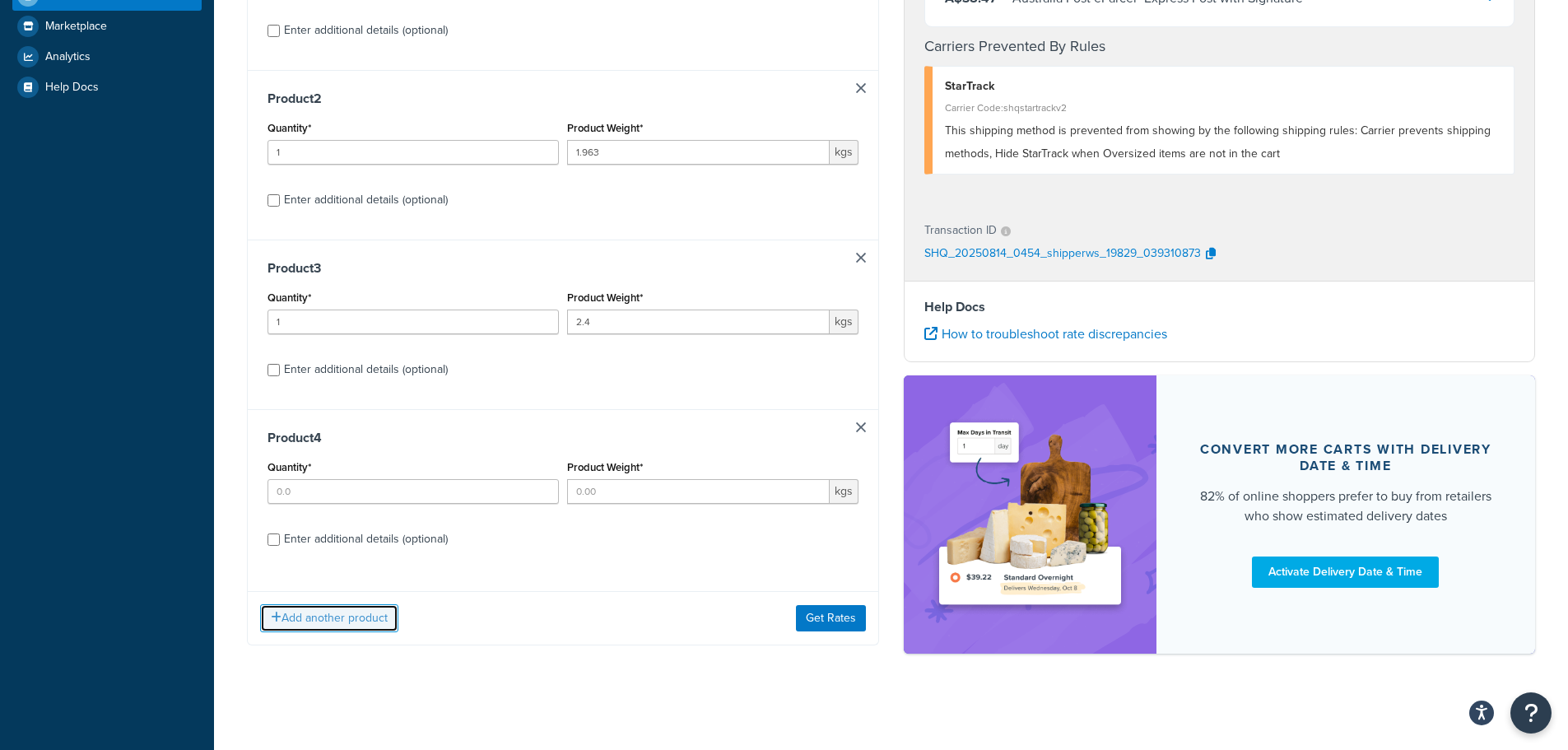
scroll to position [411, 0]
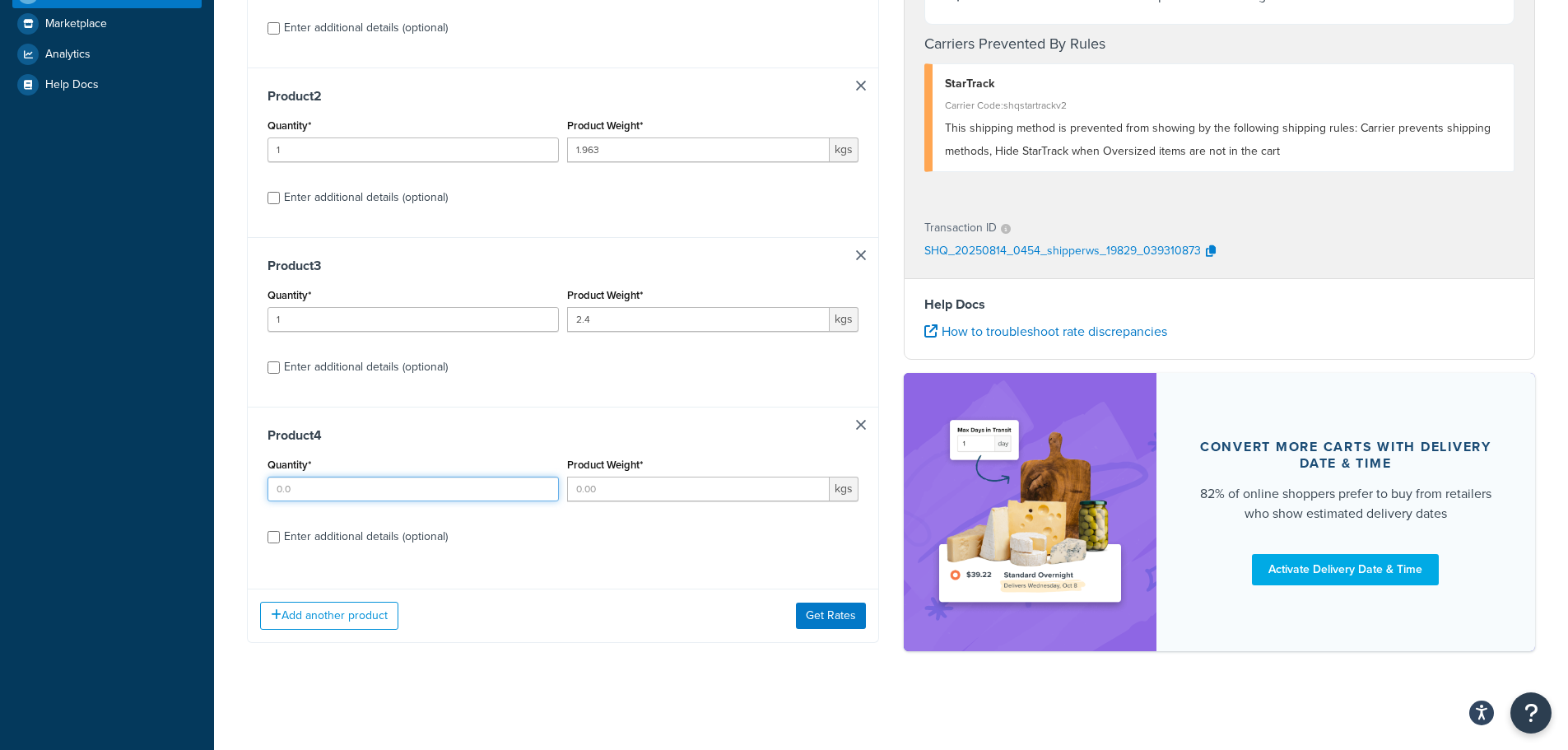
click at [322, 492] on input "Quantity*" at bounding box center [413, 489] width 291 height 25
type input "1"
click at [597, 491] on input "Product Weight*" at bounding box center [698, 489] width 262 height 25
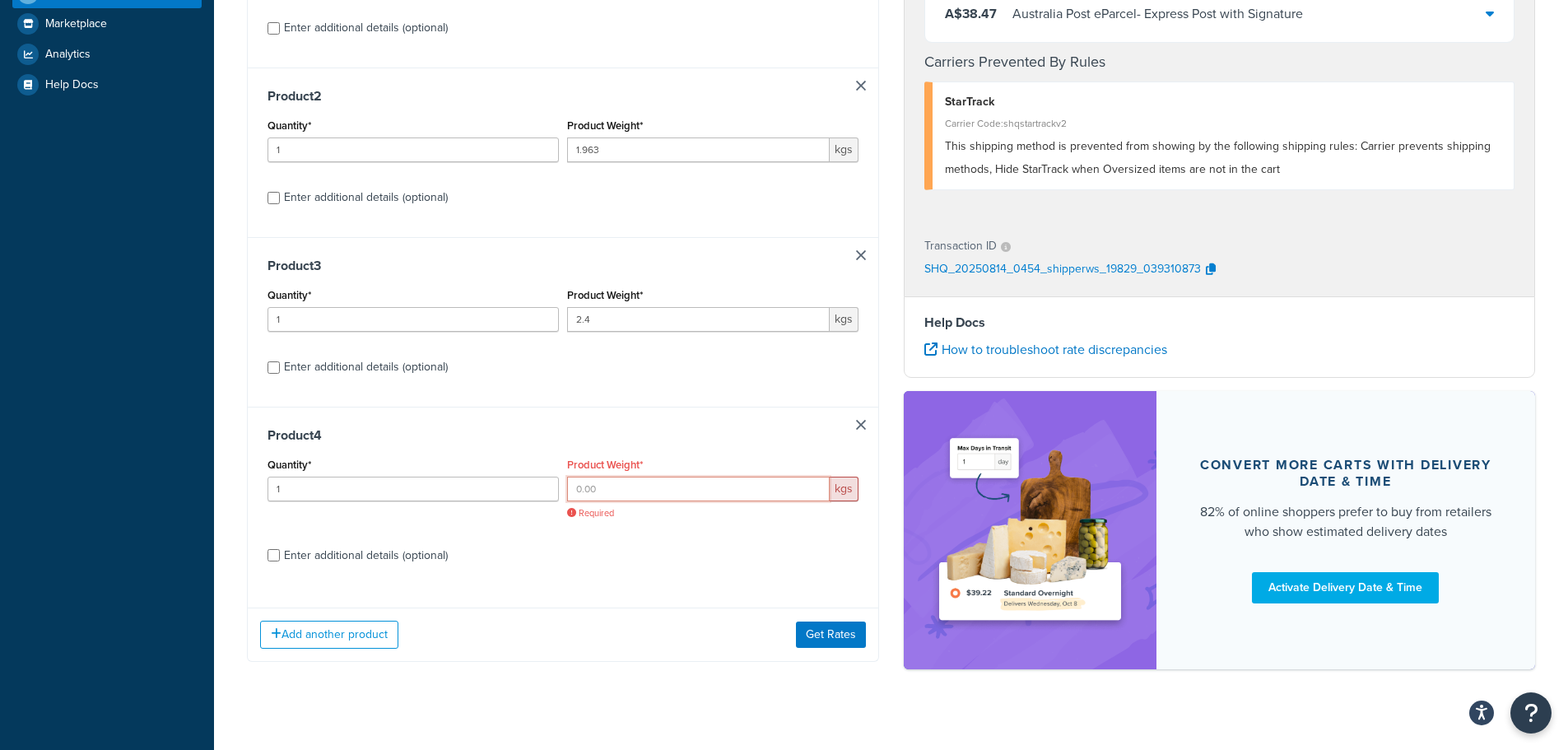
click at [655, 487] on input "Product Weight*" at bounding box center [698, 489] width 262 height 25
type input "2"
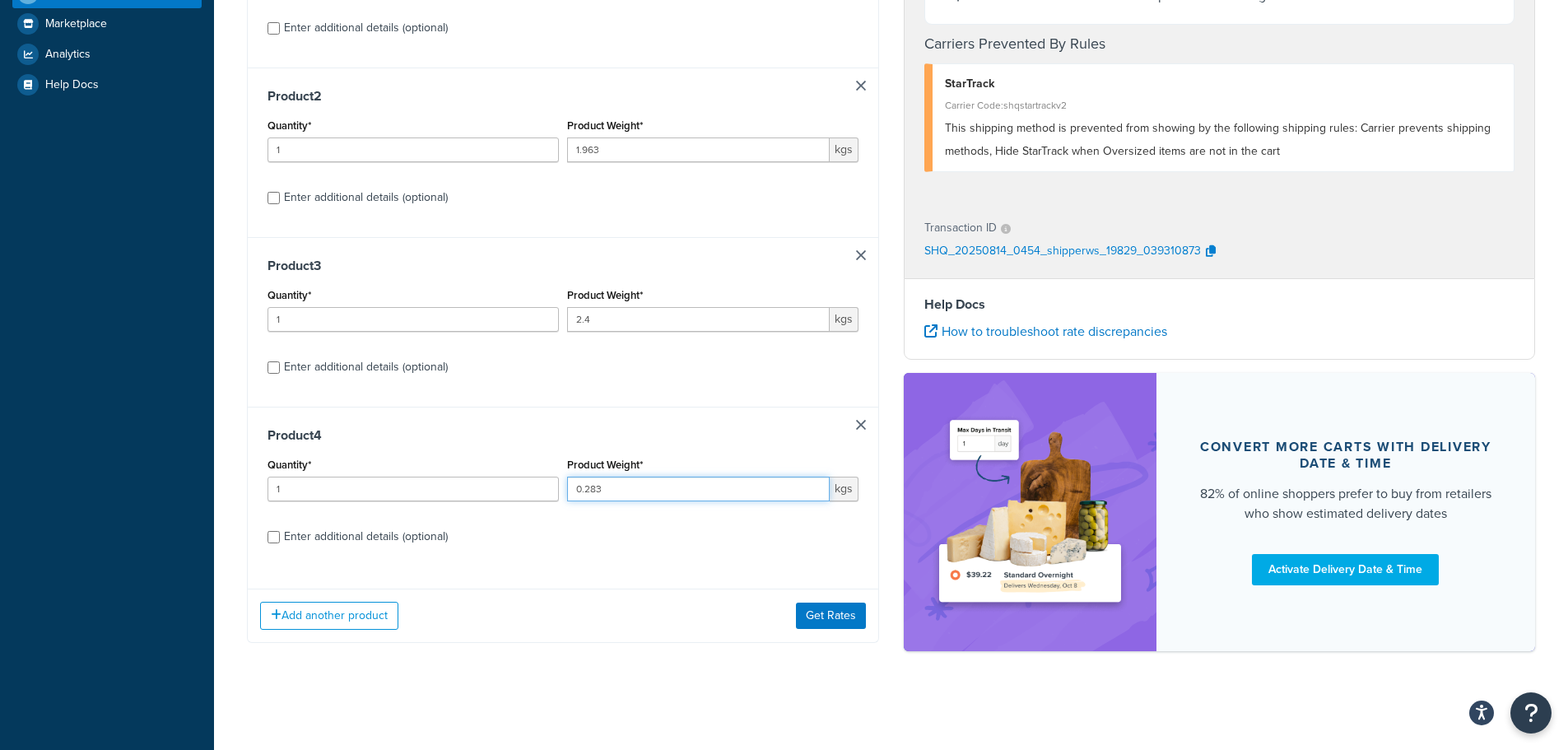
type input "0.283"
click at [310, 536] on div "Enter additional details (optional)" at bounding box center [366, 536] width 164 height 23
click at [280, 536] on input "Enter additional details (optional)" at bounding box center [273, 536] width 12 height 12
checkbox input "true"
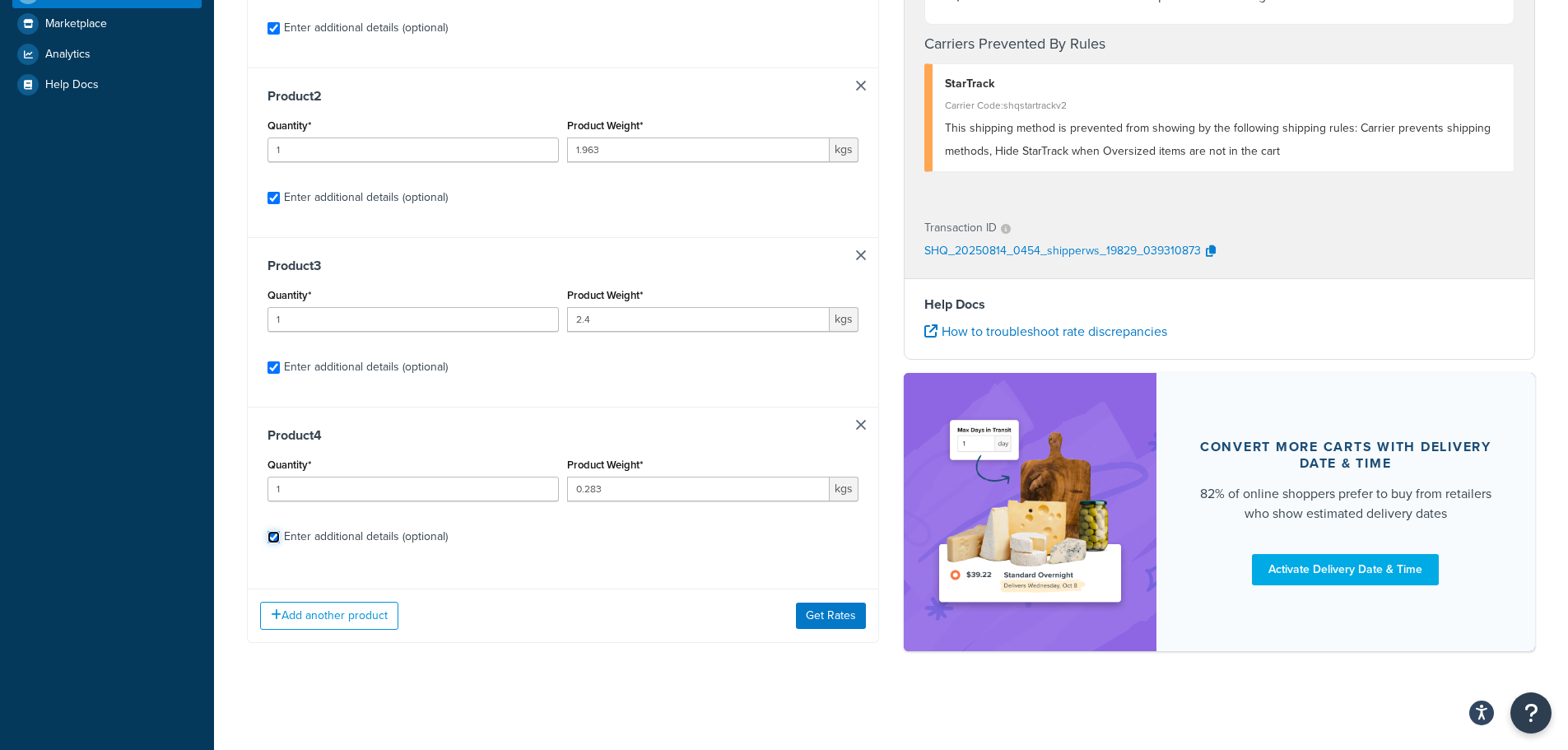
checkbox input "true"
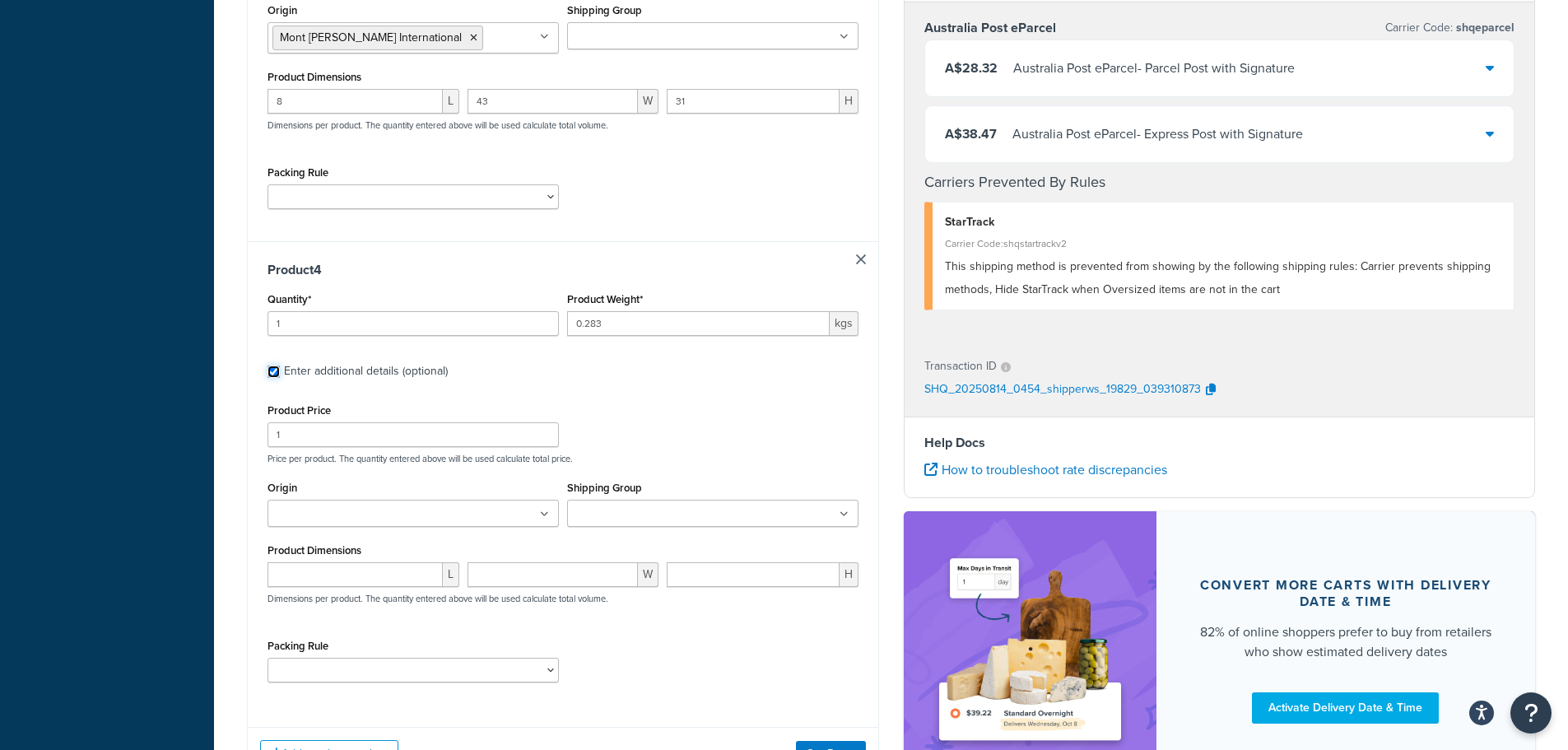
scroll to position [1638, 0]
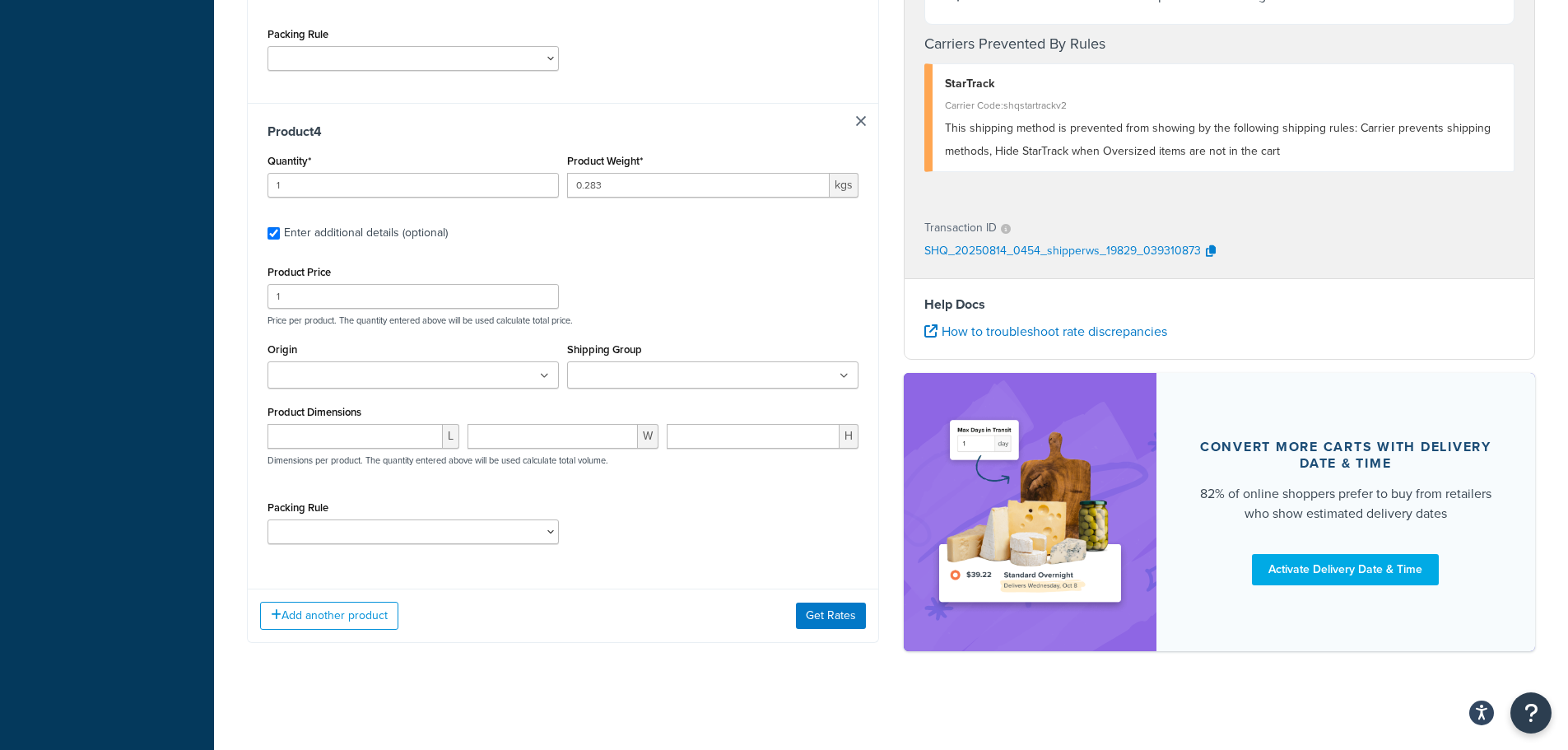
click at [456, 368] on ul at bounding box center [413, 375] width 291 height 28
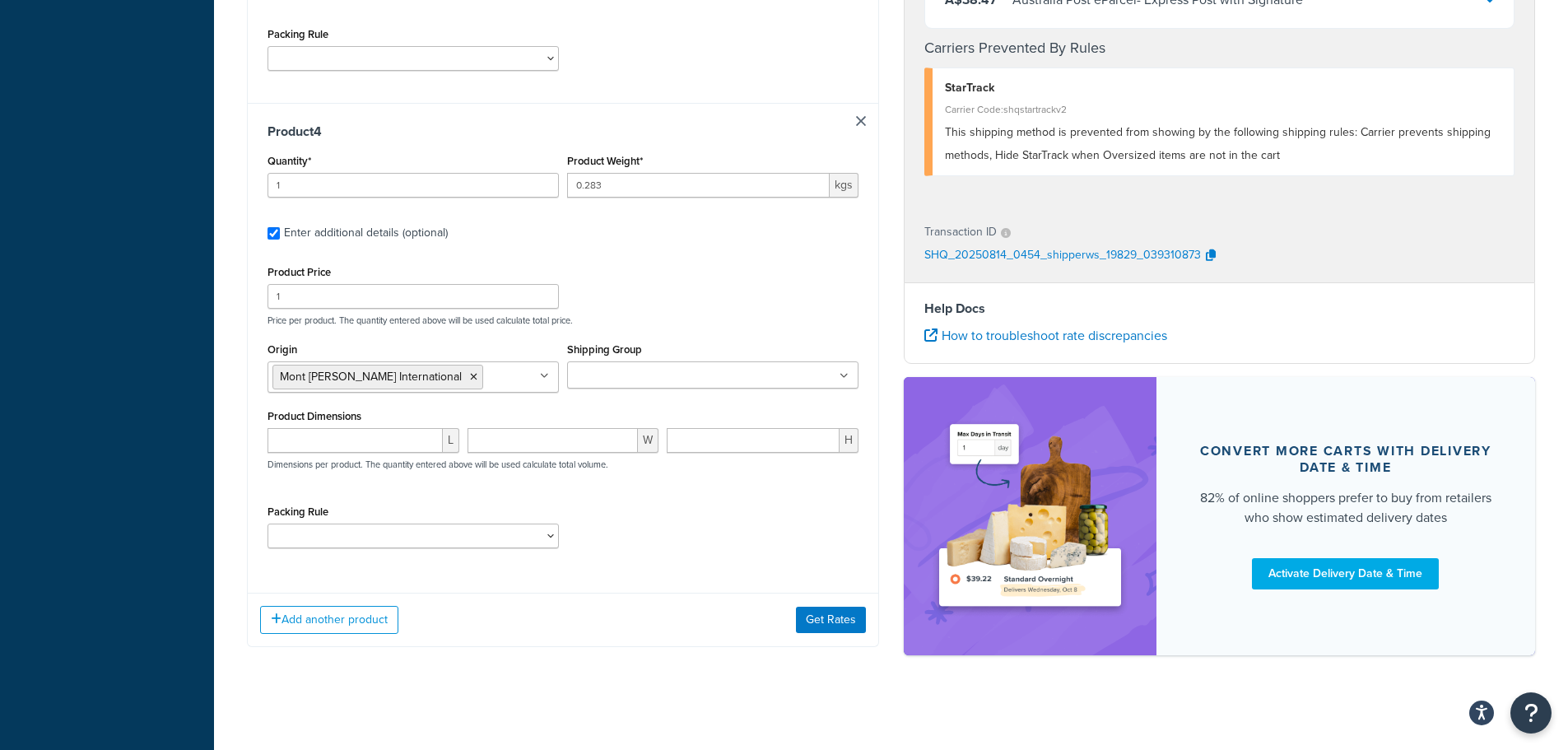
click at [697, 370] on input "Shipping Group" at bounding box center [645, 375] width 145 height 18
click at [354, 437] on input "number" at bounding box center [355, 440] width 175 height 25
type input "16"
click at [527, 442] on input "number" at bounding box center [553, 440] width 171 height 25
type input "16.5"
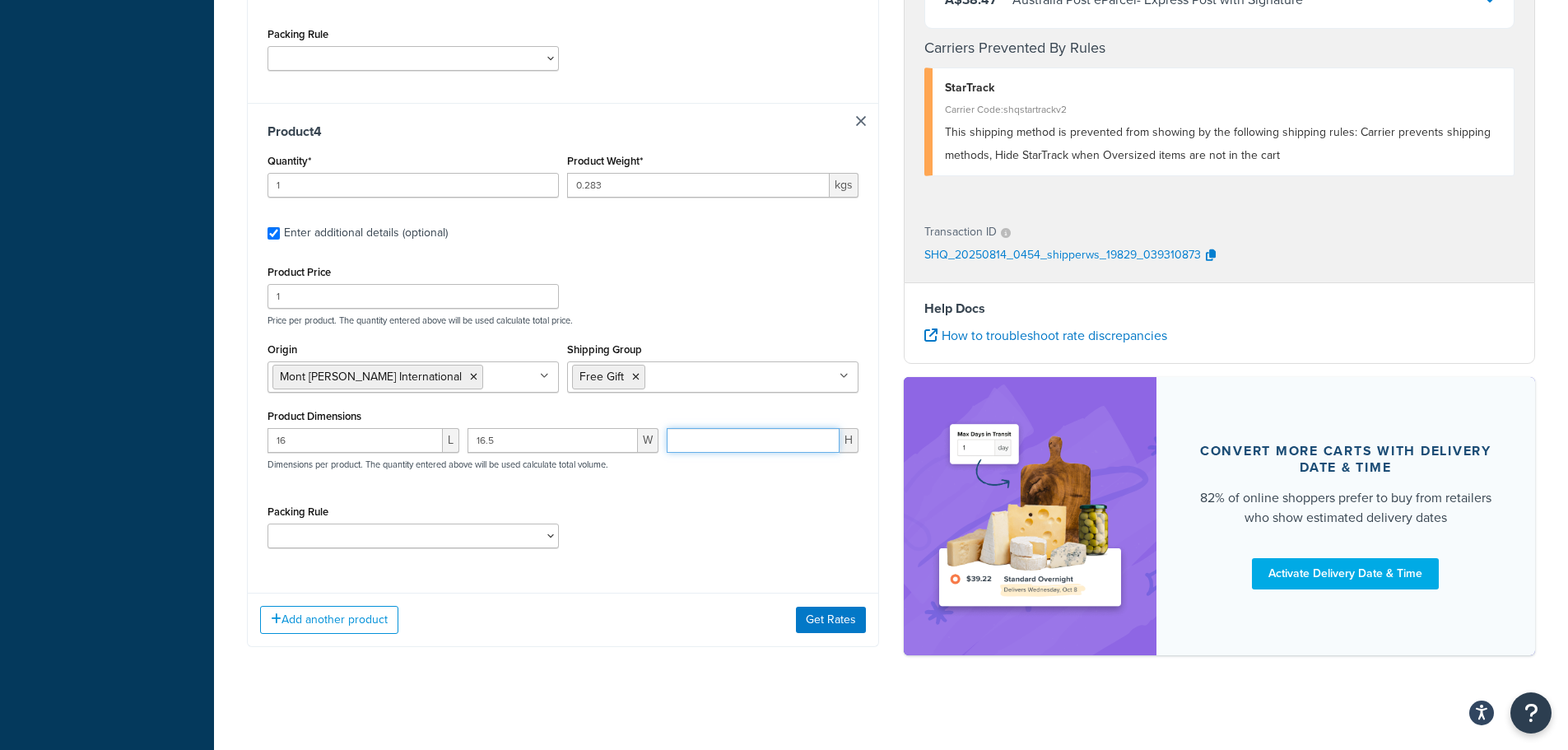
click at [685, 430] on input "number" at bounding box center [753, 440] width 173 height 25
type input "1.9"
click at [797, 528] on div "Packing Rule Default Packing Rule Easels" at bounding box center [563, 529] width 599 height 60
click at [837, 626] on button "Get Rates" at bounding box center [831, 620] width 70 height 27
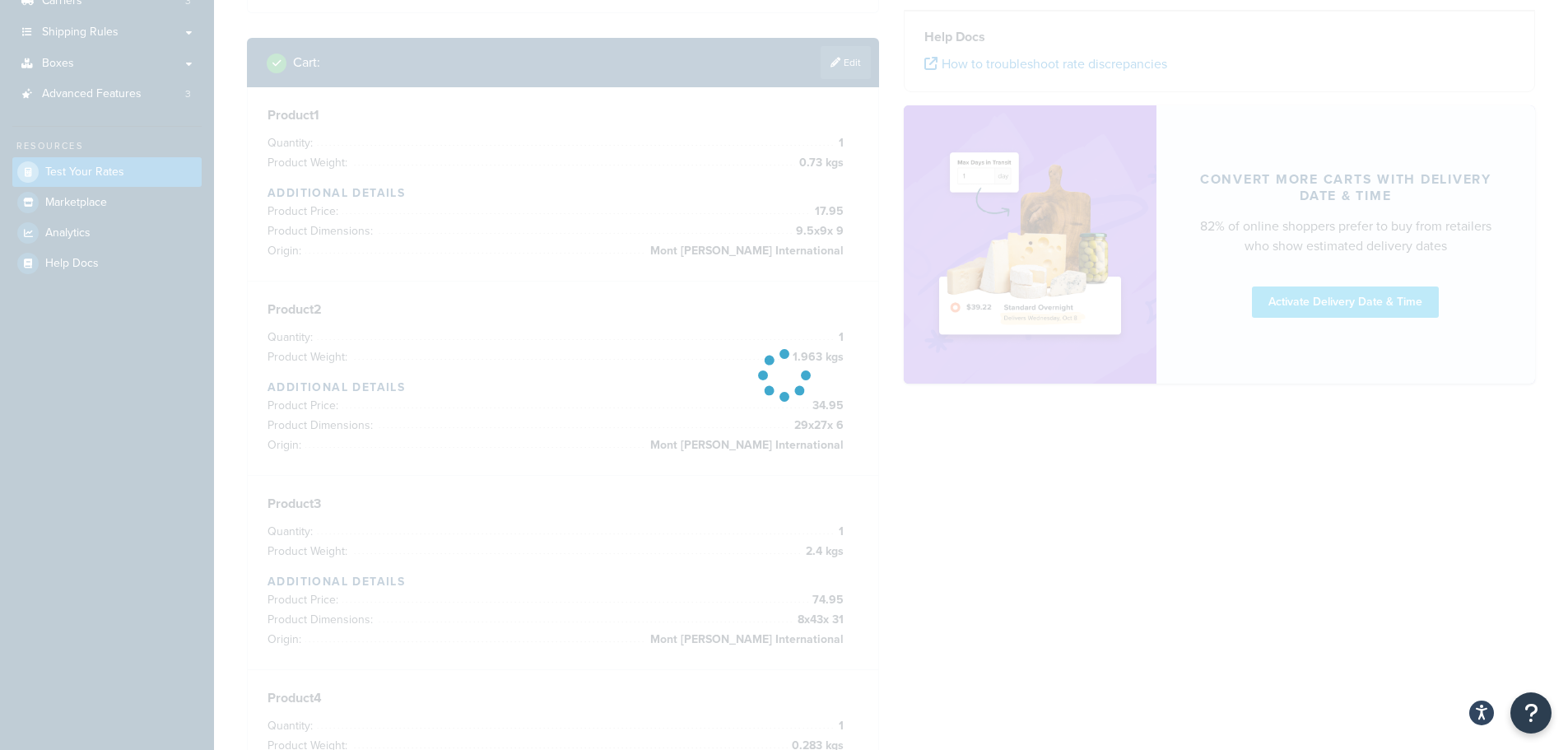
scroll to position [144, 0]
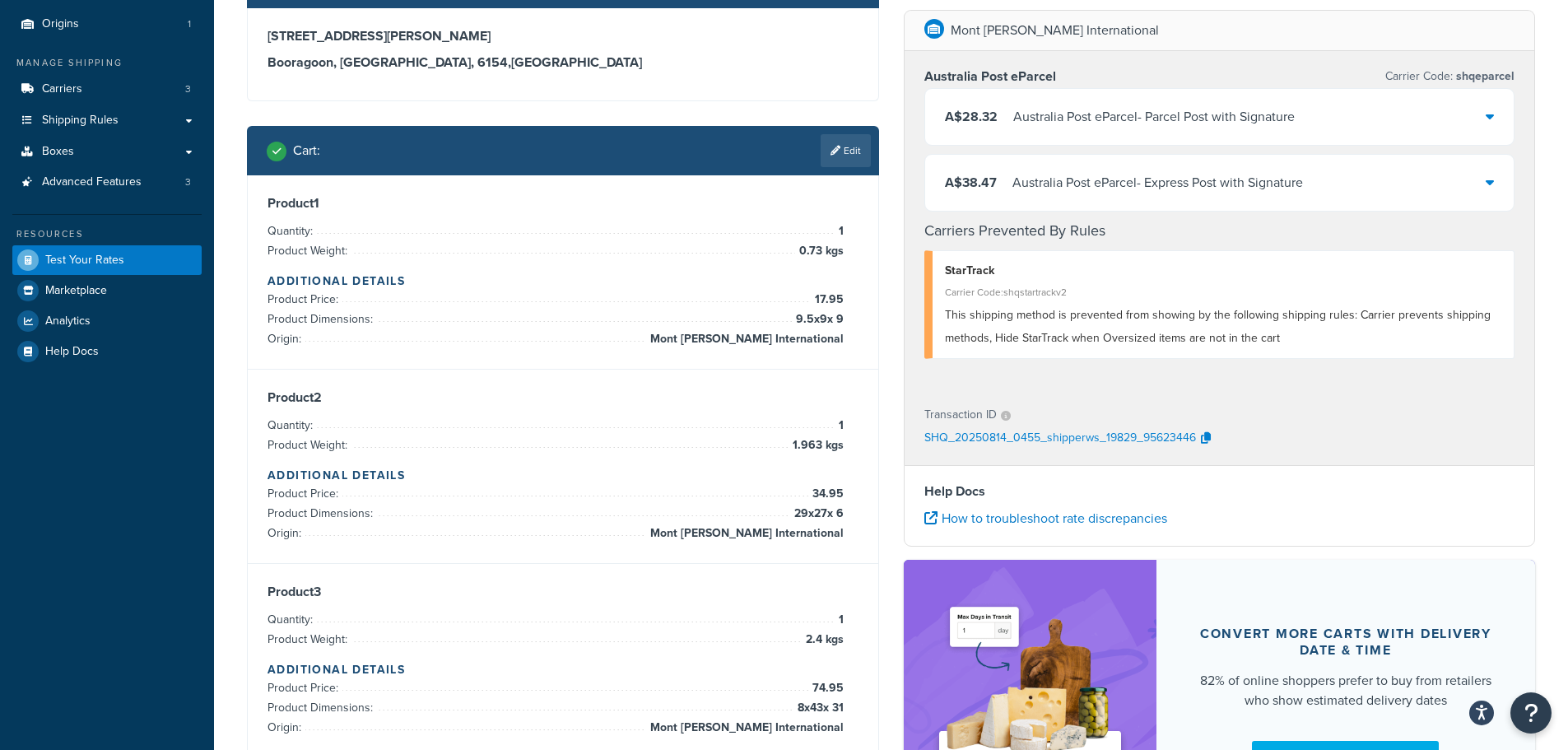
click at [1490, 109] on icon at bounding box center [1490, 116] width 9 height 13
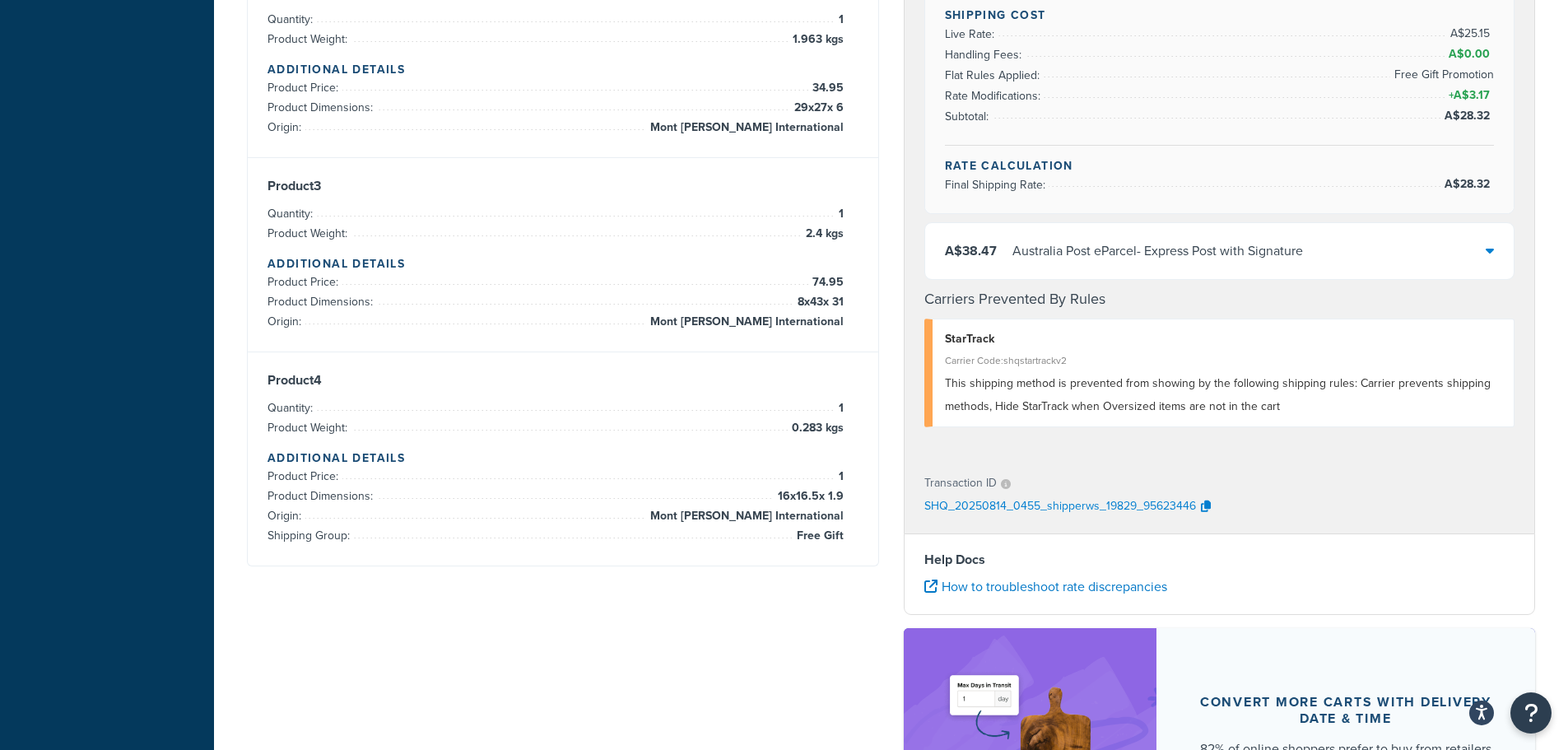
scroll to position [555, 0]
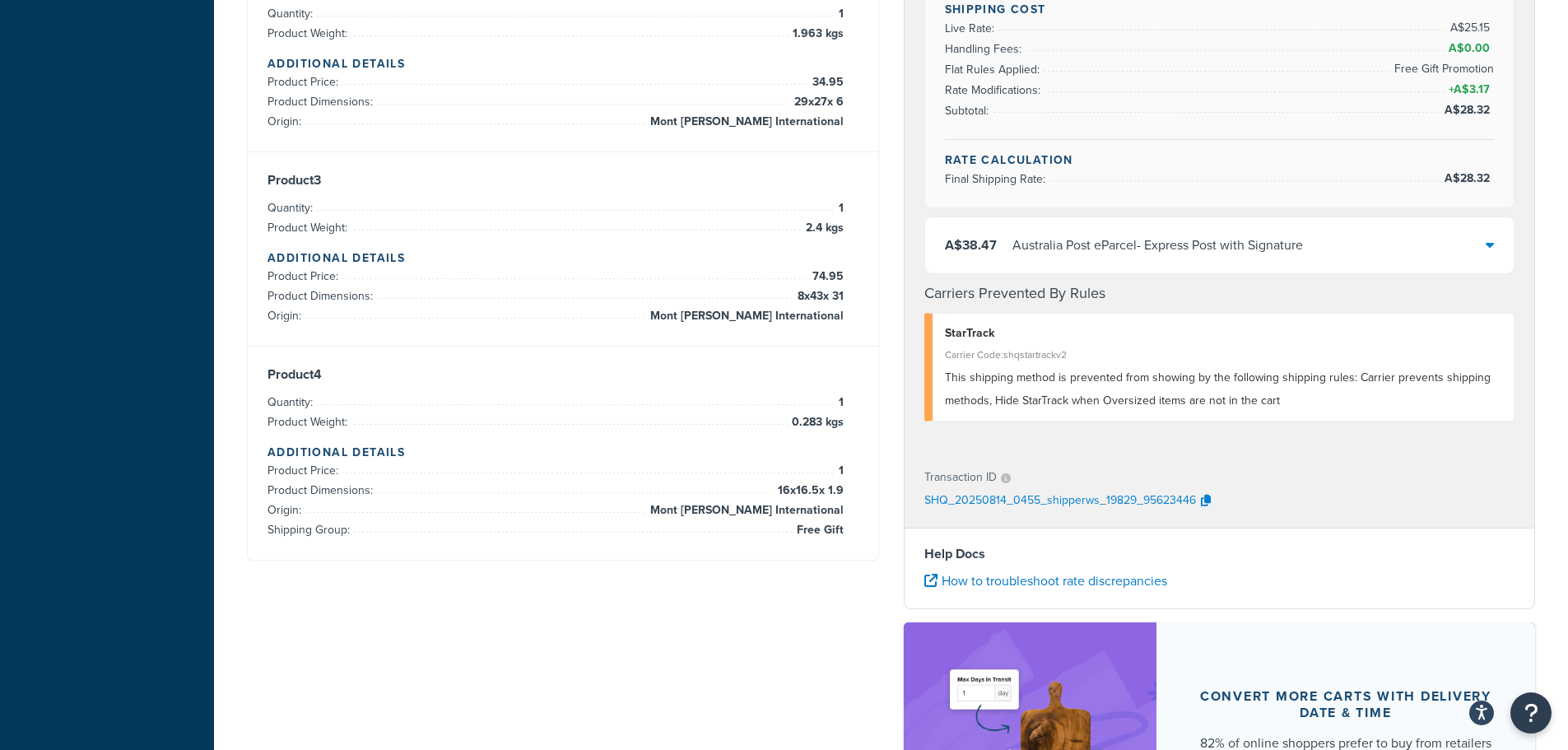
click at [603, 557] on div "Product 4 Quantity: 1 Product Weight: 0.283 kgs Additional Details Product Pric…" at bounding box center [563, 452] width 630 height 213
click at [610, 550] on div "Product 4 Quantity: 1 Product Weight: 0.283 kgs Additional Details Product Pric…" at bounding box center [563, 452] width 630 height 213
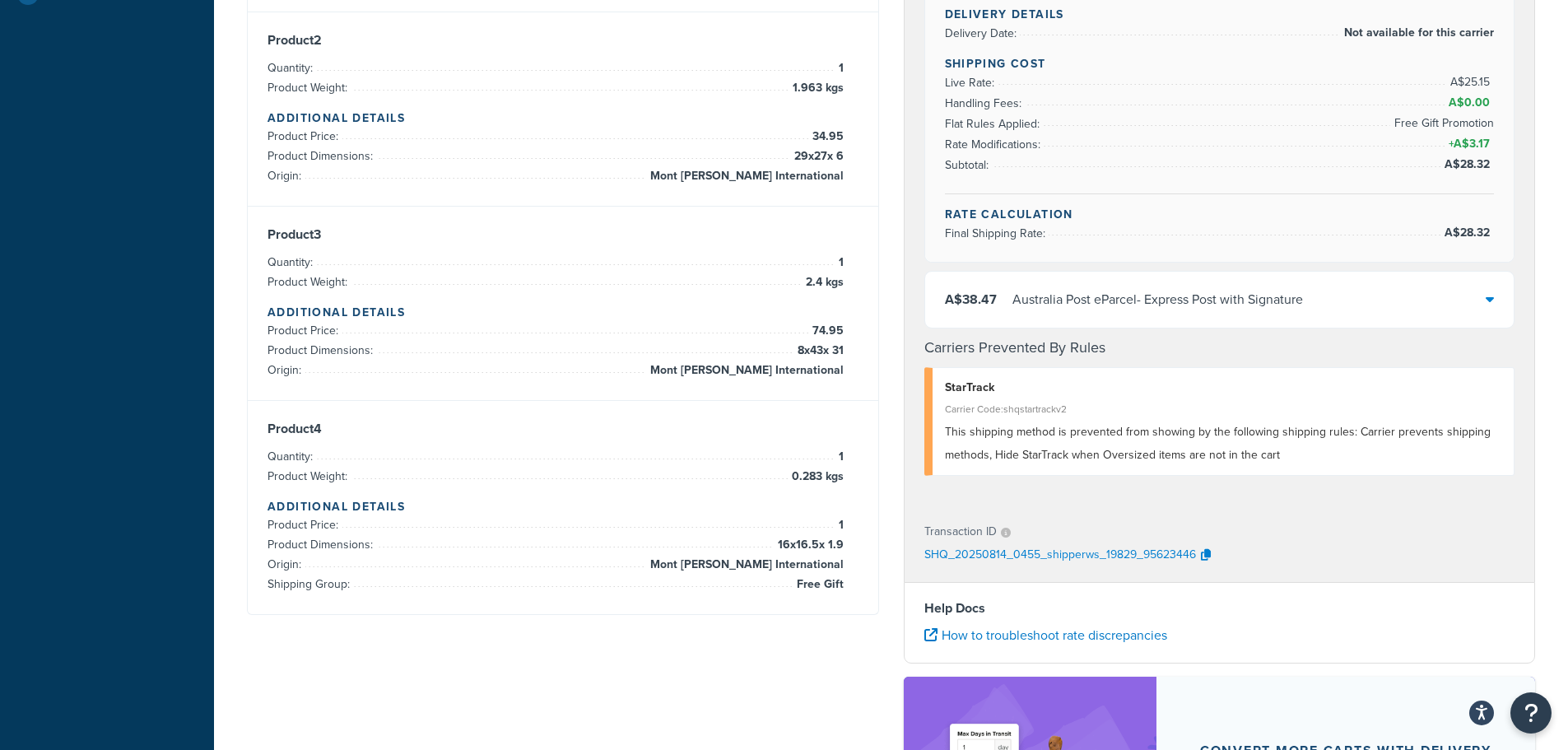
scroll to position [0, 0]
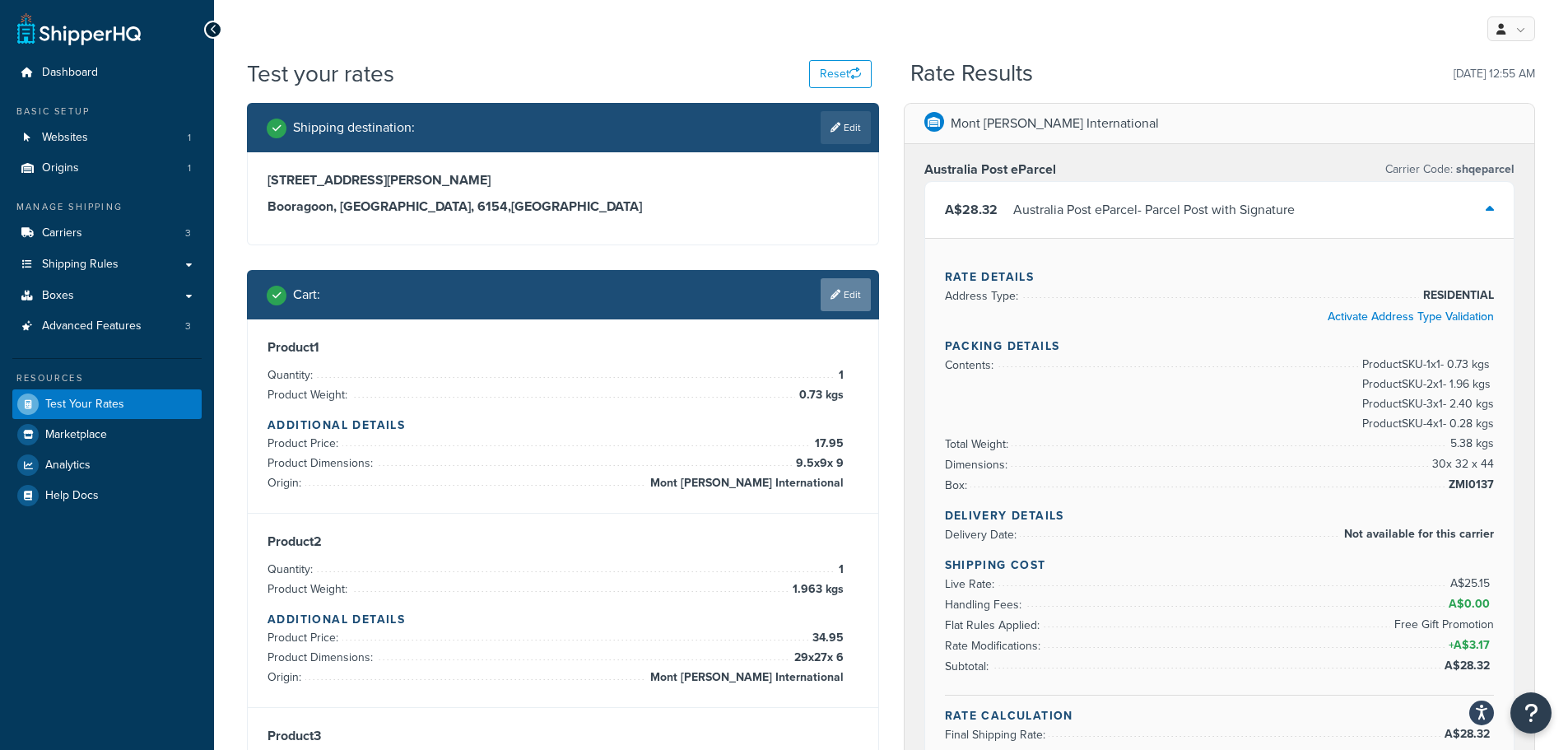
click at [864, 287] on link "Edit" at bounding box center [845, 295] width 50 height 33
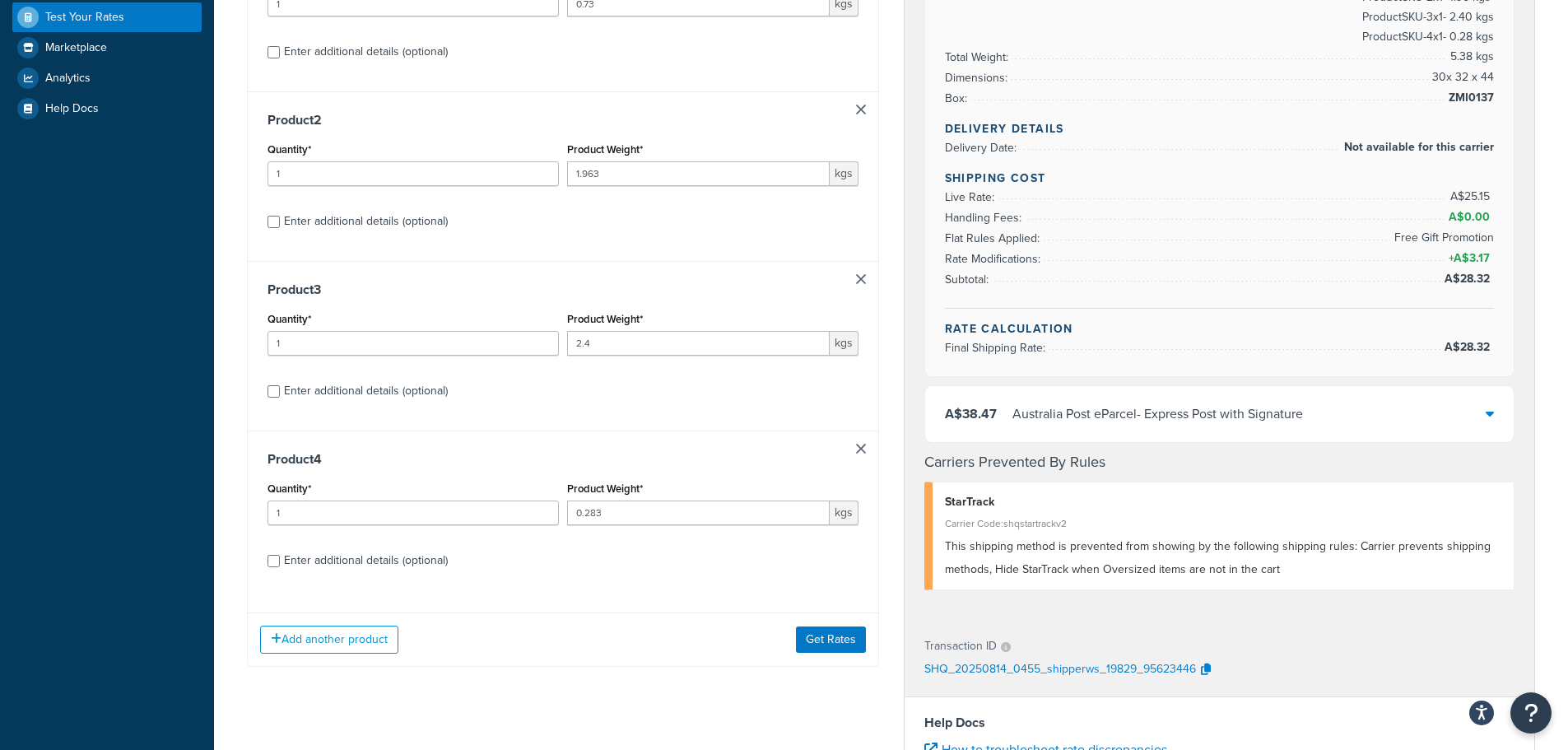
scroll to position [641, 0]
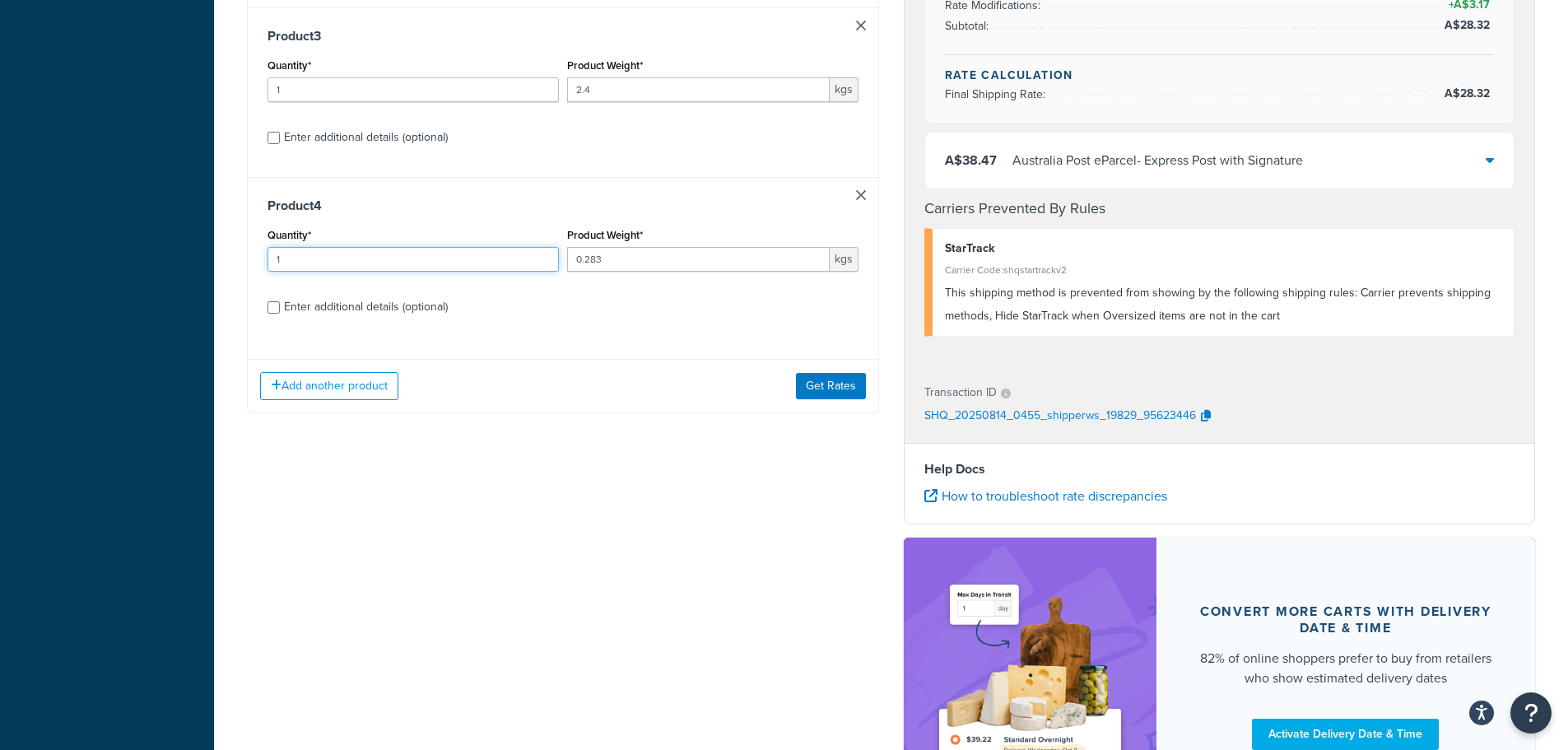
click at [425, 259] on input "1" at bounding box center [413, 260] width 291 height 25
drag, startPoint x: 422, startPoint y: 256, endPoint x: 88, endPoint y: 254, distance: 334.0
click at [88, 254] on div "Dashboard Basic Setup Websites 1 Origins 1 Manage Shipping Carriers 3 Shipping …" at bounding box center [784, 136] width 1568 height 1554
type input "4"
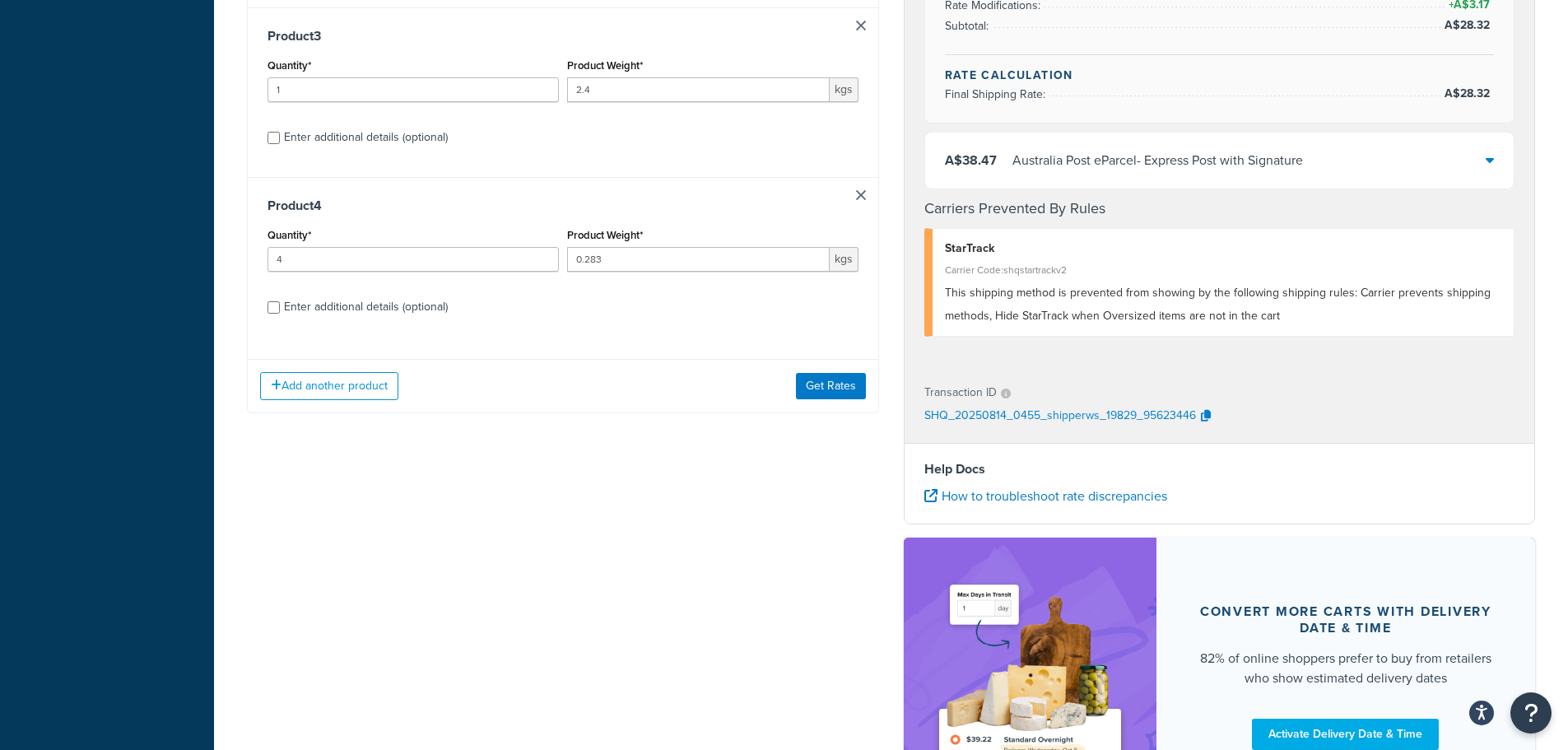
click at [564, 324] on div "Product 4 Quantity* 4 Product Weight* 0.283 kgs Enter additional details (optio…" at bounding box center [563, 261] width 630 height 169
click at [812, 389] on button "Get Rates" at bounding box center [831, 386] width 70 height 27
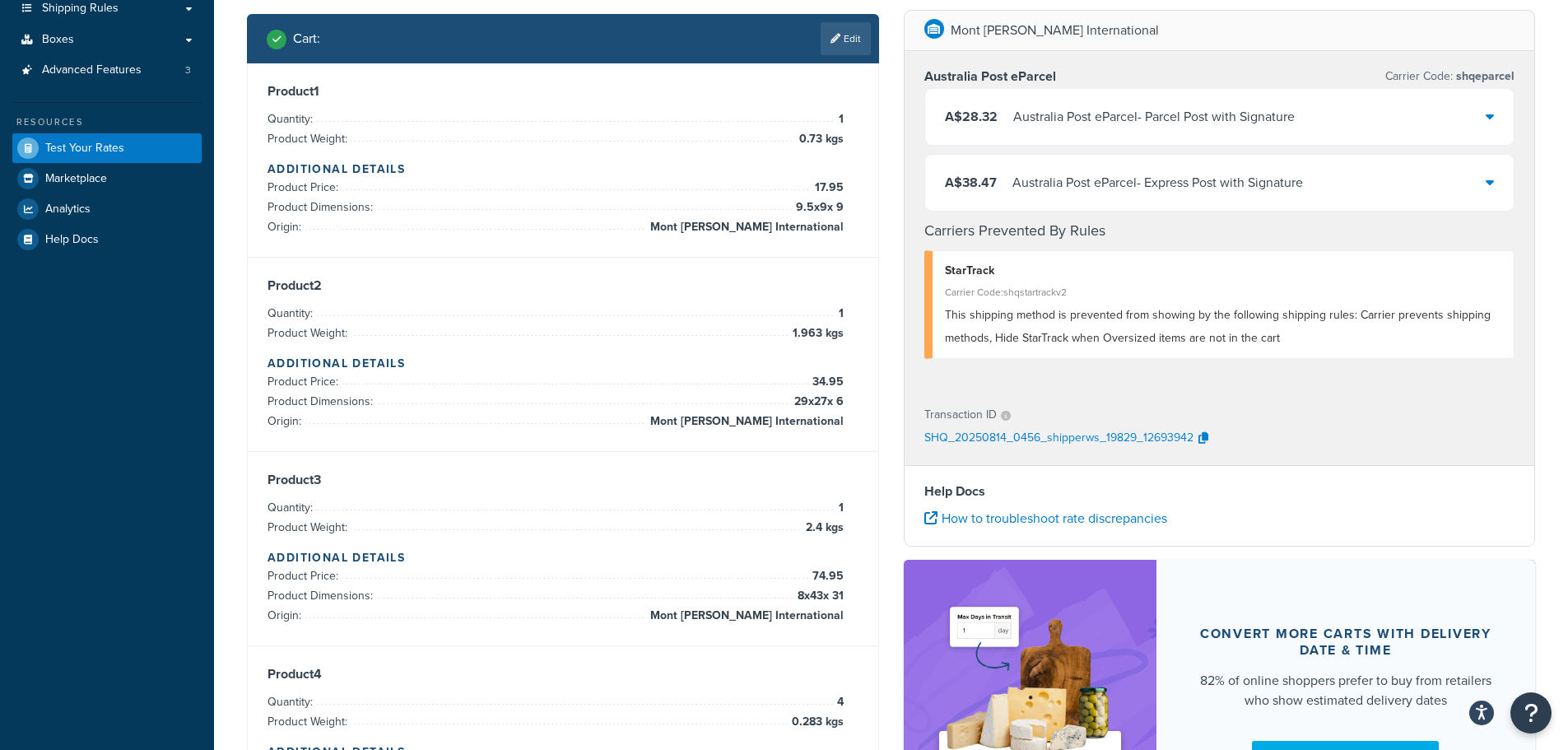
scroll to position [0, 0]
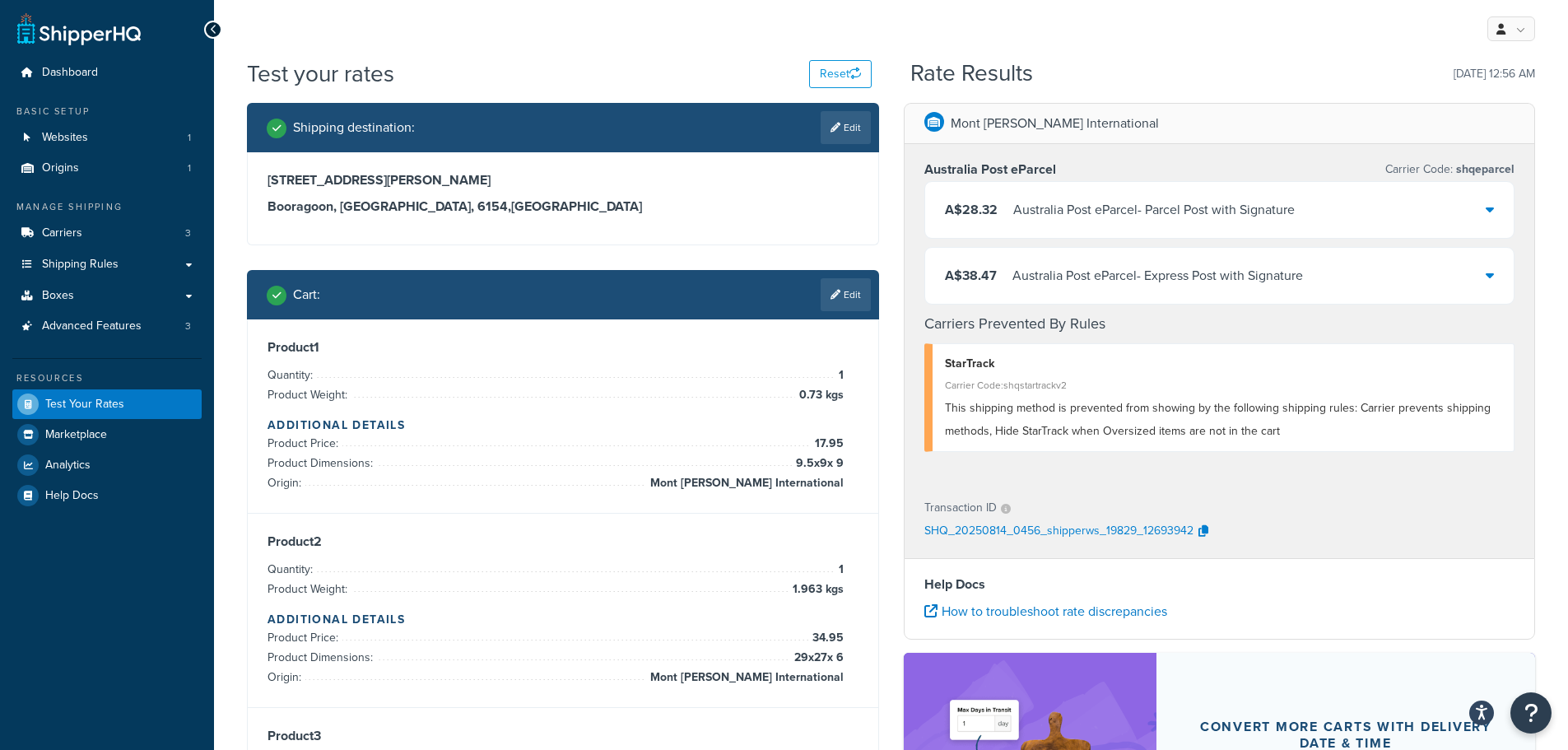
click at [1493, 208] on div "A$28.32 Australia Post eParcel - Parcel Post with Signature" at bounding box center [1220, 209] width 590 height 56
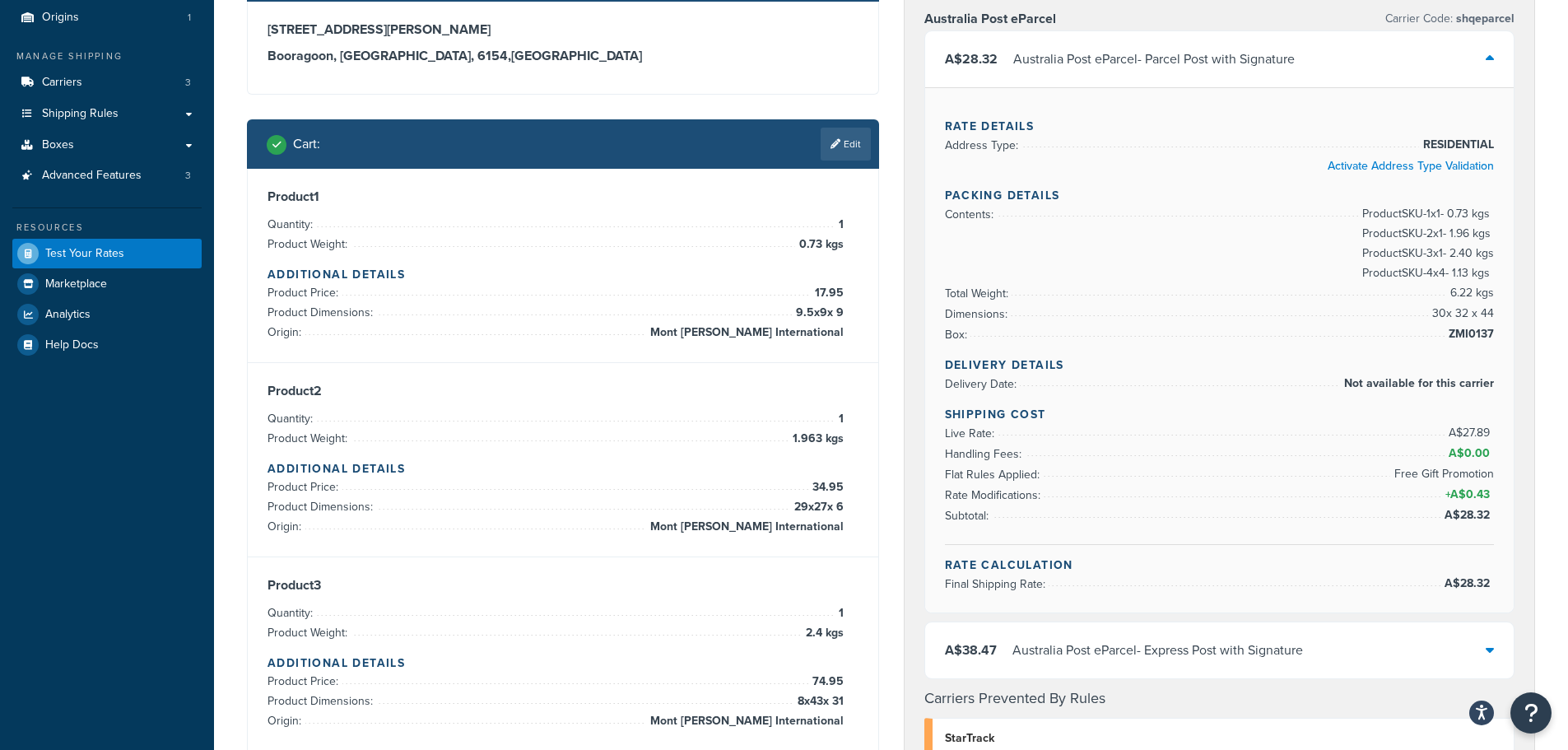
scroll to position [247, 0]
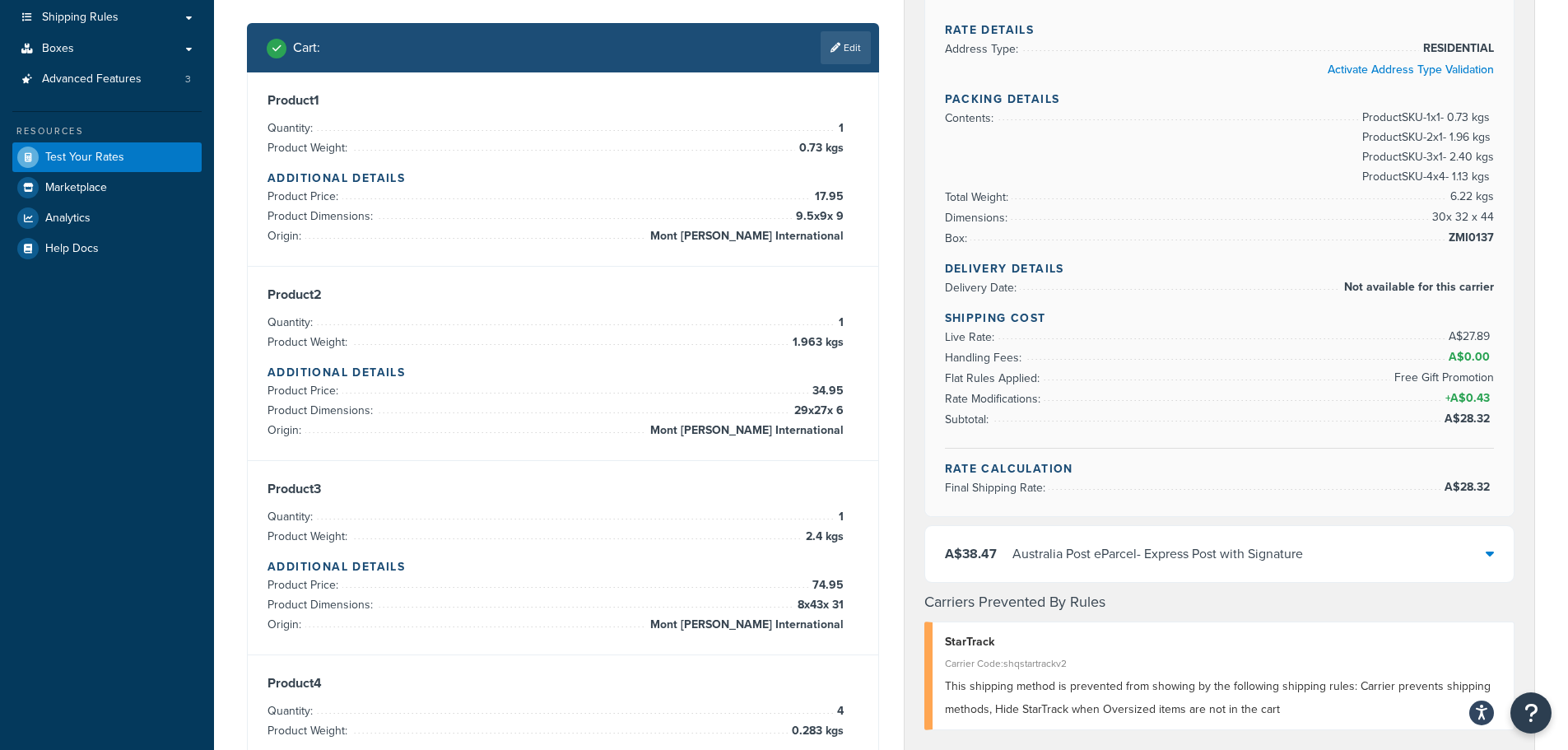
click at [500, 116] on div "Product 1 Quantity: 1 Product Weight: 0.73 kgs Additional Details Product Price…" at bounding box center [563, 169] width 591 height 154
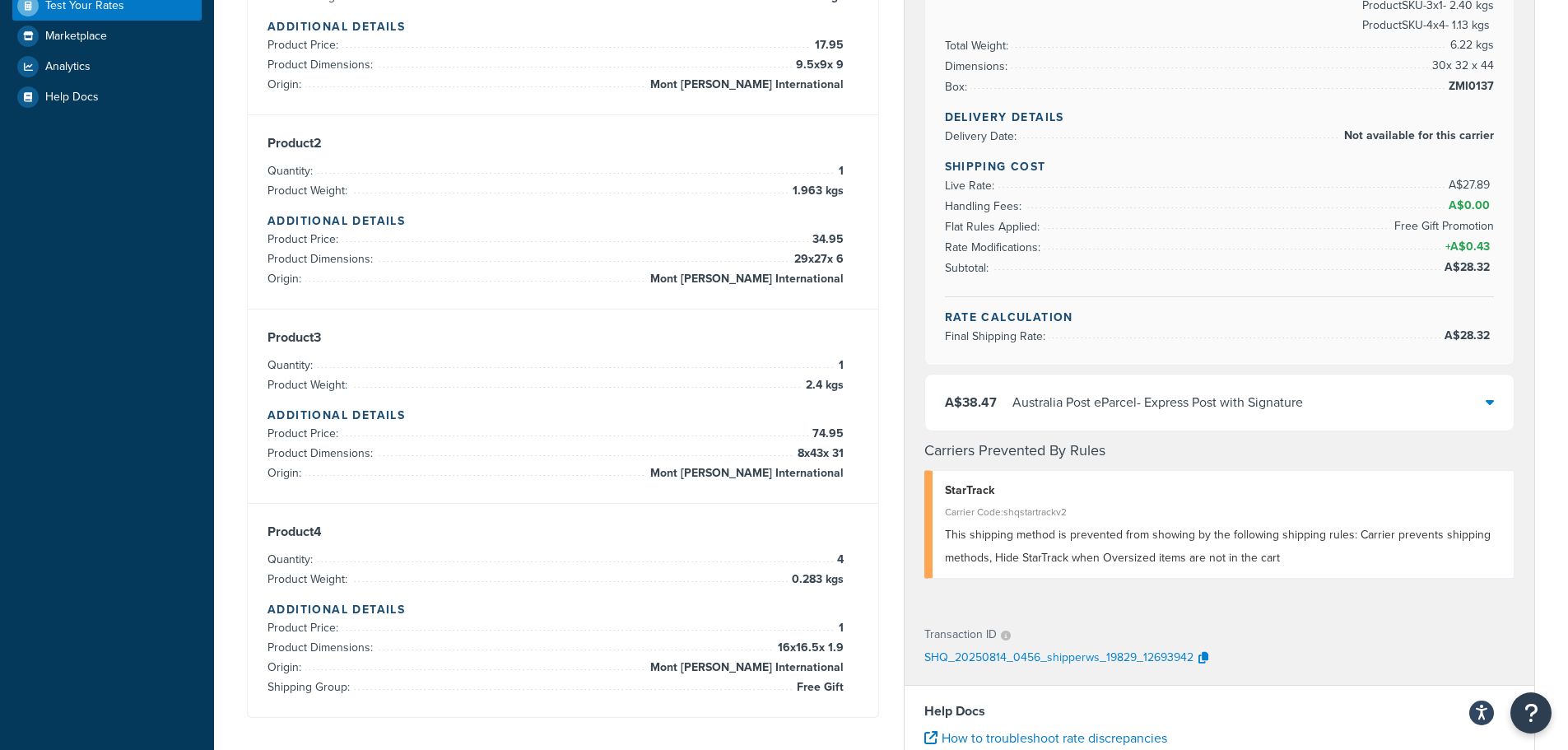
scroll to position [0, 0]
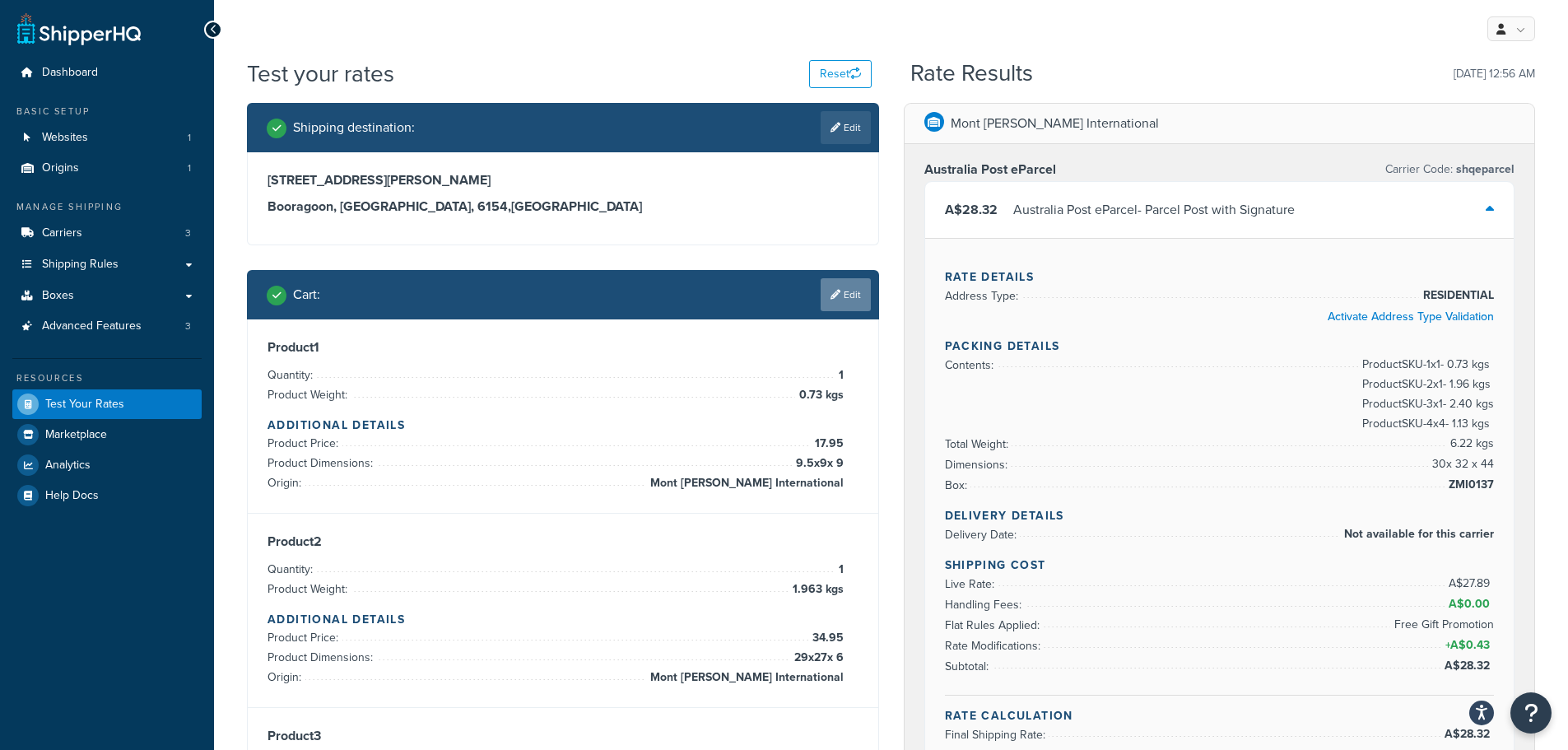
click at [849, 286] on link "Edit" at bounding box center [845, 295] width 50 height 33
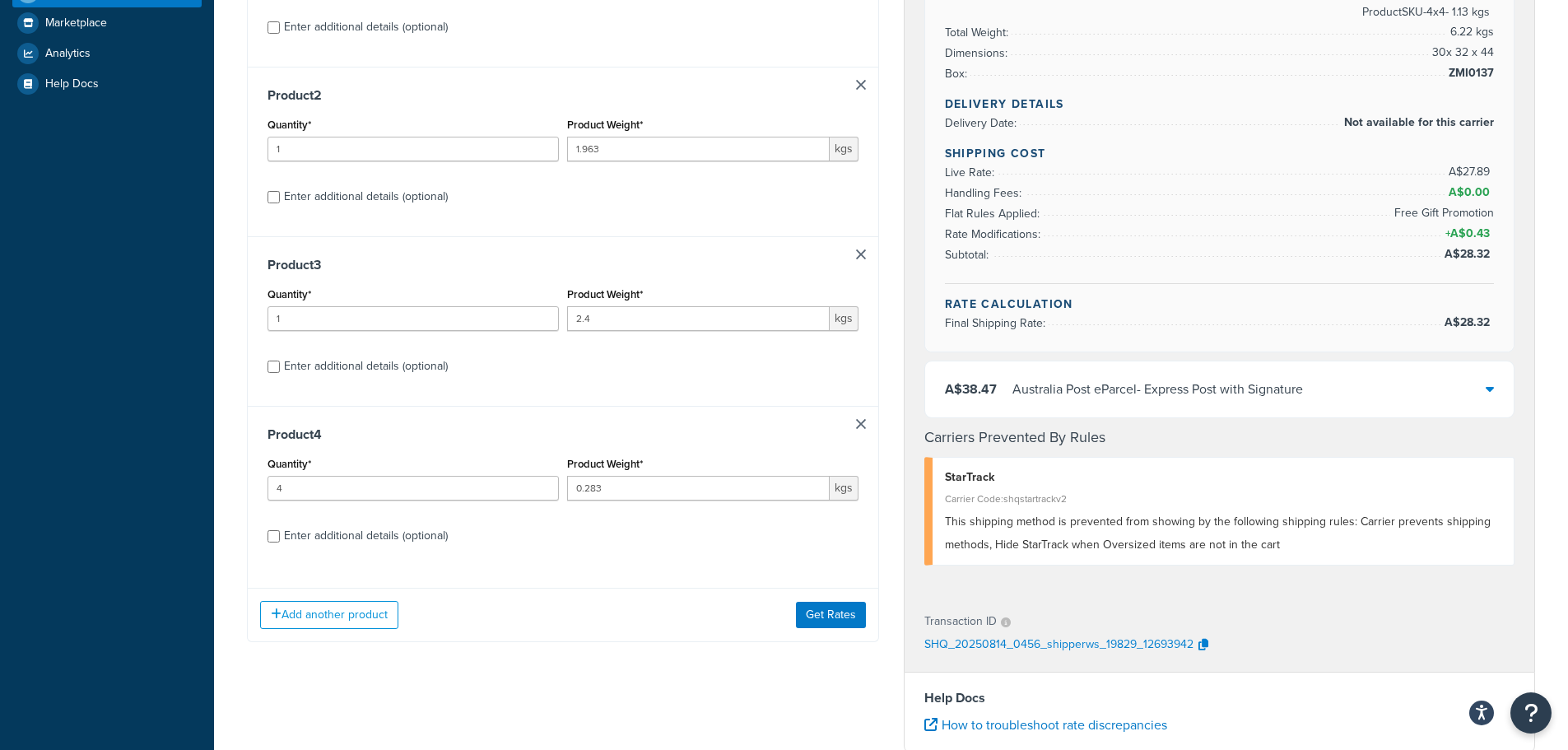
scroll to position [329, 0]
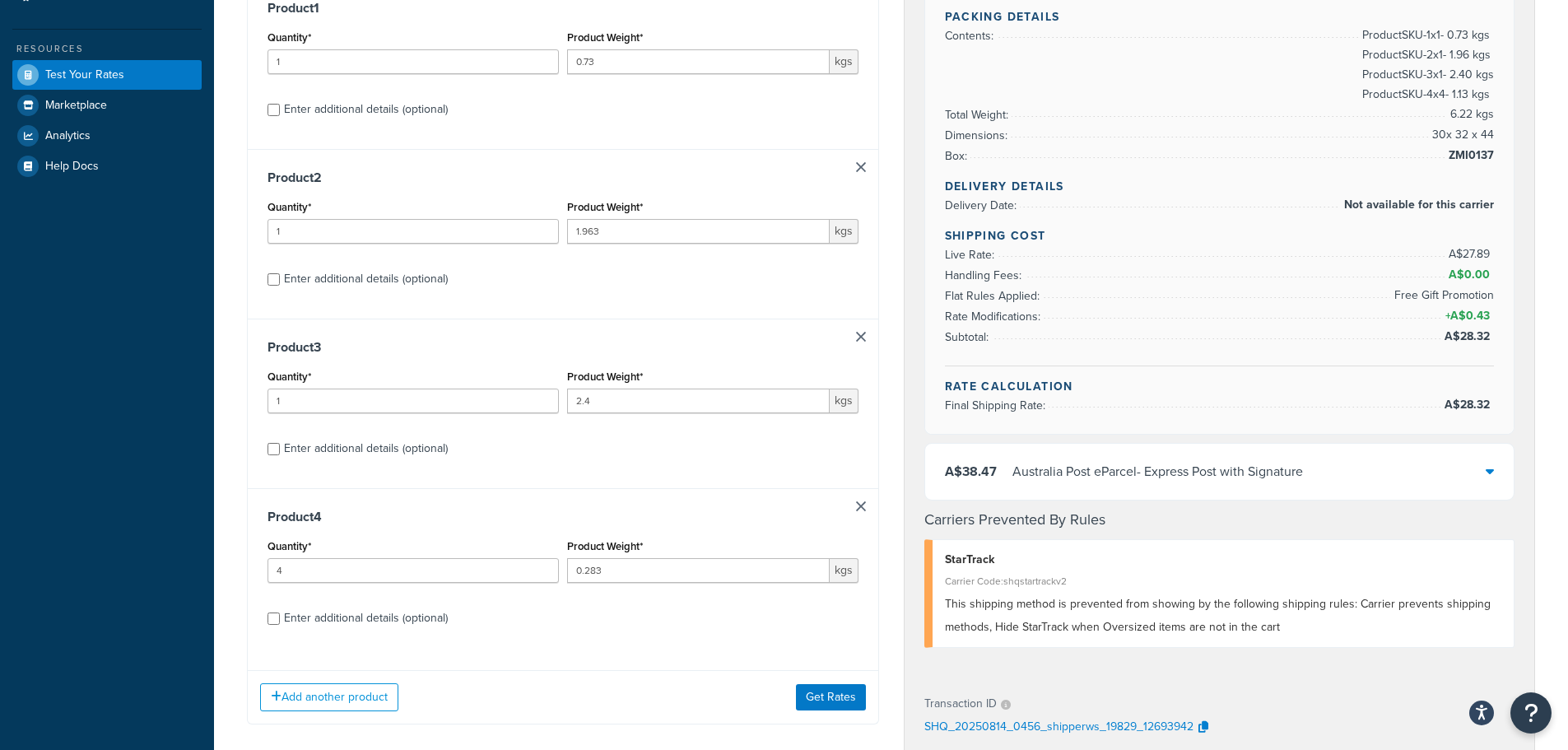
click at [865, 334] on link at bounding box center [861, 337] width 10 height 10
type input "4"
type input "0.283"
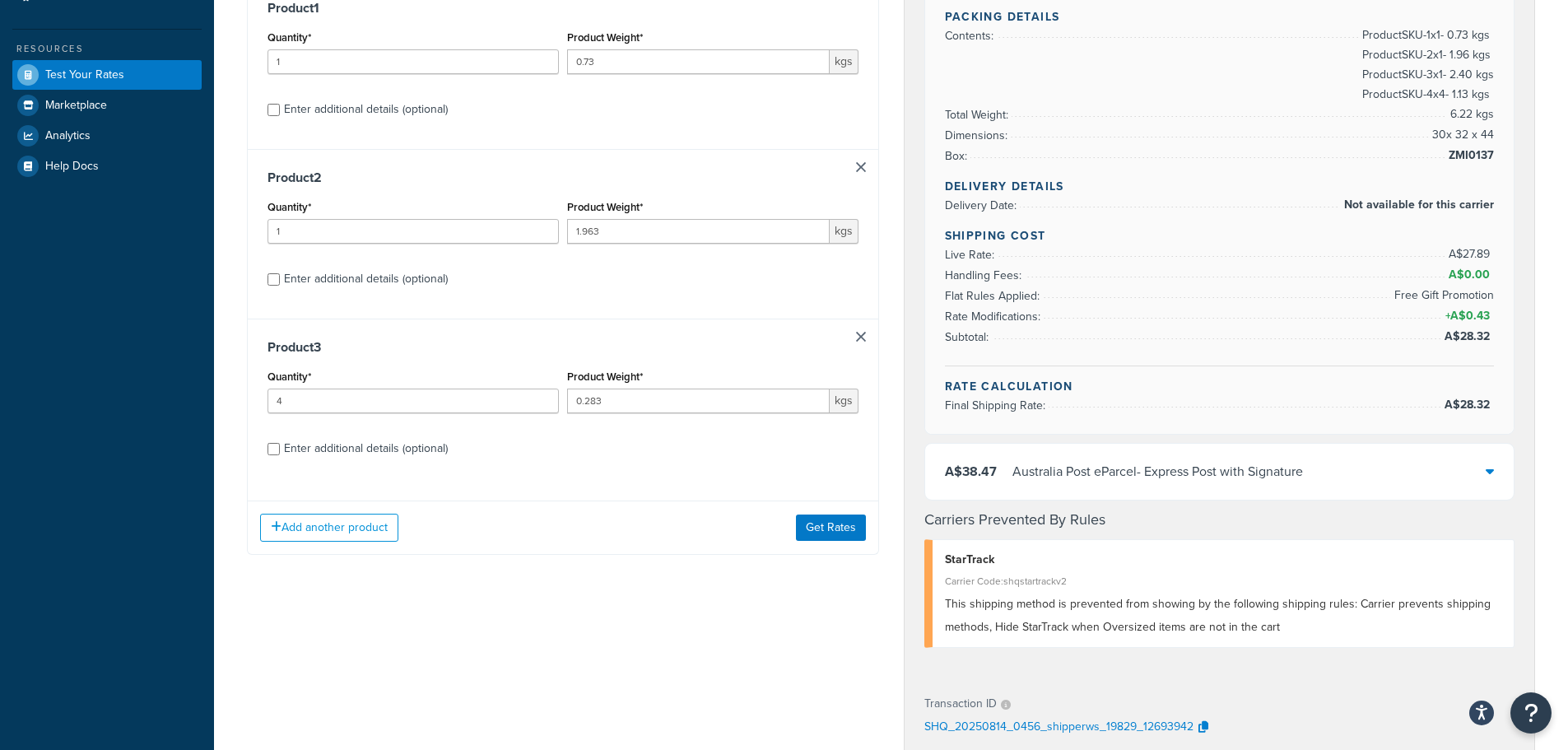
click at [865, 162] on div "Product 2 Quantity* 1 Product Weight* 1.963 kgs Enter additional details (optio…" at bounding box center [563, 234] width 630 height 169
click at [856, 164] on link at bounding box center [861, 167] width 10 height 10
type input "4"
type input "0.283"
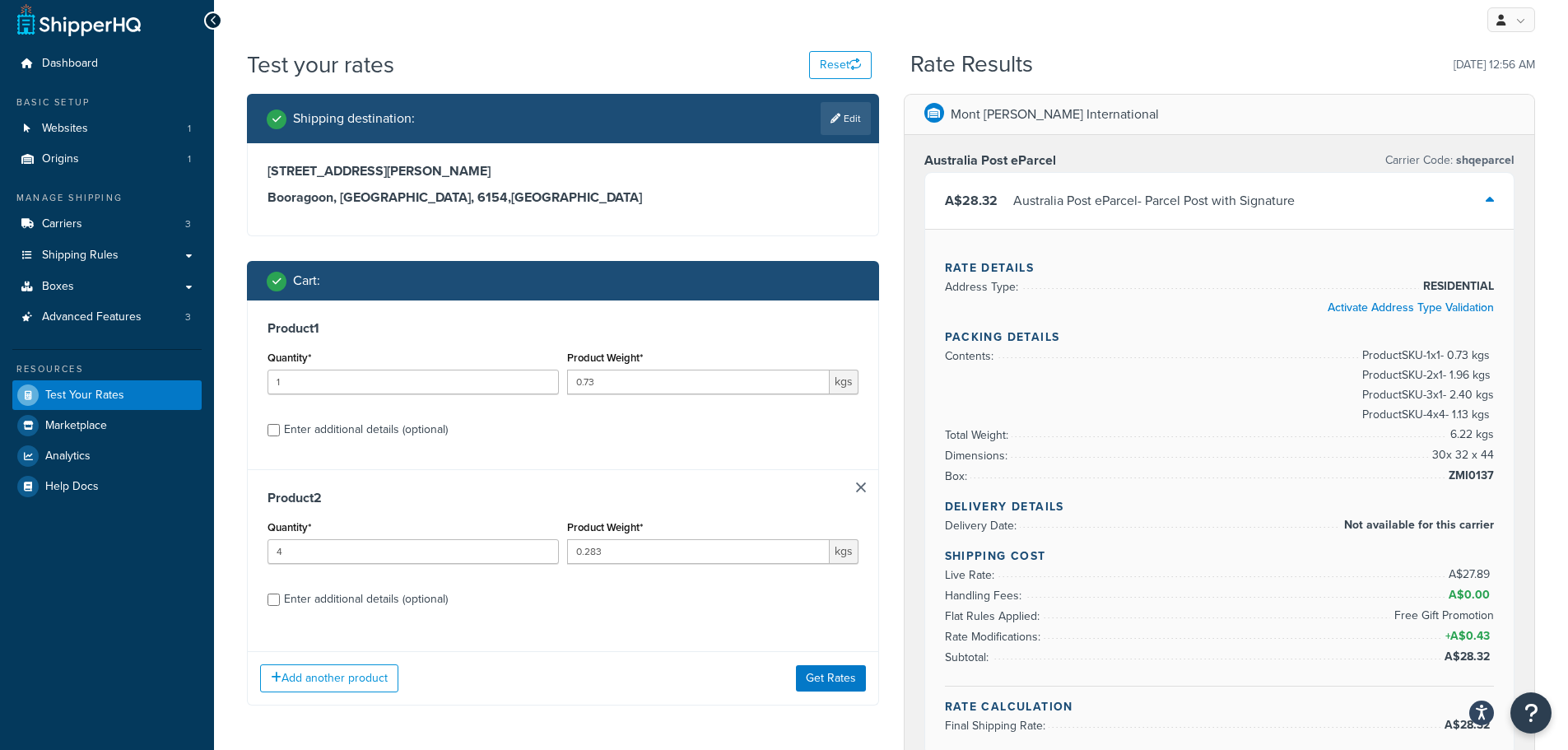
scroll to position [0, 0]
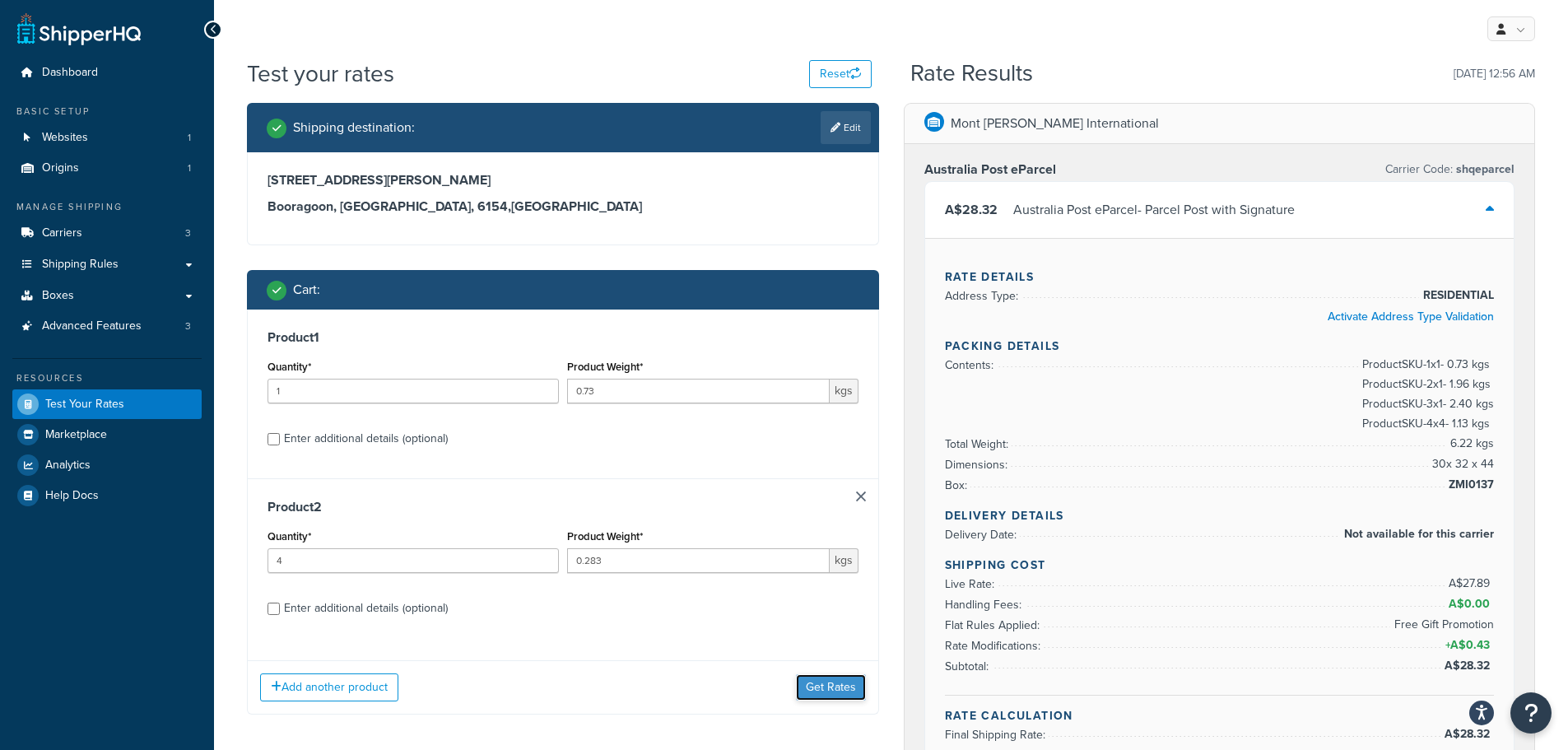
click at [835, 692] on button "Get Rates" at bounding box center [831, 687] width 70 height 27
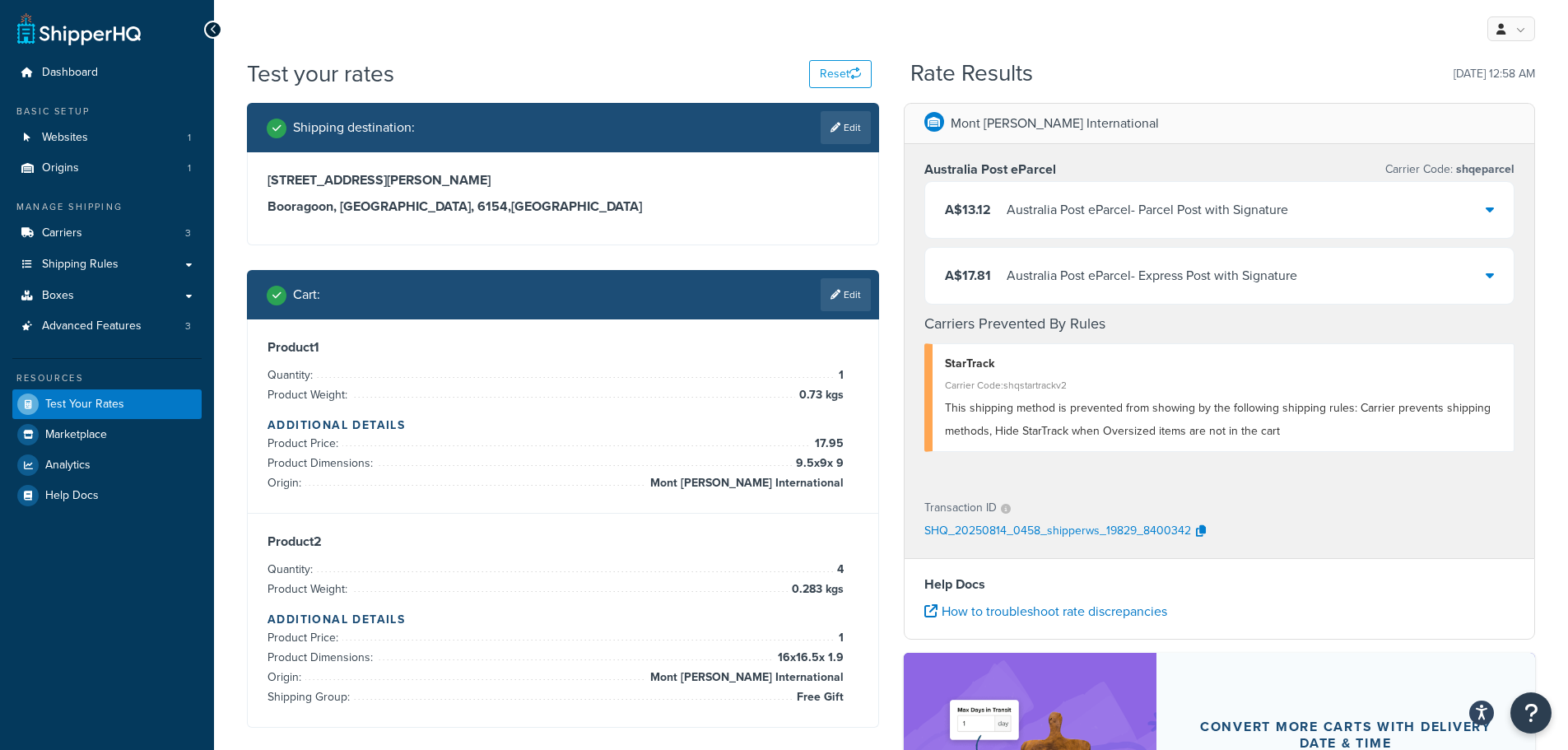
click at [1481, 200] on div "A$13.12 Australia Post eParcel - Parcel Post with Signature" at bounding box center [1220, 209] width 590 height 56
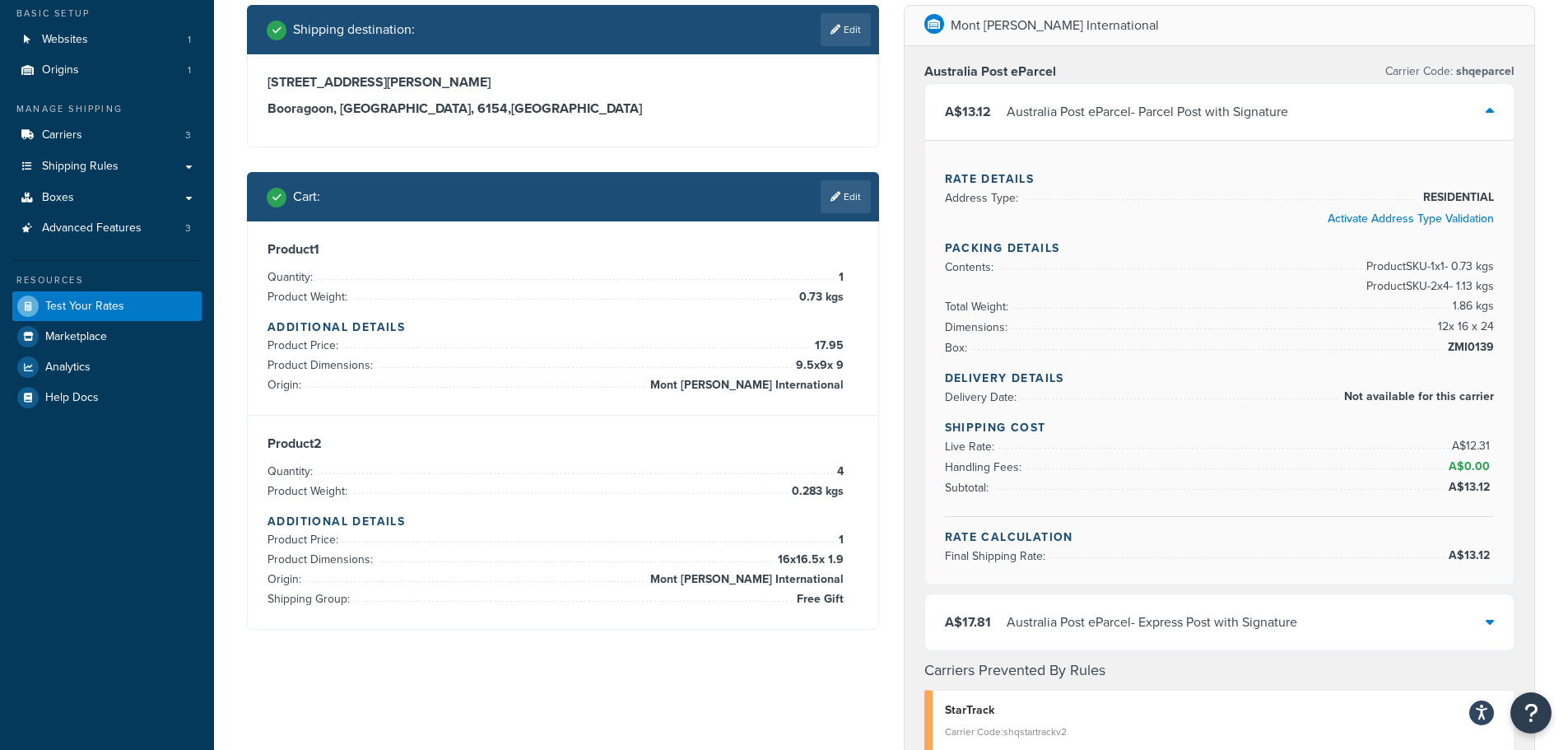
scroll to position [83, 0]
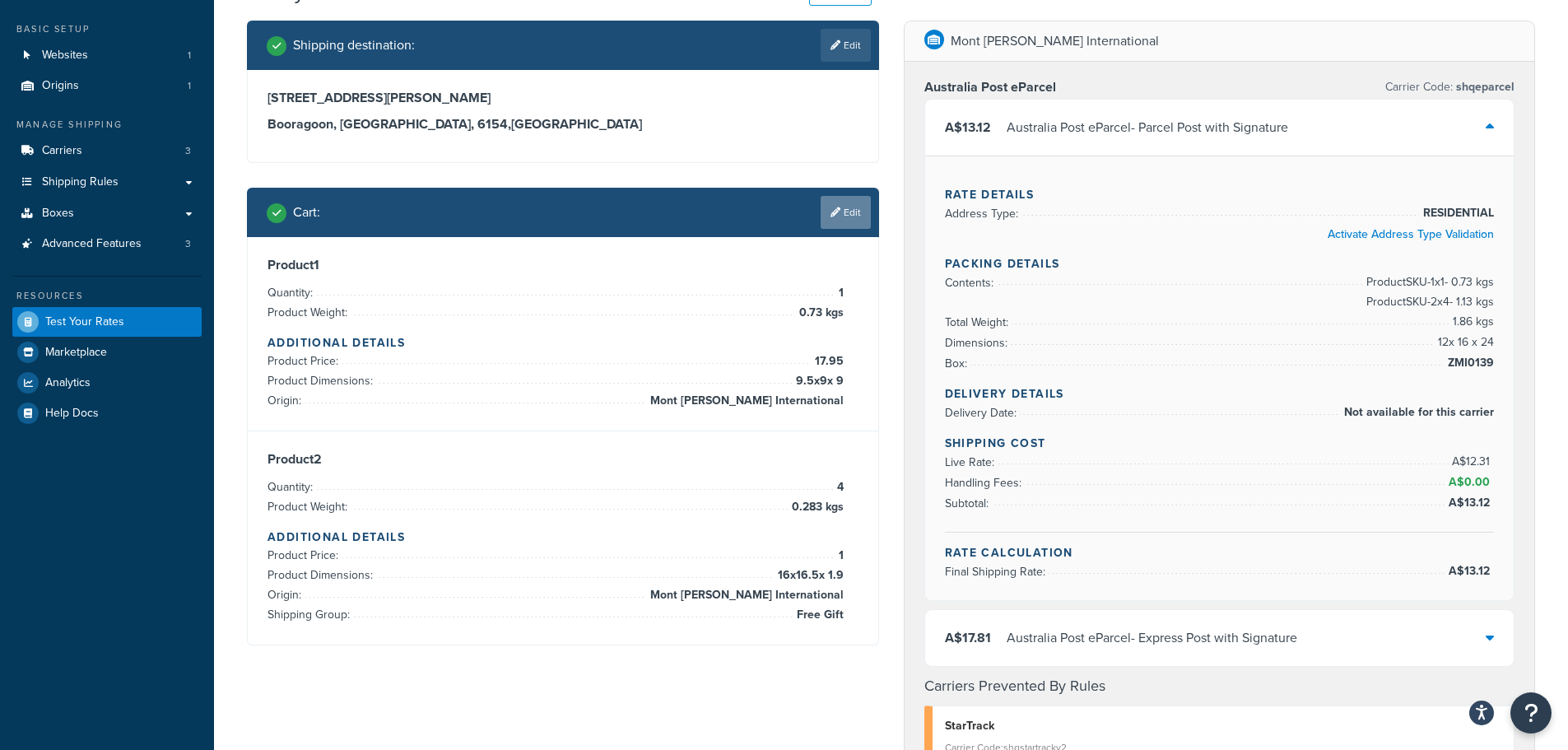
click at [831, 207] on icon at bounding box center [835, 212] width 10 height 10
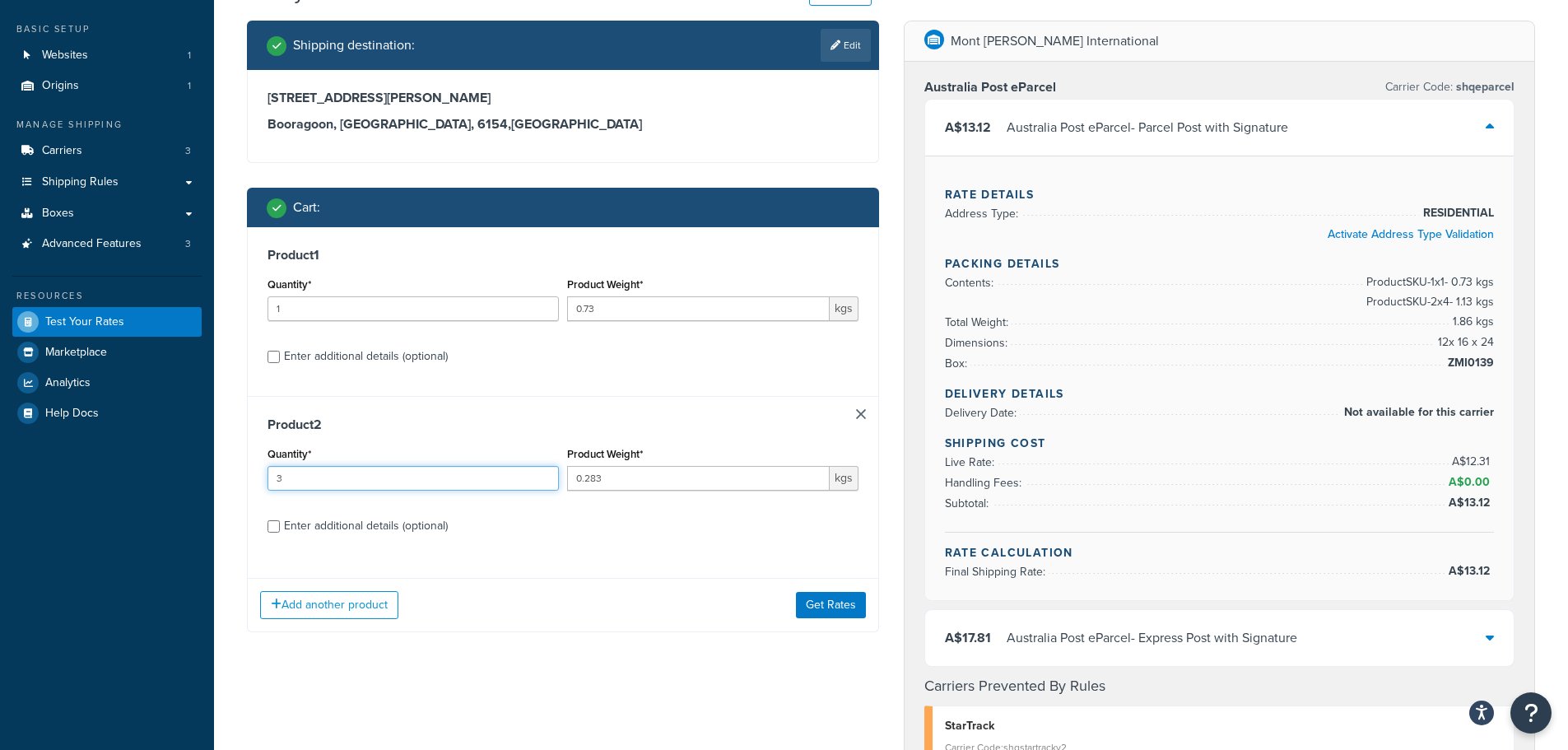
click at [542, 481] on input "3" at bounding box center [413, 478] width 291 height 25
click at [542, 481] on input "2" at bounding box center [413, 478] width 291 height 25
type input "1"
click at [542, 481] on input "1" at bounding box center [413, 478] width 291 height 25
click at [826, 602] on button "Get Rates" at bounding box center [831, 605] width 70 height 27
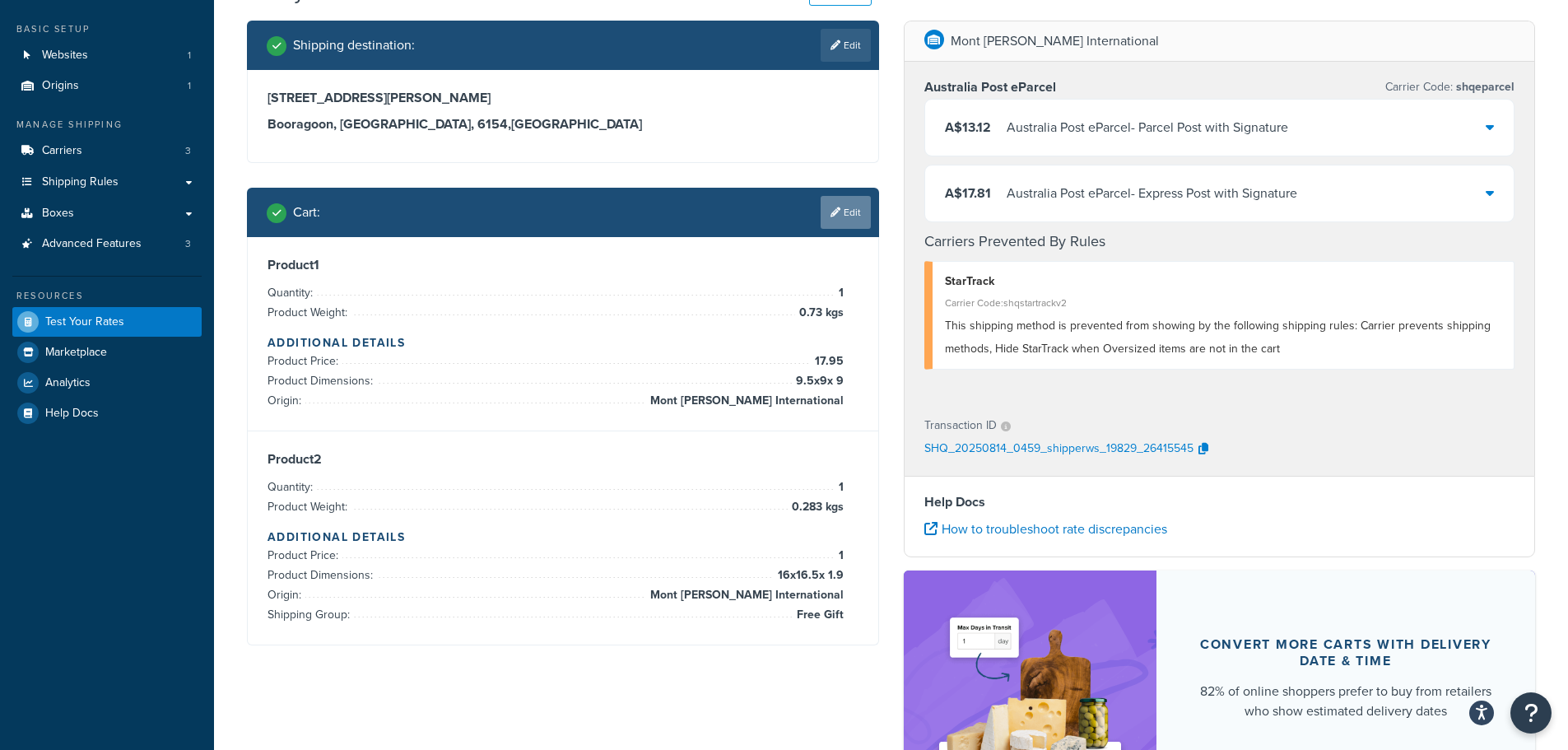
click at [846, 205] on link "Edit" at bounding box center [845, 212] width 50 height 33
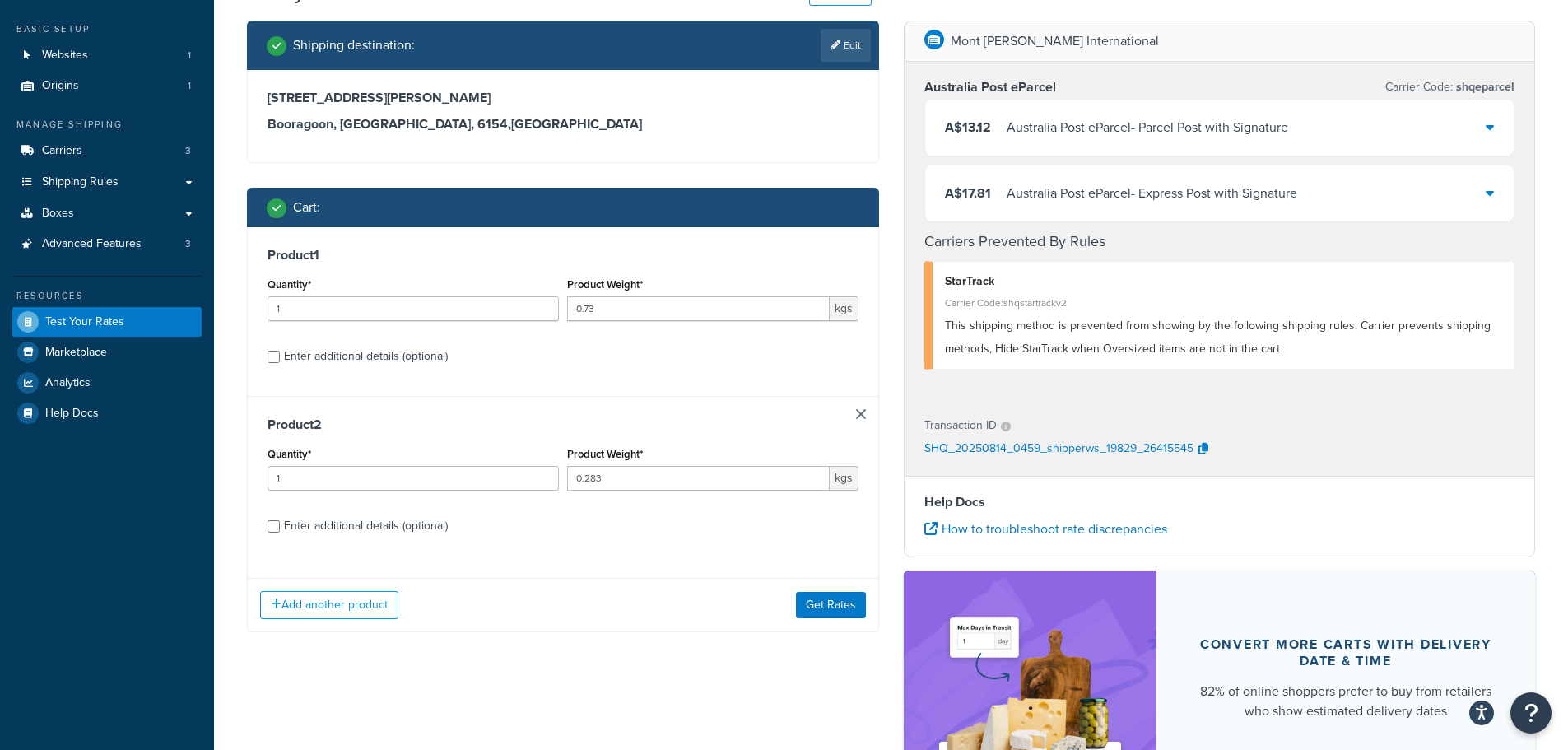
click at [859, 411] on link at bounding box center [861, 413] width 10 height 10
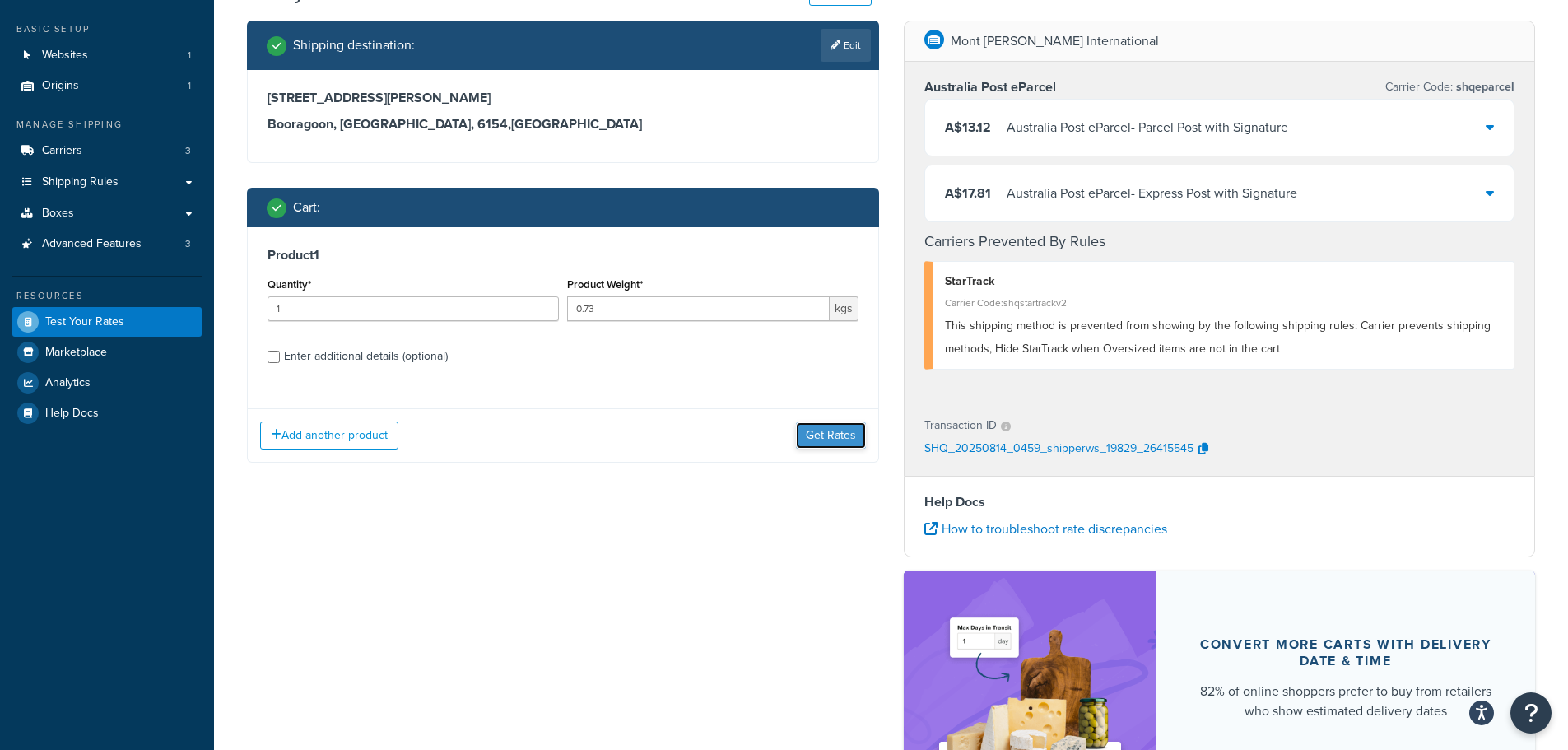
click at [842, 431] on button "Get Rates" at bounding box center [831, 435] width 70 height 27
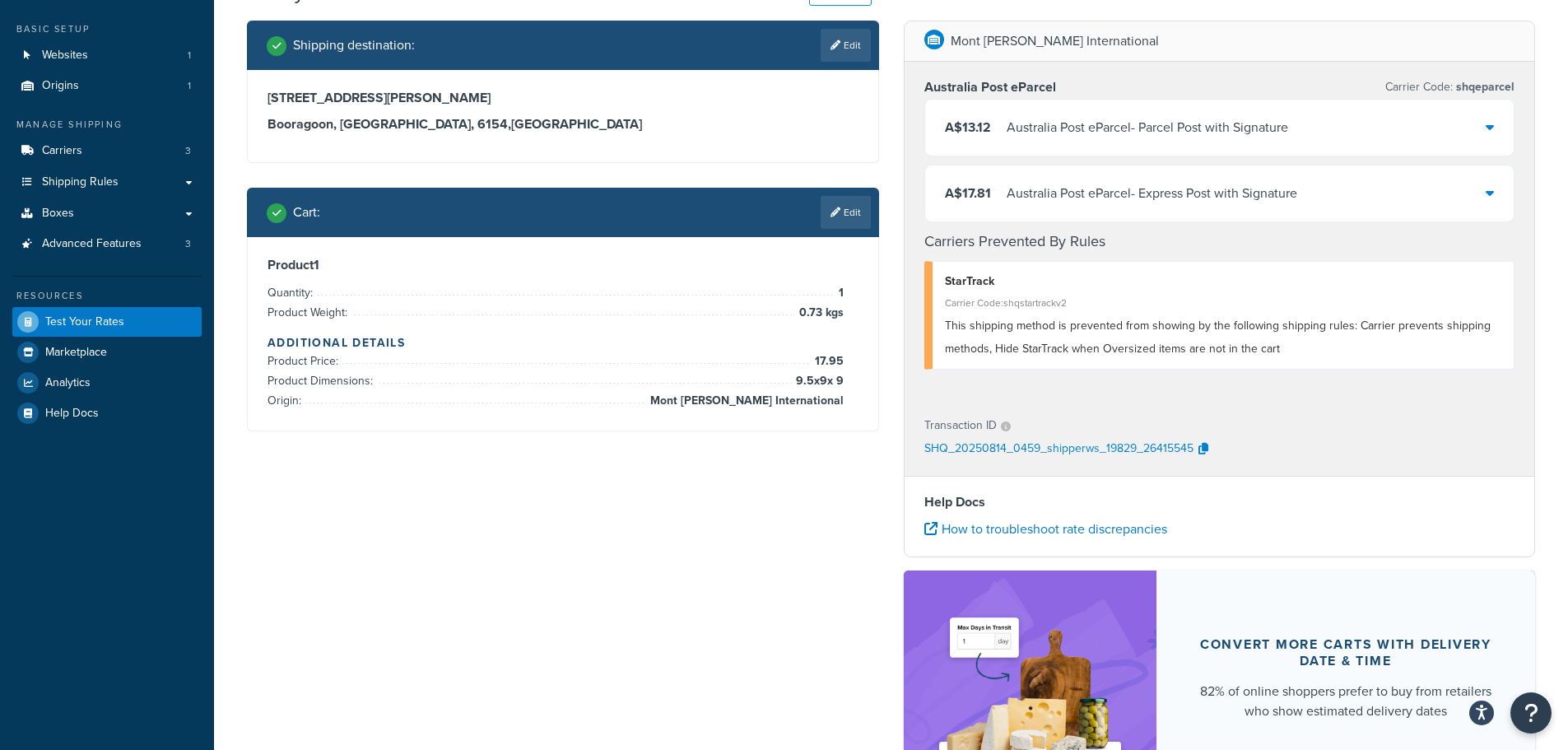
scroll to position [0, 0]
